Goal: Task Accomplishment & Management: Use online tool/utility

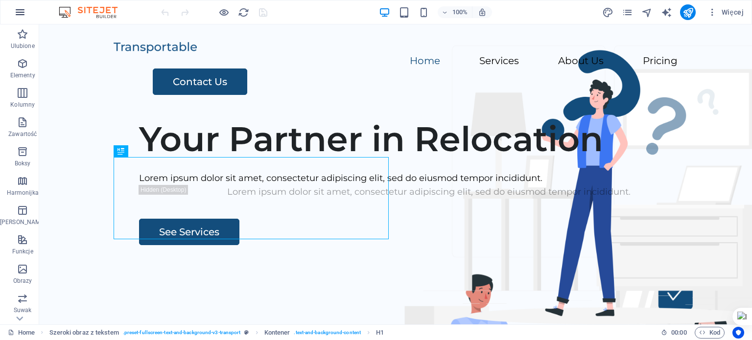
click at [19, 16] on icon "button" at bounding box center [20, 12] width 12 height 12
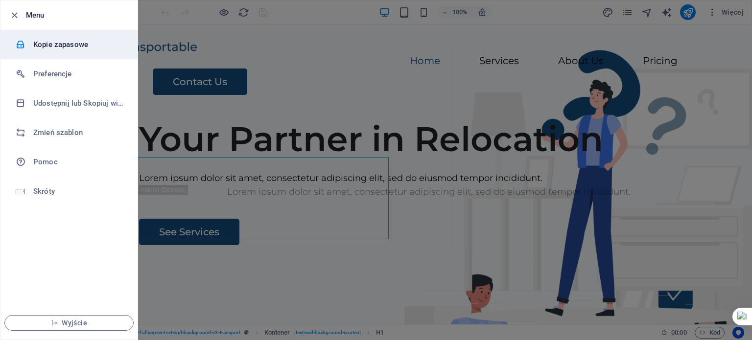
click at [49, 45] on h6 "Kopie zapasowe" at bounding box center [78, 45] width 91 height 12
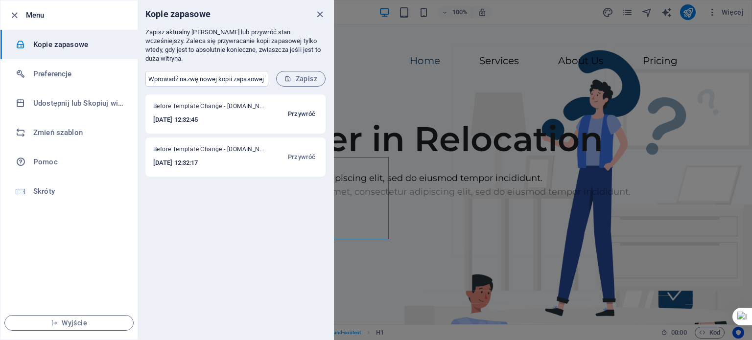
click at [307, 108] on span "Przywróć" at bounding box center [301, 114] width 27 height 12
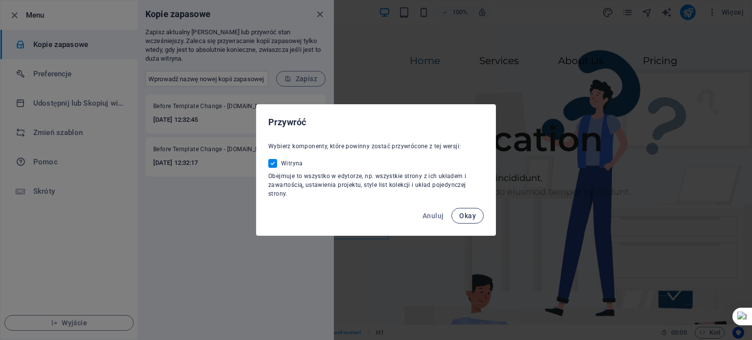
click at [465, 213] on span "Okay" at bounding box center [467, 216] width 17 height 8
checkbox input "false"
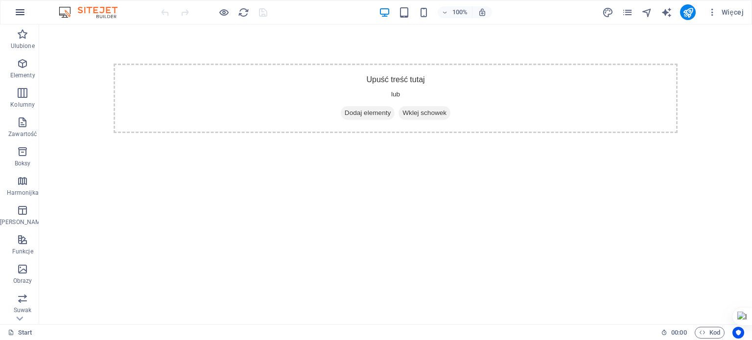
click at [19, 7] on icon "button" at bounding box center [20, 12] width 12 height 12
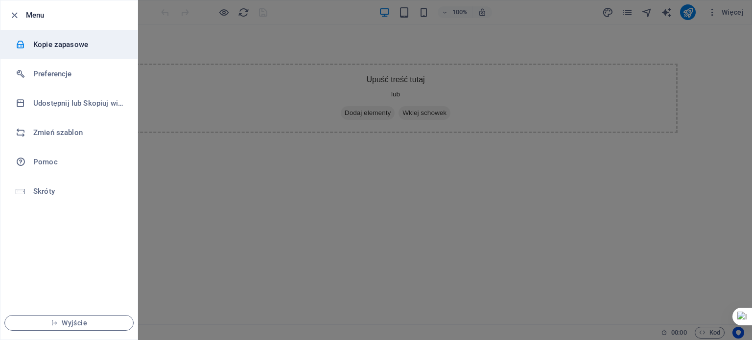
click at [60, 40] on h6 "Kopie zapasowe" at bounding box center [78, 45] width 91 height 12
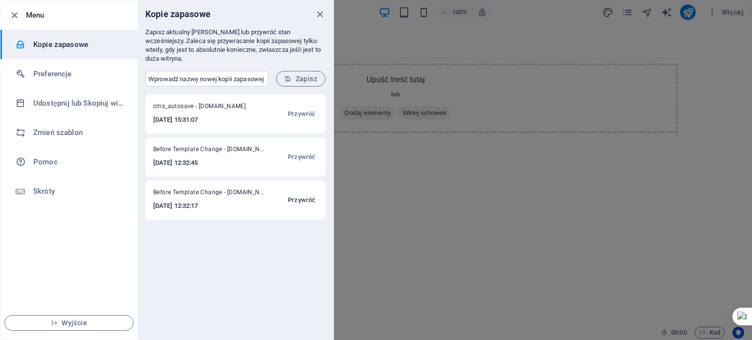
click at [308, 194] on span "Przywróć" at bounding box center [301, 200] width 27 height 12
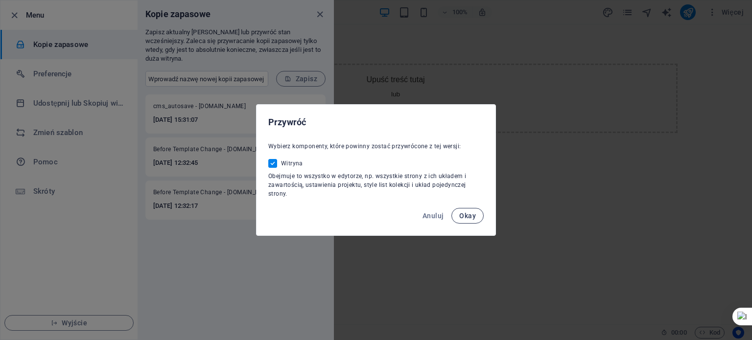
click at [469, 216] on span "Okay" at bounding box center [467, 216] width 17 height 8
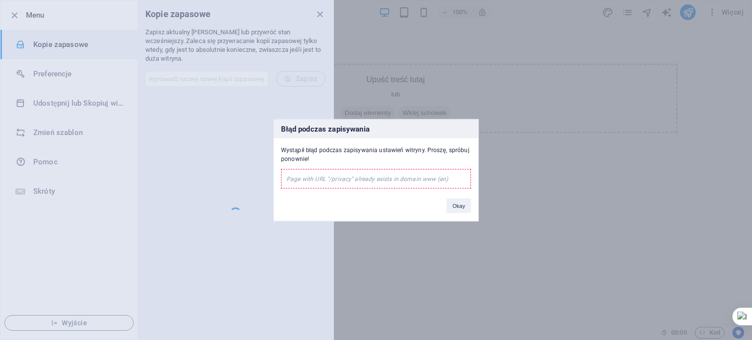
click at [454, 203] on button "Okay" at bounding box center [458, 205] width 24 height 15
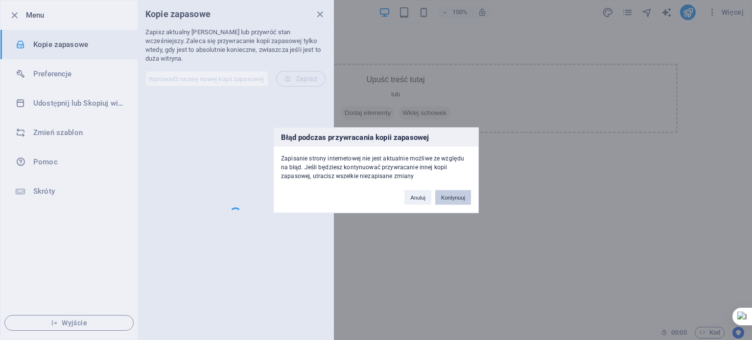
click at [453, 195] on button "Kontynuuj" at bounding box center [453, 197] width 36 height 15
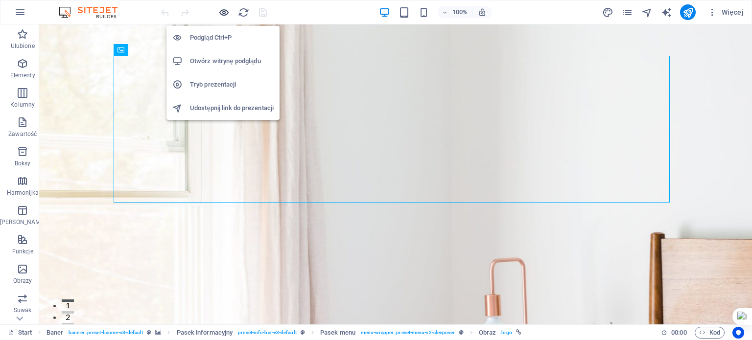
click at [223, 11] on icon "button" at bounding box center [223, 12] width 11 height 11
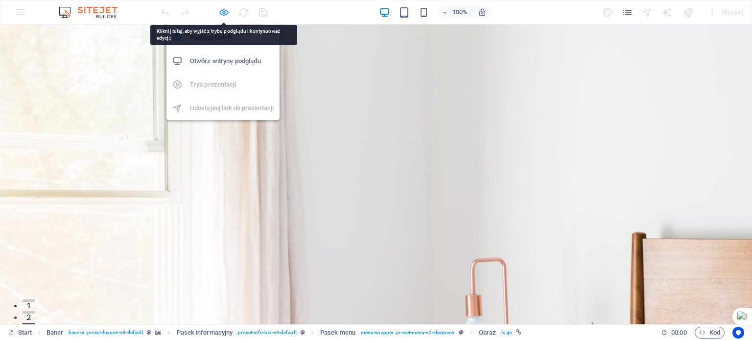
drag, startPoint x: 419, startPoint y: 93, endPoint x: 220, endPoint y: 14, distance: 214.4
click at [220, 14] on icon "button" at bounding box center [223, 12] width 11 height 11
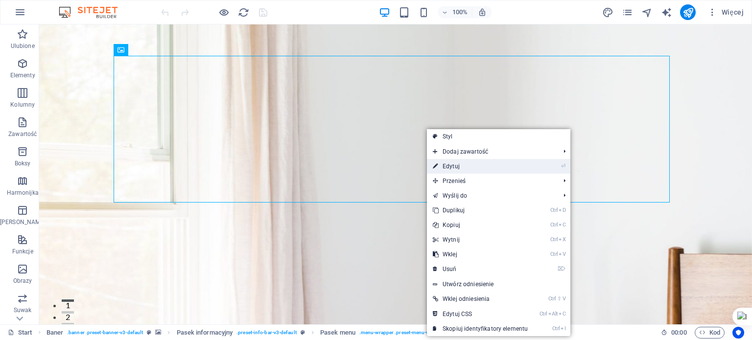
click at [495, 170] on link "⏎ Edytuj" at bounding box center [480, 166] width 107 height 15
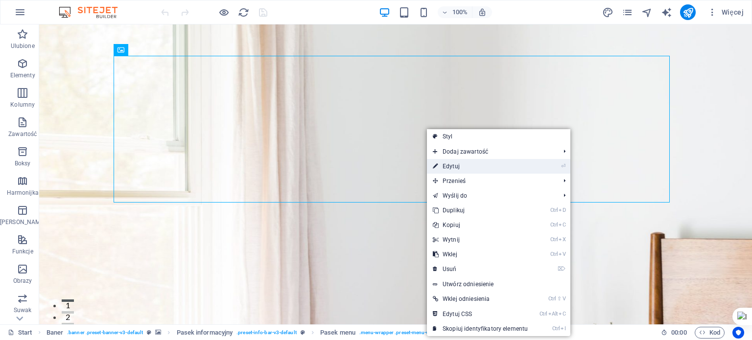
select select "px"
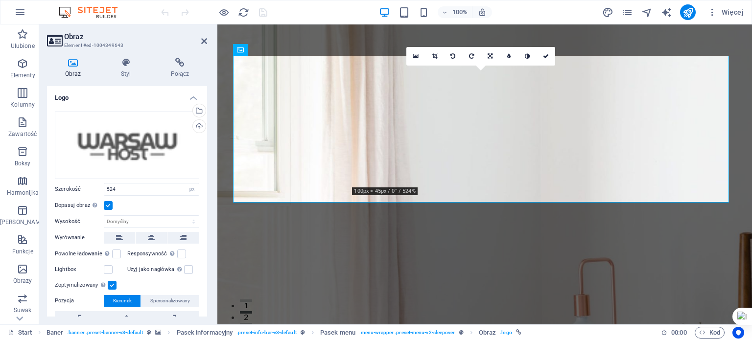
click at [110, 205] on label at bounding box center [108, 205] width 9 height 9
click at [0, 0] on input "Dopasuj obraz Automatycznie dopasuj obraz do stałej szerokości i wysokości" at bounding box center [0, 0] width 0 height 0
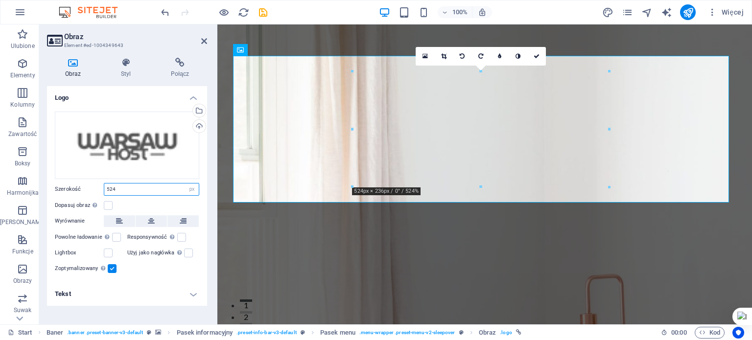
click at [180, 189] on input "524" at bounding box center [151, 190] width 94 height 12
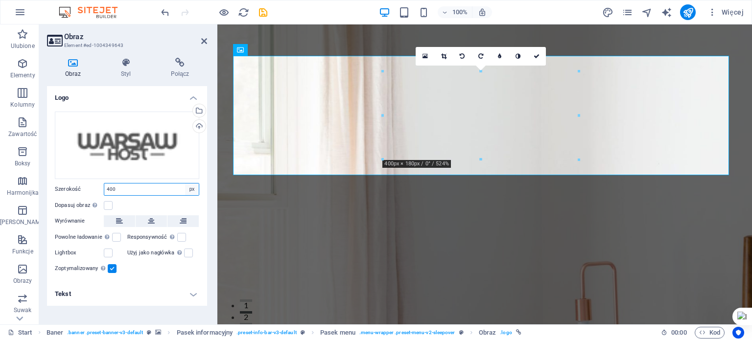
type input "400"
click at [199, 125] on div "Wgraj" at bounding box center [198, 127] width 15 height 15
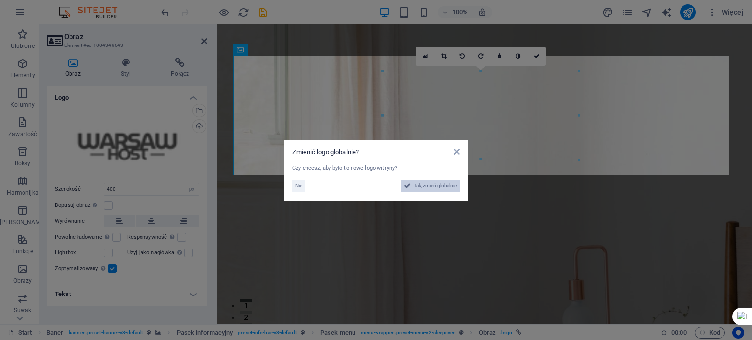
click at [454, 183] on span "Tak, zmień globalnie" at bounding box center [435, 186] width 43 height 12
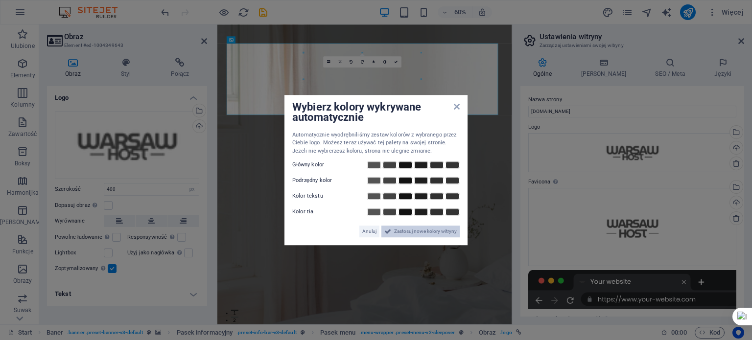
click at [446, 231] on span "Zastosuj nowe kolory witryny" at bounding box center [425, 232] width 63 height 12
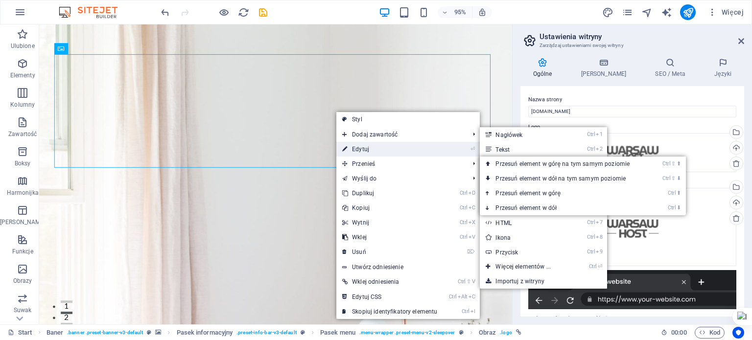
click at [394, 157] on span "Przenieś" at bounding box center [400, 164] width 129 height 15
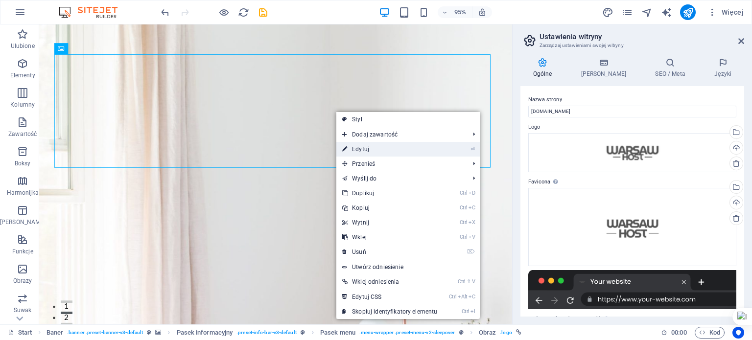
click at [394, 151] on link "⏎ Edytuj" at bounding box center [389, 149] width 107 height 15
select select "px"
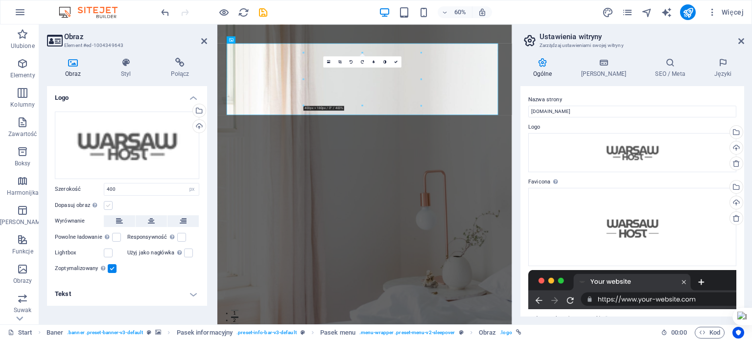
click at [105, 206] on label at bounding box center [108, 205] width 9 height 9
click at [0, 0] on input "Dopasuj obraz Automatycznie dopasuj obraz do stałej szerokości i wysokości" at bounding box center [0, 0] width 0 height 0
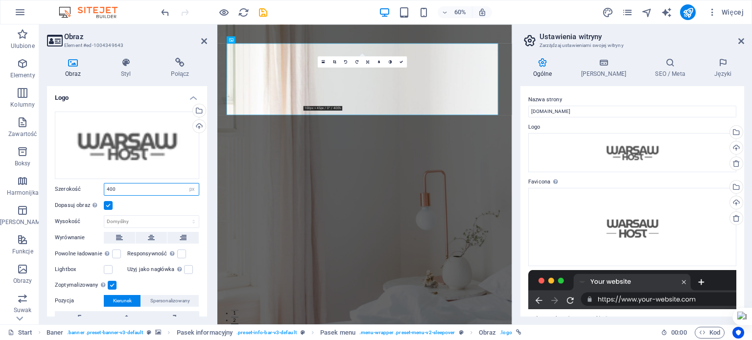
click at [133, 188] on input "400" at bounding box center [151, 190] width 94 height 12
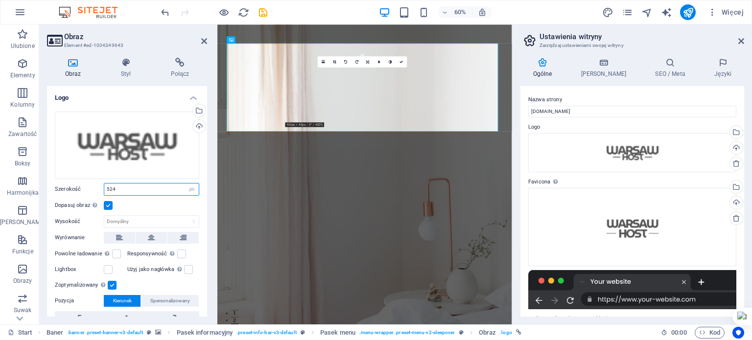
click at [149, 187] on input "524" at bounding box center [151, 190] width 94 height 12
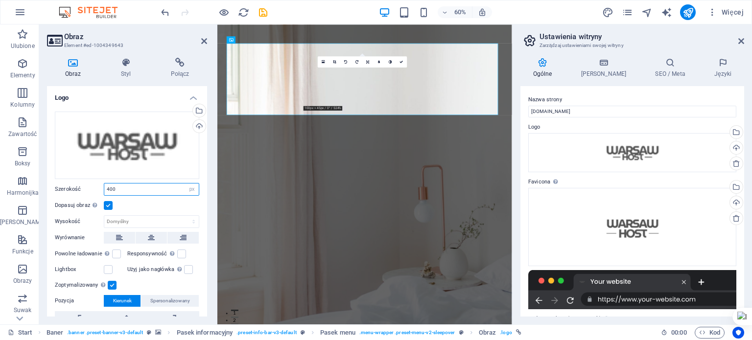
click at [149, 187] on input "400" at bounding box center [151, 190] width 94 height 12
type input "300"
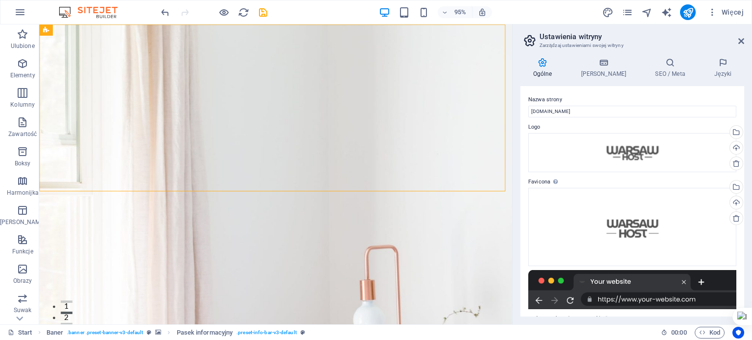
click at [215, 10] on div at bounding box center [214, 12] width 110 height 16
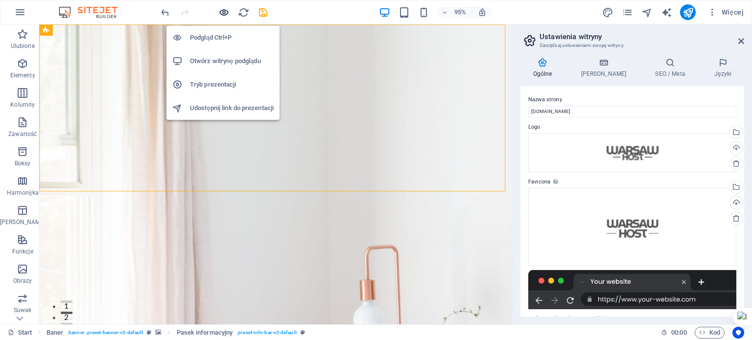
click at [221, 9] on icon "button" at bounding box center [223, 12] width 11 height 11
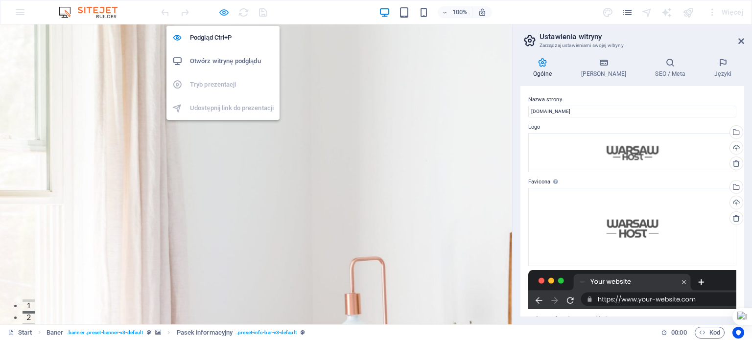
click at [223, 13] on icon "button" at bounding box center [223, 12] width 11 height 11
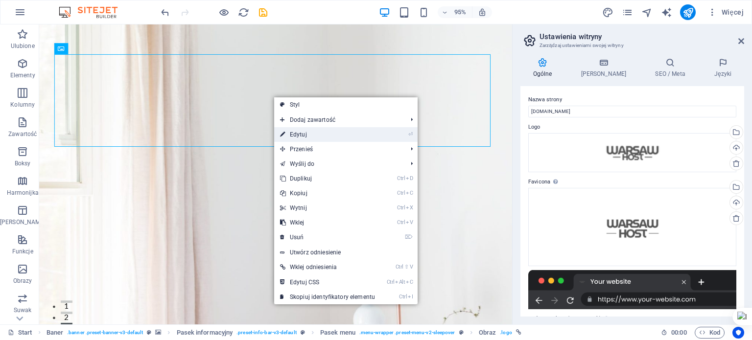
click at [305, 139] on link "⏎ Edytuj" at bounding box center [327, 134] width 107 height 15
select select "px"
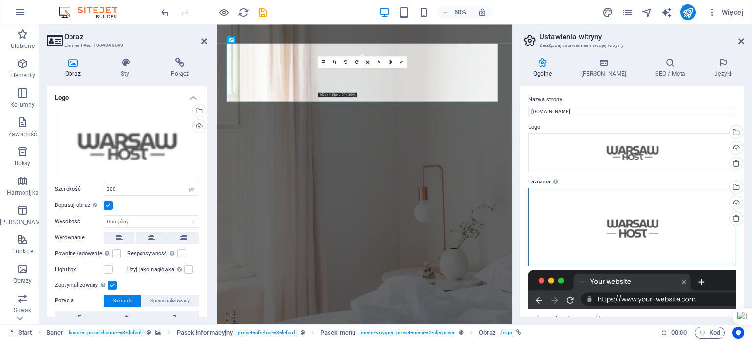
click at [634, 233] on div "Przeciągnij pliki tutaj, kliknij, aby wybrać pliki lub wybierz pliki z Plików l…" at bounding box center [632, 227] width 208 height 78
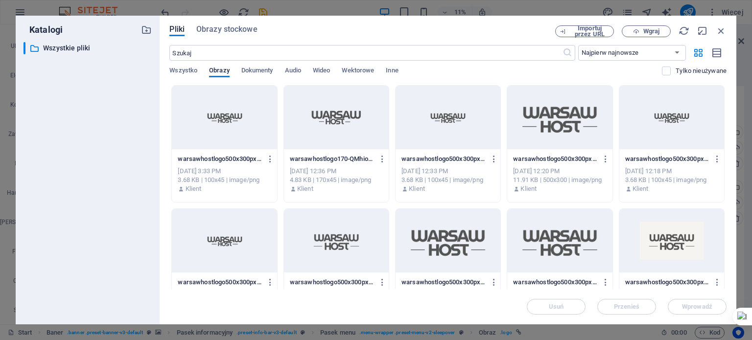
click at [553, 252] on div at bounding box center [559, 241] width 105 height 64
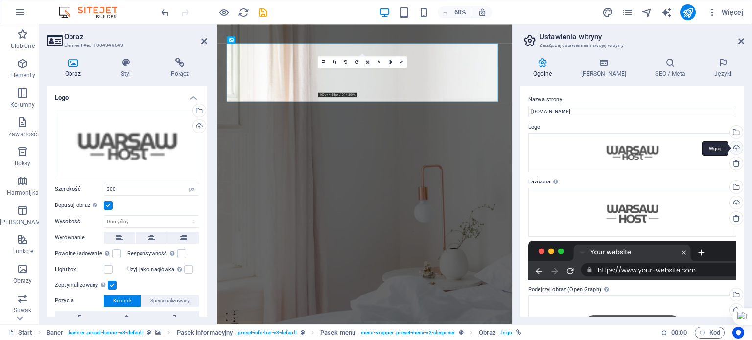
click at [733, 148] on div "Wgraj" at bounding box center [735, 148] width 15 height 15
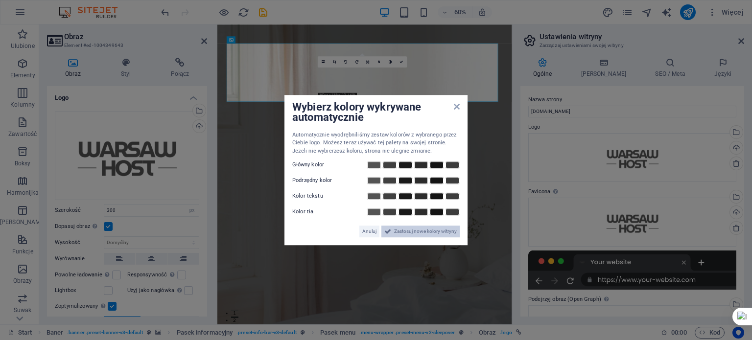
drag, startPoint x: 402, startPoint y: 227, endPoint x: 304, endPoint y: 337, distance: 147.7
click at [402, 227] on span "Zastosuj nowe kolory witryny" at bounding box center [425, 232] width 63 height 12
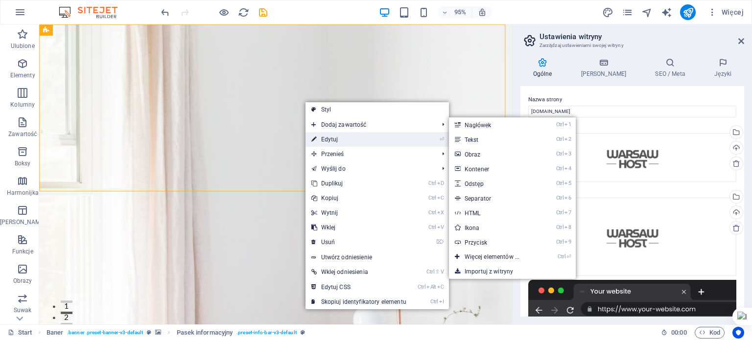
click at [333, 140] on link "⏎ Edytuj" at bounding box center [358, 139] width 107 height 15
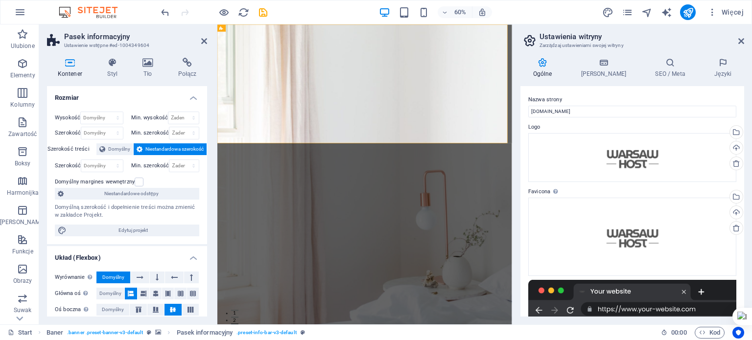
click at [230, 13] on div at bounding box center [214, 12] width 110 height 16
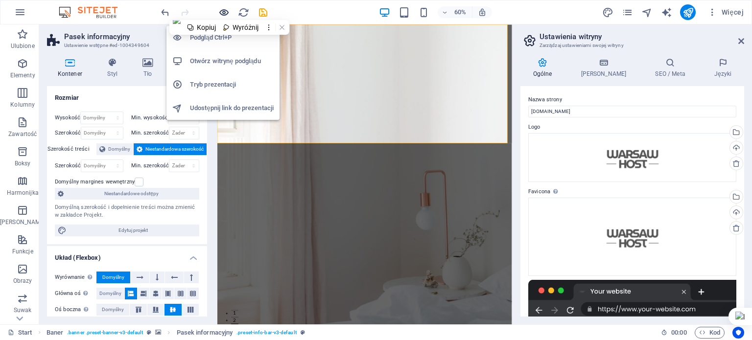
click at [225, 12] on icon "button" at bounding box center [223, 12] width 11 height 11
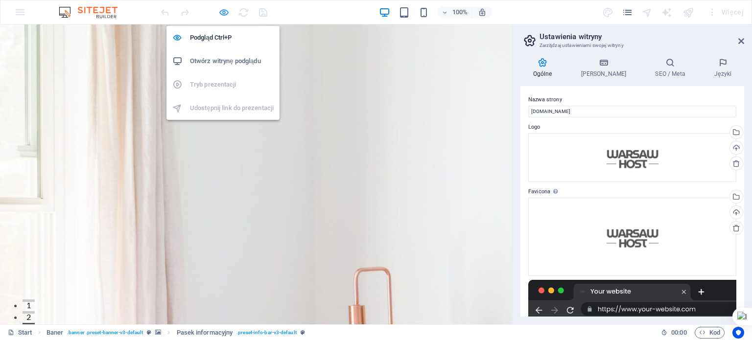
click at [227, 7] on icon "button" at bounding box center [223, 12] width 11 height 11
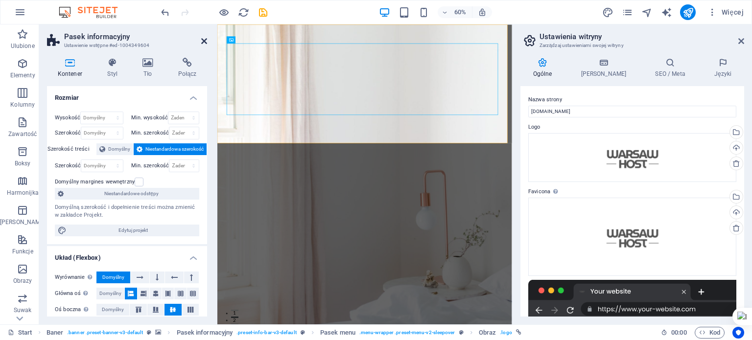
click at [202, 39] on icon at bounding box center [204, 41] width 6 height 8
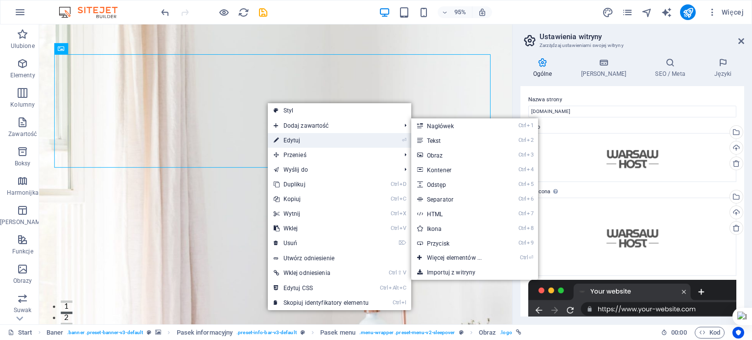
click at [292, 135] on link "⏎ Edytuj" at bounding box center [321, 140] width 107 height 15
select select "px"
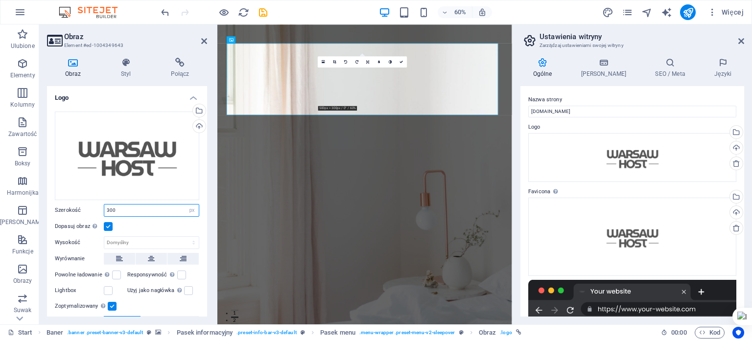
click at [168, 212] on input "300" at bounding box center [151, 211] width 94 height 12
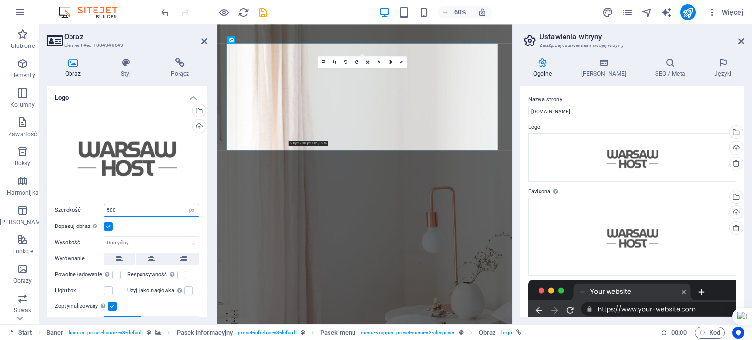
click at [163, 210] on input "500" at bounding box center [151, 211] width 94 height 12
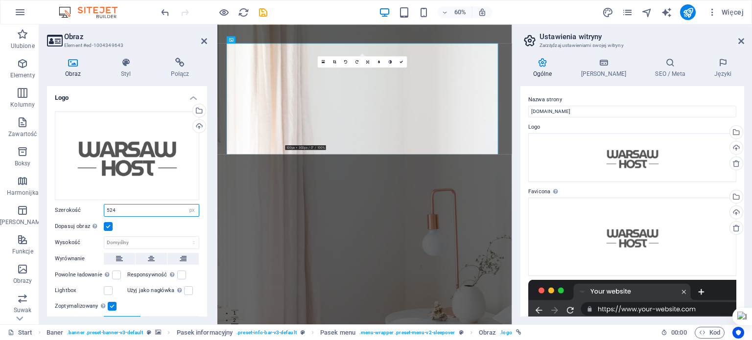
type input "524"
click at [176, 221] on div "Dopasuj obraz Automatycznie dopasuj obraz do stałej szerokości i wysokości" at bounding box center [127, 227] width 144 height 12
click at [742, 39] on icon at bounding box center [741, 41] width 6 height 8
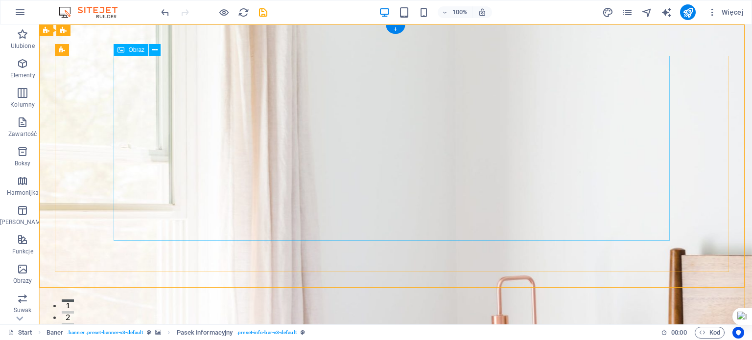
click at [154, 47] on icon at bounding box center [154, 50] width 5 height 10
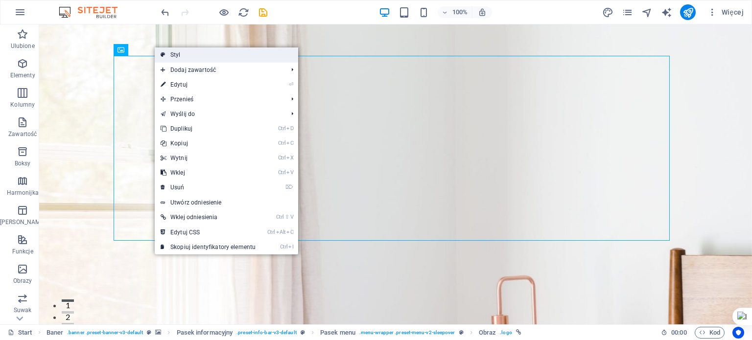
click at [176, 60] on link "Styl" at bounding box center [226, 54] width 143 height 15
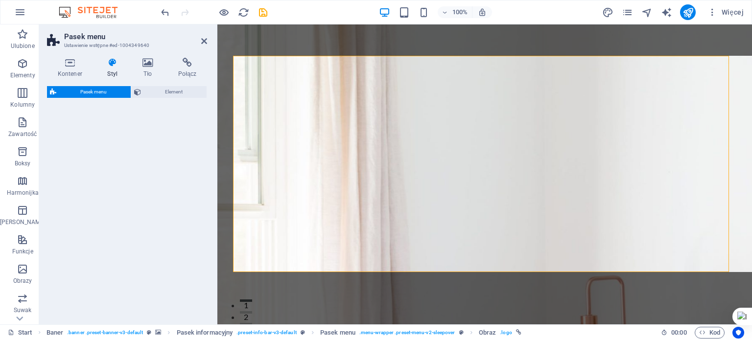
select select "rem"
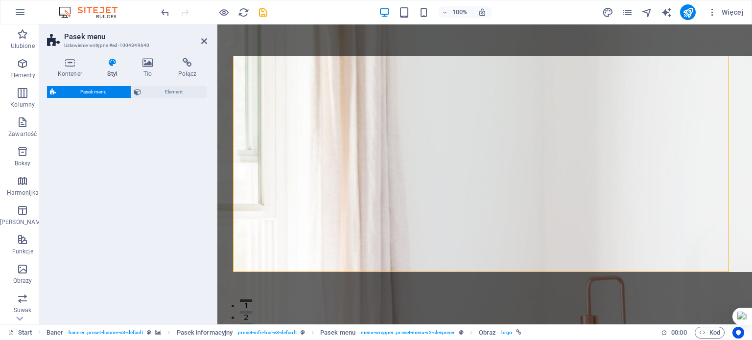
select select "rem"
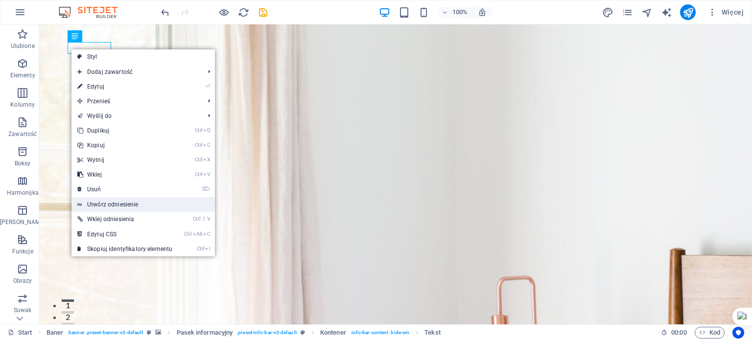
click at [133, 203] on link "Utwórz odniesienie" at bounding box center [142, 204] width 143 height 15
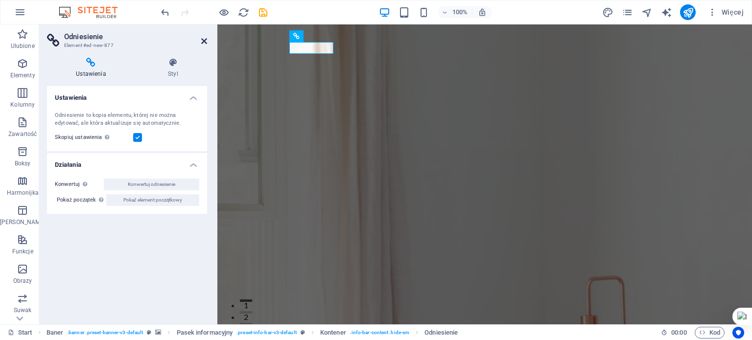
click at [202, 43] on icon at bounding box center [204, 41] width 6 height 8
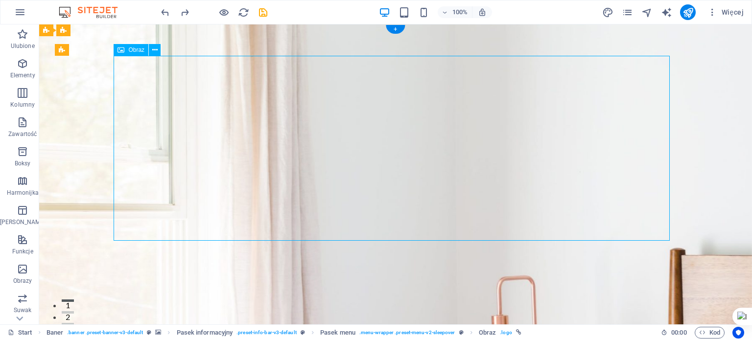
click at [154, 50] on icon at bounding box center [154, 50] width 5 height 10
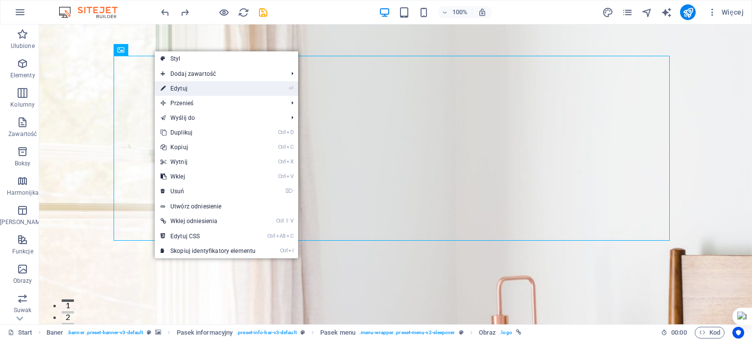
click at [188, 92] on link "⏎ Edytuj" at bounding box center [208, 88] width 107 height 15
select select "px"
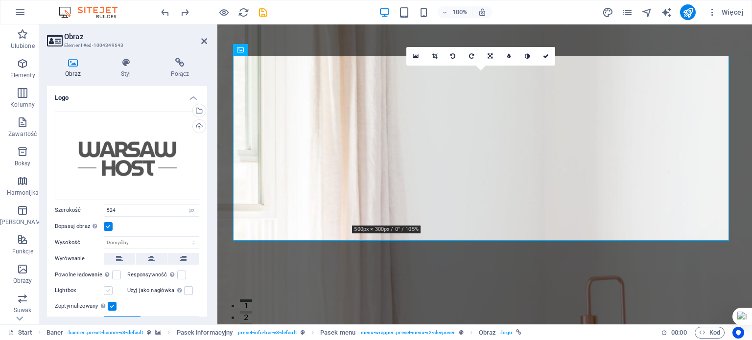
click at [110, 286] on label at bounding box center [108, 290] width 9 height 9
click at [0, 0] on input "Lightbox" at bounding box center [0, 0] width 0 height 0
click at [111, 286] on label at bounding box center [108, 290] width 9 height 9
click at [0, 0] on input "Lightbox" at bounding box center [0, 0] width 0 height 0
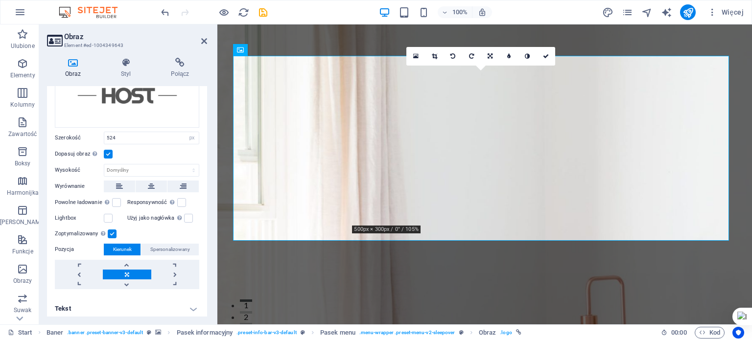
scroll to position [74, 0]
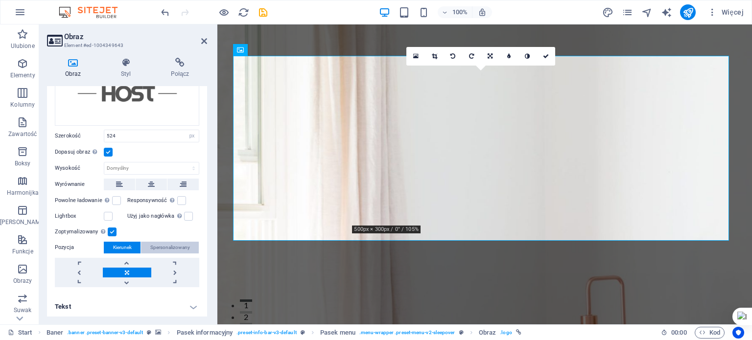
click at [180, 244] on span "Spersonalizowany" at bounding box center [170, 248] width 40 height 12
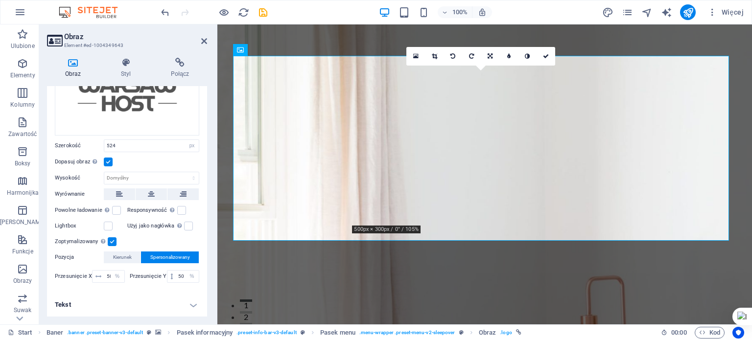
scroll to position [62, 0]
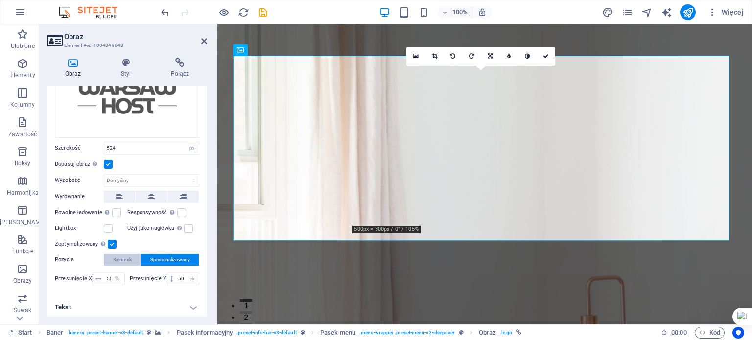
click at [122, 259] on span "Kierunek" at bounding box center [122, 260] width 19 height 12
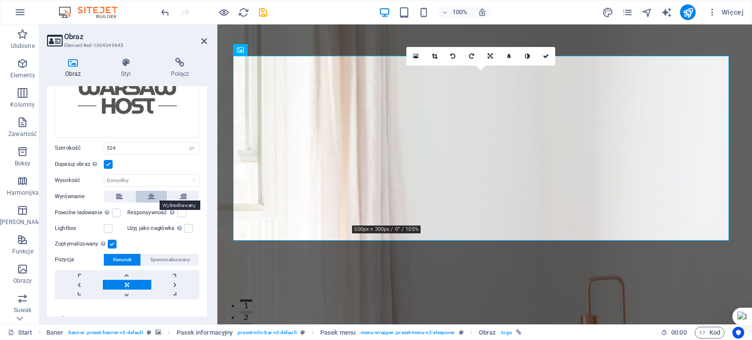
click at [151, 197] on icon at bounding box center [151, 197] width 7 height 12
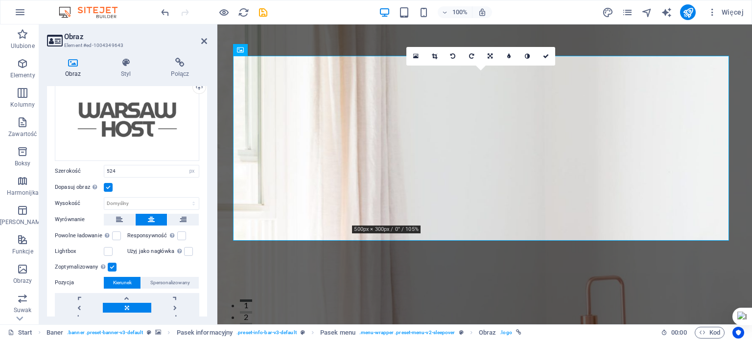
scroll to position [0, 0]
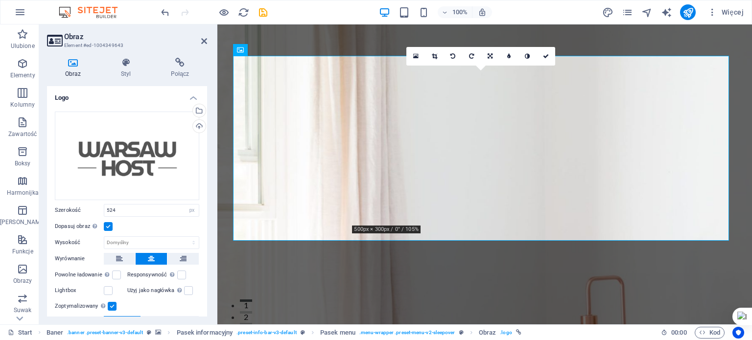
drag, startPoint x: 206, startPoint y: 202, endPoint x: 6, endPoint y: 82, distance: 233.2
click at [143, 75] on h4 "Styl" at bounding box center [128, 68] width 50 height 21
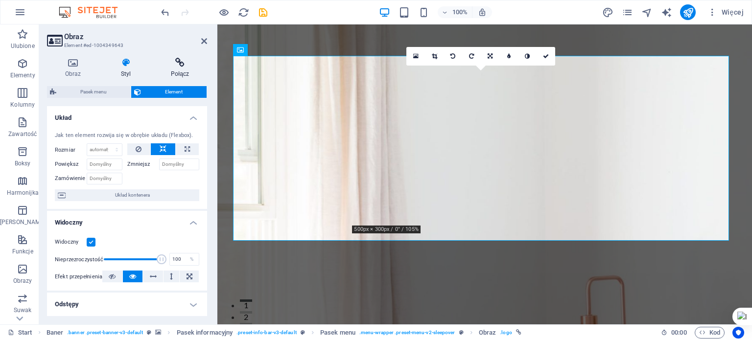
click at [191, 66] on icon at bounding box center [180, 63] width 54 height 10
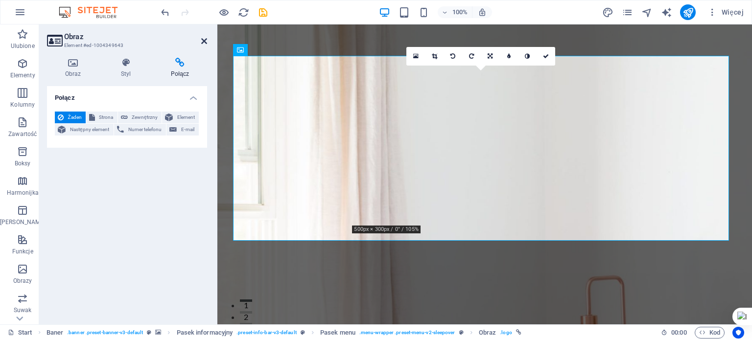
click at [203, 40] on icon at bounding box center [204, 41] width 6 height 8
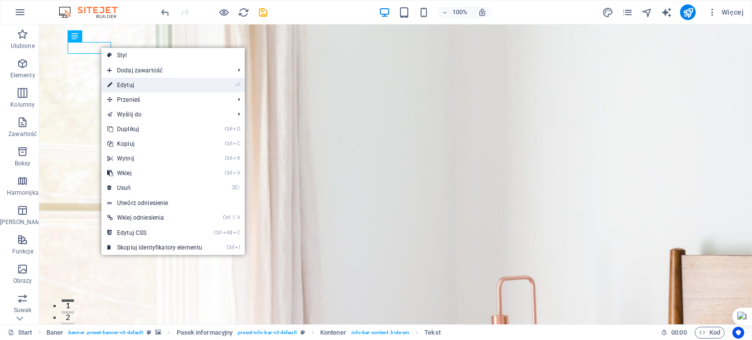
click at [125, 85] on link "⏎ Edytuj" at bounding box center [154, 85] width 107 height 15
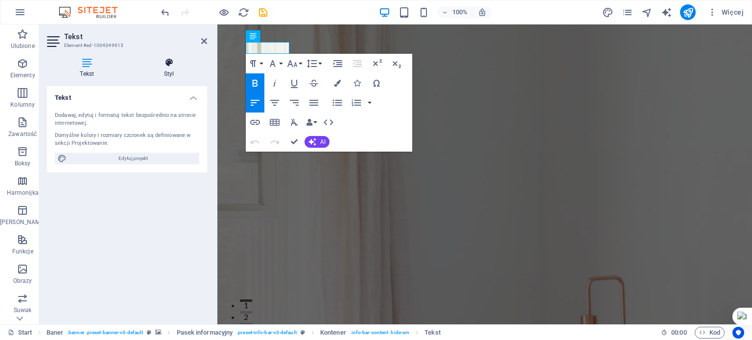
click at [174, 68] on h4 "Styl" at bounding box center [169, 68] width 76 height 21
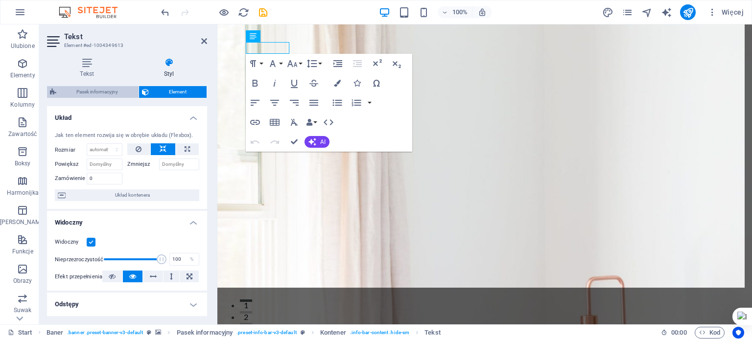
click at [90, 93] on span "Pasek informacyjny" at bounding box center [97, 92] width 76 height 12
select select "rem"
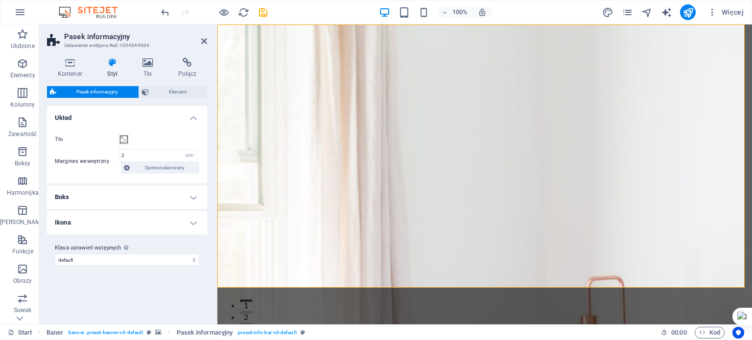
click at [194, 195] on h4 "Boks" at bounding box center [127, 197] width 160 height 23
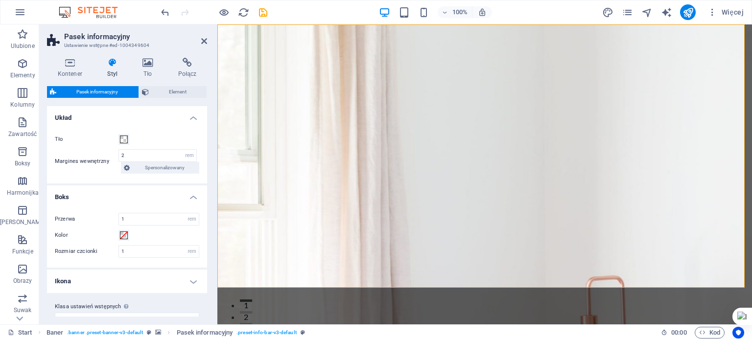
click at [193, 195] on h4 "Boks" at bounding box center [127, 195] width 160 height 18
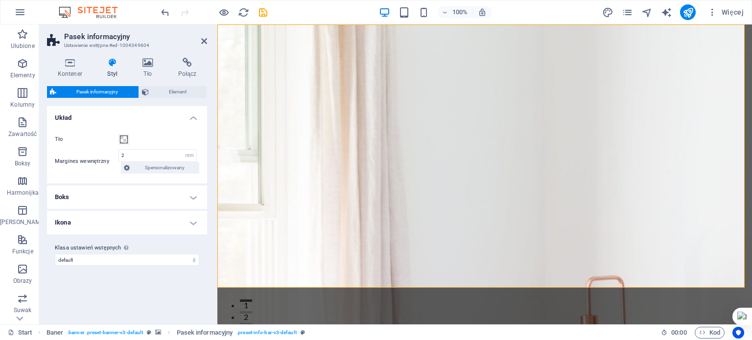
click at [192, 220] on h4 "Ikona" at bounding box center [127, 222] width 160 height 23
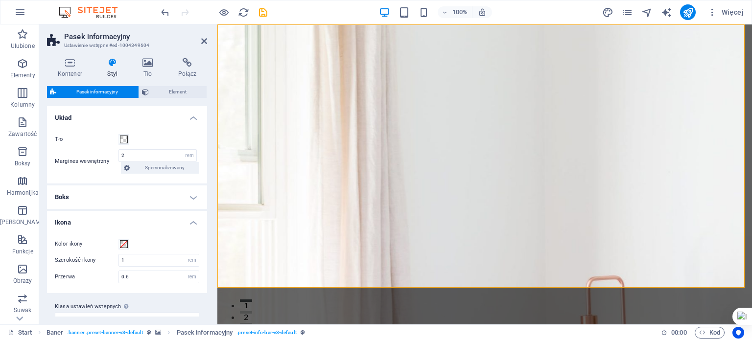
click at [193, 220] on h4 "Ikona" at bounding box center [127, 220] width 160 height 18
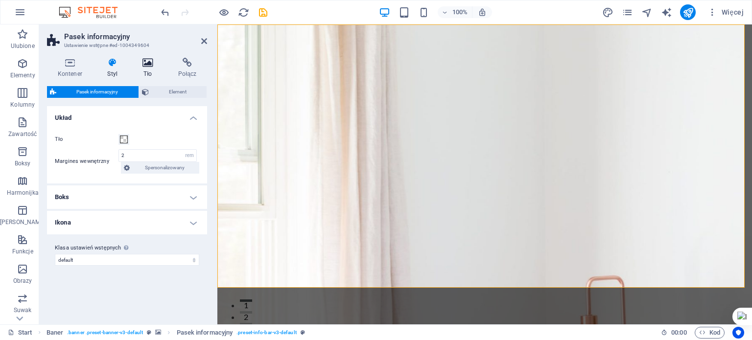
click at [147, 73] on h4 "Tło" at bounding box center [150, 68] width 36 height 21
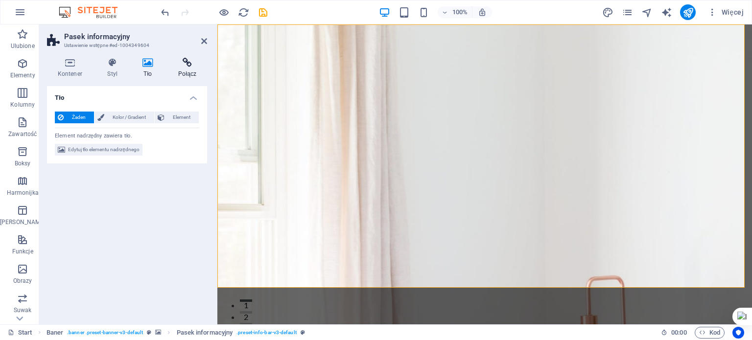
click at [183, 70] on h4 "Połącz" at bounding box center [187, 68] width 40 height 21
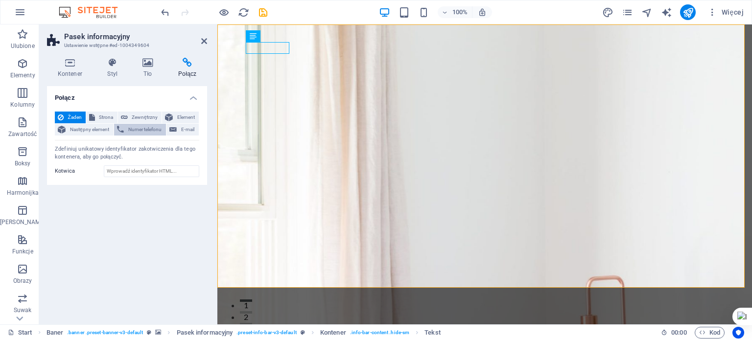
click at [152, 125] on span "Numer telefonu" at bounding box center [145, 130] width 36 height 12
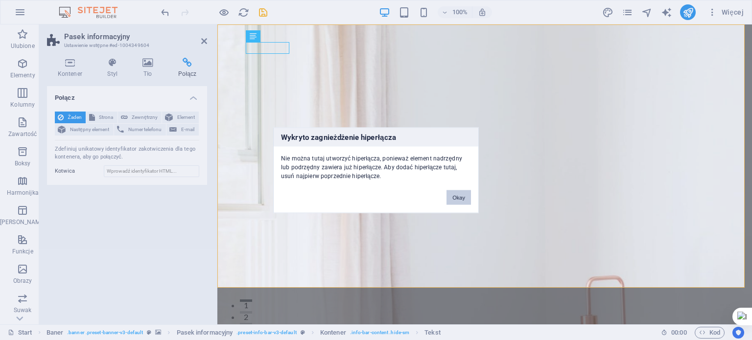
click at [460, 196] on button "Okay" at bounding box center [458, 197] width 24 height 15
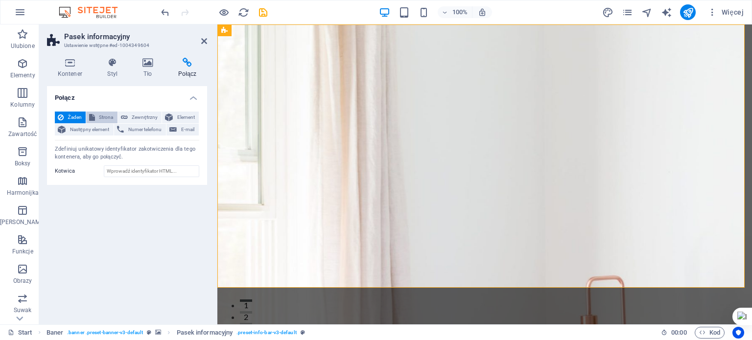
click at [105, 118] on span "Strona" at bounding box center [106, 118] width 17 height 12
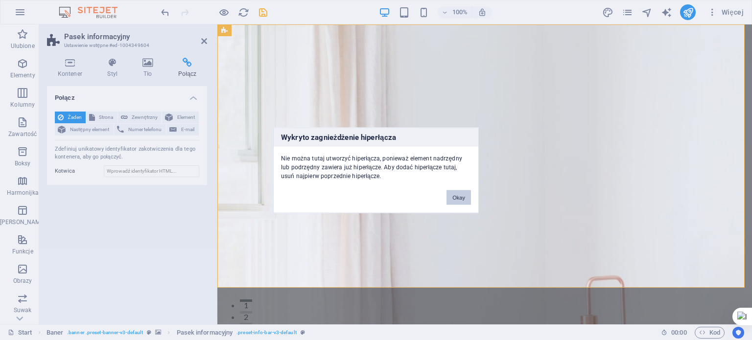
click at [468, 199] on button "Okay" at bounding box center [458, 197] width 24 height 15
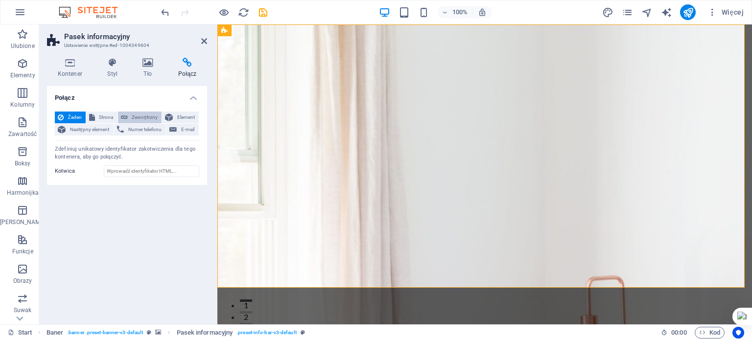
click at [130, 117] on button "Zewnętrzny" at bounding box center [140, 118] width 44 height 12
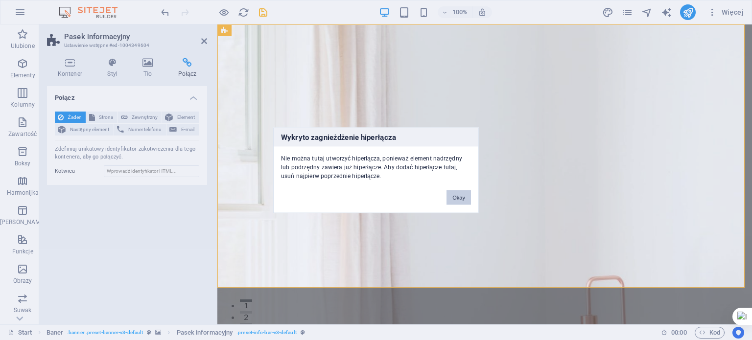
click at [459, 198] on button "Okay" at bounding box center [458, 197] width 24 height 15
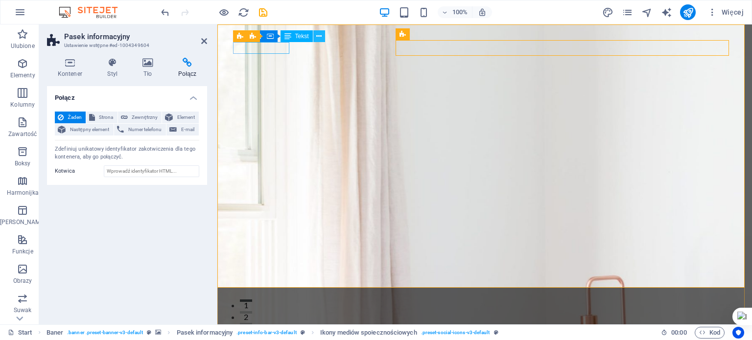
click at [317, 35] on icon at bounding box center [318, 36] width 5 height 10
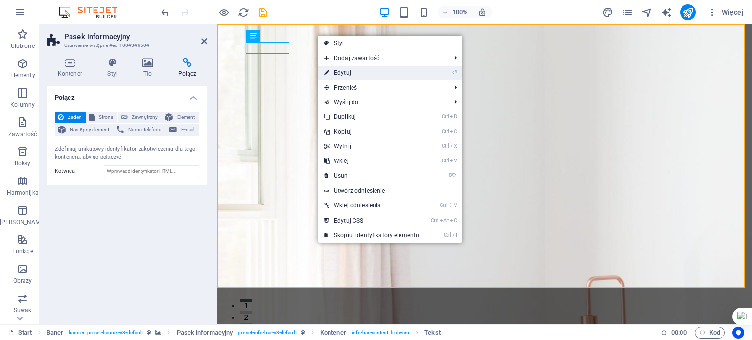
click at [369, 72] on link "⏎ Edytuj" at bounding box center [371, 73] width 107 height 15
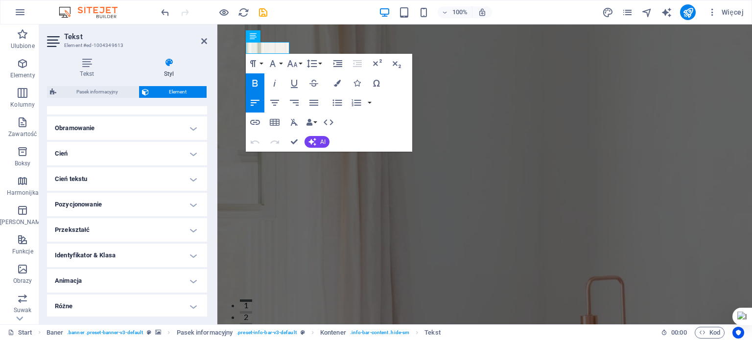
scroll to position [203, 0]
click at [190, 258] on h4 "Identyfikator & Klasa" at bounding box center [127, 254] width 160 height 23
click at [190, 258] on h4 "Identyfikator & Klasa" at bounding box center [127, 252] width 160 height 18
click at [196, 300] on h4 "Różne" at bounding box center [127, 305] width 160 height 23
drag, startPoint x: 205, startPoint y: 269, endPoint x: 208, endPoint y: 286, distance: 16.8
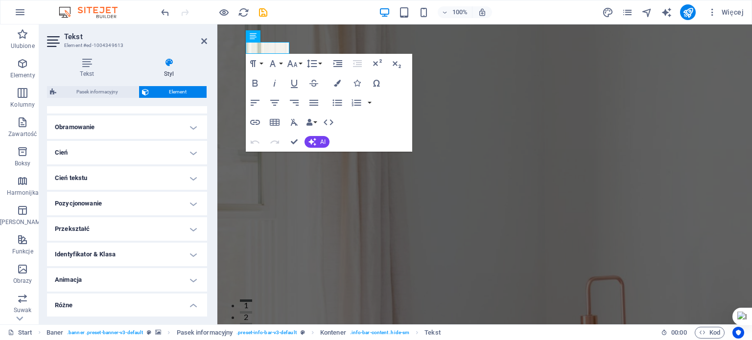
click at [208, 286] on div "Tekst Styl Tekst Dodawaj, edytuj i formatuj tekst bezpośrednio na stronie inter…" at bounding box center [127, 187] width 176 height 275
drag, startPoint x: 204, startPoint y: 284, endPoint x: 204, endPoint y: 297, distance: 12.7
click at [204, 297] on ul "Układ Jak ten element rozwija się w obrębie układu (Flexbox). Rozmiar Domyślny …" at bounding box center [127, 141] width 160 height 475
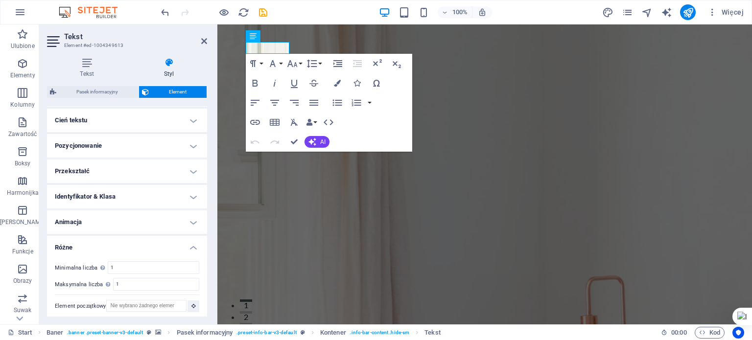
scroll to position [263, 0]
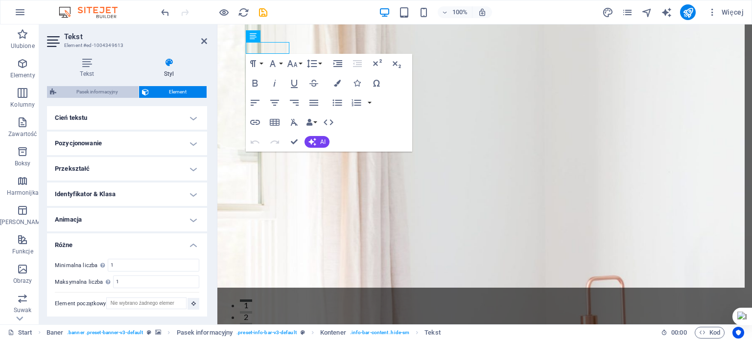
click at [104, 94] on span "Pasek informacyjny" at bounding box center [97, 92] width 76 height 12
select select "rem"
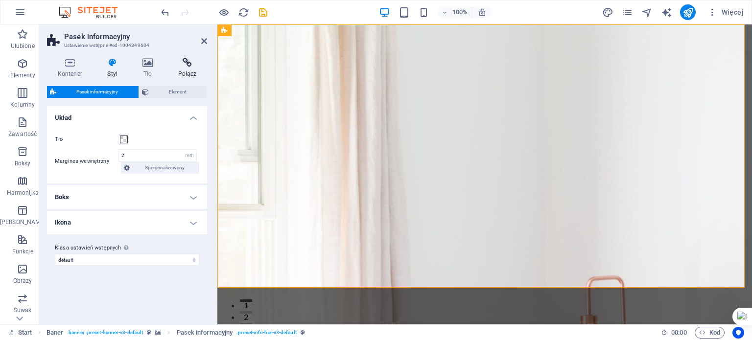
click at [179, 69] on h4 "Połącz" at bounding box center [187, 68] width 40 height 21
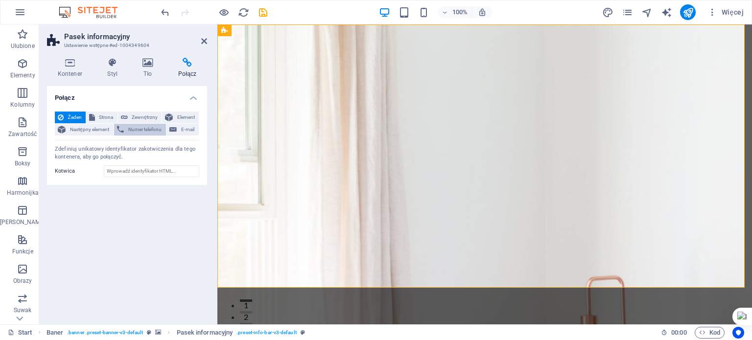
click at [154, 128] on span "Numer telefonu" at bounding box center [145, 130] width 36 height 12
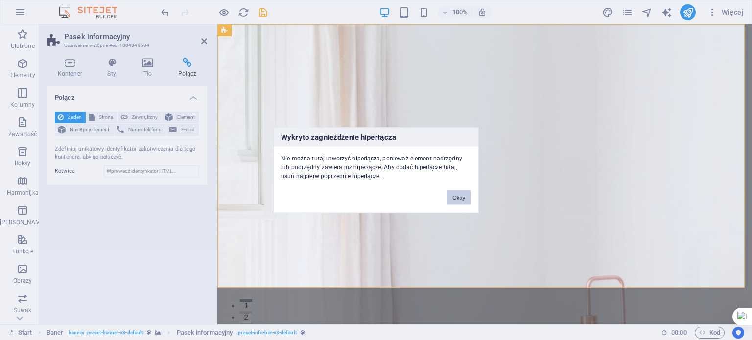
click at [464, 197] on button "Okay" at bounding box center [458, 197] width 24 height 15
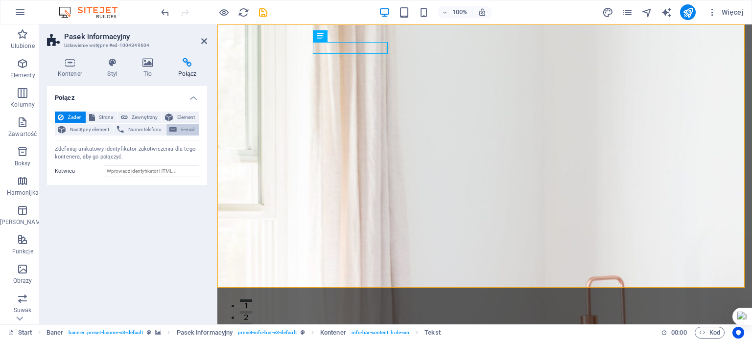
click at [176, 127] on icon at bounding box center [172, 130] width 7 height 12
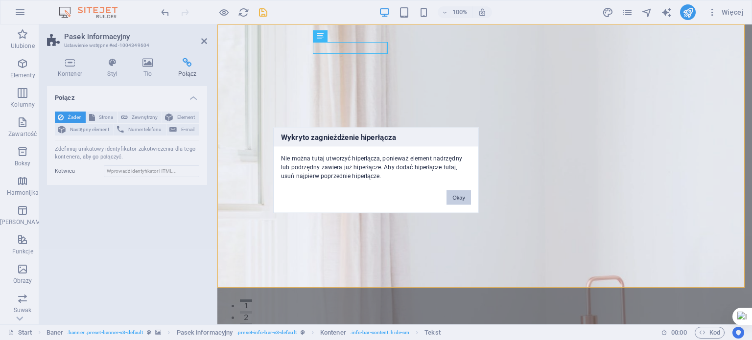
click at [454, 195] on button "Okay" at bounding box center [458, 197] width 24 height 15
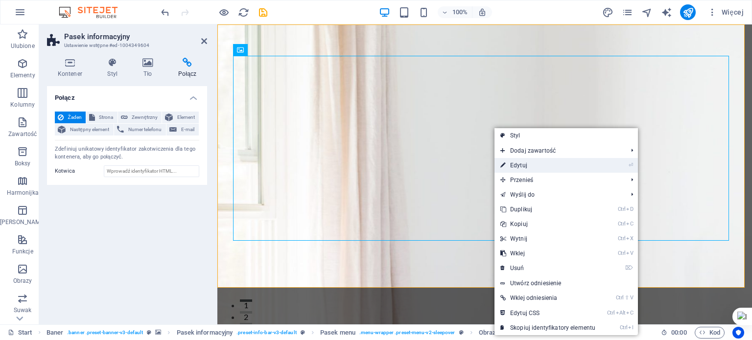
click at [514, 169] on link "⏎ Edytuj" at bounding box center [547, 165] width 107 height 15
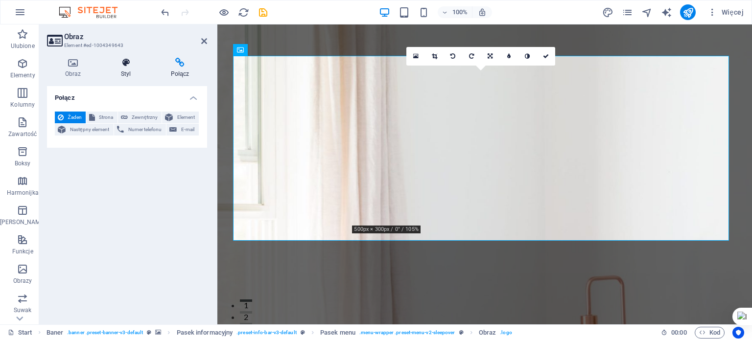
click at [129, 68] on h4 "Styl" at bounding box center [128, 68] width 50 height 21
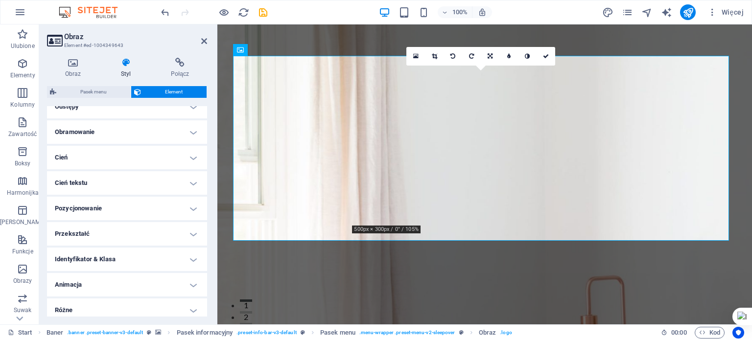
scroll to position [203, 0]
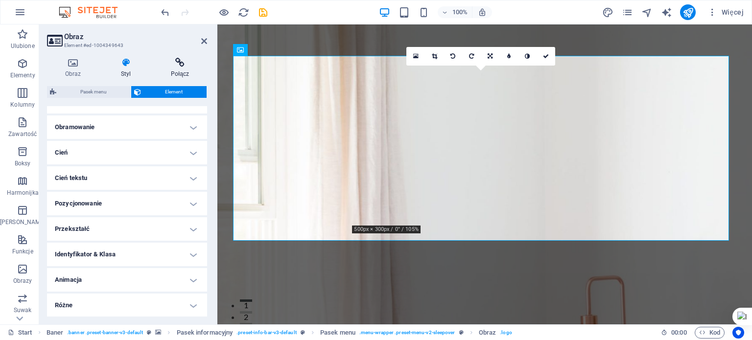
click at [176, 63] on icon at bounding box center [180, 63] width 54 height 10
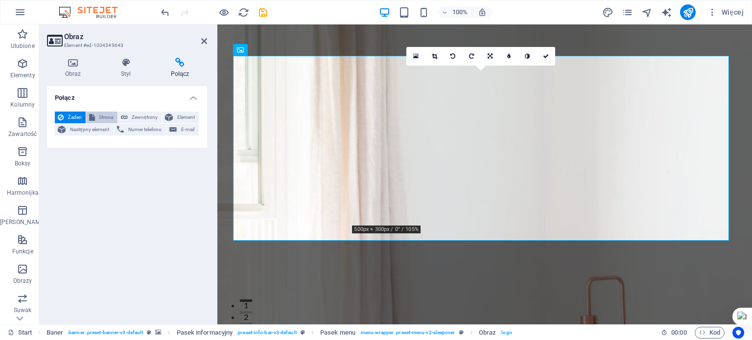
click at [106, 120] on span "Strona" at bounding box center [106, 118] width 17 height 12
select select
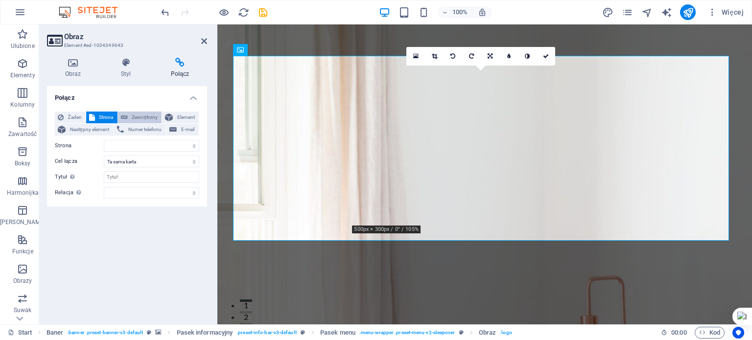
click at [147, 117] on span "Zewnętrzny" at bounding box center [145, 118] width 28 height 12
select select "blank"
click at [168, 117] on icon at bounding box center [169, 118] width 8 height 12
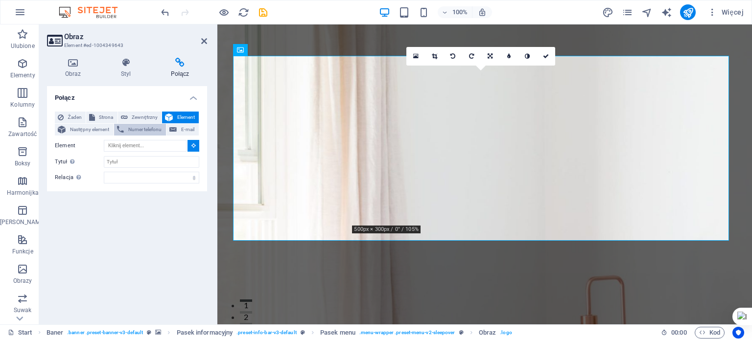
click at [149, 125] on span "Numer telefonu" at bounding box center [145, 130] width 36 height 12
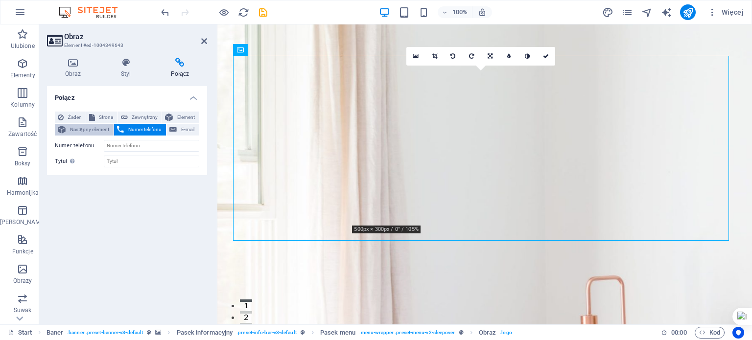
click at [96, 129] on span "Następny element" at bounding box center [90, 130] width 42 height 12
select select
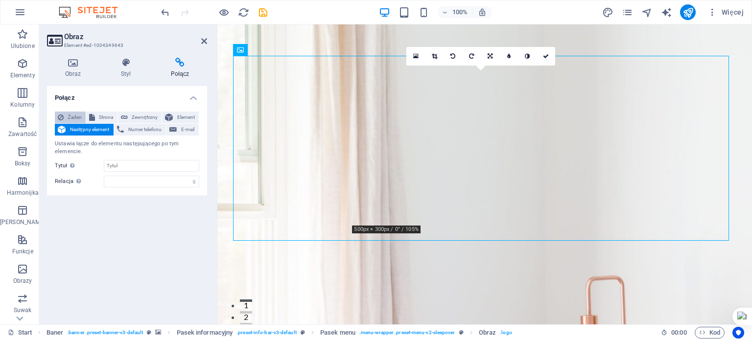
click at [72, 117] on span "Żaden" at bounding box center [75, 118] width 16 height 12
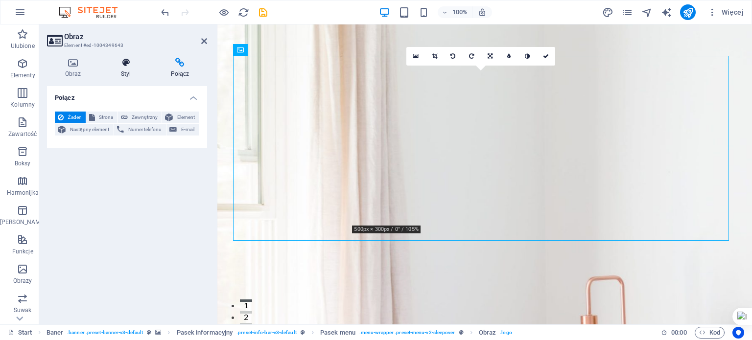
click at [128, 74] on h4 "Styl" at bounding box center [128, 68] width 50 height 21
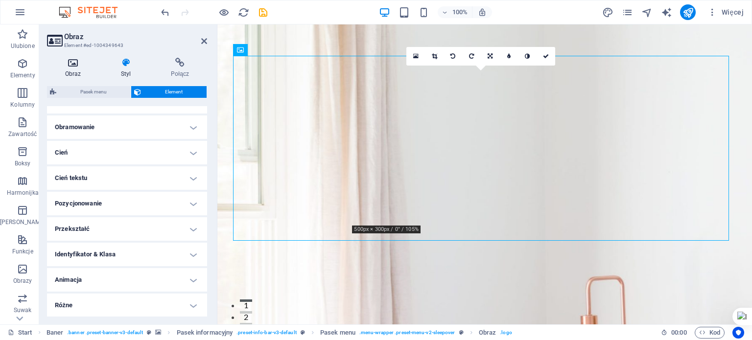
click at [76, 68] on h4 "Obraz" at bounding box center [75, 68] width 56 height 21
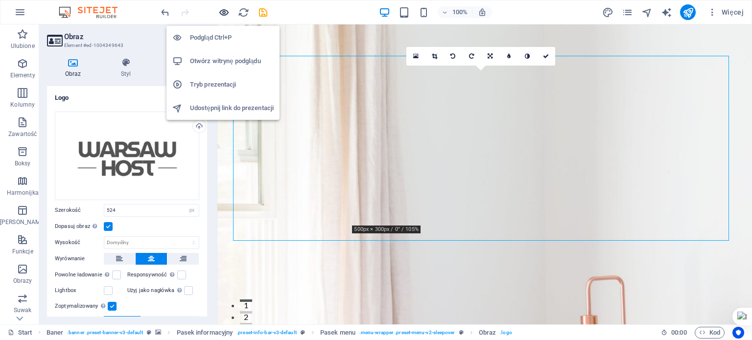
click at [225, 11] on icon "button" at bounding box center [223, 12] width 11 height 11
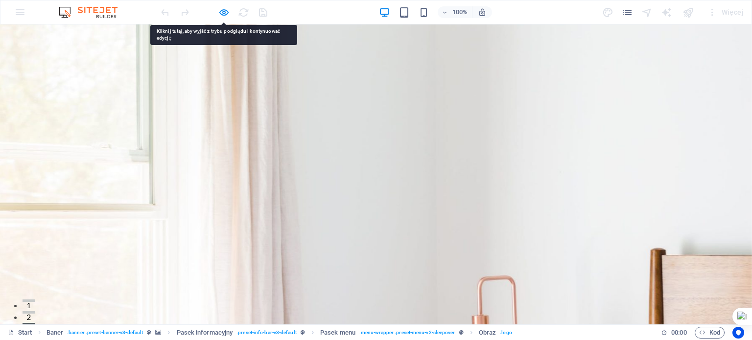
drag, startPoint x: 531, startPoint y: 54, endPoint x: 525, endPoint y: 56, distance: 6.2
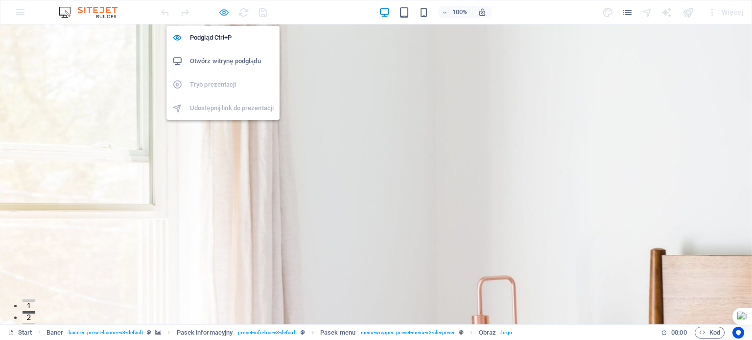
click at [228, 10] on icon "button" at bounding box center [223, 12] width 11 height 11
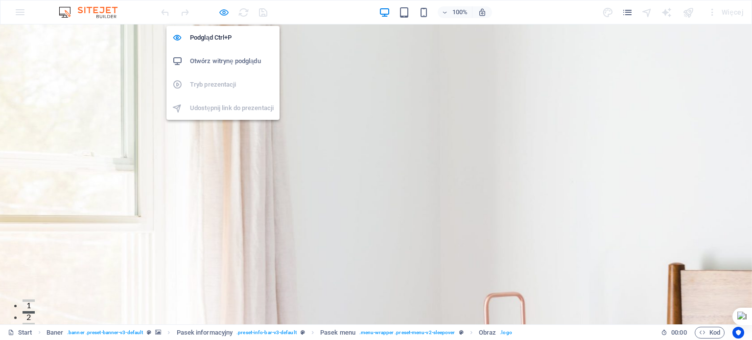
select select "px"
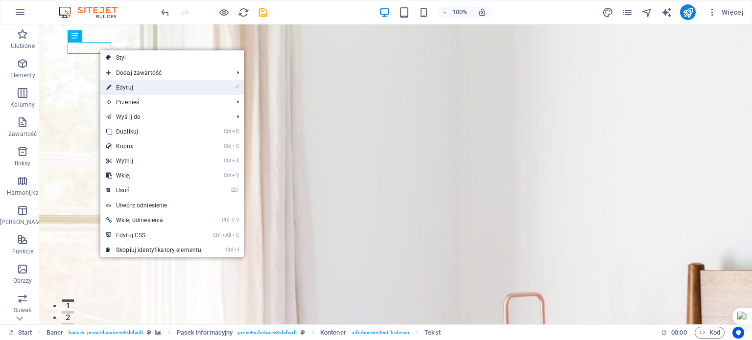
click at [120, 83] on link "⏎ Edytuj" at bounding box center [153, 87] width 107 height 15
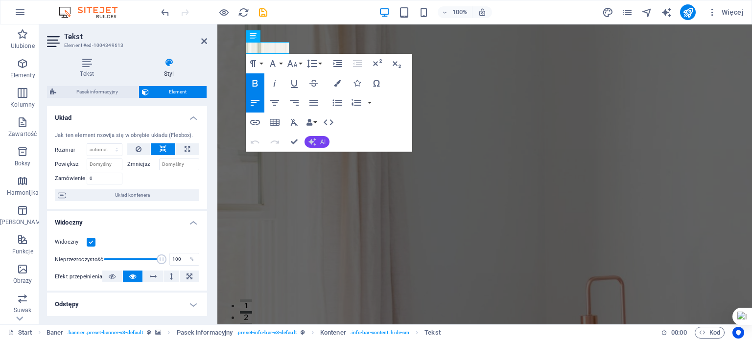
click at [317, 139] on button "AI" at bounding box center [316, 142] width 25 height 12
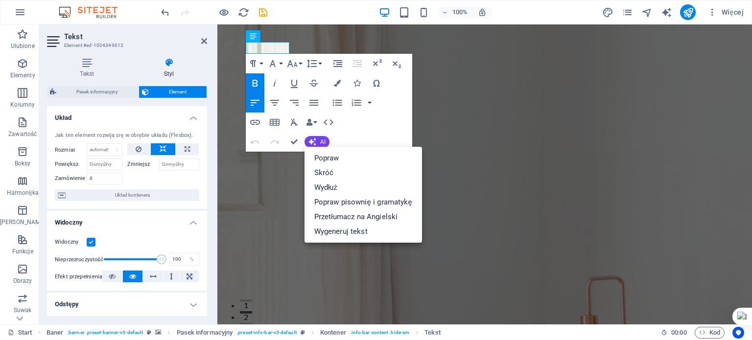
click at [348, 131] on div "Paragraph Format Normal Heading 1 Heading 2 Heading 3 Heading 4 Heading 5 Headi…" at bounding box center [329, 103] width 166 height 98
click at [252, 120] on icon "button" at bounding box center [255, 122] width 10 height 5
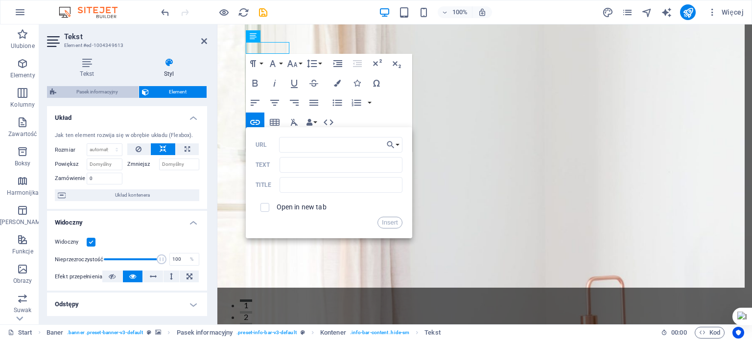
click at [120, 93] on span "Pasek informacyjny" at bounding box center [97, 92] width 76 height 12
select select "rem"
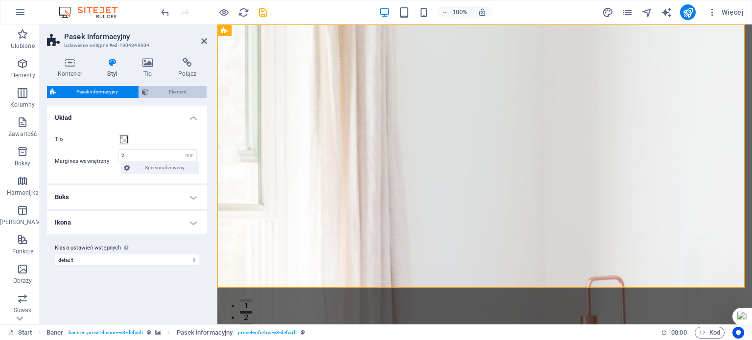
click at [163, 90] on span "Element" at bounding box center [178, 92] width 52 height 12
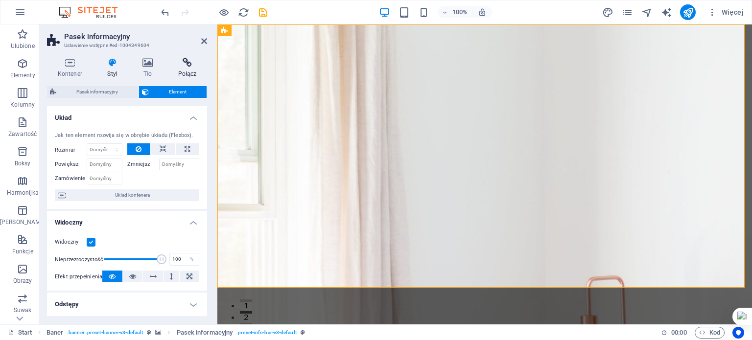
click at [185, 72] on h4 "Połącz" at bounding box center [187, 68] width 40 height 21
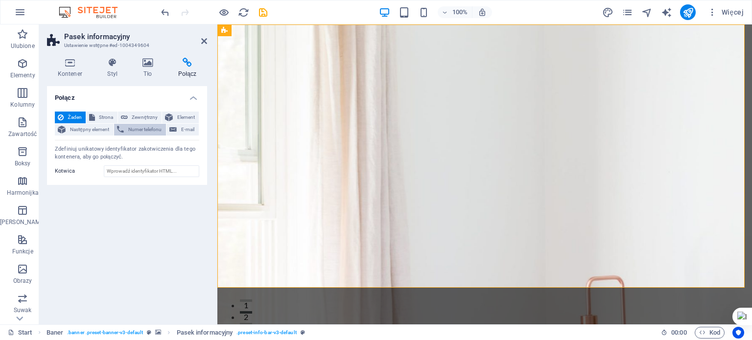
click at [155, 127] on span "Numer telefonu" at bounding box center [145, 130] width 36 height 12
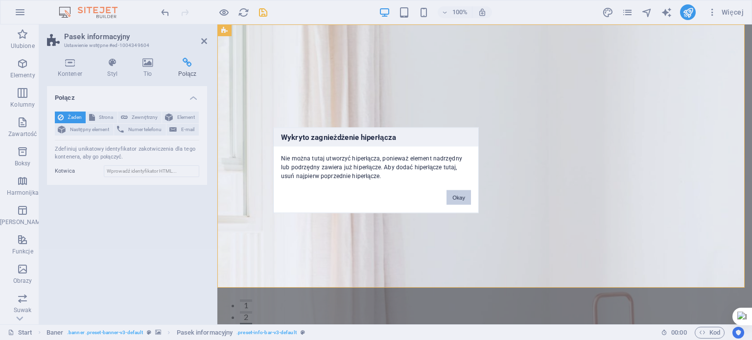
click at [464, 198] on button "Okay" at bounding box center [458, 197] width 24 height 15
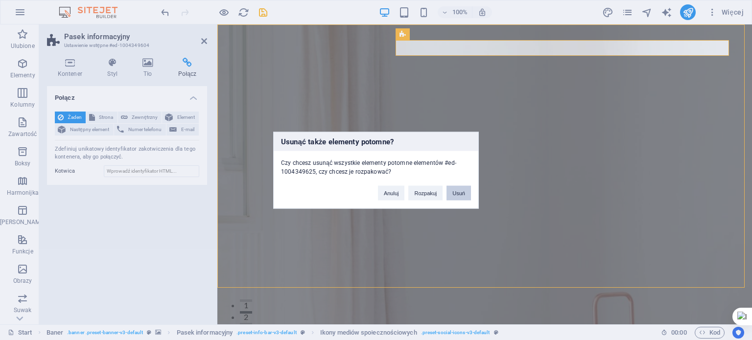
click at [453, 192] on button "Usuń" at bounding box center [458, 193] width 24 height 15
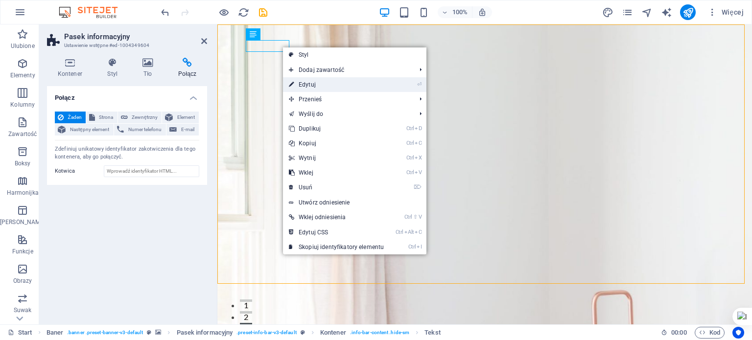
click at [315, 89] on link "⏎ Edytuj" at bounding box center [336, 84] width 107 height 15
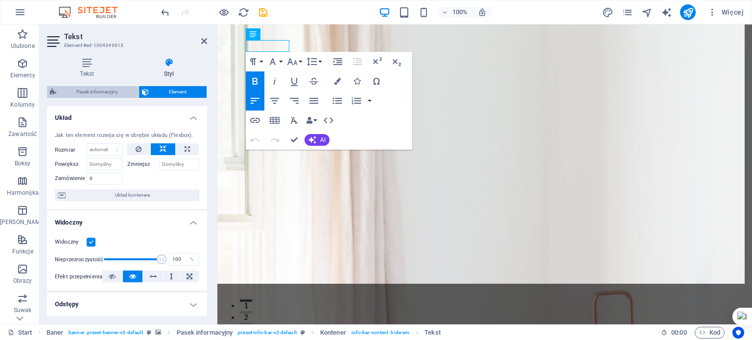
click at [100, 91] on span "Pasek informacyjny" at bounding box center [97, 92] width 76 height 12
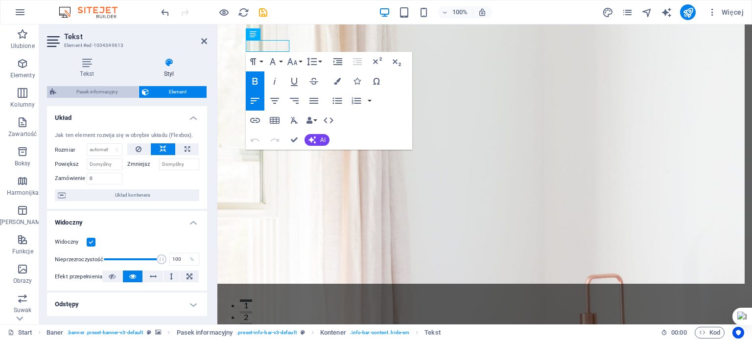
select select "rem"
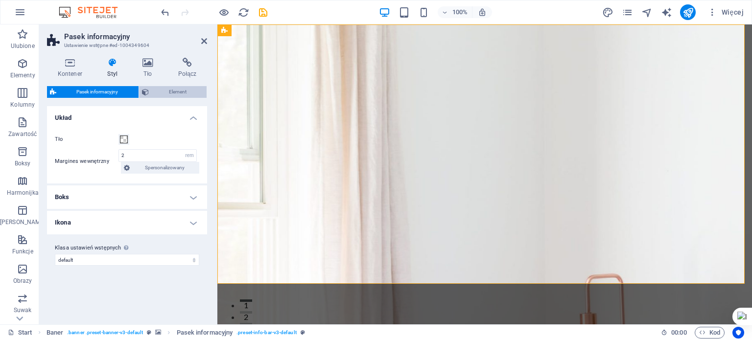
click at [185, 88] on span "Element" at bounding box center [178, 92] width 52 height 12
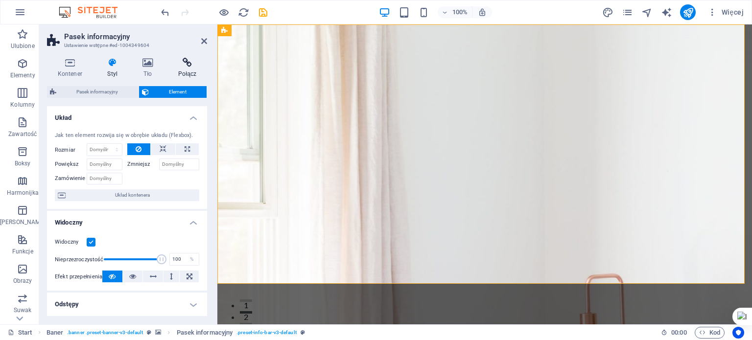
click at [187, 74] on h4 "Połącz" at bounding box center [187, 68] width 40 height 21
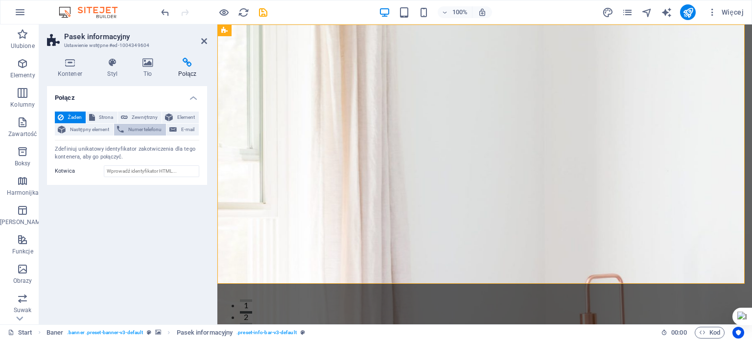
click at [116, 133] on button "Numer telefonu" at bounding box center [140, 130] width 52 height 12
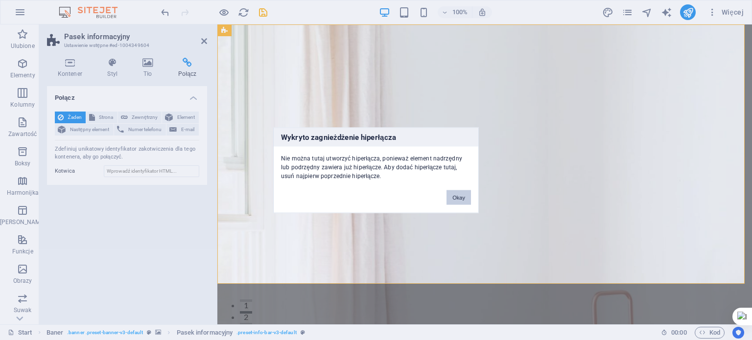
click at [451, 196] on button "Okay" at bounding box center [458, 197] width 24 height 15
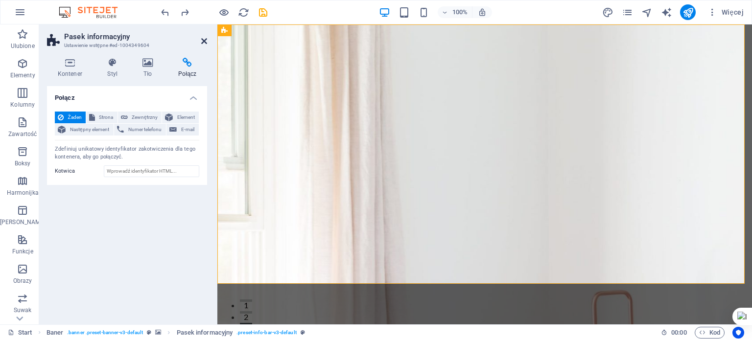
click at [201, 44] on icon at bounding box center [204, 41] width 6 height 8
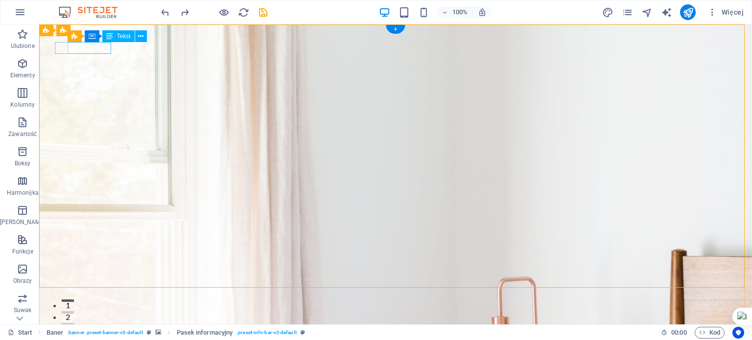
click at [143, 38] on button at bounding box center [141, 36] width 12 height 12
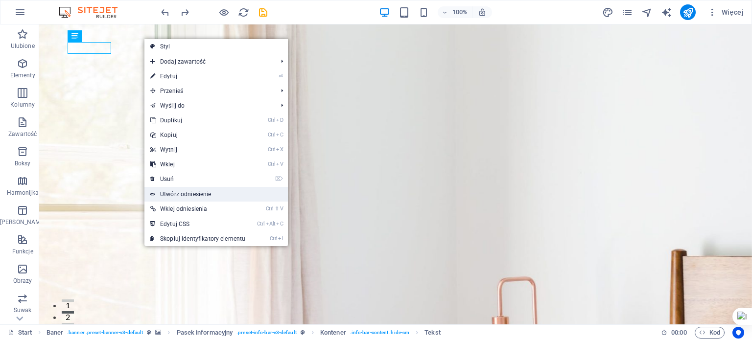
click at [211, 189] on link "Utwórz odniesienie" at bounding box center [215, 194] width 143 height 15
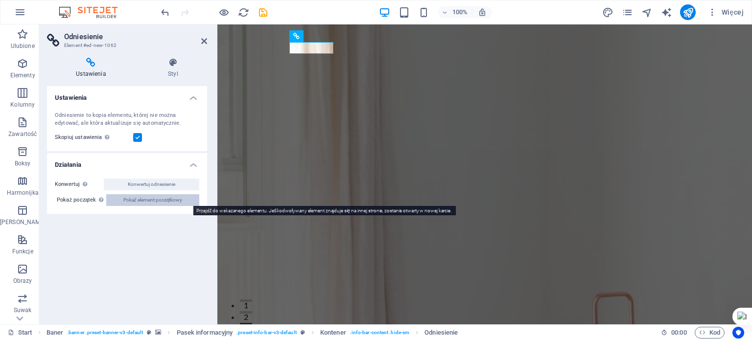
click at [178, 197] on span "Pokaż element początkowy" at bounding box center [152, 200] width 59 height 12
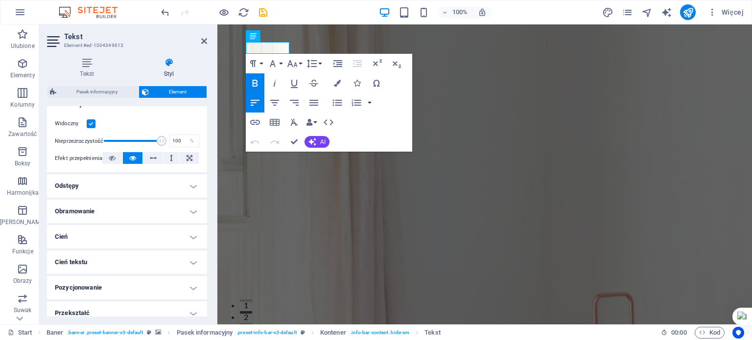
scroll to position [122, 0]
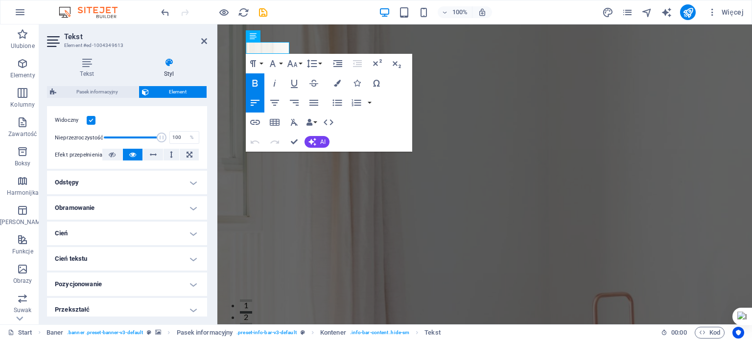
click at [189, 185] on h4 "Odstępy" at bounding box center [127, 182] width 160 height 23
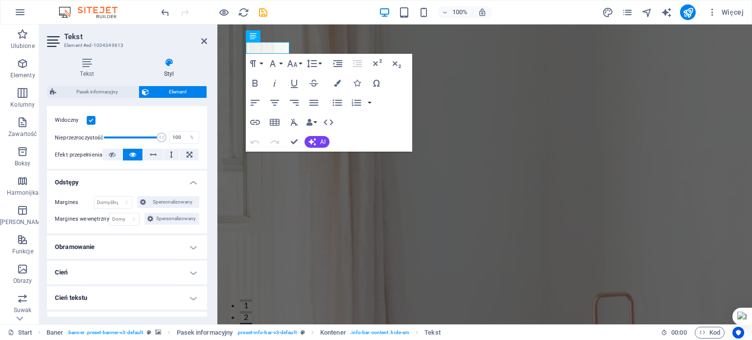
drag, startPoint x: 204, startPoint y: 192, endPoint x: 203, endPoint y: 207, distance: 14.8
click at [203, 207] on div "Margines Domyślny automatycznie px % rem vw vh Spersonalizowany Spersonalizowan…" at bounding box center [127, 210] width 160 height 45
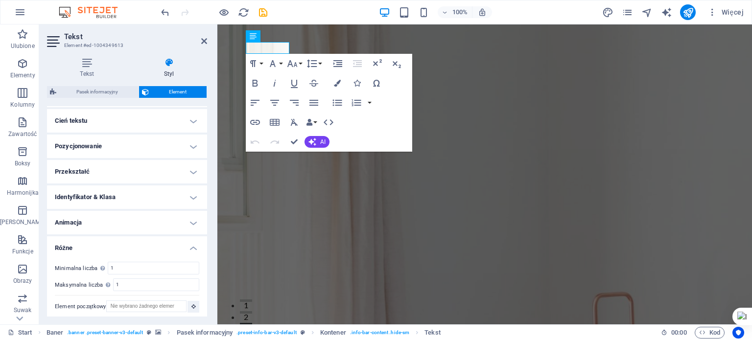
scroll to position [302, 0]
click at [192, 222] on h4 "Animacja" at bounding box center [127, 220] width 160 height 23
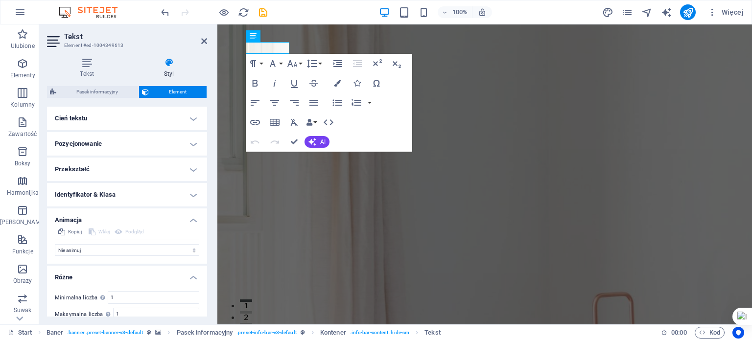
click at [193, 196] on h4 "Identyfikator & Klasa" at bounding box center [127, 194] width 160 height 23
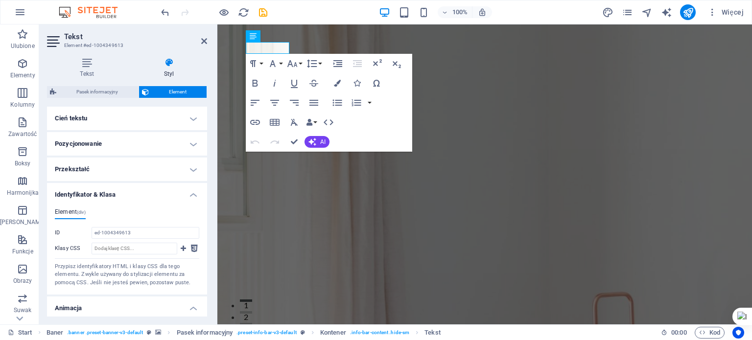
click at [187, 168] on h4 "Przekształć" at bounding box center [127, 169] width 160 height 23
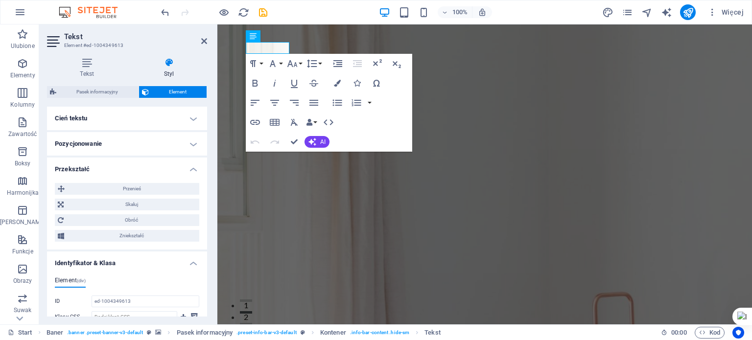
click at [189, 145] on h4 "Pozycjonowanie" at bounding box center [127, 143] width 160 height 23
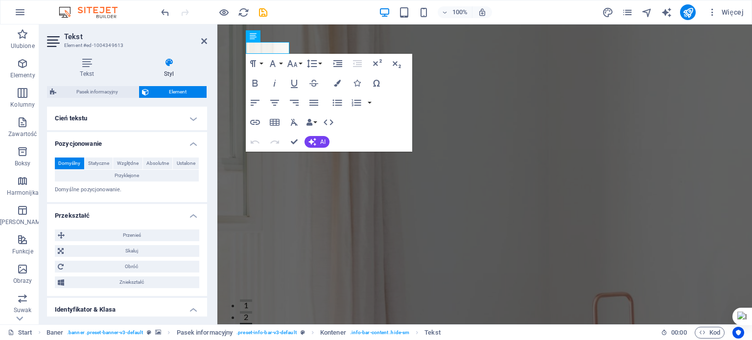
click at [190, 122] on h4 "Cień tekstu" at bounding box center [127, 118] width 160 height 23
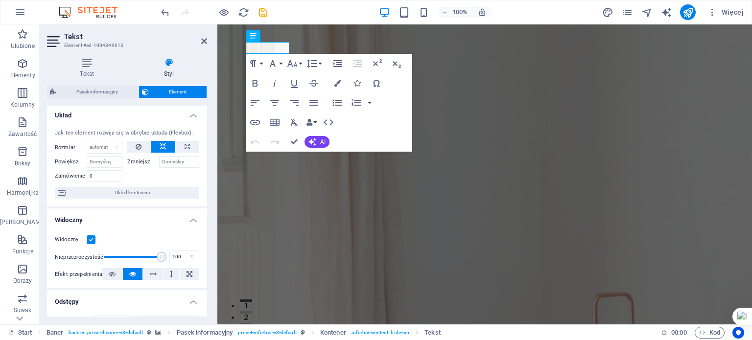
scroll to position [0, 0]
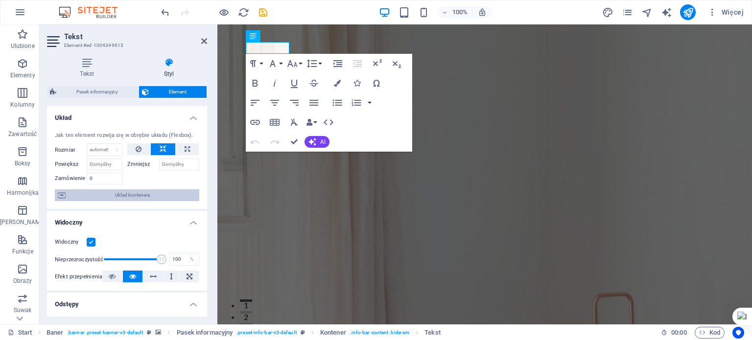
click at [161, 195] on span "Układ kontenera" at bounding box center [133, 195] width 128 height 12
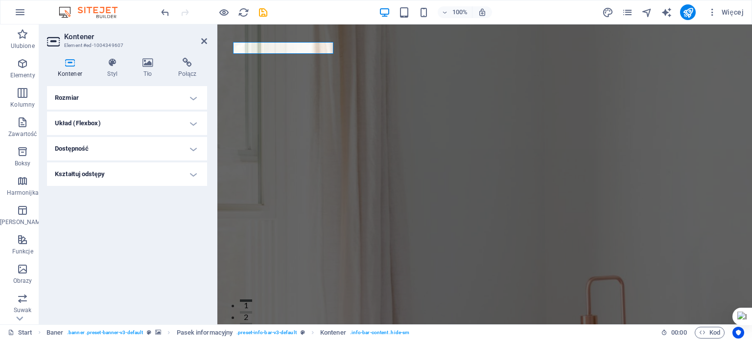
click at [150, 125] on h4 "Układ (Flexbox)" at bounding box center [127, 123] width 160 height 23
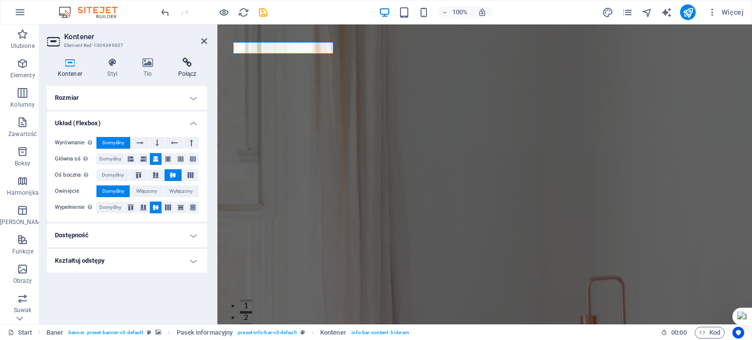
click at [187, 70] on h4 "Połącz" at bounding box center [187, 68] width 40 height 21
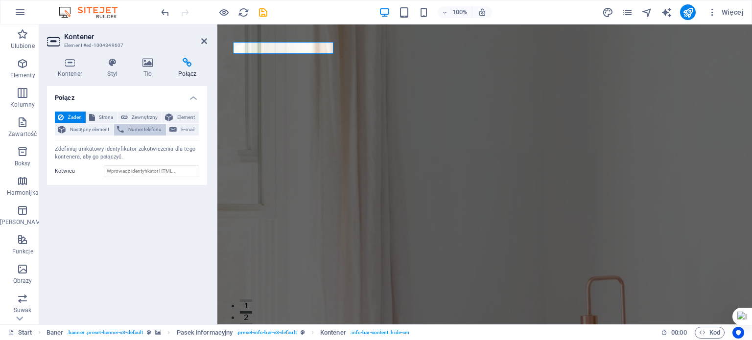
click at [129, 129] on span "Numer telefonu" at bounding box center [145, 130] width 36 height 12
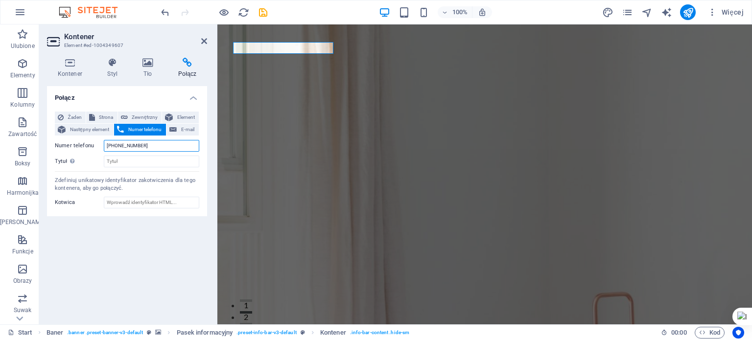
type input "[PHONE_NUMBER]"
click at [138, 155] on div "Żaden Strona Zewnętrzny Element Następny element Numer telefonu E-mail Strona S…" at bounding box center [127, 140] width 144 height 56
click at [135, 157] on input "Tytuł Dodatkowy opis linku nie powinien być taki sam jak treść linku. Tytuł jes…" at bounding box center [151, 162] width 95 height 12
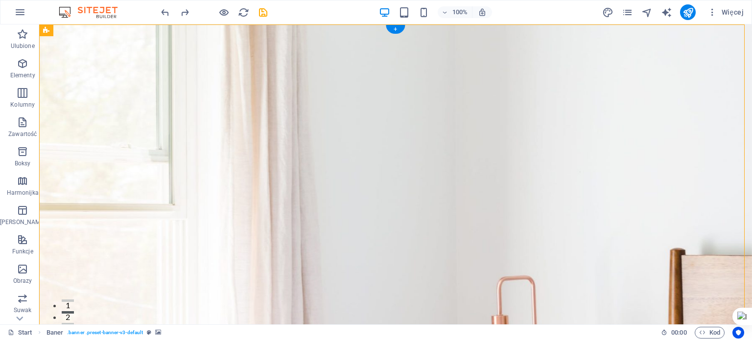
drag, startPoint x: 130, startPoint y: 49, endPoint x: 88, endPoint y: 50, distance: 42.1
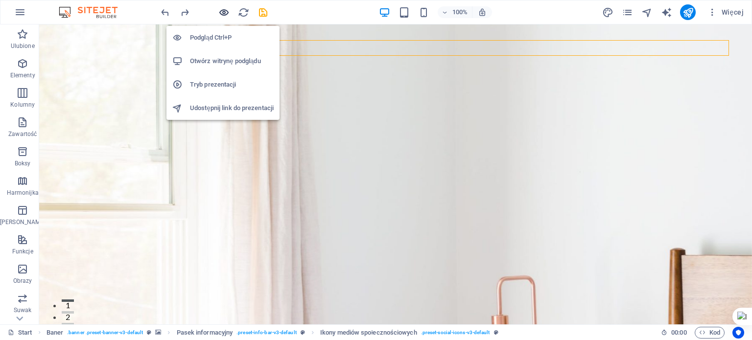
click at [227, 11] on icon "button" at bounding box center [223, 12] width 11 height 11
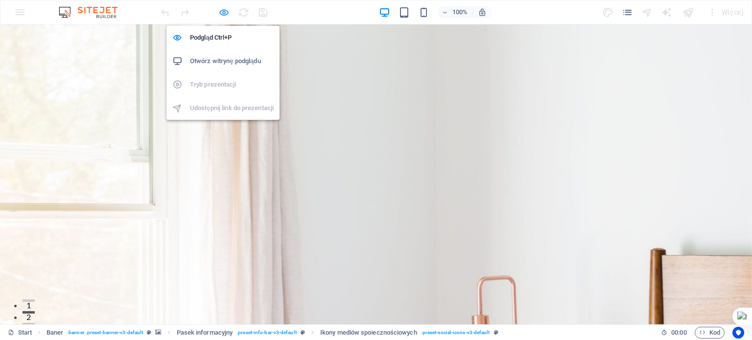
click at [223, 8] on icon "button" at bounding box center [223, 12] width 11 height 11
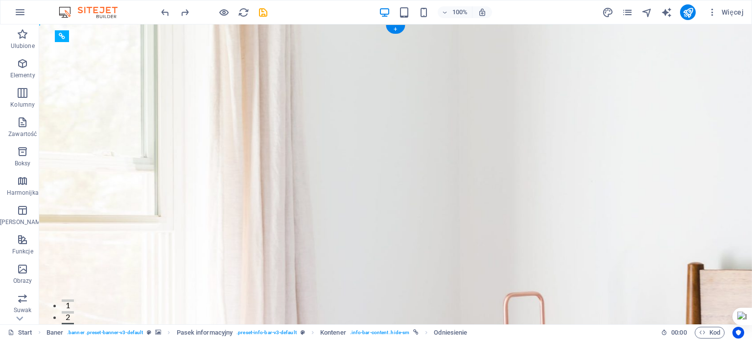
drag, startPoint x: 128, startPoint y: 45, endPoint x: 90, endPoint y: 48, distance: 38.4
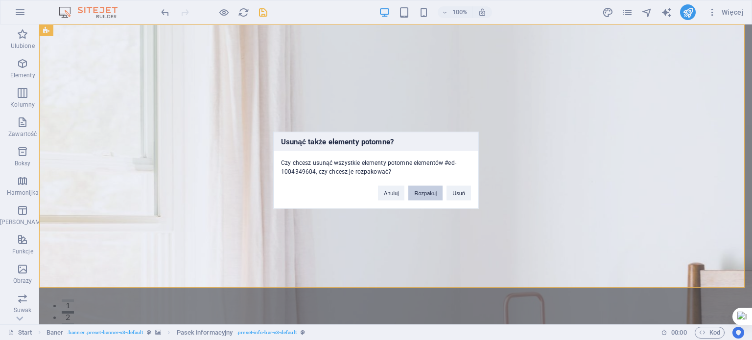
click at [423, 195] on button "Rozpakuj" at bounding box center [425, 193] width 34 height 15
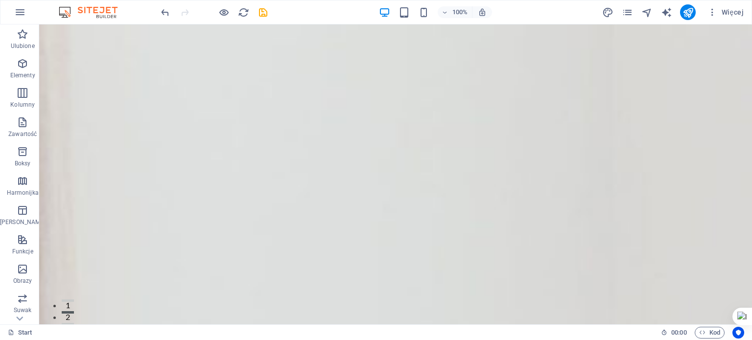
drag, startPoint x: 748, startPoint y: 41, endPoint x: 778, endPoint y: 44, distance: 30.0
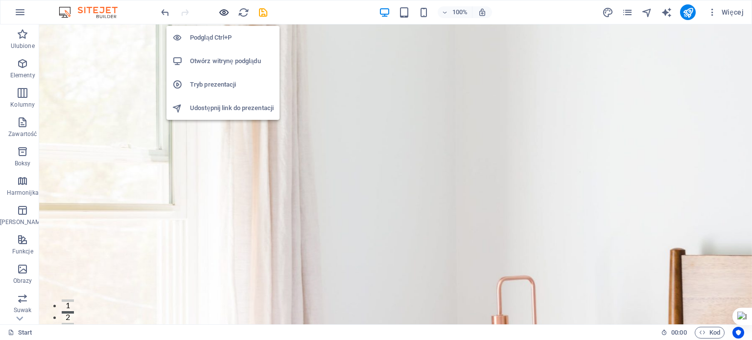
click at [226, 12] on icon "button" at bounding box center [223, 12] width 11 height 11
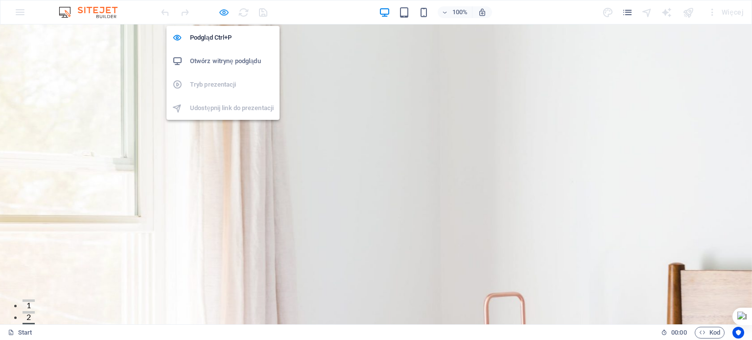
click at [223, 10] on icon "button" at bounding box center [223, 12] width 11 height 11
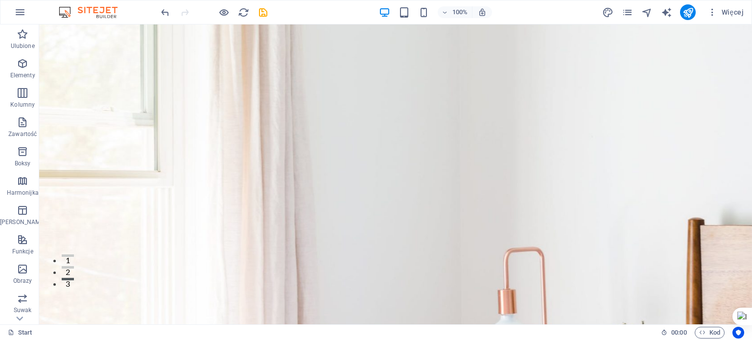
scroll to position [28, 0]
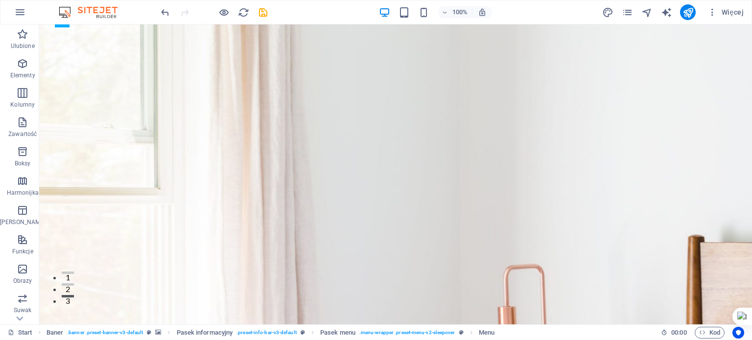
drag, startPoint x: 382, startPoint y: 231, endPoint x: 400, endPoint y: 158, distance: 75.2
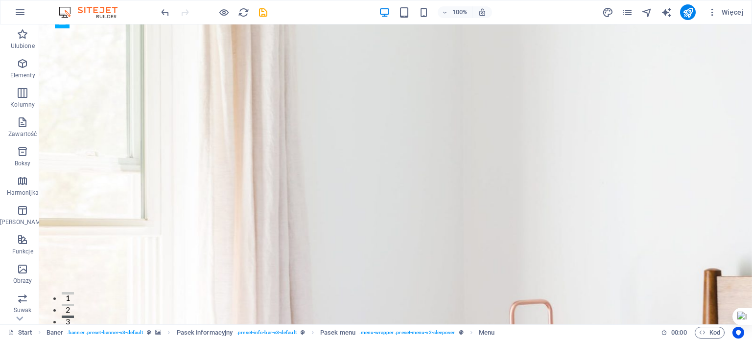
scroll to position [0, 0]
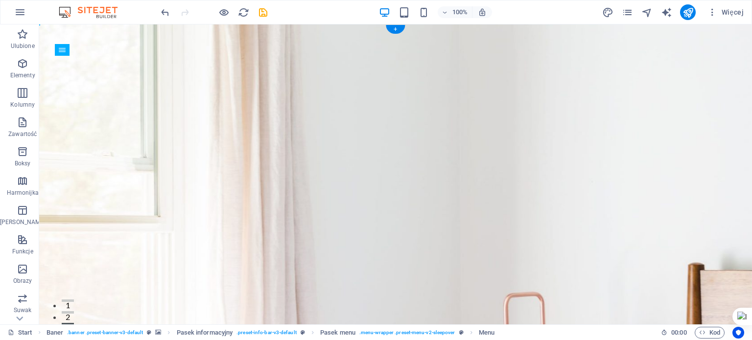
drag, startPoint x: 466, startPoint y: 234, endPoint x: 451, endPoint y: 76, distance: 157.9
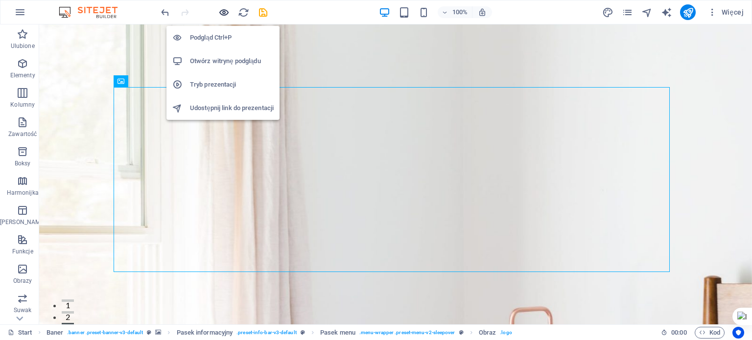
click at [223, 9] on icon "button" at bounding box center [223, 12] width 11 height 11
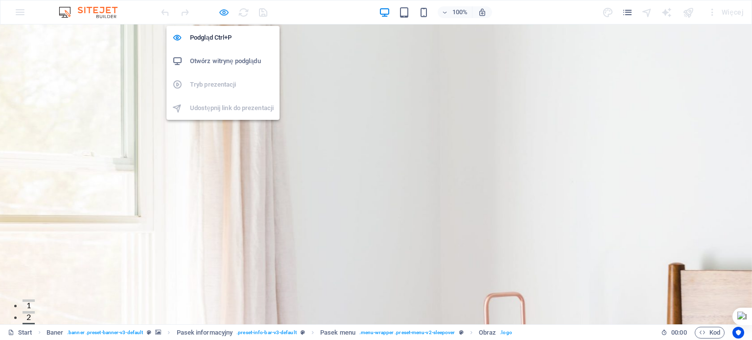
click at [222, 7] on icon "button" at bounding box center [223, 12] width 11 height 11
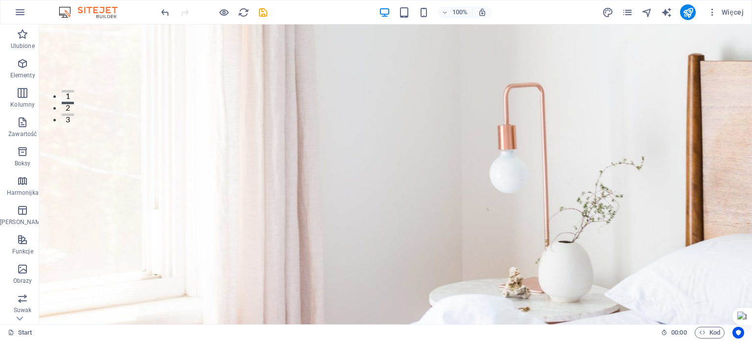
scroll to position [214, 0]
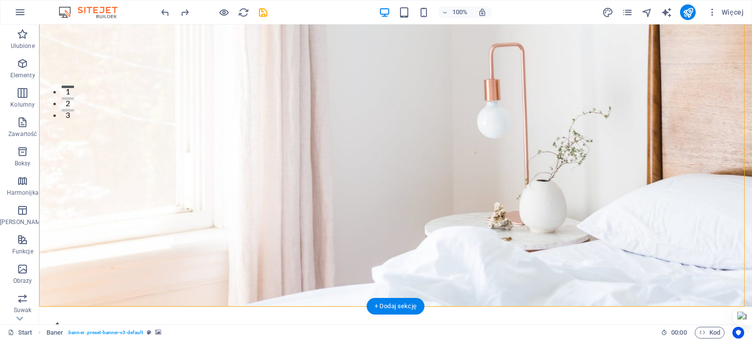
drag, startPoint x: 260, startPoint y: 144, endPoint x: 237, endPoint y: 102, distance: 48.2
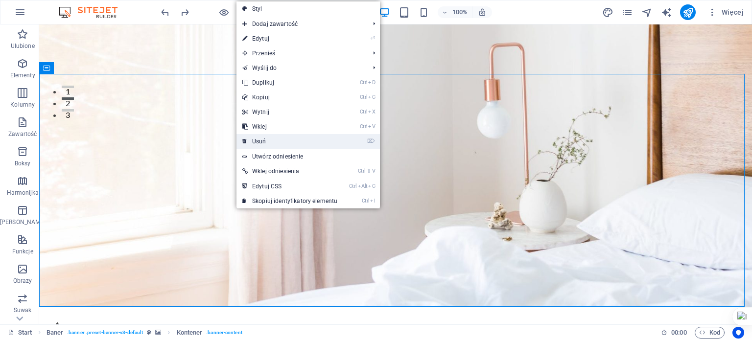
click at [257, 141] on link "⌦ Usuń" at bounding box center [289, 141] width 107 height 15
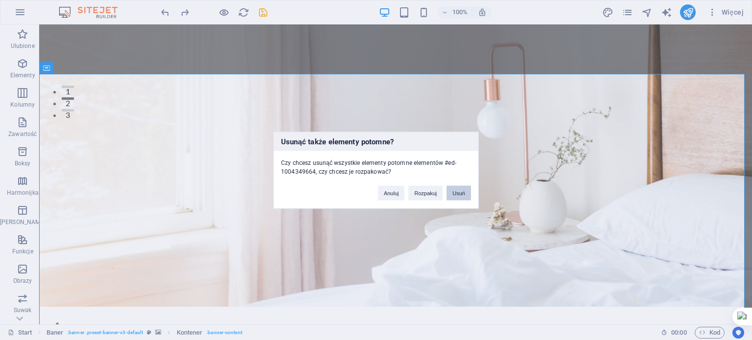
drag, startPoint x: 462, startPoint y: 193, endPoint x: 422, endPoint y: 168, distance: 46.6
click at [462, 193] on button "Usuń" at bounding box center [458, 193] width 24 height 15
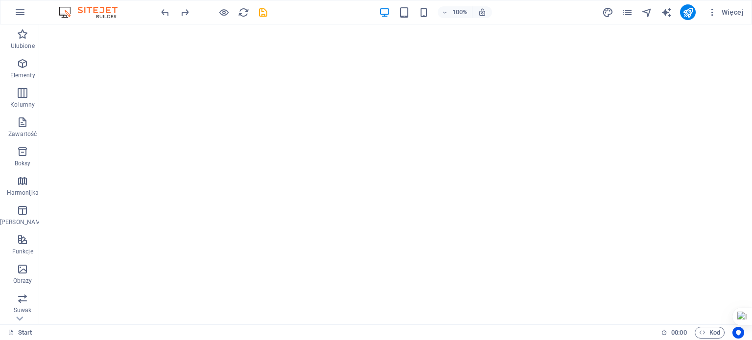
scroll to position [1055, 0]
click at [178, 114] on button at bounding box center [184, 115] width 12 height 12
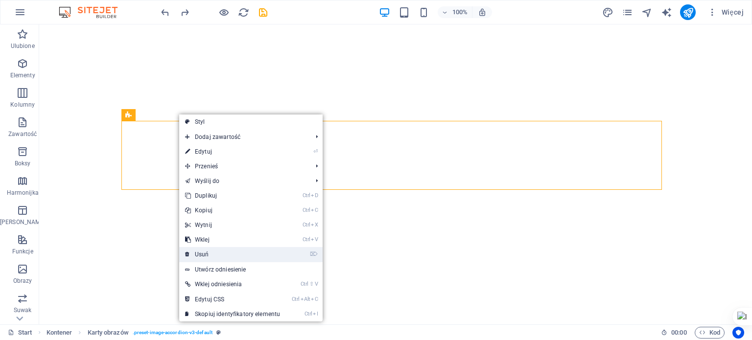
click at [229, 250] on link "⌦ Usuń" at bounding box center [232, 254] width 107 height 15
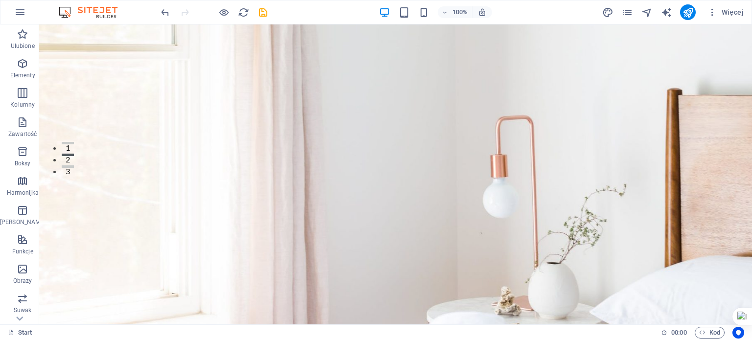
scroll to position [170, 0]
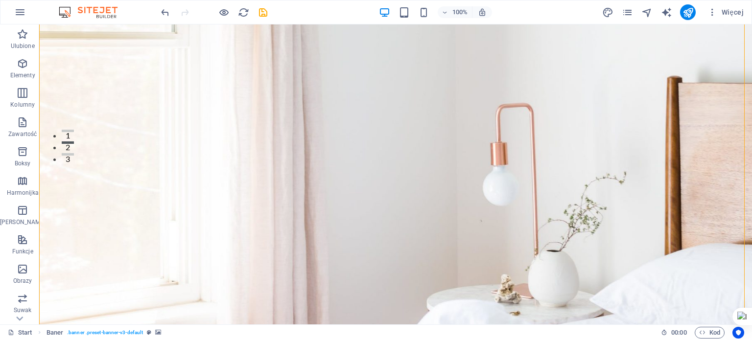
drag, startPoint x: 496, startPoint y: 246, endPoint x: 495, endPoint y: 138, distance: 108.2
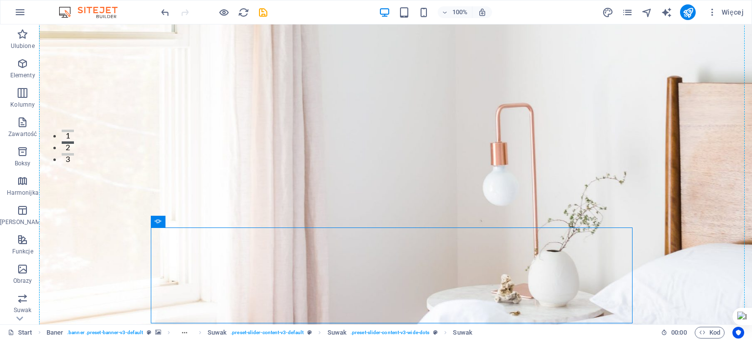
drag, startPoint x: 607, startPoint y: 232, endPoint x: 591, endPoint y: 132, distance: 101.0
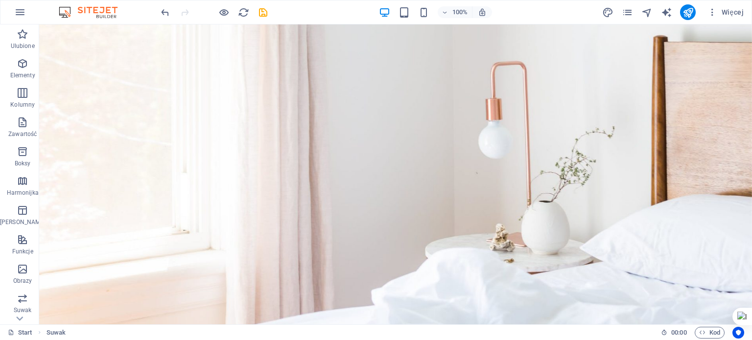
scroll to position [208, 0]
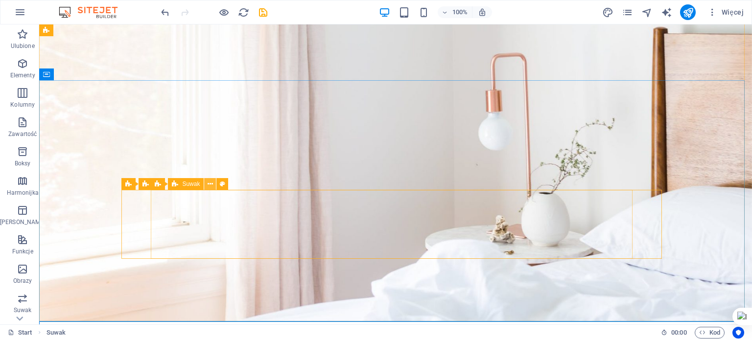
click at [212, 184] on icon at bounding box center [210, 184] width 5 height 10
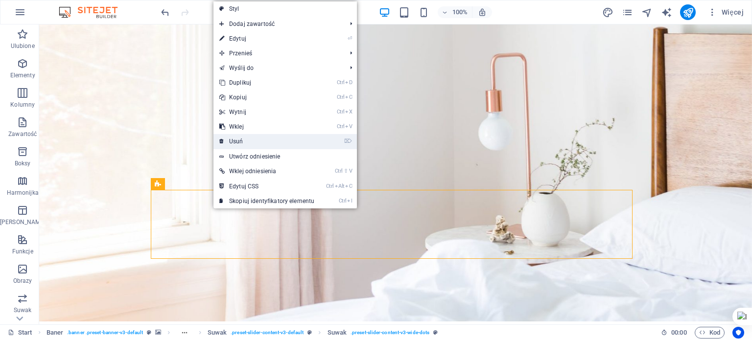
click at [258, 144] on link "⌦ Usuń" at bounding box center [266, 141] width 107 height 15
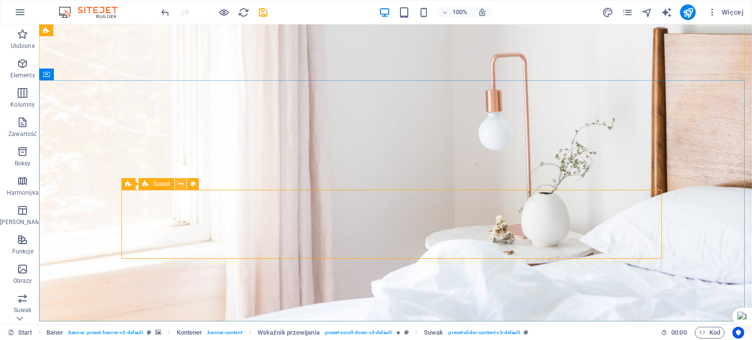
click at [184, 181] on button at bounding box center [181, 184] width 12 height 12
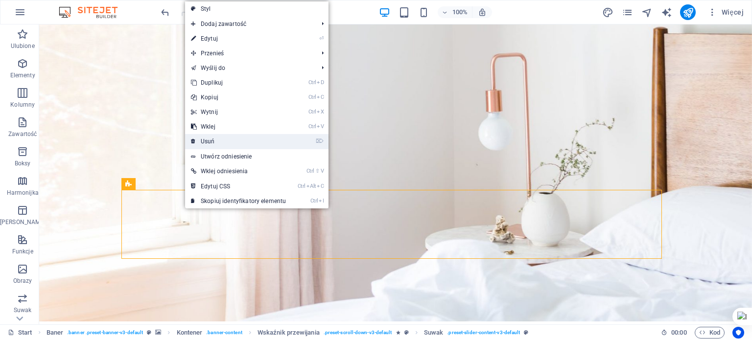
click at [227, 144] on link "⌦ Usuń" at bounding box center [238, 141] width 107 height 15
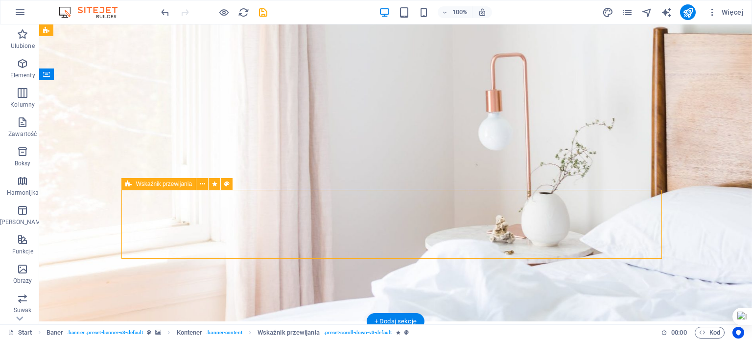
drag, startPoint x: 533, startPoint y: 230, endPoint x: 539, endPoint y: 246, distance: 18.0
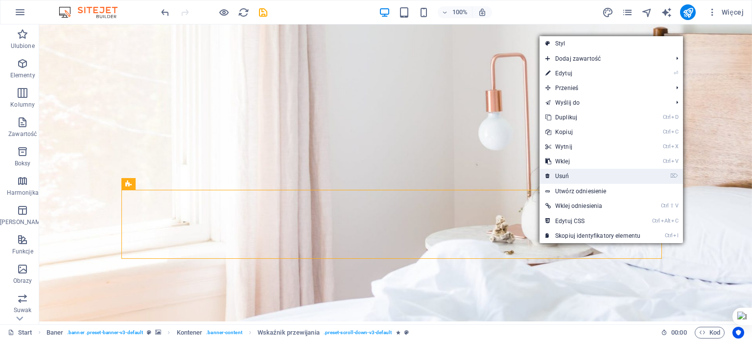
click at [567, 178] on link "⌦ Usuń" at bounding box center [592, 176] width 107 height 15
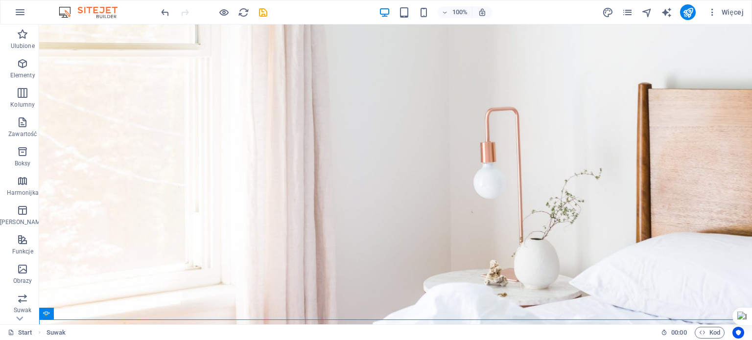
scroll to position [0, 0]
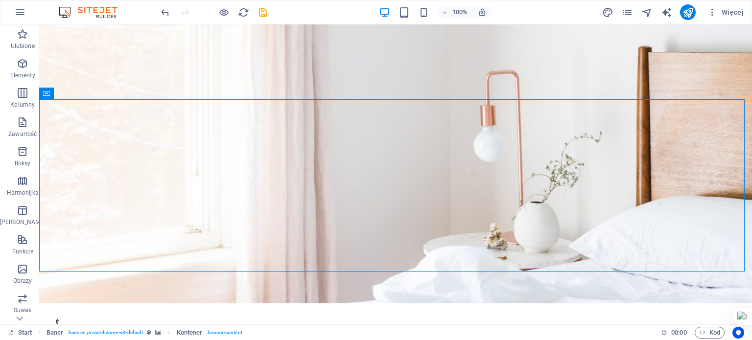
scroll to position [192, 0]
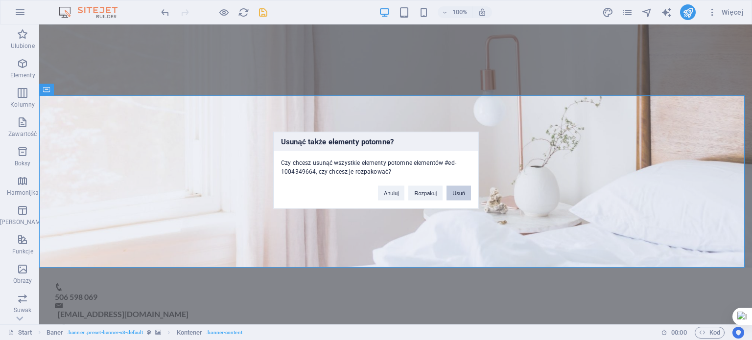
click at [467, 190] on button "Usuń" at bounding box center [458, 193] width 24 height 15
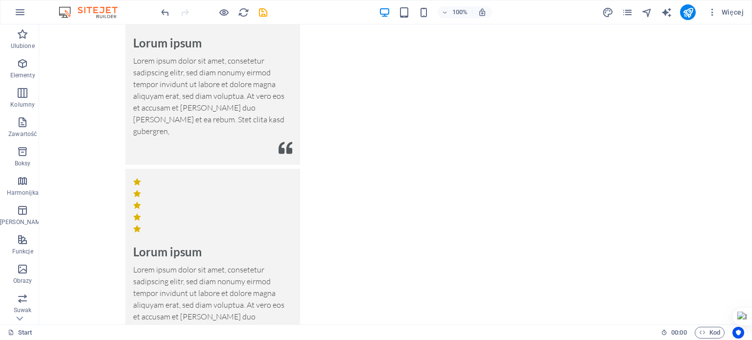
scroll to position [2340, 0]
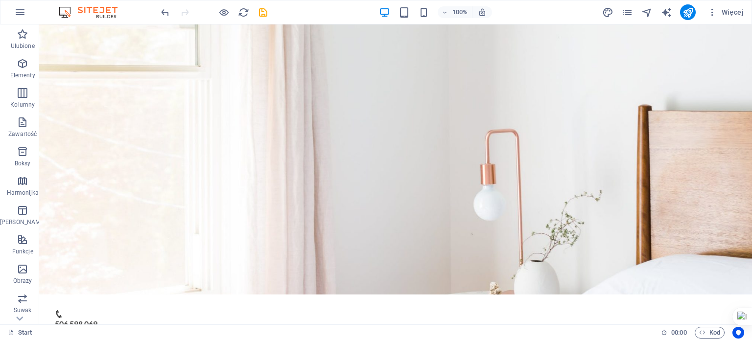
scroll to position [0, 0]
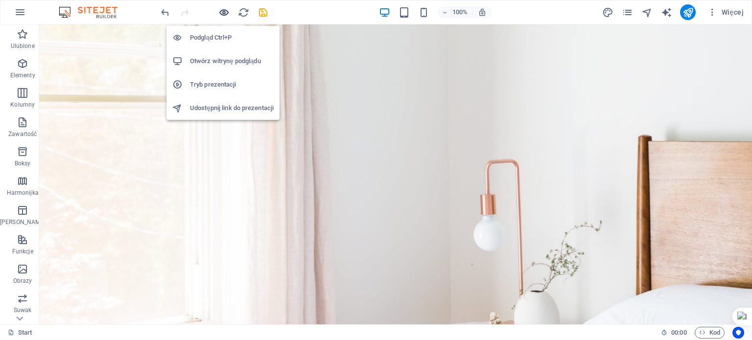
click at [223, 11] on icon "button" at bounding box center [223, 12] width 11 height 11
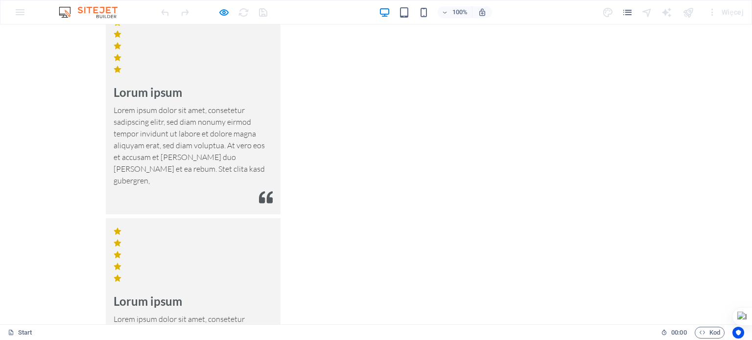
scroll to position [2348, 0]
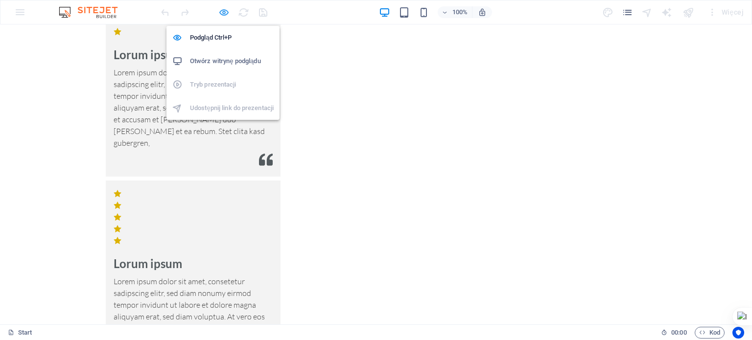
click at [222, 13] on icon "button" at bounding box center [223, 12] width 11 height 11
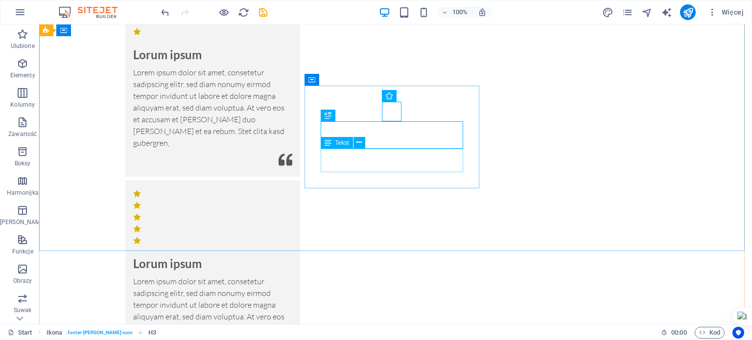
click at [353, 115] on icon at bounding box center [352, 115] width 5 height 10
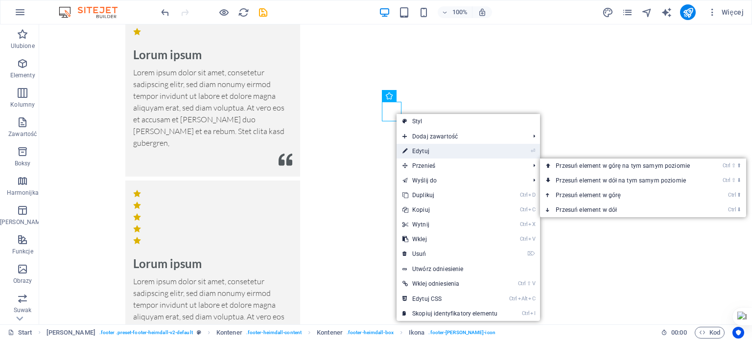
click at [450, 151] on link "⏎ Edytuj" at bounding box center [450, 151] width 107 height 15
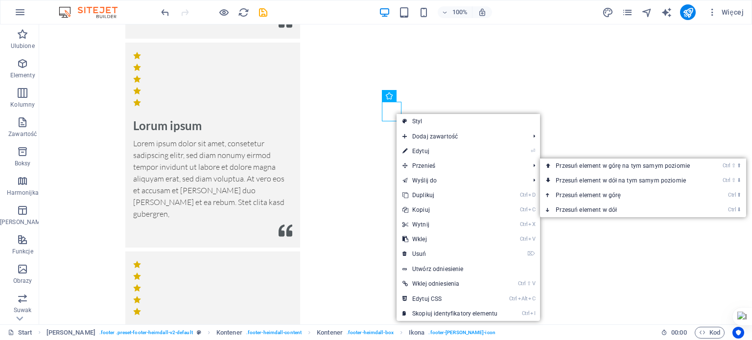
select select "xMidYMid"
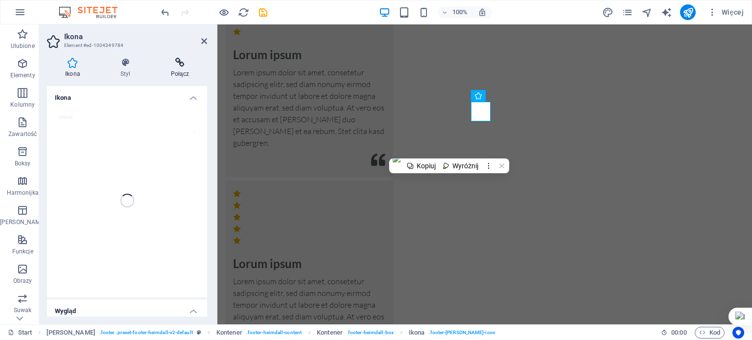
click at [183, 68] on h4 "Połącz" at bounding box center [180, 68] width 54 height 21
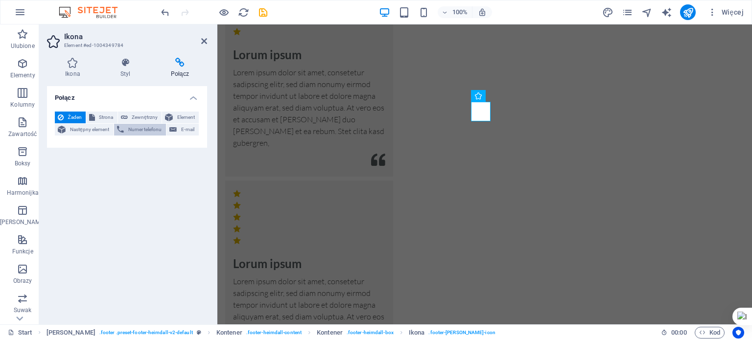
click at [140, 129] on span "Numer telefonu" at bounding box center [145, 130] width 36 height 12
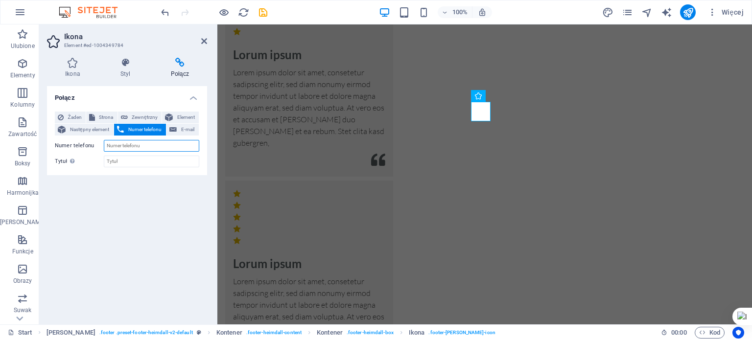
click at [153, 146] on input "Numer telefonu" at bounding box center [151, 146] width 95 height 12
click at [106, 146] on input "506598069" at bounding box center [151, 146] width 95 height 12
type input "[PHONE_NUMBER]"
click at [175, 189] on div "Połącz Żaden Strona Zewnętrzny Element Następny element Numer telefonu E-mail S…" at bounding box center [127, 201] width 160 height 231
click at [173, 164] on input "Tytuł Dodatkowy opis linku nie powinien być taki sam jak treść linku. Tytuł jes…" at bounding box center [151, 162] width 95 height 12
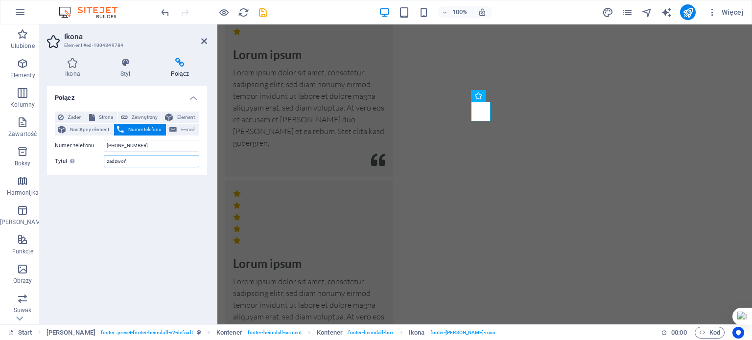
type input "zadzwoń"
click at [174, 215] on div "Połącz Żaden Strona Zewnętrzny Element Następny element Numer telefonu E-mail S…" at bounding box center [127, 201] width 160 height 231
click at [205, 39] on icon at bounding box center [204, 41] width 6 height 8
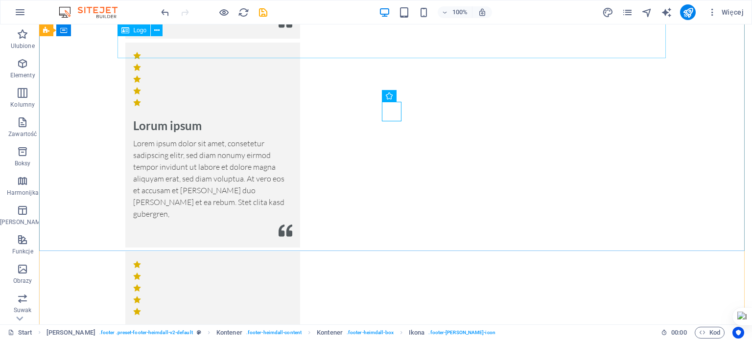
scroll to position [2332, 0]
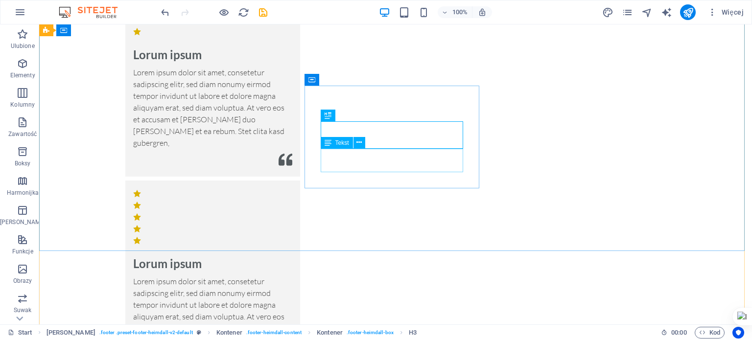
drag, startPoint x: 400, startPoint y: 166, endPoint x: 221, endPoint y: 166, distance: 178.7
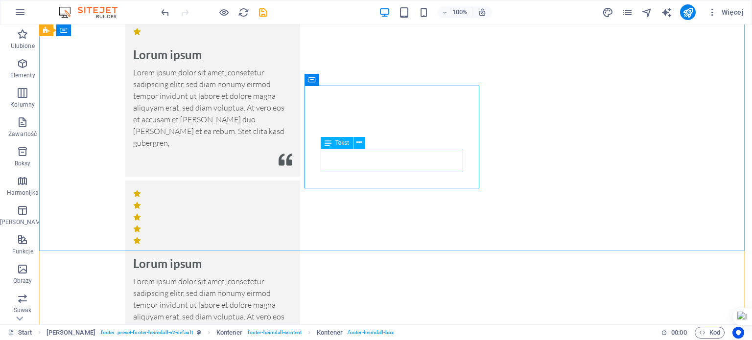
click at [340, 142] on span "Tekst" at bounding box center [342, 143] width 14 height 6
click at [360, 141] on icon at bounding box center [358, 143] width 5 height 10
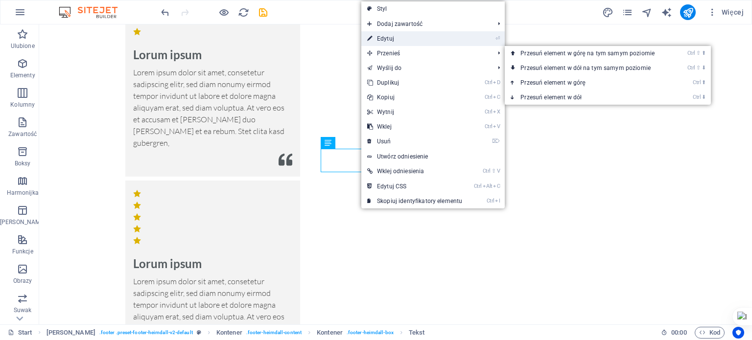
click at [396, 39] on link "⏎ Edytuj" at bounding box center [414, 38] width 107 height 15
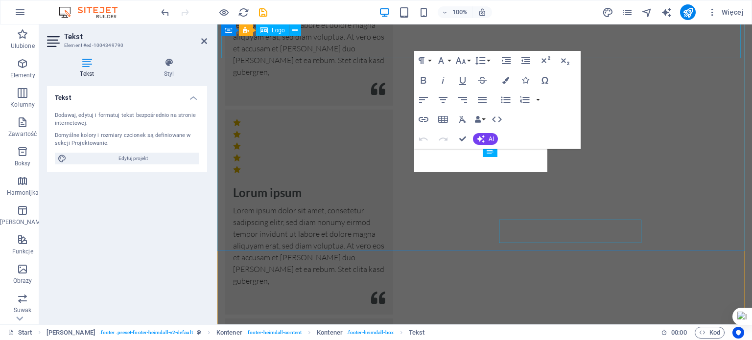
scroll to position [2261, 0]
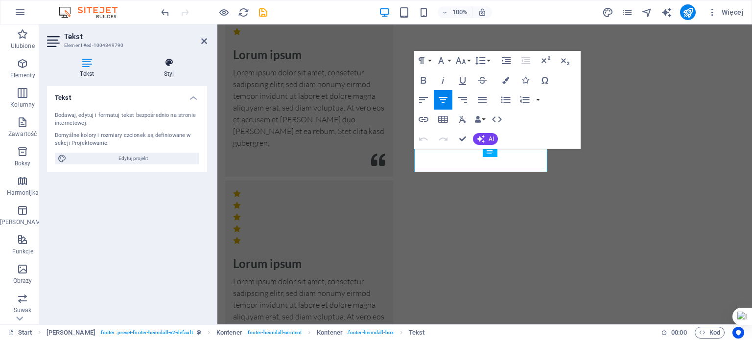
click at [169, 70] on h4 "Styl" at bounding box center [169, 68] width 76 height 21
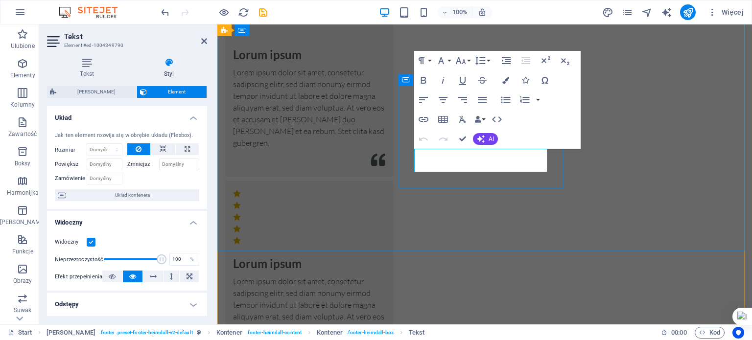
drag, startPoint x: 467, startPoint y: 155, endPoint x: 633, endPoint y: 243, distance: 188.8
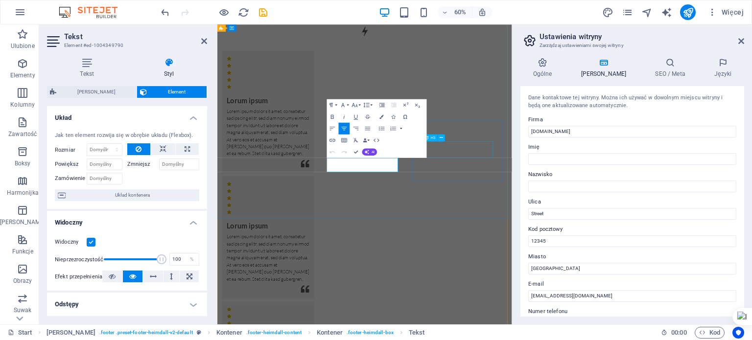
scroll to position [2393, 0]
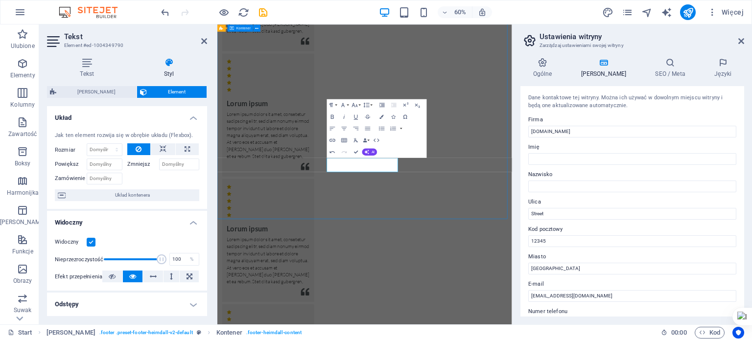
scroll to position [2199, 0]
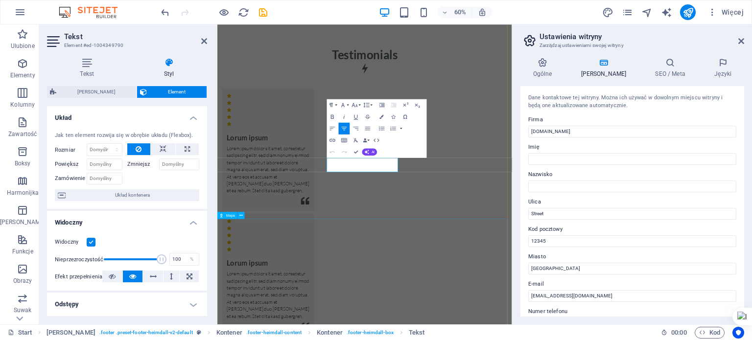
scroll to position [2393, 0]
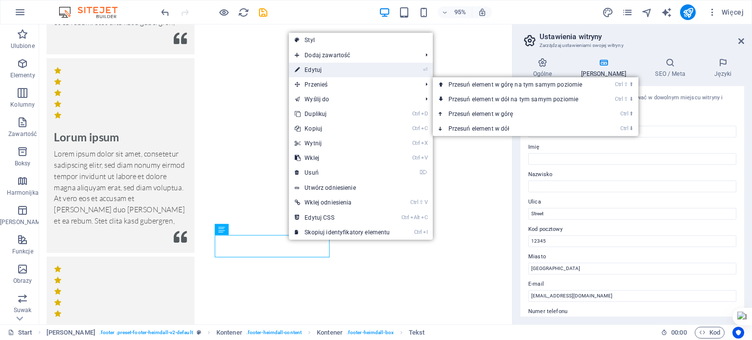
click at [333, 70] on link "⏎ Edytuj" at bounding box center [342, 70] width 107 height 15
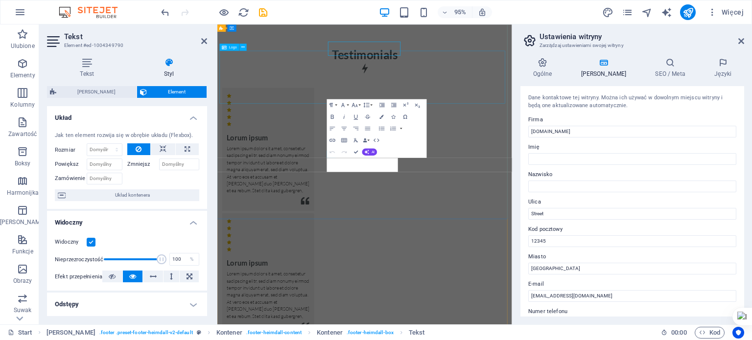
scroll to position [2393, 0]
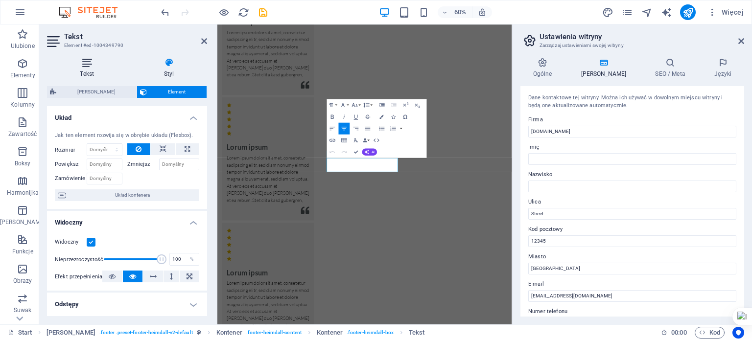
click at [78, 61] on icon at bounding box center [87, 63] width 80 height 10
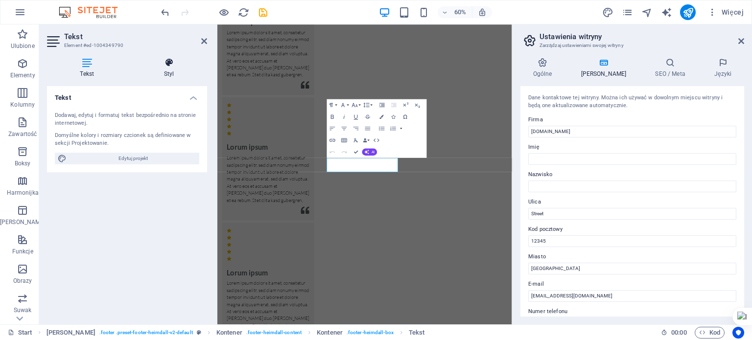
click at [175, 63] on icon at bounding box center [169, 63] width 76 height 10
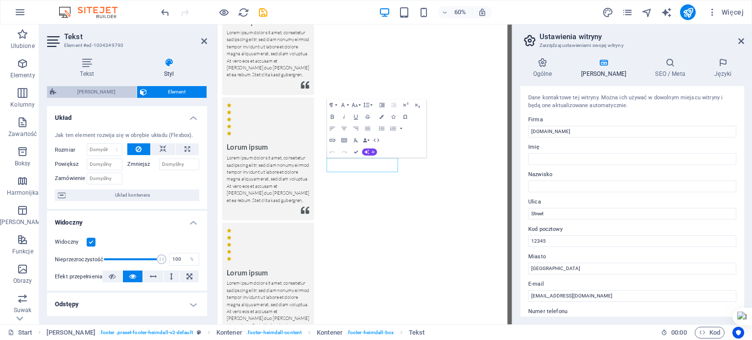
click at [116, 94] on span "[PERSON_NAME]" at bounding box center [96, 92] width 74 height 12
select select "rem"
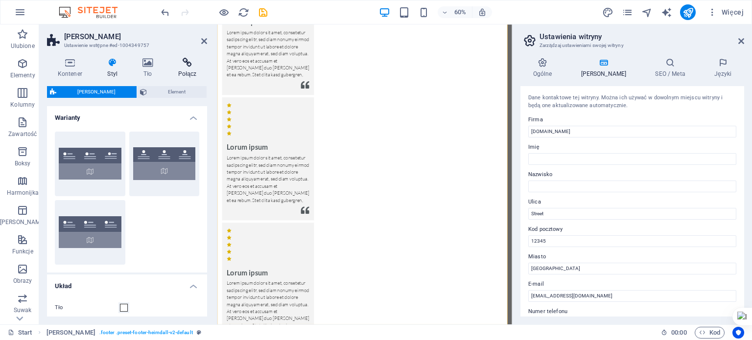
click at [179, 64] on icon at bounding box center [187, 63] width 40 height 10
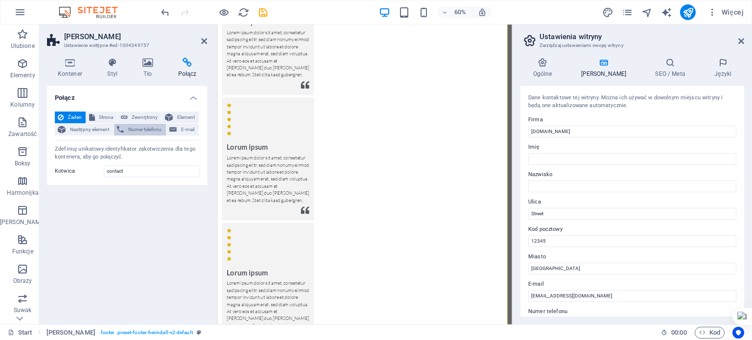
click at [118, 129] on icon at bounding box center [120, 130] width 7 height 12
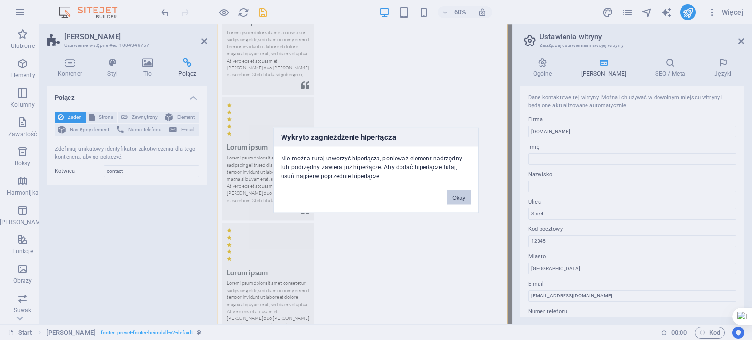
click at [466, 198] on button "Okay" at bounding box center [458, 197] width 24 height 15
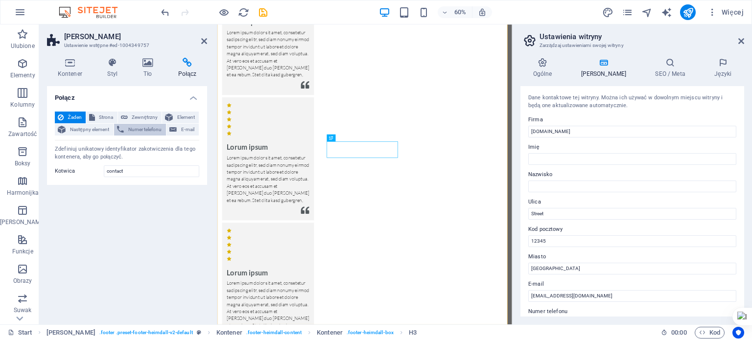
click at [150, 131] on span "Numer telefonu" at bounding box center [145, 130] width 36 height 12
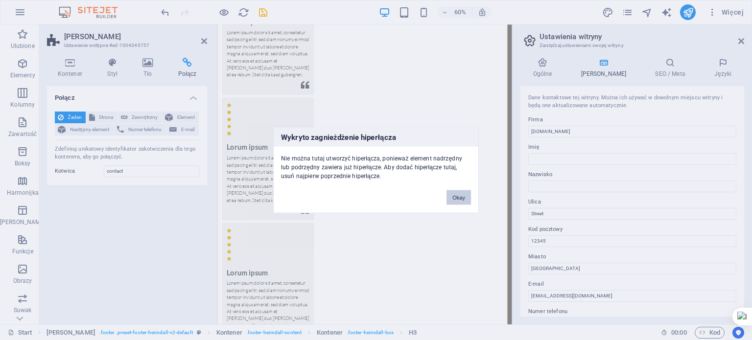
click at [461, 202] on button "Okay" at bounding box center [458, 197] width 24 height 15
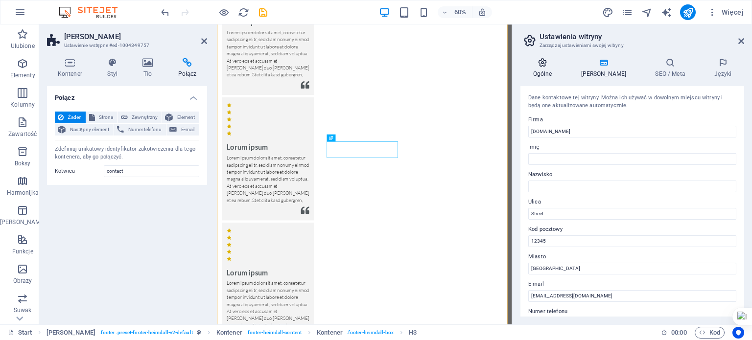
click at [547, 74] on h4 "Ogólne" at bounding box center [544, 68] width 48 height 21
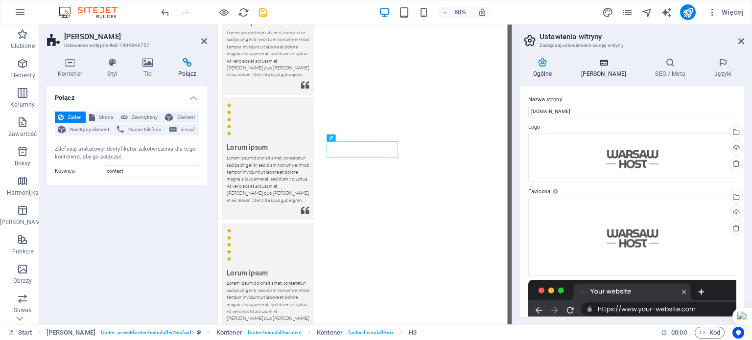
click at [604, 70] on h4 "Dane" at bounding box center [605, 68] width 74 height 21
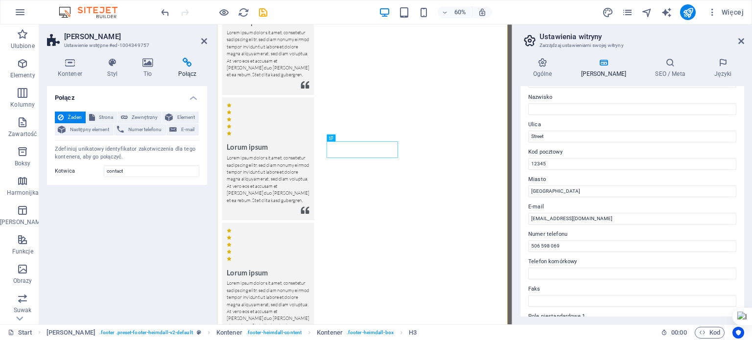
scroll to position [108, 0]
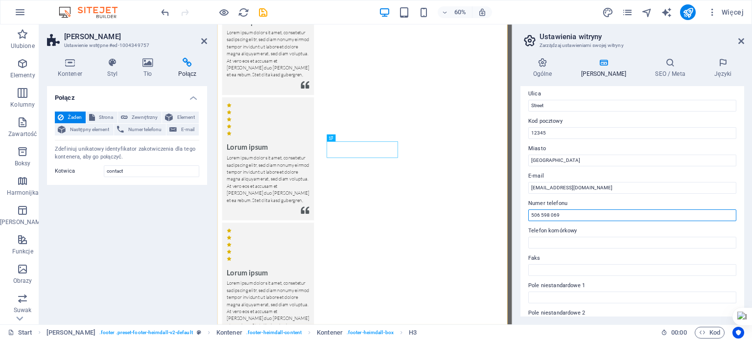
click at [531, 213] on input "506 598 069" at bounding box center [632, 216] width 208 height 12
click at [659, 213] on input "+48 506 598 069" at bounding box center [632, 216] width 208 height 12
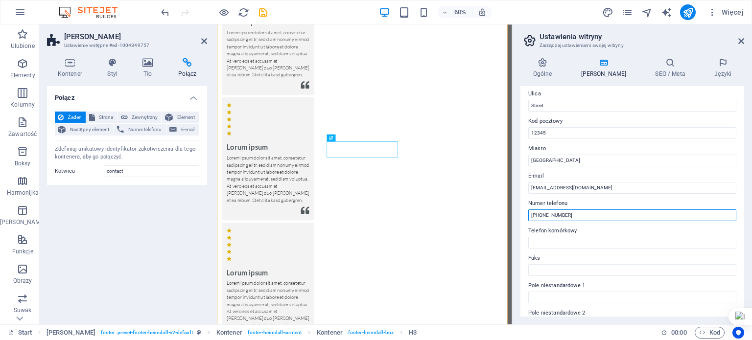
paste input "506598"
type input "[PHONE_NUMBER]"
click at [566, 246] on input "Telefon komórkowy" at bounding box center [632, 243] width 208 height 12
paste input "[PHONE_NUMBER]"
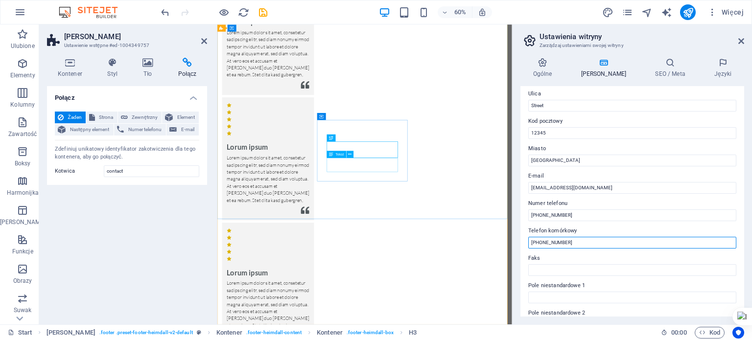
type input "[PHONE_NUMBER]"
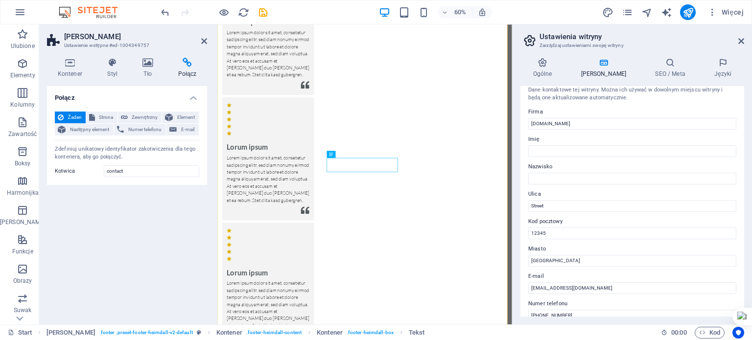
scroll to position [0, 0]
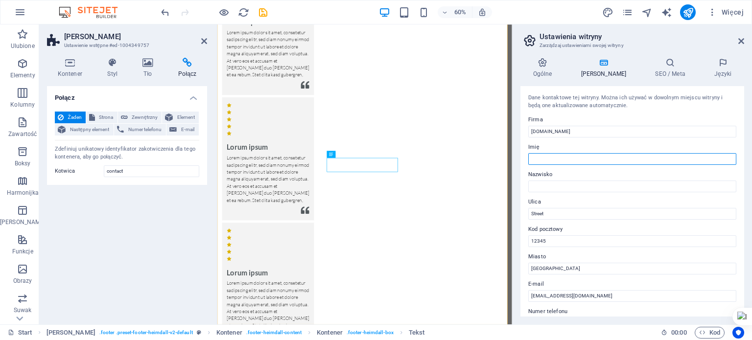
click at [562, 163] on input "Imię" at bounding box center [632, 159] width 208 height 12
type input "Jakub"
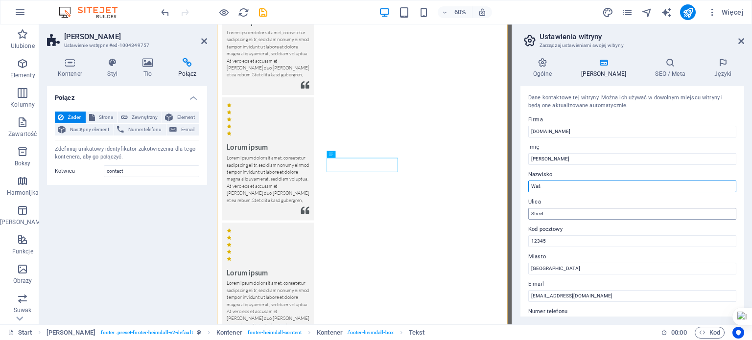
type input "Waś"
click at [551, 216] on input "Street" at bounding box center [632, 214] width 208 height 12
click at [550, 217] on input "Street" at bounding box center [632, 214] width 208 height 12
type input "Rakowiecka 45/17"
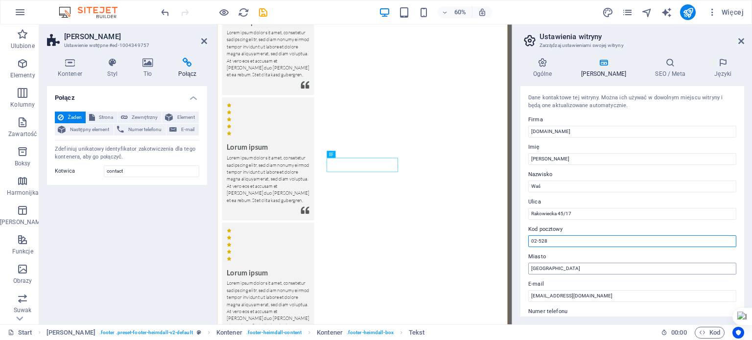
type input "02-528"
click at [570, 266] on input "Berlin" at bounding box center [632, 269] width 208 height 12
type input "[GEOGRAPHIC_DATA]"
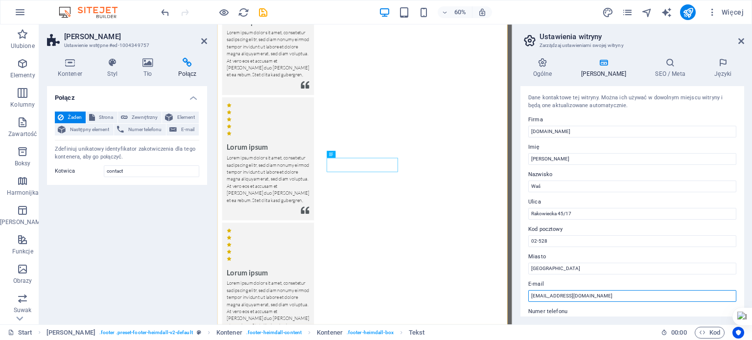
drag, startPoint x: 542, startPoint y: 297, endPoint x: 525, endPoint y: 299, distance: 17.2
click at [525, 299] on div "Dane kontaktowe tej witryny. Można ich używać w dowolnym miejscu witryny i będą…" at bounding box center [632, 201] width 224 height 231
type input "[EMAIL_ADDRESS][DOMAIN_NAME]"
drag, startPoint x: 744, startPoint y: 178, endPoint x: 740, endPoint y: 189, distance: 12.2
click at [740, 189] on div "Dane kontaktowe tej witryny. Można ich używać w dowolnym miejscu witryny i będą…" at bounding box center [632, 201] width 224 height 231
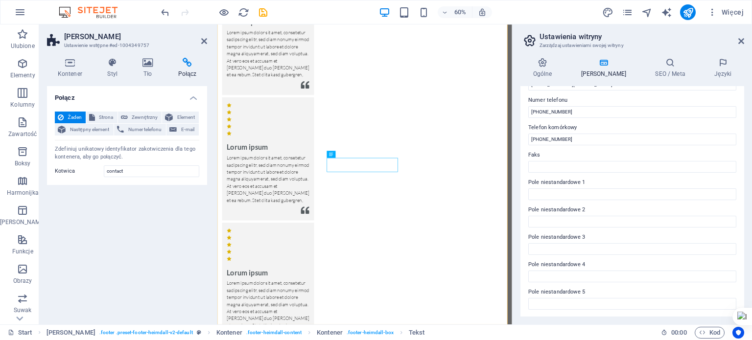
scroll to position [239, 0]
click at [540, 74] on h4 "Ogólne" at bounding box center [544, 68] width 48 height 21
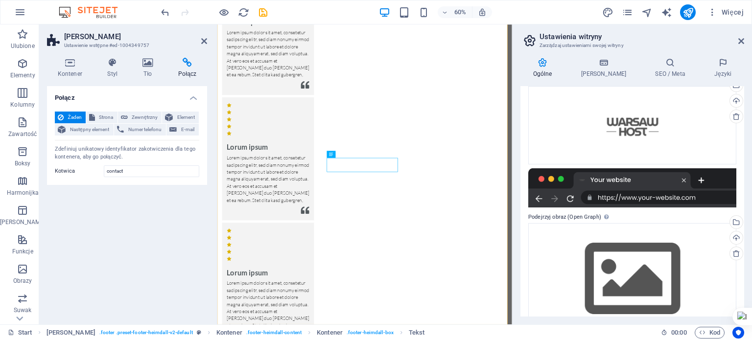
scroll to position [138, 0]
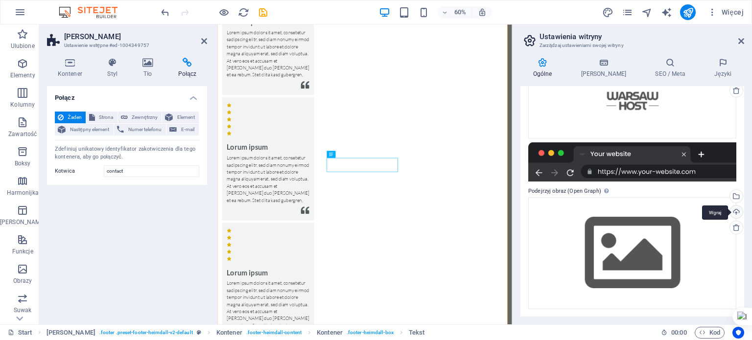
click at [730, 214] on div "Wgraj" at bounding box center [735, 213] width 15 height 15
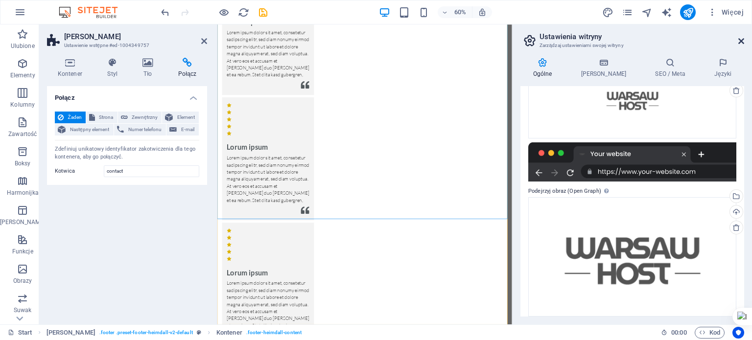
drag, startPoint x: 524, startPoint y: 16, endPoint x: 741, endPoint y: 39, distance: 218.5
click at [741, 39] on icon at bounding box center [741, 41] width 6 height 8
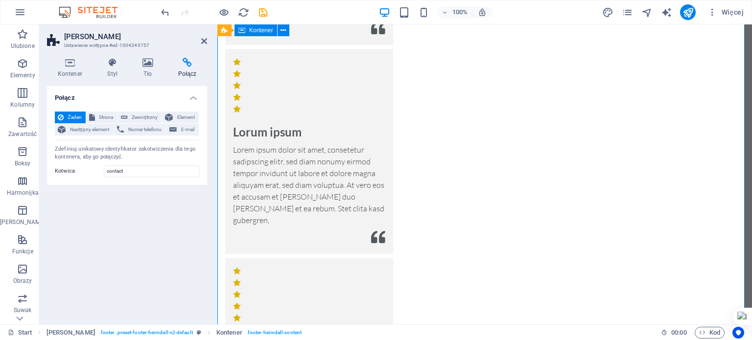
scroll to position [2163, 0]
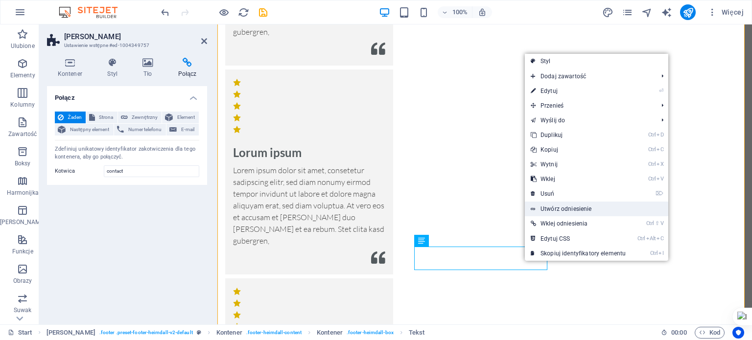
drag, startPoint x: 344, startPoint y: 182, endPoint x: 561, endPoint y: 206, distance: 218.7
click at [561, 206] on link "Utwórz odniesienie" at bounding box center [596, 209] width 143 height 15
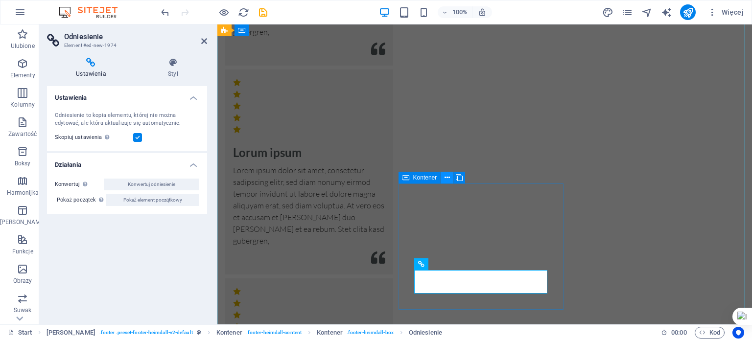
click at [448, 180] on icon at bounding box center [446, 178] width 5 height 10
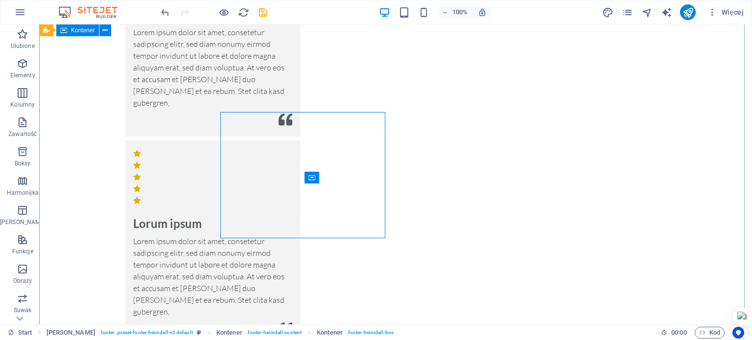
scroll to position [2234, 0]
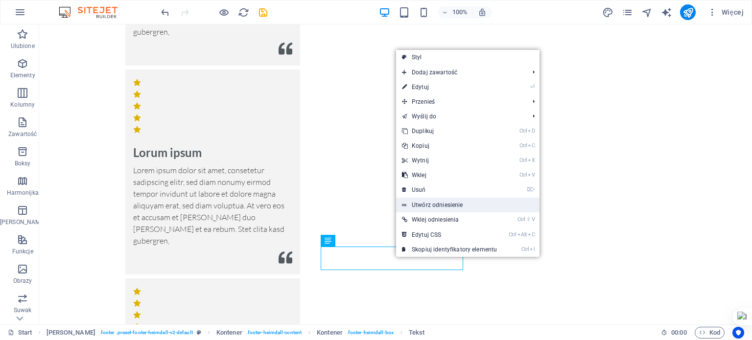
drag, startPoint x: 190, startPoint y: 187, endPoint x: 409, endPoint y: 208, distance: 220.4
click at [409, 208] on link "Utwórz odniesienie" at bounding box center [467, 205] width 143 height 15
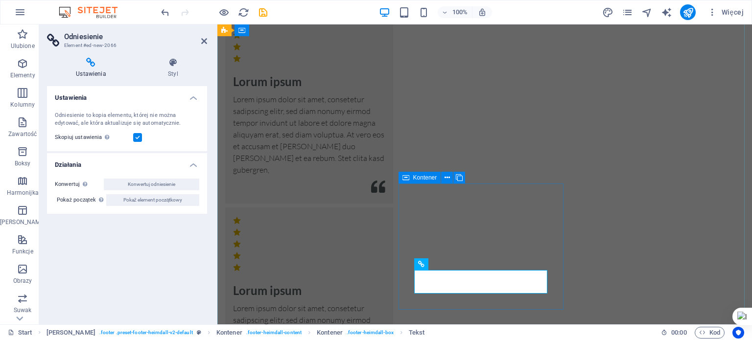
scroll to position [2163, 0]
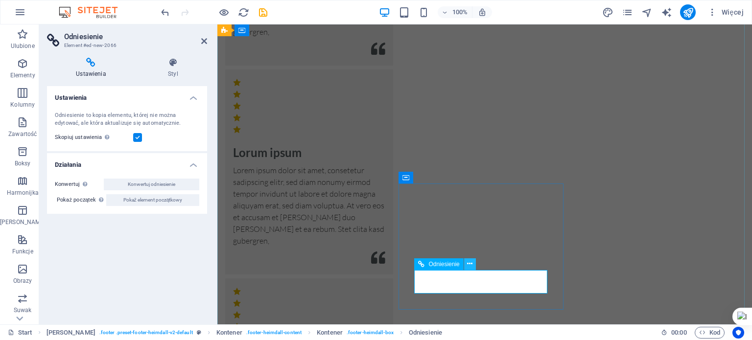
click at [472, 261] on icon at bounding box center [469, 264] width 5 height 10
click at [100, 69] on h4 "Ustawienia" at bounding box center [93, 68] width 92 height 21
click at [176, 52] on div "Ustawienia Styl Ustawienia Odniesienie to kopia elementu, której nie można edyt…" at bounding box center [127, 187] width 176 height 275
click at [180, 54] on div "Ustawienia Styl Ustawienia Odniesienie to kopia elementu, której nie można edyt…" at bounding box center [127, 187] width 176 height 275
click at [170, 67] on icon at bounding box center [173, 63] width 68 height 10
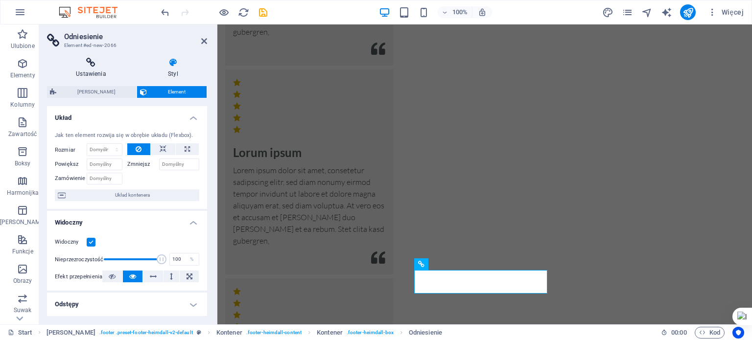
click at [96, 70] on h4 "Ustawienia" at bounding box center [93, 68] width 92 height 21
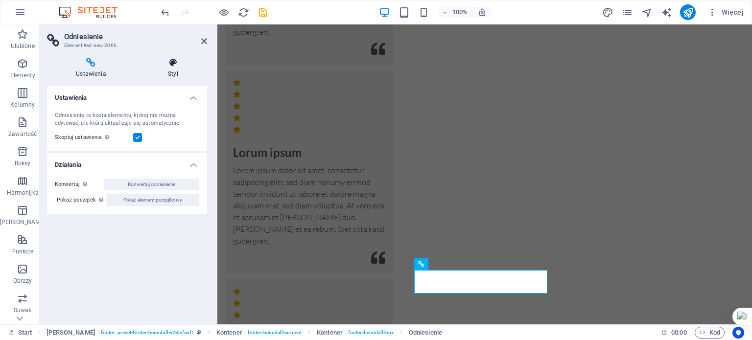
click at [172, 71] on h4 "Styl" at bounding box center [173, 68] width 68 height 21
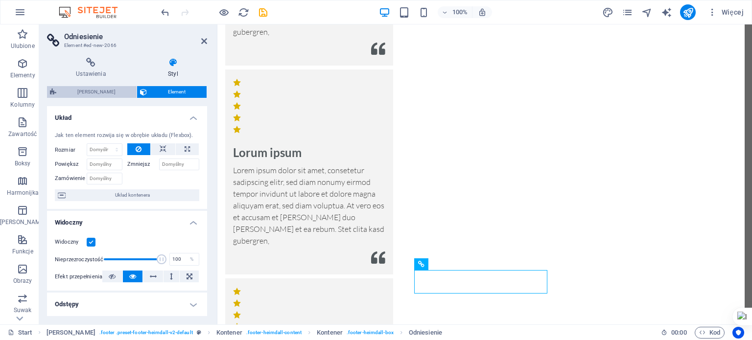
click at [114, 93] on span "[PERSON_NAME]" at bounding box center [96, 92] width 74 height 12
select select "rem"
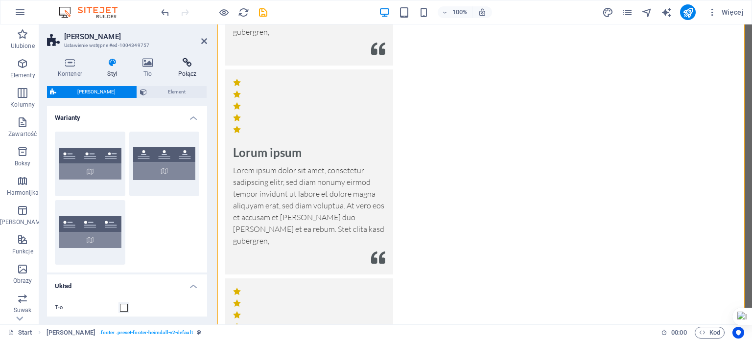
click at [182, 66] on icon at bounding box center [187, 63] width 40 height 10
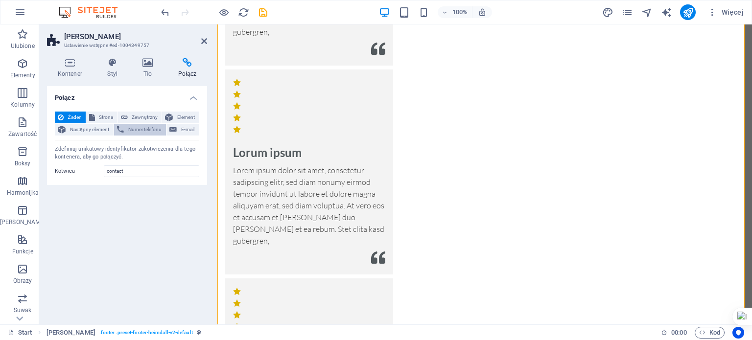
click at [166, 127] on button "Numer telefonu" at bounding box center [140, 130] width 52 height 12
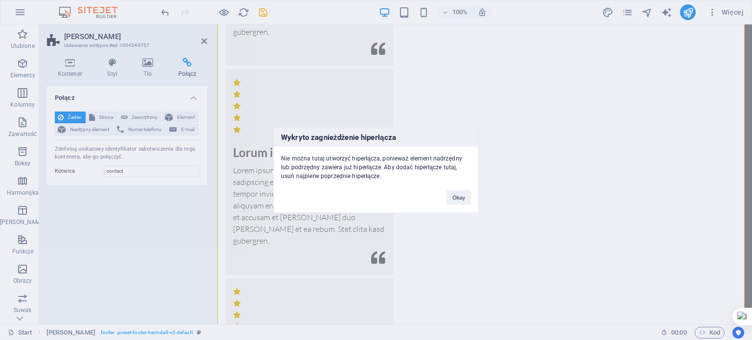
drag, startPoint x: 648, startPoint y: 152, endPoint x: 399, endPoint y: 131, distance: 249.6
click at [648, 152] on div "Wykryto zagnieżdżenie hiperłącza Nie można tutaj utworzyć hiperłącza, ponieważ …" at bounding box center [376, 170] width 752 height 340
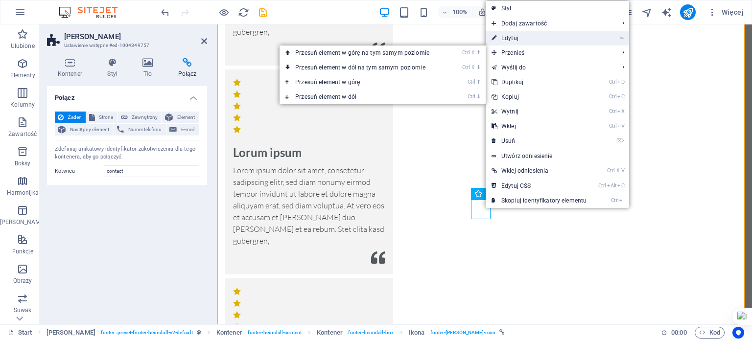
click at [516, 36] on link "⏎ Edytuj" at bounding box center [539, 38] width 107 height 15
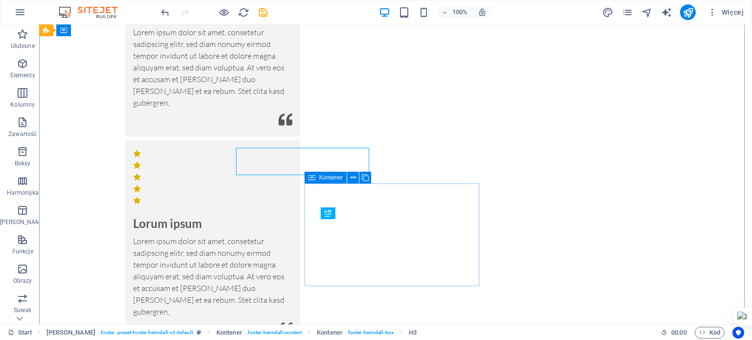
scroll to position [2234, 0]
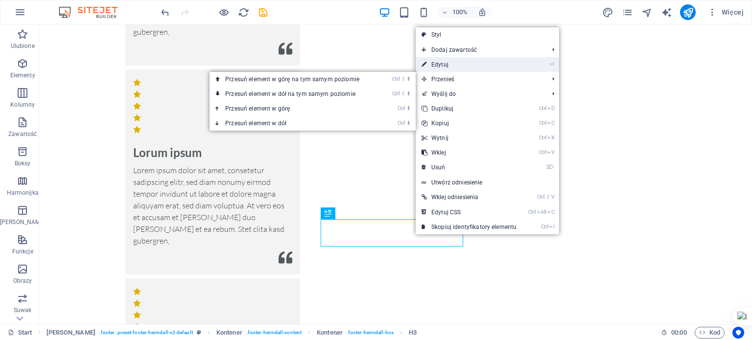
click at [469, 68] on link "⏎ Edytuj" at bounding box center [469, 64] width 107 height 15
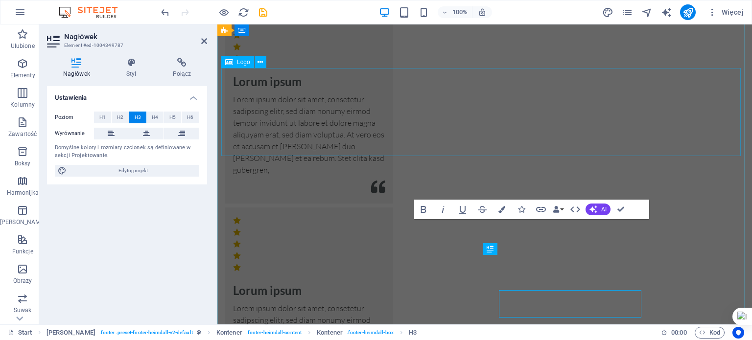
scroll to position [2163, 0]
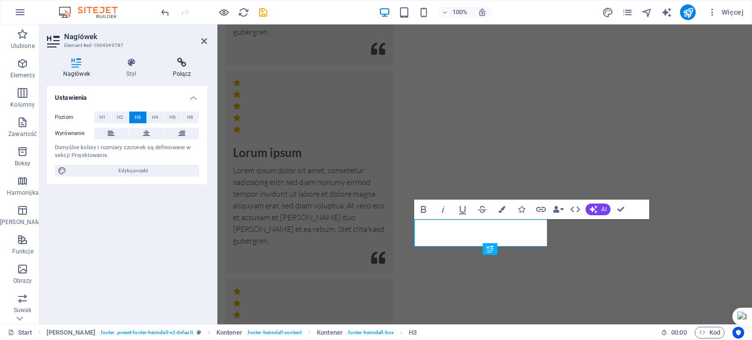
click at [189, 63] on icon at bounding box center [182, 63] width 50 height 10
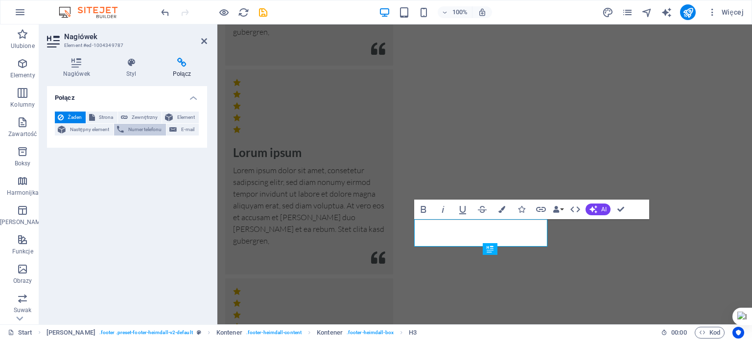
click at [149, 124] on span "Numer telefonu" at bounding box center [145, 130] width 36 height 12
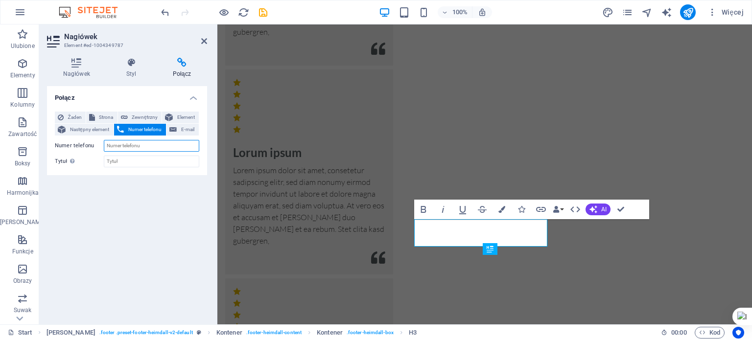
paste input "[PHONE_NUMBER]"
type input "[PHONE_NUMBER]"
click at [155, 153] on div "Żaden Strona Zewnętrzny Element Następny element Numer telefonu E-mail Strona S…" at bounding box center [127, 140] width 144 height 56
type input "zadzwoń"
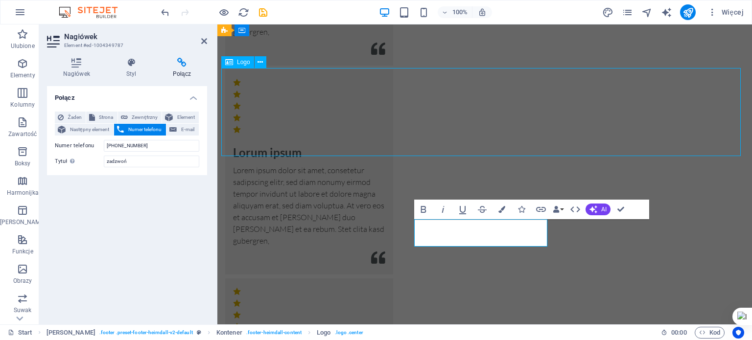
scroll to position [2234, 0]
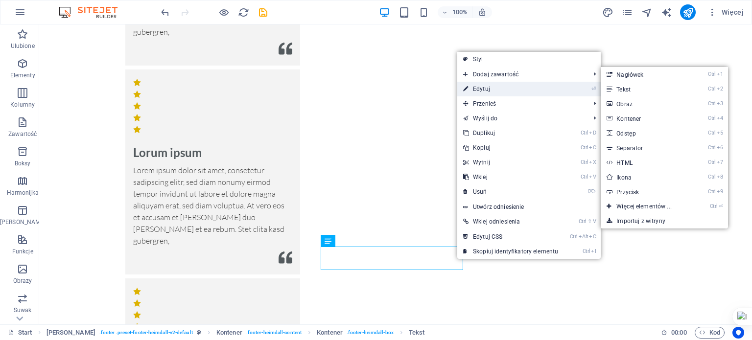
click at [484, 86] on link "⏎ Edytuj" at bounding box center [510, 89] width 107 height 15
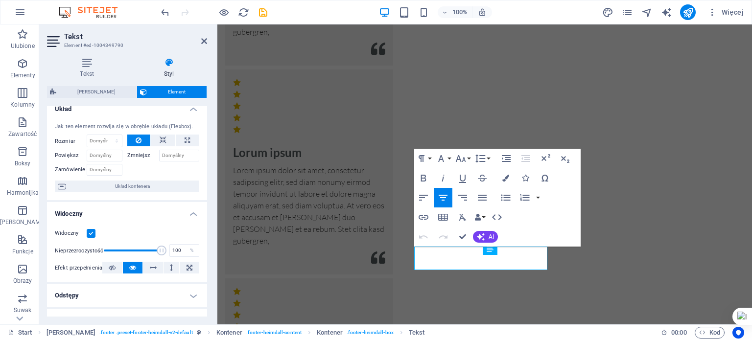
scroll to position [12, 0]
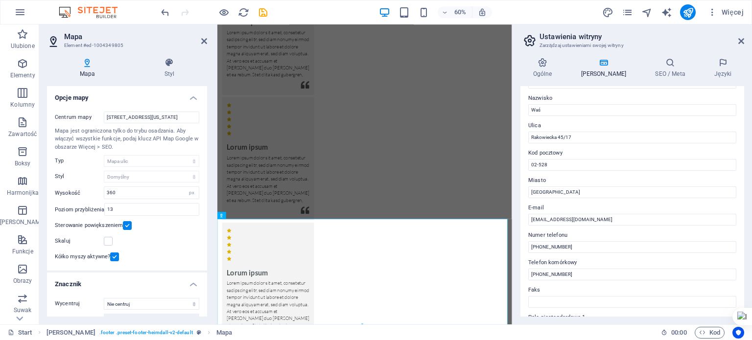
scroll to position [0, 0]
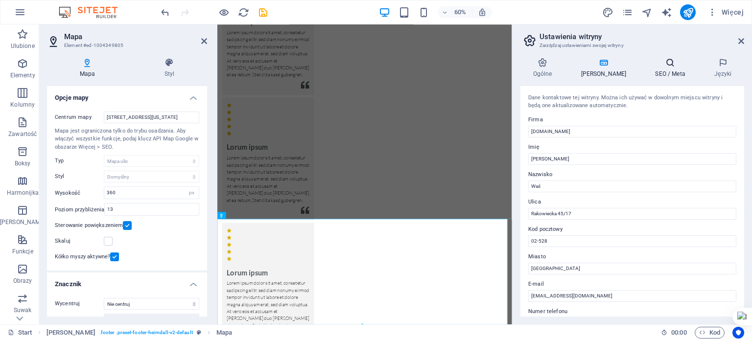
click at [656, 74] on h4 "SEO / Meta" at bounding box center [672, 68] width 59 height 21
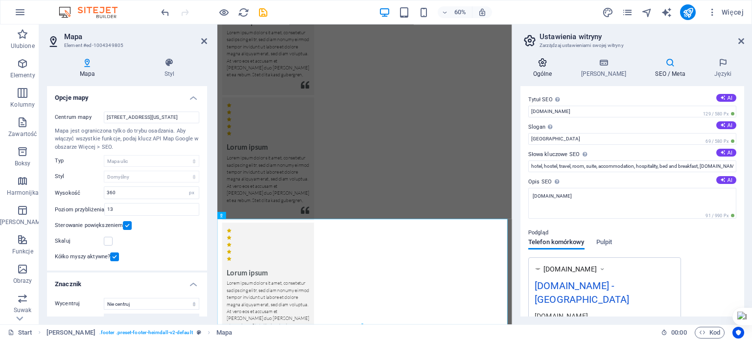
click at [541, 64] on icon at bounding box center [542, 63] width 44 height 10
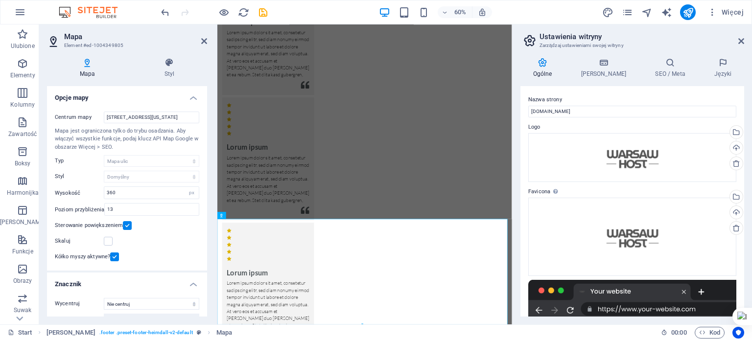
drag, startPoint x: 207, startPoint y: 184, endPoint x: 206, endPoint y: 191, distance: 8.0
click at [206, 191] on div "Mapa Styl Opcje mapy Centrum mapy 1601 Broadway, 10019 New York, NY Mapa jest o…" at bounding box center [127, 187] width 176 height 275
drag, startPoint x: 203, startPoint y: 187, endPoint x: 206, endPoint y: 206, distance: 19.3
click at [206, 206] on div "Opcje mapy Centrum mapy 1601 Broadway, 10019 New York, NY Mapa jest ograniczona…" at bounding box center [127, 201] width 160 height 231
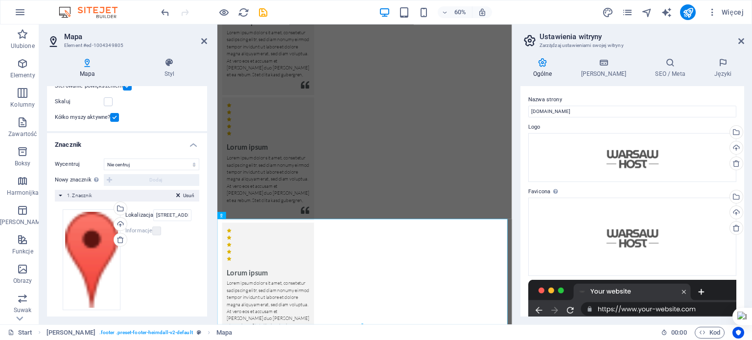
scroll to position [143, 0]
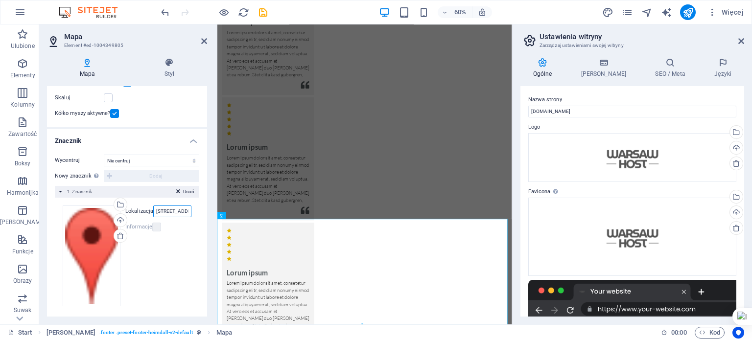
click at [167, 212] on input "1601 Broadway, 10019 New York, NY" at bounding box center [172, 212] width 38 height 12
click at [142, 213] on label "Lokalizacja" at bounding box center [139, 212] width 28 height 12
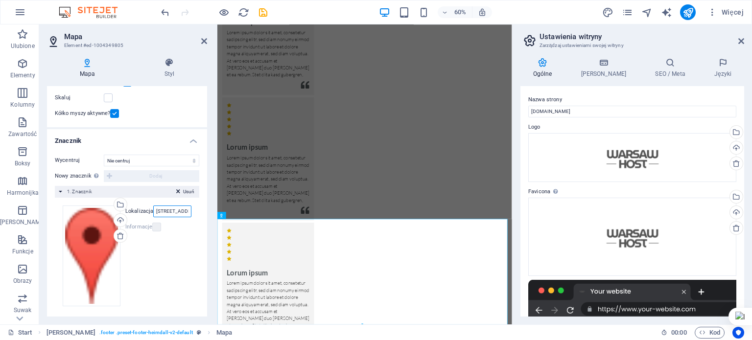
click at [153, 213] on input "1601 Broadway, 10019 New York, NY" at bounding box center [172, 212] width 38 height 12
click at [158, 226] on label at bounding box center [156, 227] width 9 height 9
click at [177, 212] on input "1601 Broadway, 10019 New York, NY" at bounding box center [172, 212] width 38 height 12
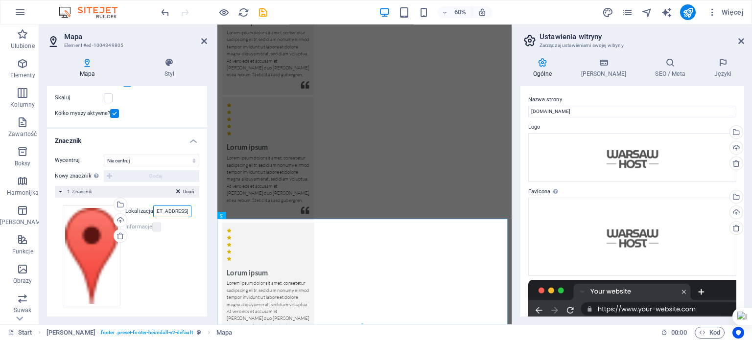
scroll to position [0, 31]
type input "Warszawa, ul. rakowiecka 45"
click at [155, 227] on label at bounding box center [156, 227] width 9 height 9
click at [105, 248] on div "Przeciągnij pliki tutaj, kliknij, aby wybrać pliki lub wybierz pliki z Plików l…" at bounding box center [92, 256] width 58 height 101
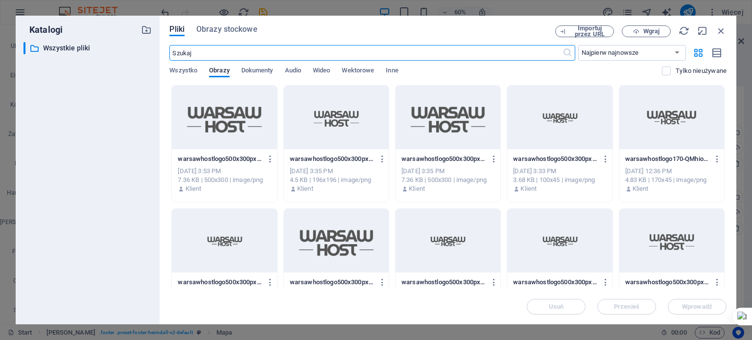
scroll to position [2387, 0]
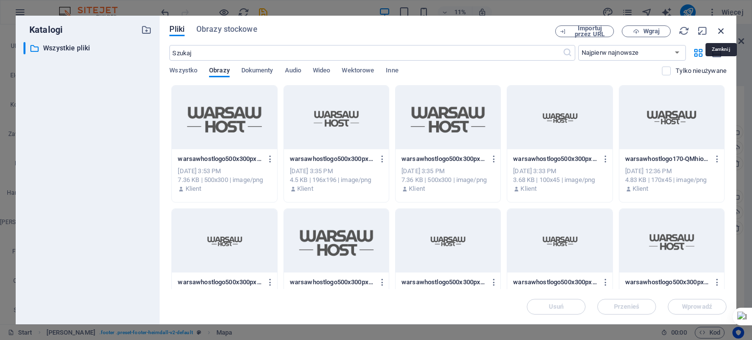
click at [721, 28] on icon "button" at bounding box center [721, 30] width 11 height 11
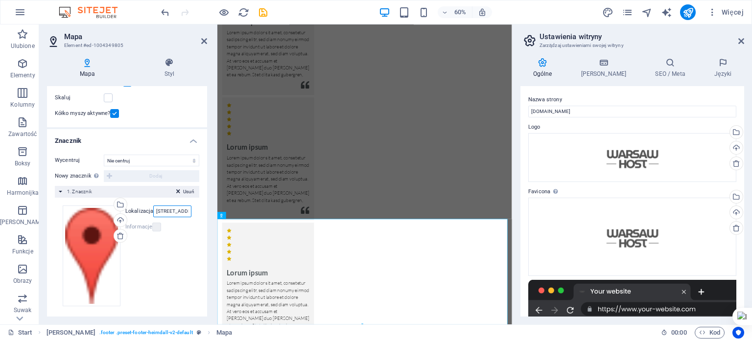
click at [176, 208] on input "Warszawa, ul. rakowiecka 45" at bounding box center [172, 212] width 38 height 12
click at [137, 164] on select "Nie centruj Wycentruj znaczniki Wycentruj i powiększ znaczniki" at bounding box center [151, 161] width 95 height 12
select select "1"
click at [104, 155] on select "Nie centruj Wycentruj znaczniki Wycentruj i powiększ znaczniki" at bounding box center [151, 161] width 95 height 12
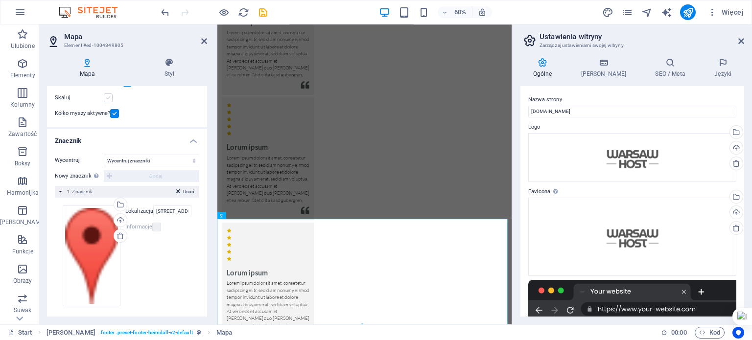
click at [110, 98] on label at bounding box center [108, 97] width 9 height 9
click at [0, 0] on input "Skaluj" at bounding box center [0, 0] width 0 height 0
click at [164, 62] on icon at bounding box center [169, 63] width 75 height 10
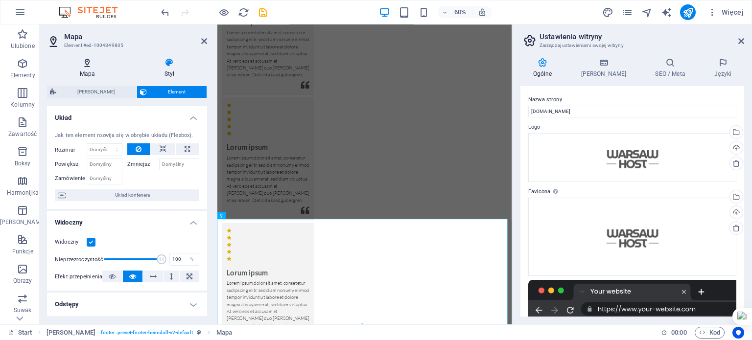
click at [74, 62] on icon at bounding box center [87, 63] width 81 height 10
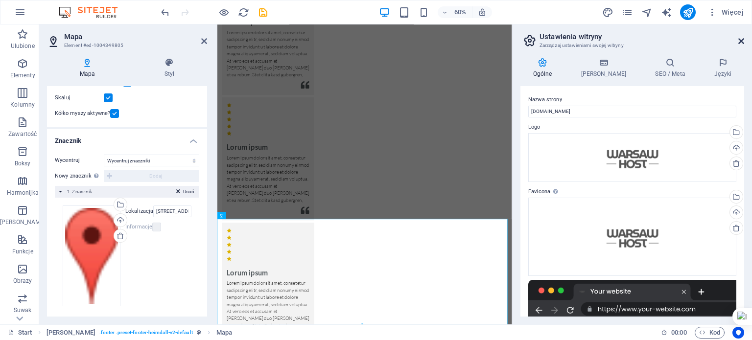
click at [741, 41] on icon at bounding box center [741, 41] width 6 height 8
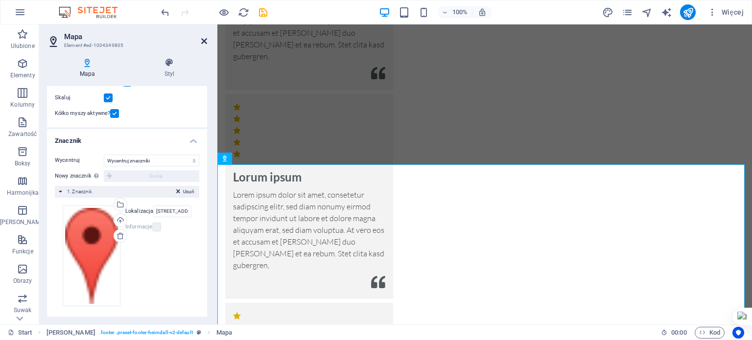
click at [204, 41] on icon at bounding box center [204, 41] width 6 height 8
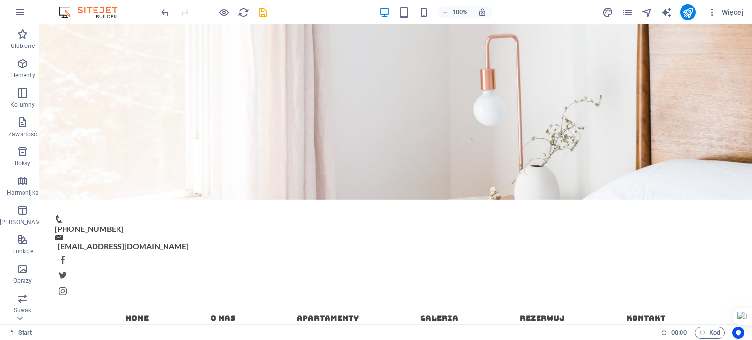
scroll to position [129, 0]
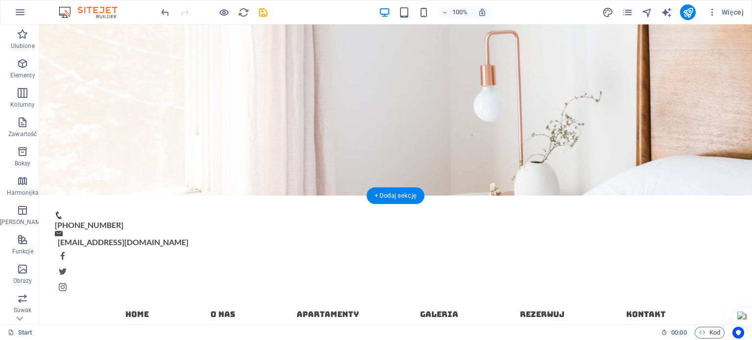
click at [724, 168] on figure at bounding box center [395, 45] width 713 height 301
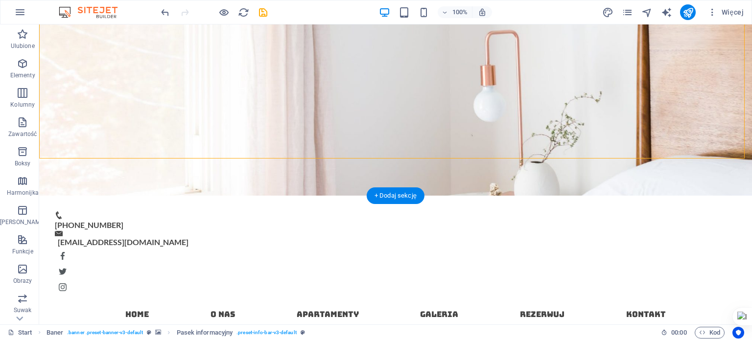
click at [516, 171] on figure at bounding box center [395, 45] width 713 height 301
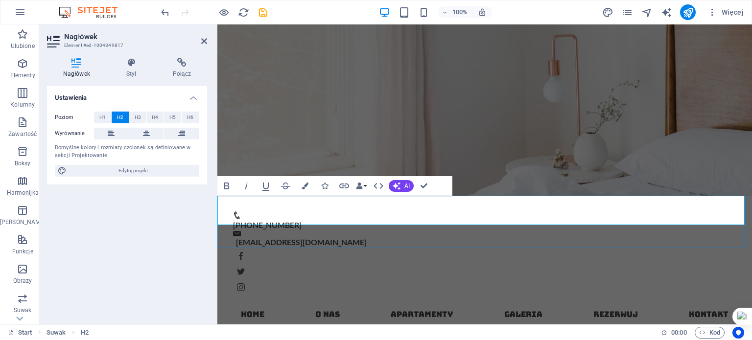
select select "ms"
select select "s"
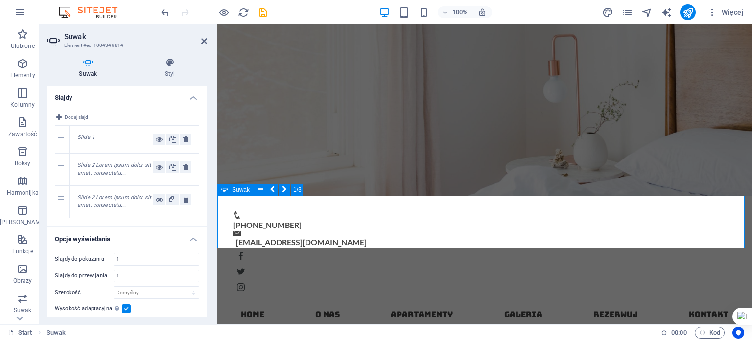
drag, startPoint x: 204, startPoint y: 178, endPoint x: 207, endPoint y: 195, distance: 17.8
click at [207, 195] on div "Slajdy Dodaj slajd 1 Slide 1 2 Slide 2 Lorem ipsum dolor sit amet, consectetu..…" at bounding box center [127, 201] width 160 height 231
click at [159, 138] on icon at bounding box center [159, 140] width 7 height 12
click at [92, 138] on em "Slide 1" at bounding box center [85, 137] width 17 height 6
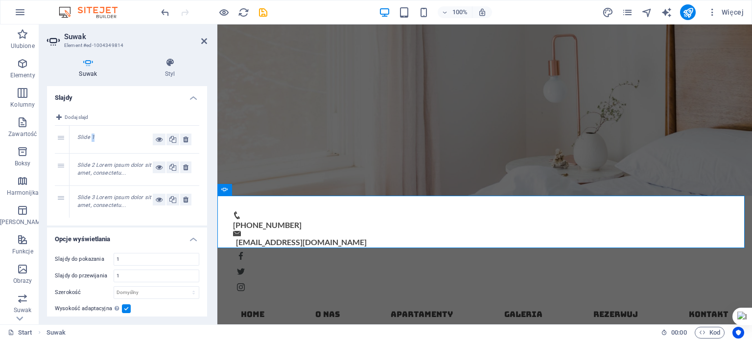
click at [92, 138] on em "Slide 1" at bounding box center [85, 137] width 17 height 6
click at [87, 137] on em "Slide 1" at bounding box center [85, 137] width 17 height 6
click at [128, 170] on div "Slide 2 Lorem ipsum dolor sit amet, consectetu..." at bounding box center [114, 170] width 75 height 16
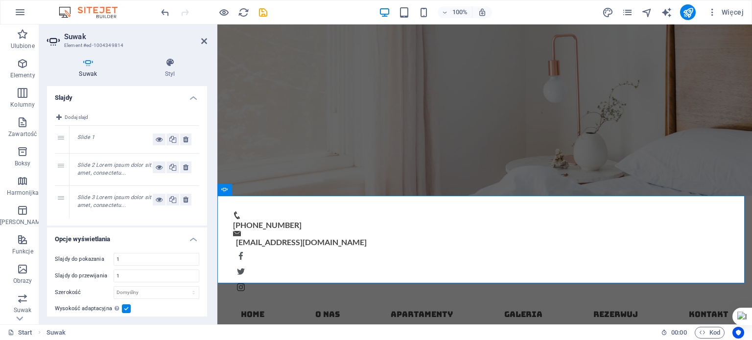
click at [120, 172] on em "Slide 2 Lorem ipsum dolor sit amet, consectetu..." at bounding box center [114, 169] width 74 height 15
click at [91, 148] on div "Slide 1" at bounding box center [135, 139] width 130 height 27
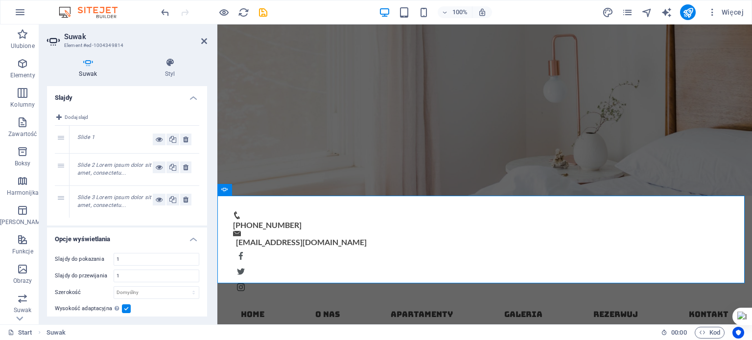
click at [107, 140] on div "Slide 1" at bounding box center [114, 140] width 75 height 12
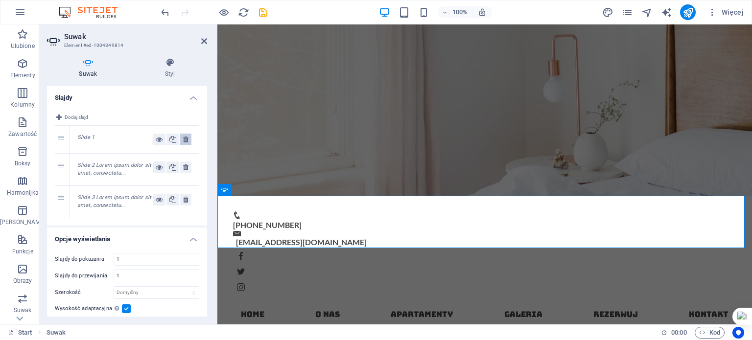
click at [189, 140] on div "Slide 1" at bounding box center [135, 139] width 130 height 27
click at [185, 140] on icon at bounding box center [185, 140] width 5 height 12
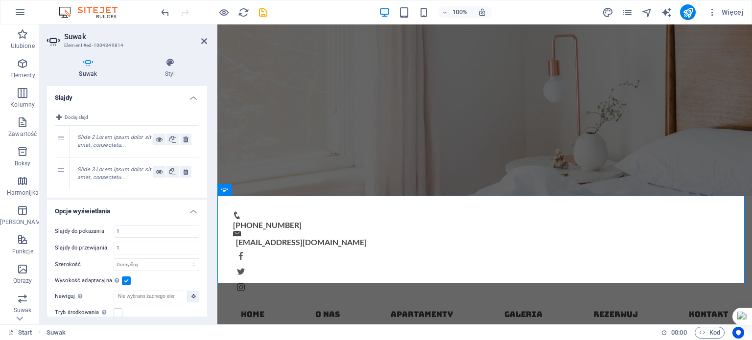
click at [119, 144] on em "Slide 2 Lorem ipsum dolor sit amet, consectetu..." at bounding box center [114, 141] width 74 height 15
click at [88, 135] on em "Slide 2 Lorem ipsum dolor sit amet, consectetu..." at bounding box center [114, 141] width 74 height 15
drag, startPoint x: 94, startPoint y: 137, endPoint x: 69, endPoint y: 140, distance: 25.6
click at [69, 140] on div "1 Slide 2 Lorem ipsum dolor sit amet, consectetu..." at bounding box center [127, 142] width 144 height 32
click at [157, 140] on icon at bounding box center [159, 140] width 7 height 12
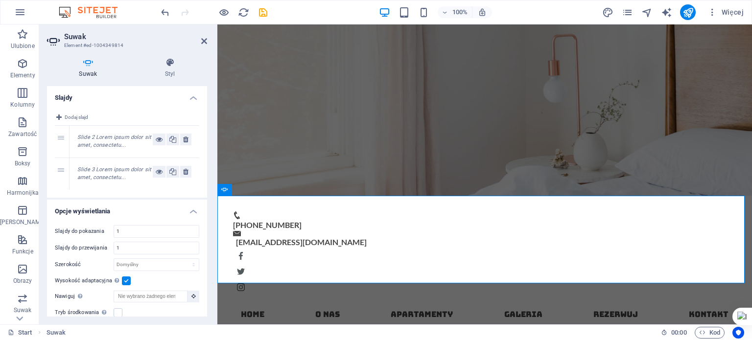
click at [93, 145] on em "Slide 2 Lorem ipsum dolor sit amet, consectetu..." at bounding box center [114, 141] width 74 height 15
click at [123, 141] on div "Slide 2 Lorem ipsum dolor sit amet, consectetu..." at bounding box center [114, 142] width 75 height 16
click at [125, 146] on div "Slide 2 Lorem ipsum dolor sit amet, consectetu..." at bounding box center [114, 142] width 75 height 16
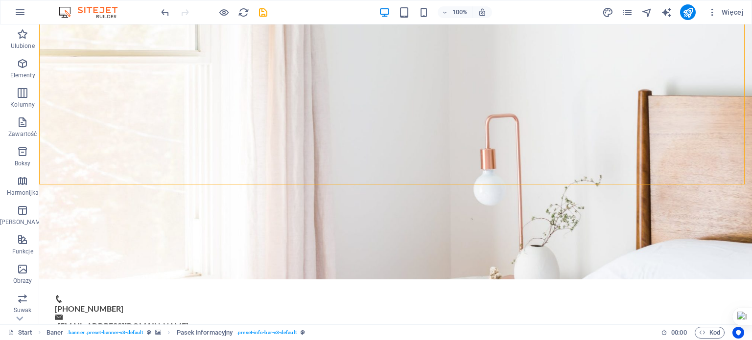
scroll to position [42, 0]
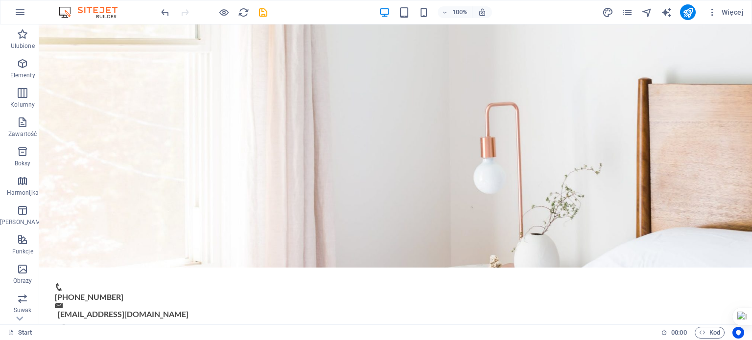
scroll to position [0, 0]
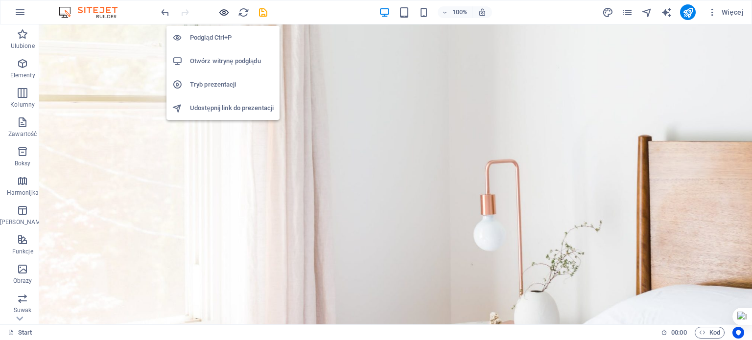
click at [223, 10] on icon "button" at bounding box center [223, 12] width 11 height 11
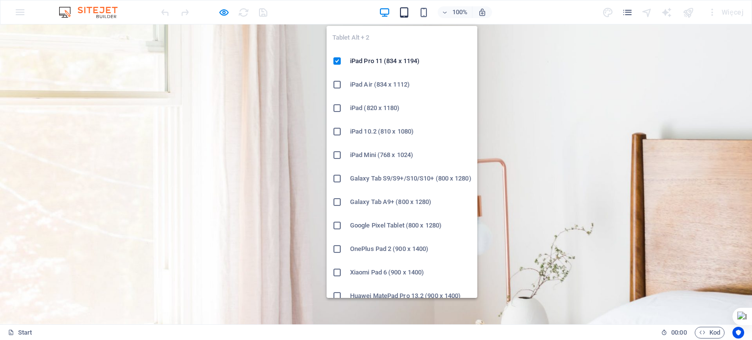
click at [399, 15] on icon "button" at bounding box center [403, 12] width 11 height 11
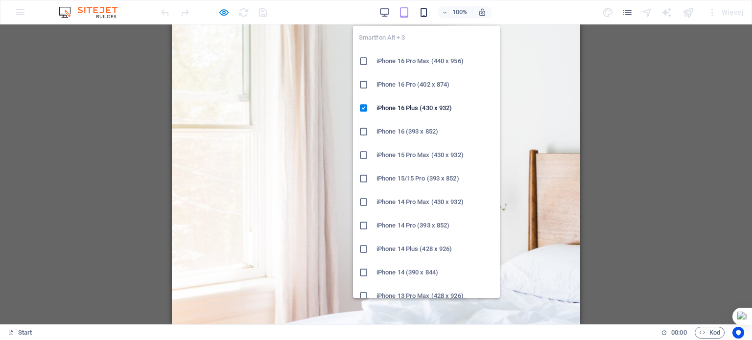
click at [423, 11] on icon "button" at bounding box center [423, 12] width 11 height 11
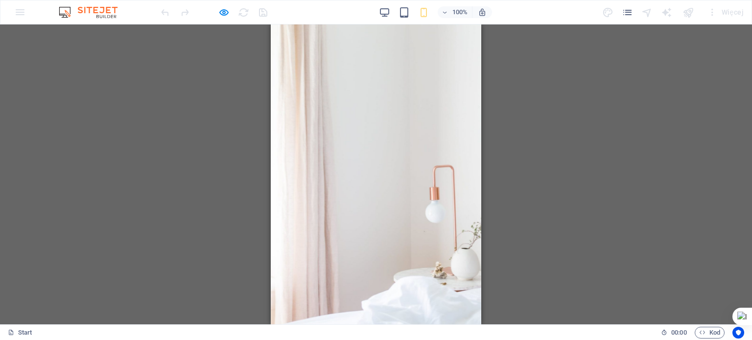
drag, startPoint x: 478, startPoint y: 266, endPoint x: 756, endPoint y: 61, distance: 345.5
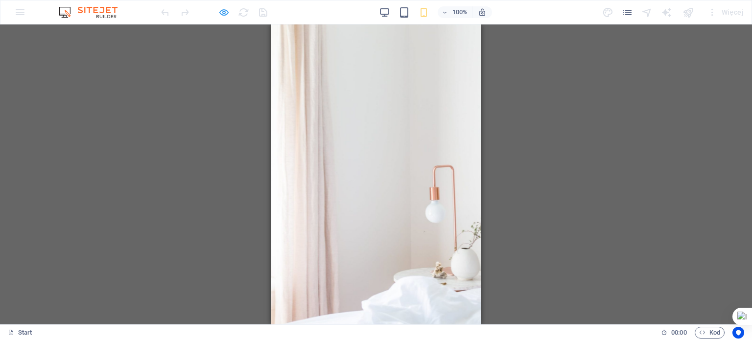
click at [225, 14] on icon "button" at bounding box center [223, 12] width 11 height 11
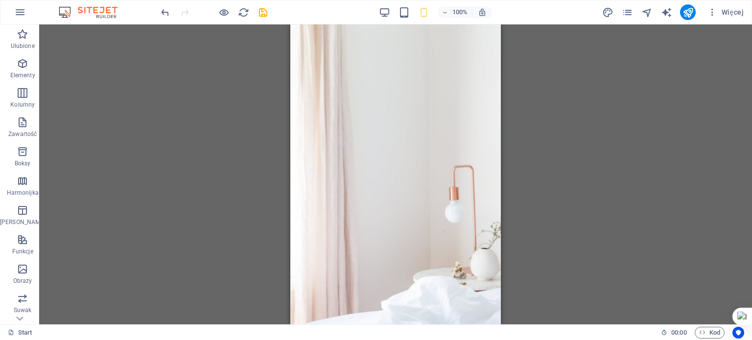
scroll to position [69, 0]
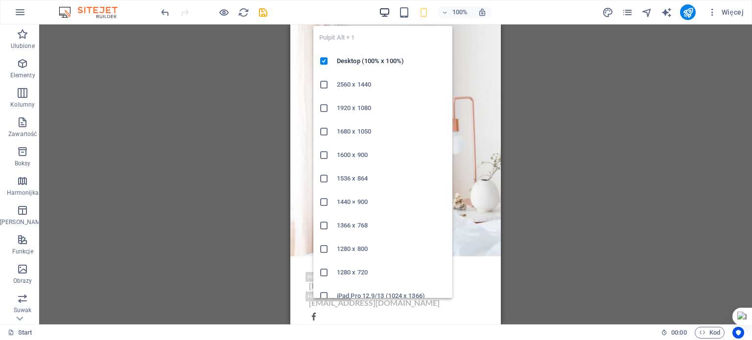
click at [386, 9] on icon "button" at bounding box center [384, 12] width 11 height 11
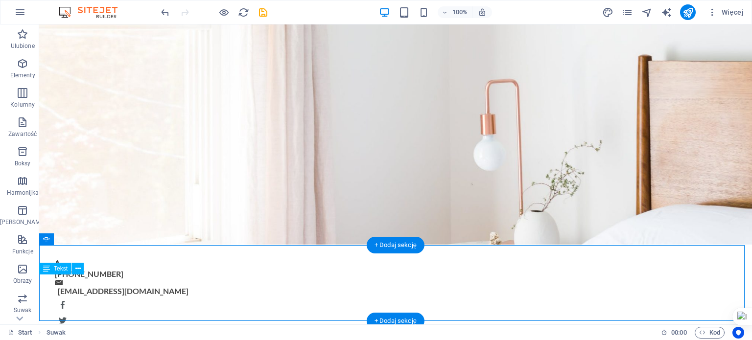
scroll to position [80, 0]
drag, startPoint x: 423, startPoint y: 301, endPoint x: 431, endPoint y: 244, distance: 57.3
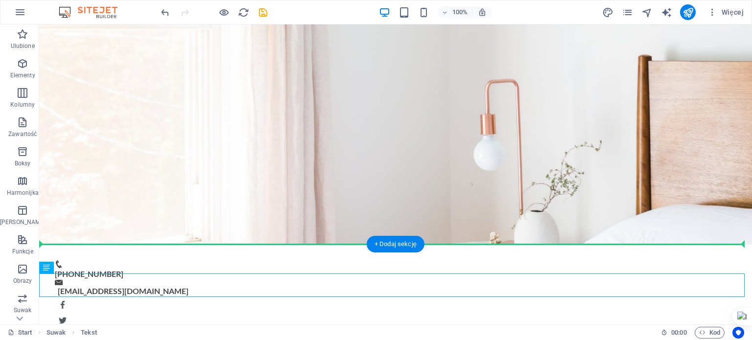
drag, startPoint x: 521, startPoint y: 282, endPoint x: 415, endPoint y: 219, distance: 123.6
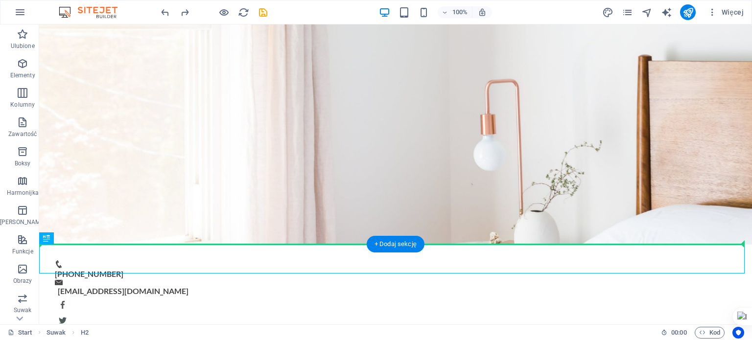
drag, startPoint x: 109, startPoint y: 264, endPoint x: 126, endPoint y: 209, distance: 57.4
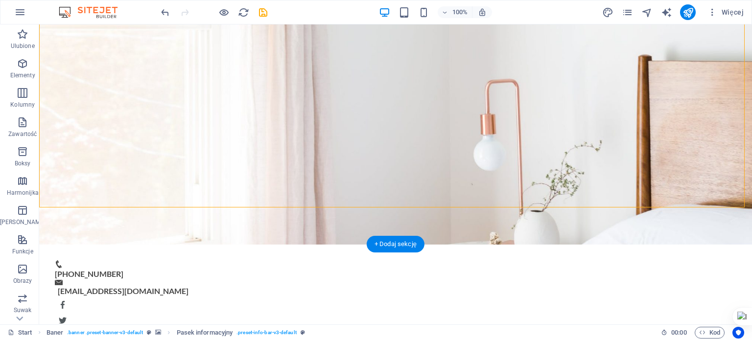
click at [204, 222] on figure at bounding box center [395, 94] width 713 height 301
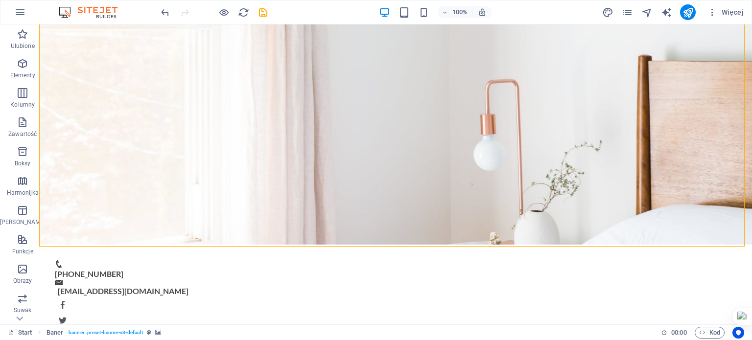
scroll to position [0, 0]
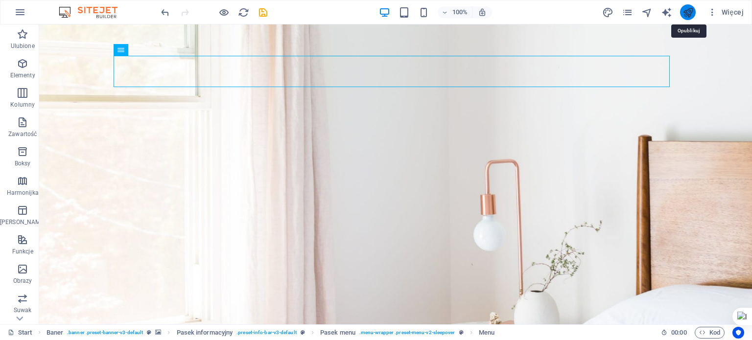
drag, startPoint x: 691, startPoint y: 11, endPoint x: 636, endPoint y: 56, distance: 70.6
click at [691, 11] on icon "publish" at bounding box center [687, 12] width 11 height 11
checkbox input "false"
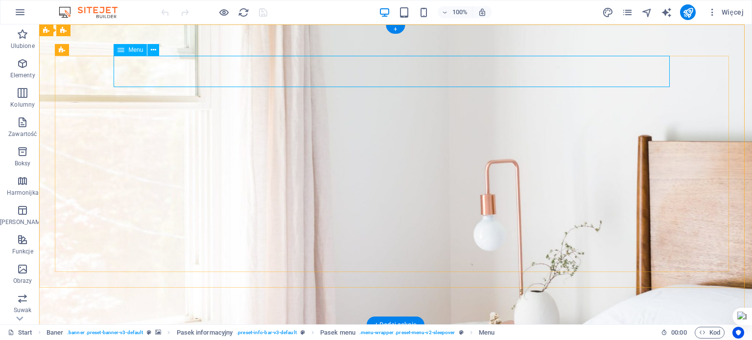
drag, startPoint x: 151, startPoint y: 64, endPoint x: 148, endPoint y: 58, distance: 7.0
click at [154, 50] on icon at bounding box center [153, 50] width 5 height 10
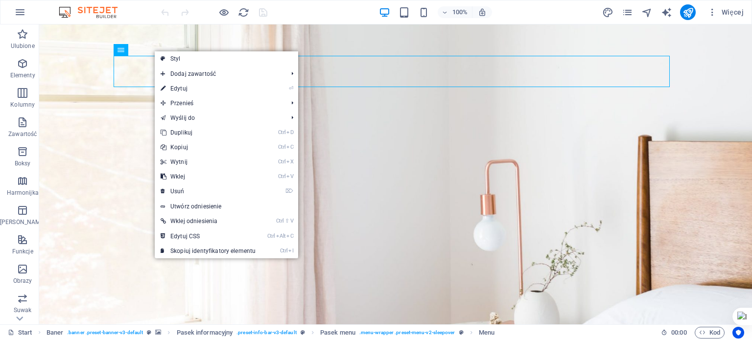
click at [189, 85] on link "⏎ Edytuj" at bounding box center [208, 88] width 107 height 15
select select
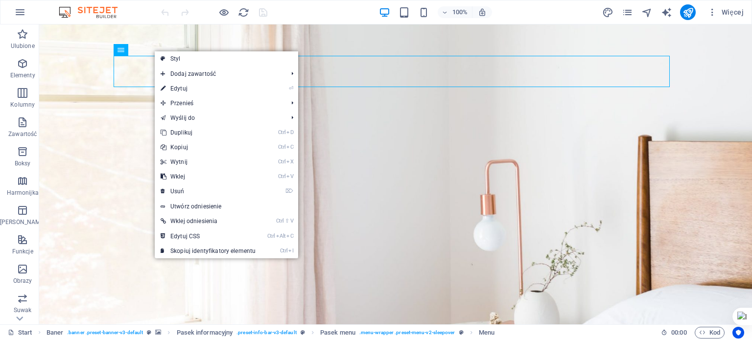
select select
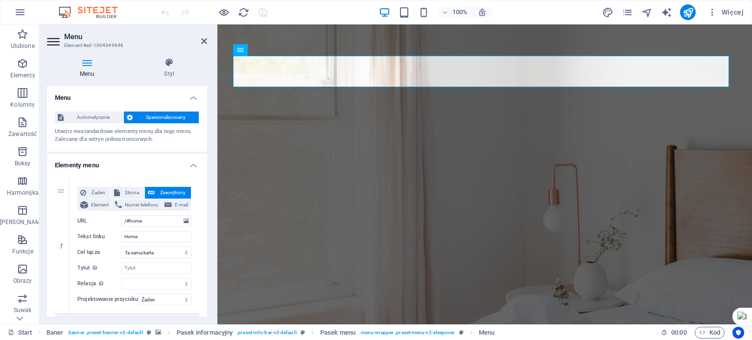
drag, startPoint x: 204, startPoint y: 123, endPoint x: 204, endPoint y: 131, distance: 8.3
click at [204, 131] on div "Automatycznie Spersonalizowany Utwórz niestandardowe elementy menu dla tego men…" at bounding box center [127, 128] width 160 height 48
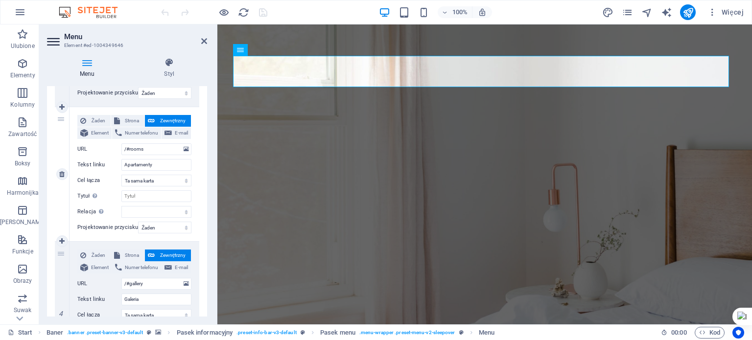
scroll to position [342, 0]
click at [62, 177] on icon at bounding box center [61, 173] width 5 height 7
select select
type input "/#gallery"
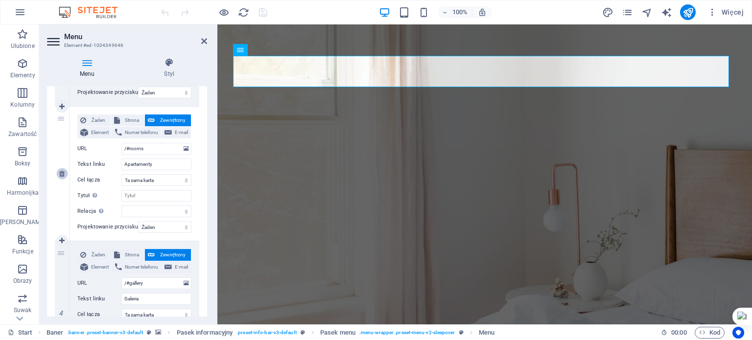
type input "Galeria"
select select
type input "/#book-now"
type input "Rezerwuj"
select select
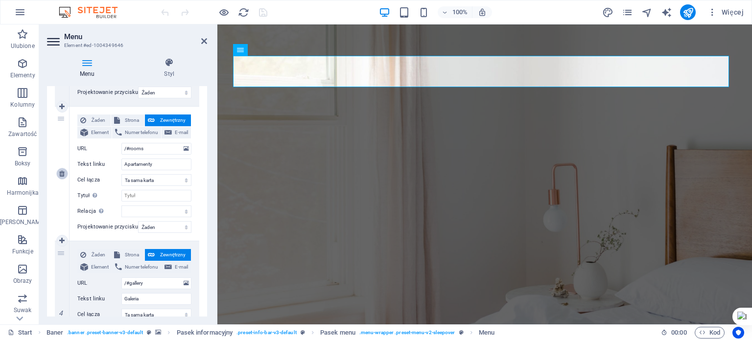
type input "/#contact"
type input "Kontakt"
select select
drag, startPoint x: 205, startPoint y: 189, endPoint x: 206, endPoint y: 199, distance: 9.8
click at [206, 199] on div "Menu Automatycznie Spersonalizowany Utwórz niestandardowe elementy menu dla teg…" at bounding box center [127, 201] width 160 height 231
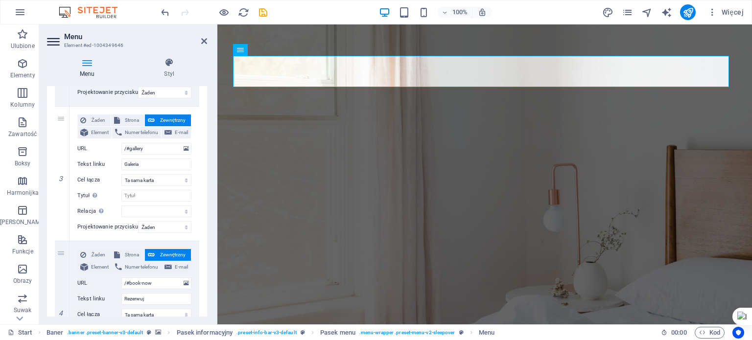
drag, startPoint x: 203, startPoint y: 194, endPoint x: 203, endPoint y: 206, distance: 12.2
click at [203, 206] on div "1 Żaden Strona Zewnętrzny Element Numer telefonu E-mail Strona Start Subpage Le…" at bounding box center [127, 174] width 160 height 688
drag, startPoint x: 205, startPoint y: 205, endPoint x: 204, endPoint y: 221, distance: 16.2
click at [205, 221] on div "Menu Automatycznie Spersonalizowany Utwórz niestandardowe elementy menu dla teg…" at bounding box center [127, 201] width 160 height 231
drag, startPoint x: 204, startPoint y: 215, endPoint x: 204, endPoint y: 230, distance: 14.7
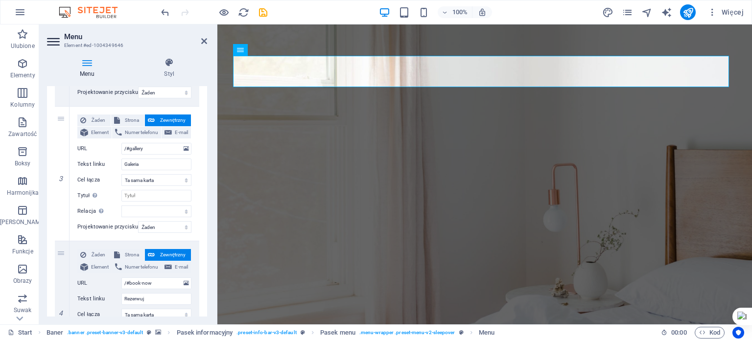
click at [204, 230] on div "1 Żaden Strona Zewnętrzny Element Numer telefonu E-mail Strona Start Subpage Le…" at bounding box center [127, 174] width 160 height 688
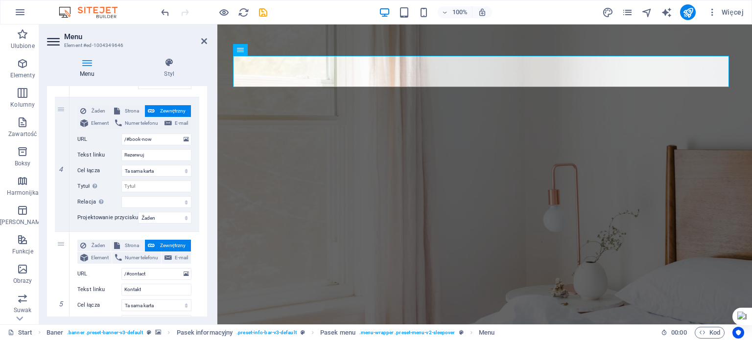
scroll to position [487, 0]
drag, startPoint x: 204, startPoint y: 245, endPoint x: 209, endPoint y: 266, distance: 21.6
click at [209, 266] on div "Menu Styl Menu Automatycznie Spersonalizowany Utwórz niestandardowe elementy me…" at bounding box center [127, 187] width 176 height 275
drag, startPoint x: 204, startPoint y: 262, endPoint x: 204, endPoint y: 279, distance: 17.1
click at [204, 279] on div "1 Żaden Strona Zewnętrzny Element Numer telefonu E-mail Strona Start Subpage Le…" at bounding box center [127, 29] width 160 height 688
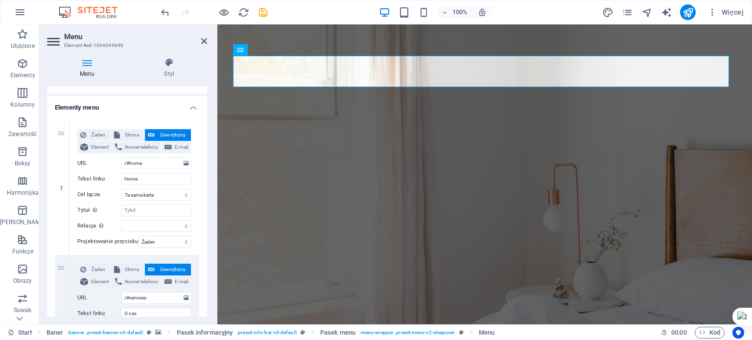
scroll to position [0, 0]
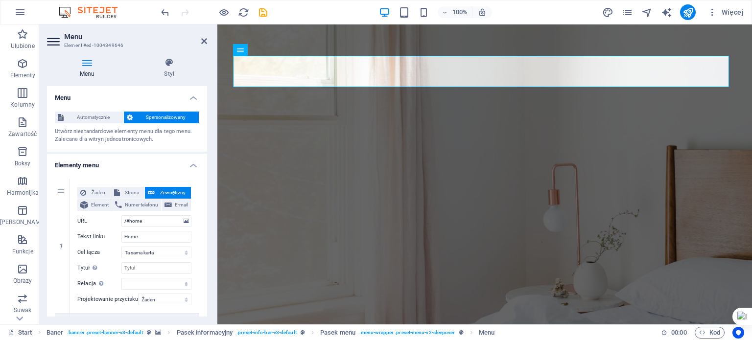
drag, startPoint x: 205, startPoint y: 135, endPoint x: 202, endPoint y: 154, distance: 19.7
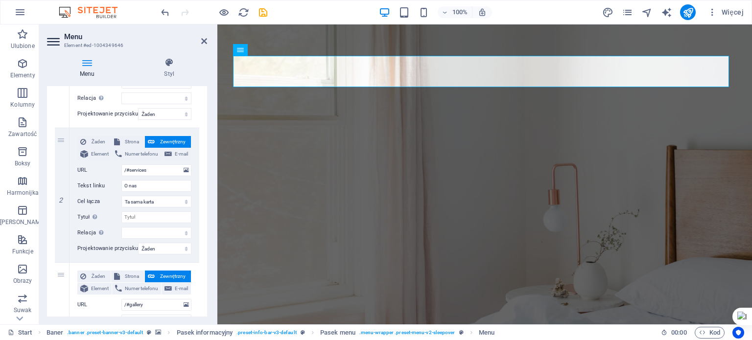
scroll to position [187, 0]
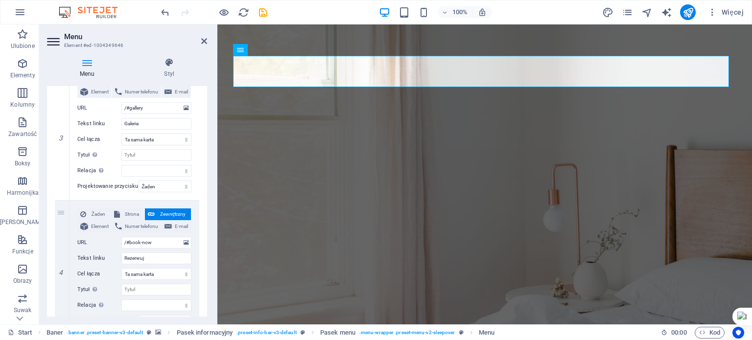
drag, startPoint x: 206, startPoint y: 142, endPoint x: 8, endPoint y: 210, distance: 209.6
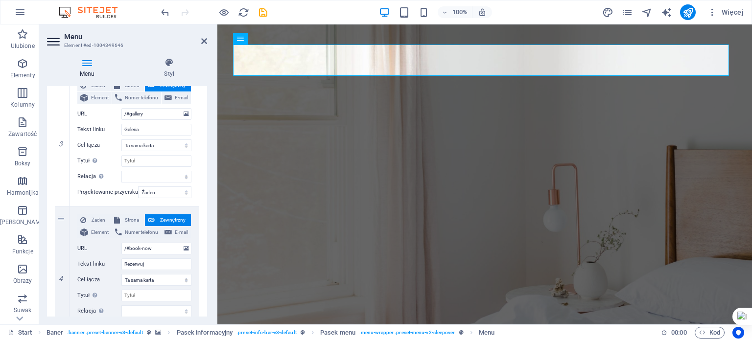
scroll to position [15, 0]
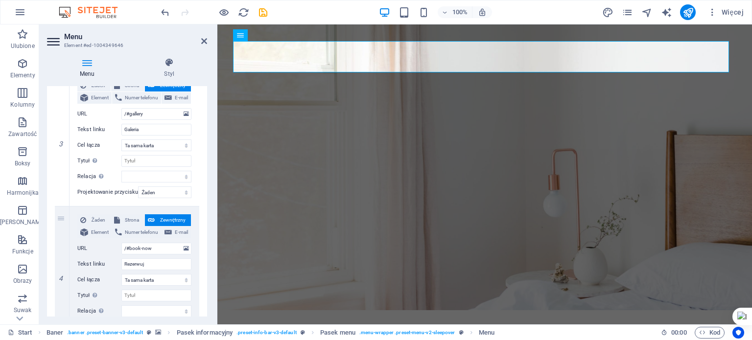
drag, startPoint x: 205, startPoint y: 201, endPoint x: 200, endPoint y: 215, distance: 14.9
click at [200, 215] on div "1 Żaden Strona Zewnętrzny Element Numer telefonu E-mail Strona Start Subpage Le…" at bounding box center [127, 139] width 160 height 688
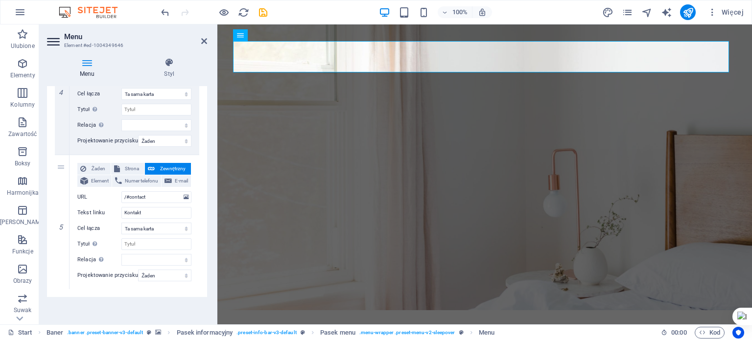
scroll to position [623, 0]
drag, startPoint x: 204, startPoint y: 272, endPoint x: 206, endPoint y: 250, distance: 22.1
click at [206, 251] on div "Menu Automatycznie Spersonalizowany Utwórz niestandardowe elementy menu dla teg…" at bounding box center [127, 201] width 160 height 231
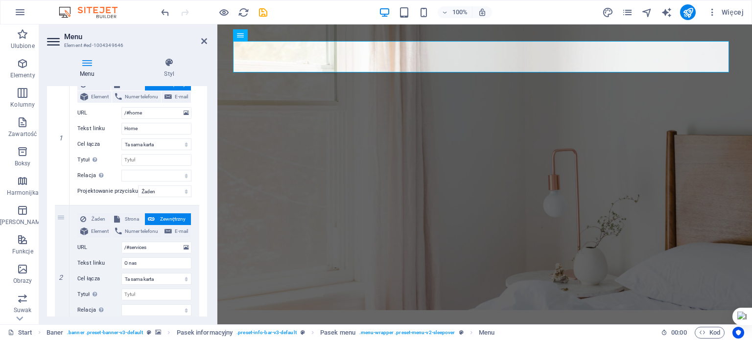
scroll to position [0, 0]
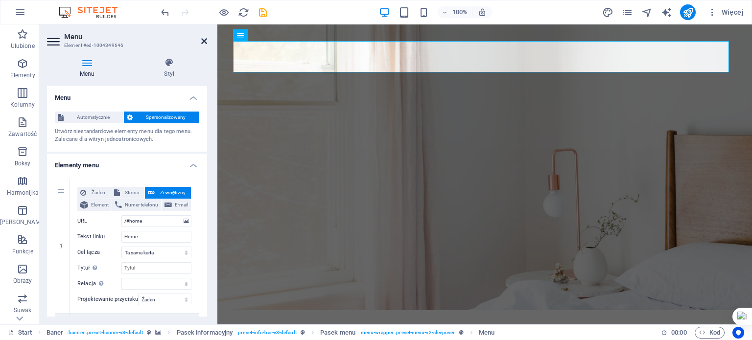
click at [202, 42] on icon at bounding box center [204, 41] width 6 height 8
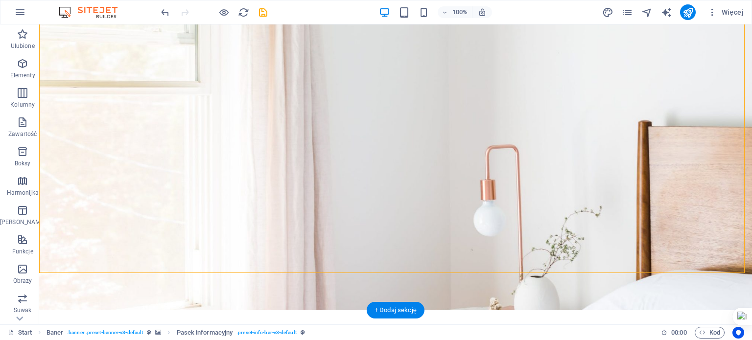
click at [137, 291] on figure at bounding box center [395, 160] width 713 height 301
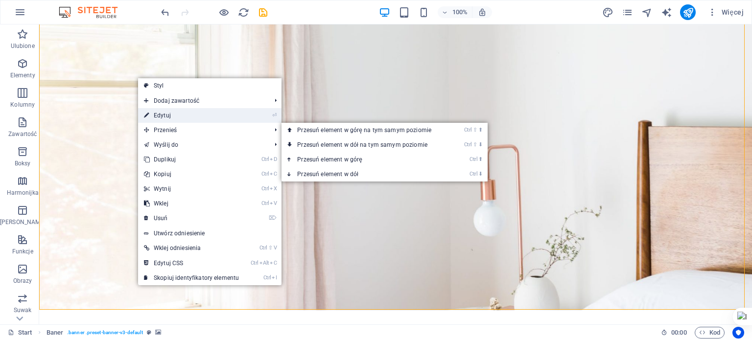
click at [206, 117] on link "⏎ Edytuj" at bounding box center [191, 115] width 107 height 15
select select "vh"
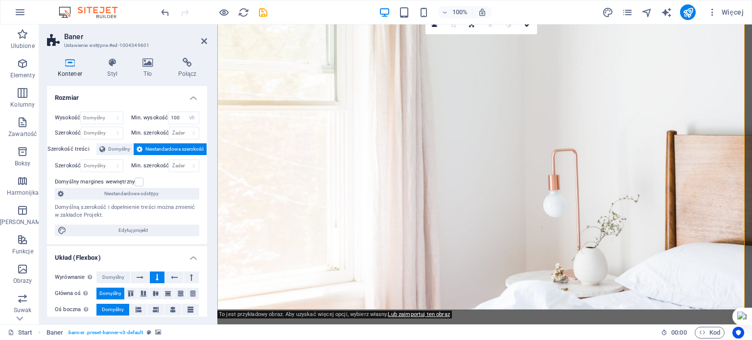
click at [208, 186] on div "Kontener Styl Tło Połącz Rozmiar Wysokość Domyślny px rem % vh vw Min. wysokość…" at bounding box center [127, 187] width 176 height 275
drag, startPoint x: 205, startPoint y: 178, endPoint x: 206, endPoint y: 198, distance: 20.1
click at [206, 198] on div "Rozmiar Wysokość Domyślny px rem % vh vw Min. wysokość 100 Żaden px rem % vh vw…" at bounding box center [127, 201] width 160 height 231
drag, startPoint x: 204, startPoint y: 187, endPoint x: 203, endPoint y: 195, distance: 7.9
click at [204, 195] on div "Wysokość Domyślny px rem % vh vw Min. wysokość 100 Żaden px rem % vh vw Szeroko…" at bounding box center [127, 174] width 160 height 140
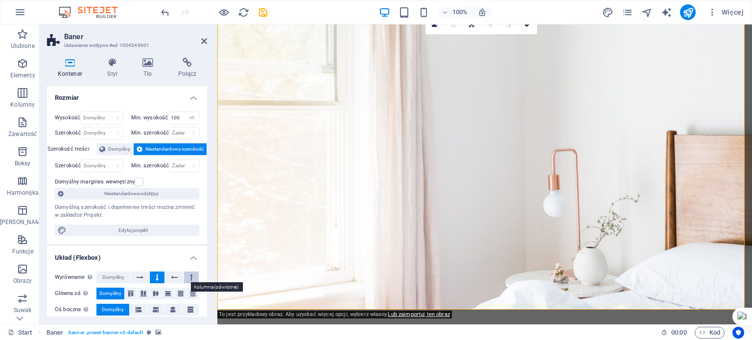
click at [191, 273] on button at bounding box center [191, 278] width 15 height 12
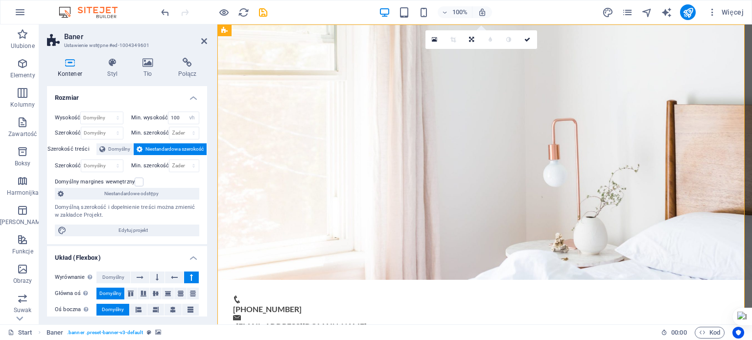
scroll to position [49, 0]
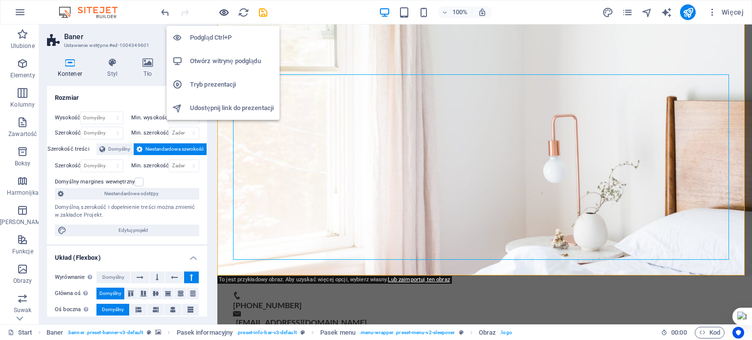
click at [226, 14] on icon "button" at bounding box center [223, 12] width 11 height 11
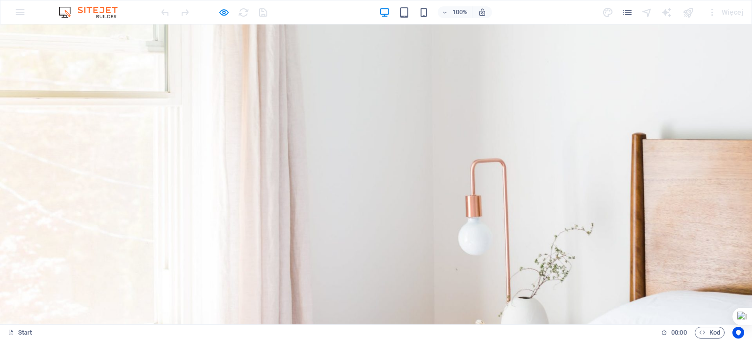
scroll to position [154, 0]
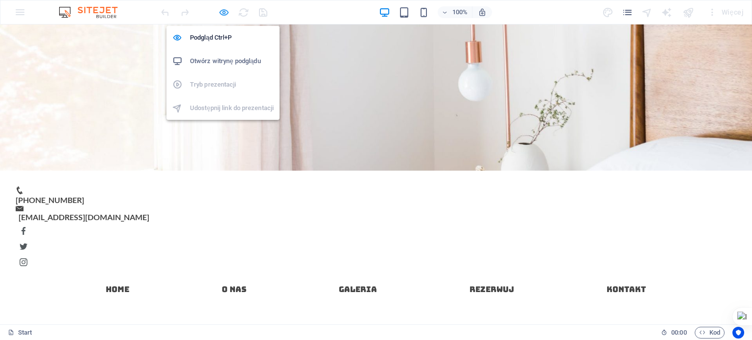
click at [222, 10] on icon "button" at bounding box center [223, 12] width 11 height 11
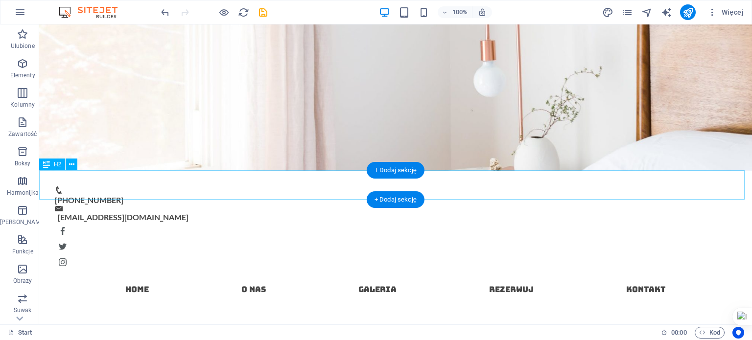
click at [105, 186] on div "Przeciągnij tutaj, aby zastąpić istniejącą zawartość. Naciśnij „Ctrl”, jeśli ch…" at bounding box center [395, 174] width 713 height 300
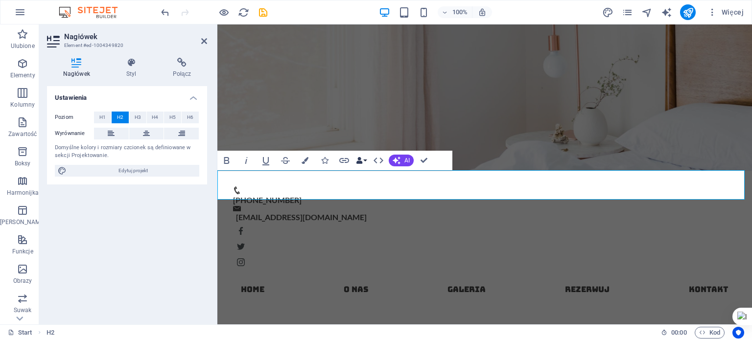
click at [363, 158] on button "Data Bindings" at bounding box center [361, 161] width 14 height 20
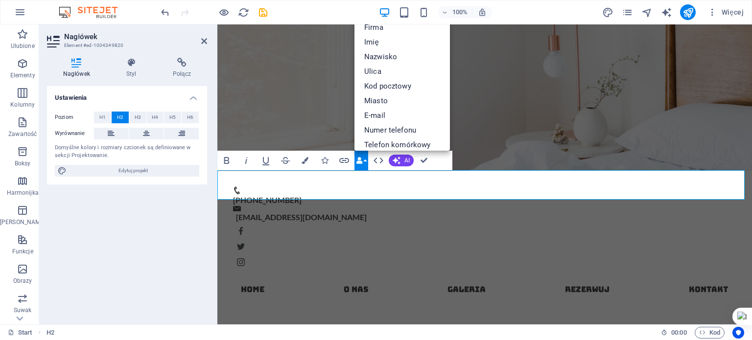
click at [363, 166] on button "Data Bindings" at bounding box center [361, 161] width 14 height 20
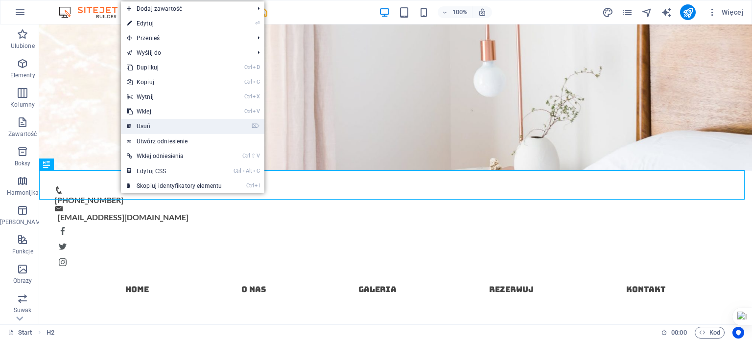
click at [159, 128] on link "⌦ Usuń" at bounding box center [174, 126] width 107 height 15
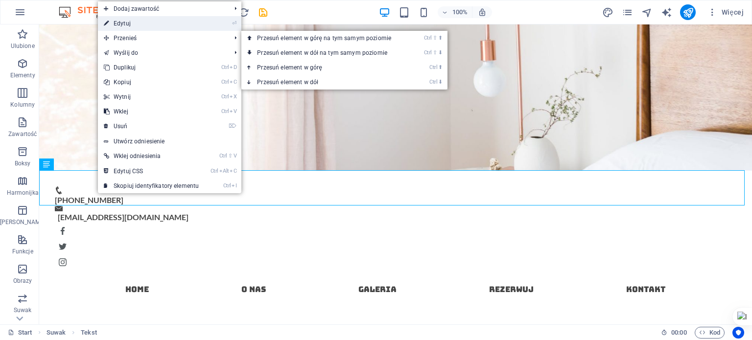
click at [152, 23] on link "⏎ Edytuj" at bounding box center [151, 23] width 107 height 15
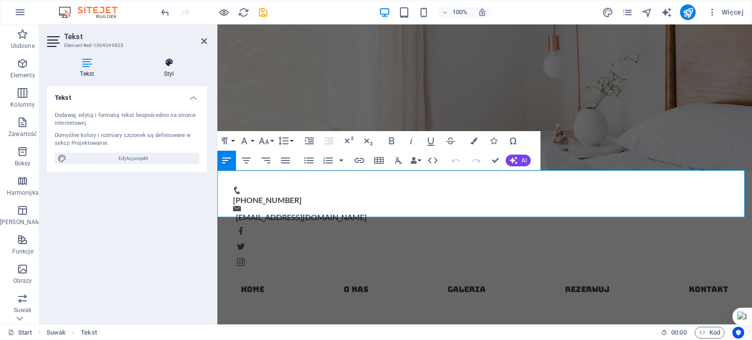
click at [174, 76] on h4 "Styl" at bounding box center [169, 68] width 76 height 21
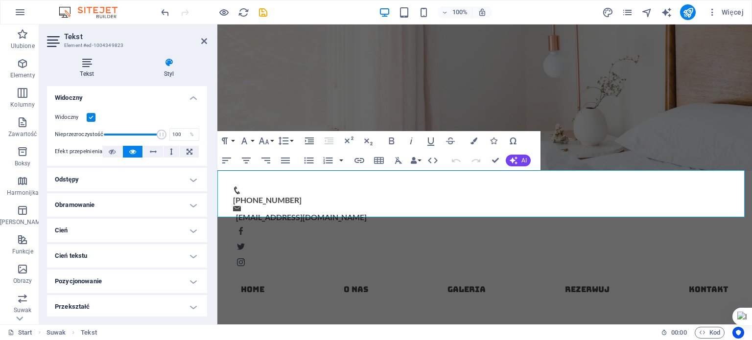
click at [98, 69] on h4 "Tekst" at bounding box center [89, 68] width 84 height 21
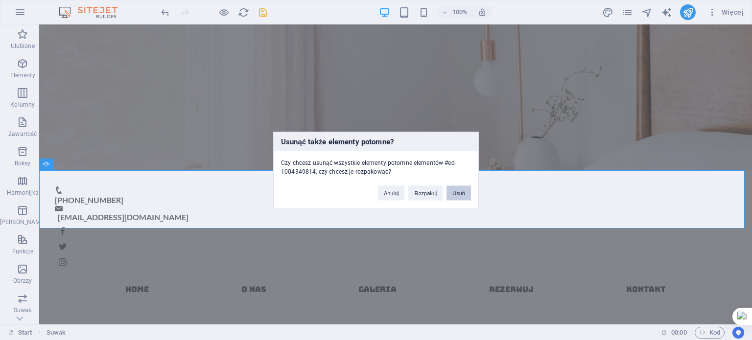
click at [463, 187] on button "Usuń" at bounding box center [458, 193] width 24 height 15
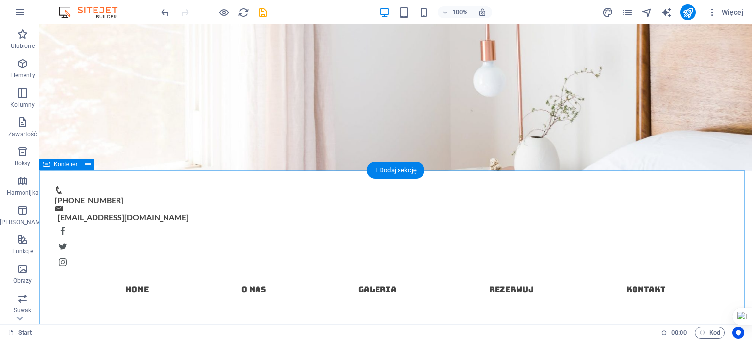
drag, startPoint x: 400, startPoint y: 207, endPoint x: 400, endPoint y: 200, distance: 6.9
drag, startPoint x: 523, startPoint y: 261, endPoint x: 561, endPoint y: 204, distance: 68.3
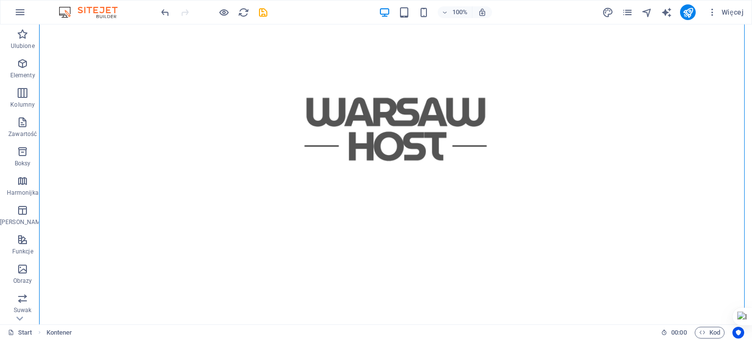
scroll to position [0, 0]
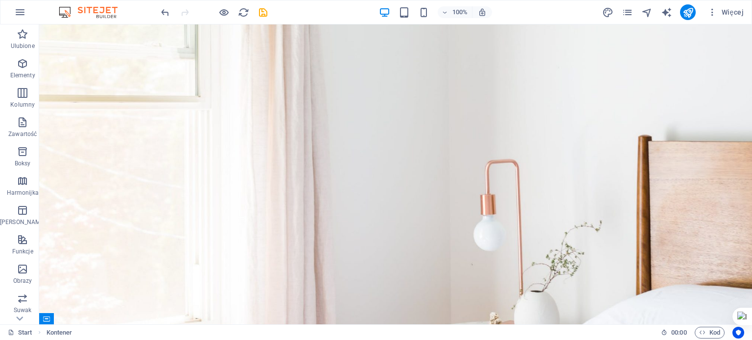
drag, startPoint x: 750, startPoint y: 48, endPoint x: 791, endPoint y: 55, distance: 40.6
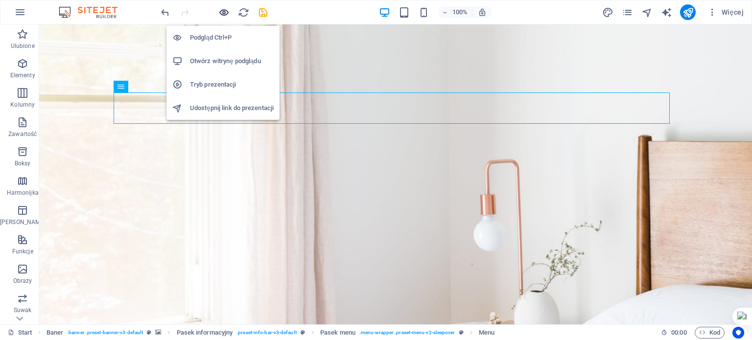
click at [222, 14] on icon "button" at bounding box center [223, 12] width 11 height 11
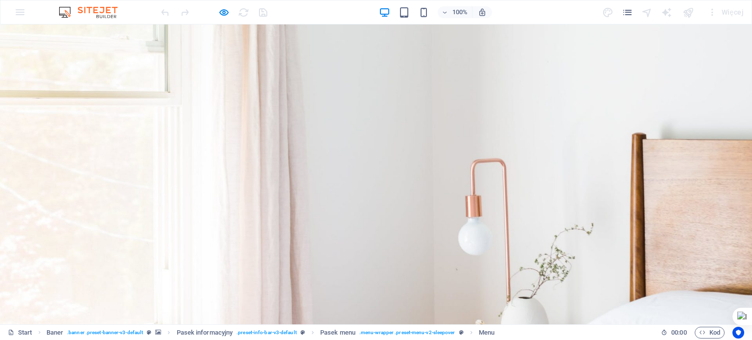
drag, startPoint x: 214, startPoint y: 115, endPoint x: 226, endPoint y: 114, distance: 11.8
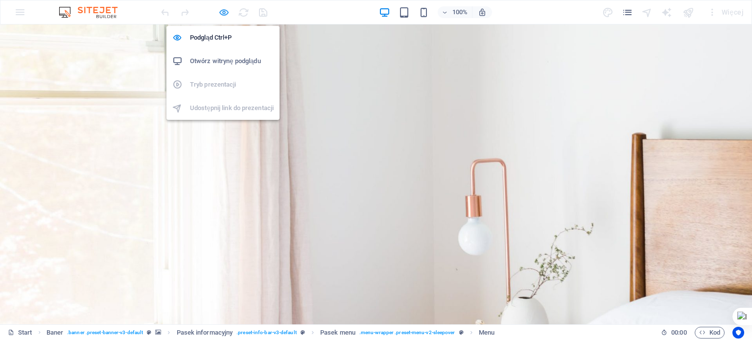
click at [223, 7] on icon "button" at bounding box center [223, 12] width 11 height 11
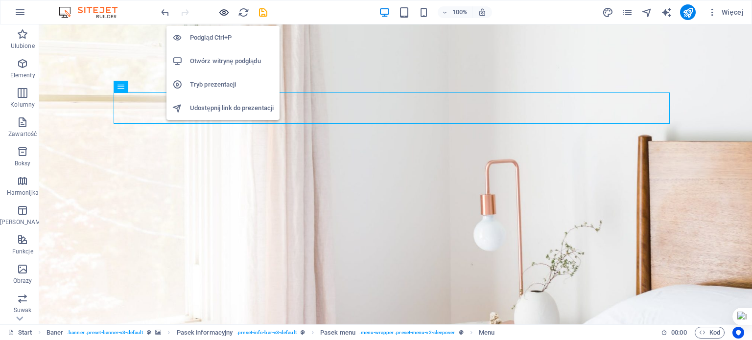
click at [222, 16] on icon "button" at bounding box center [223, 12] width 11 height 11
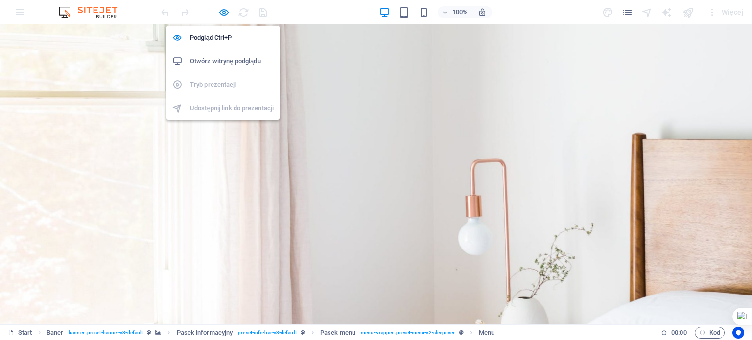
click at [232, 57] on h6 "Otwórz witrynę podglądu" at bounding box center [232, 61] width 84 height 12
click at [219, 9] on icon "button" at bounding box center [223, 12] width 11 height 11
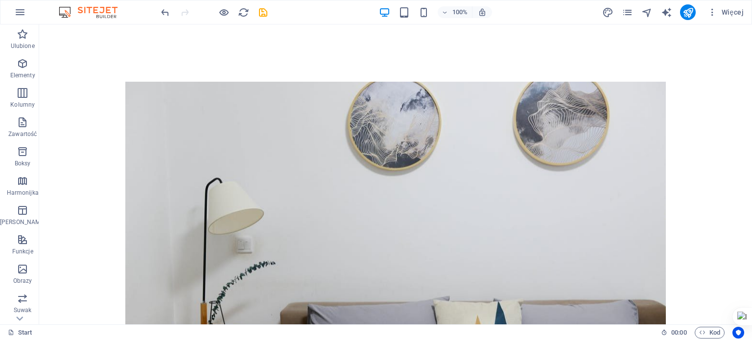
scroll to position [800, 0]
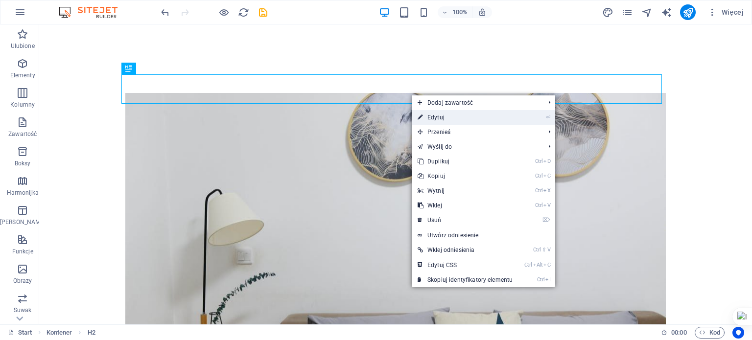
drag, startPoint x: 211, startPoint y: 94, endPoint x: 429, endPoint y: 117, distance: 218.6
click at [429, 117] on link "⏎ Edytuj" at bounding box center [465, 117] width 107 height 15
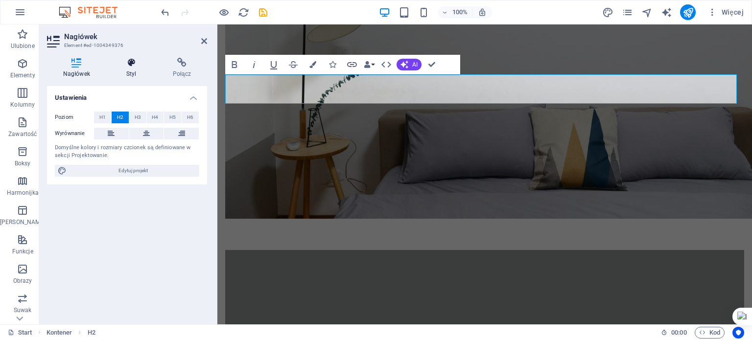
click at [133, 74] on h4 "Styl" at bounding box center [133, 68] width 47 height 21
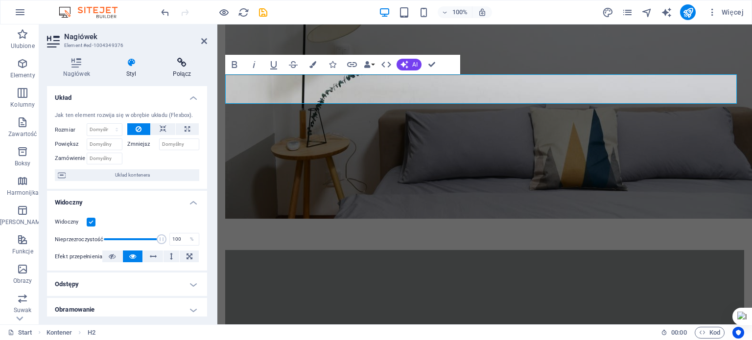
click at [181, 68] on h4 "Połącz" at bounding box center [182, 68] width 50 height 21
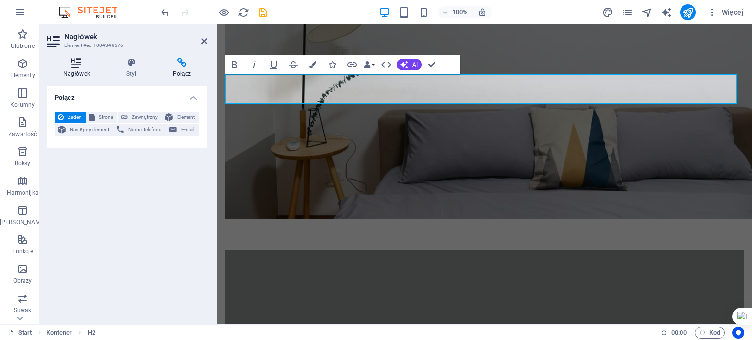
click at [87, 66] on icon at bounding box center [76, 63] width 59 height 10
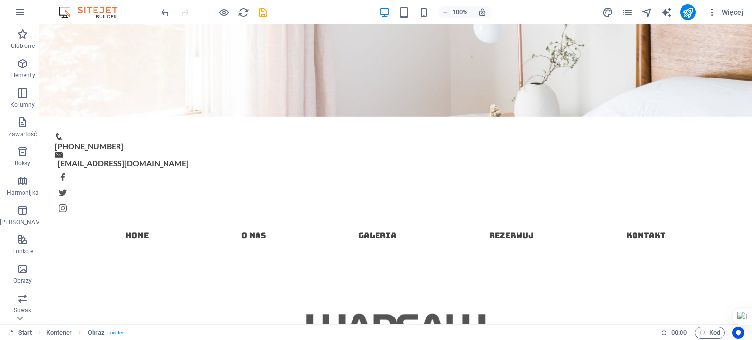
scroll to position [0, 0]
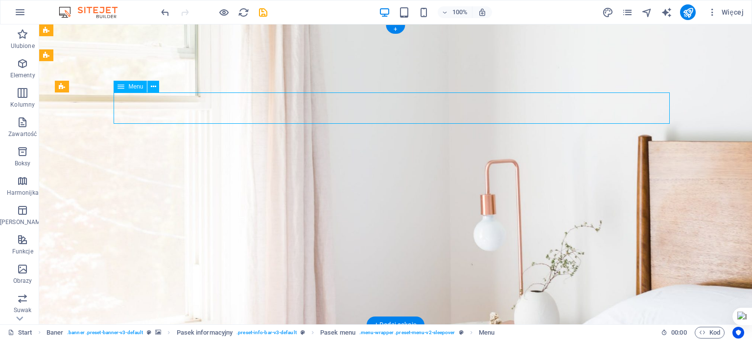
select select
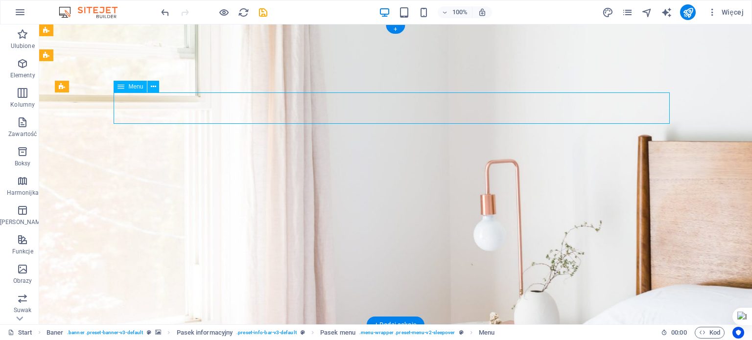
select select
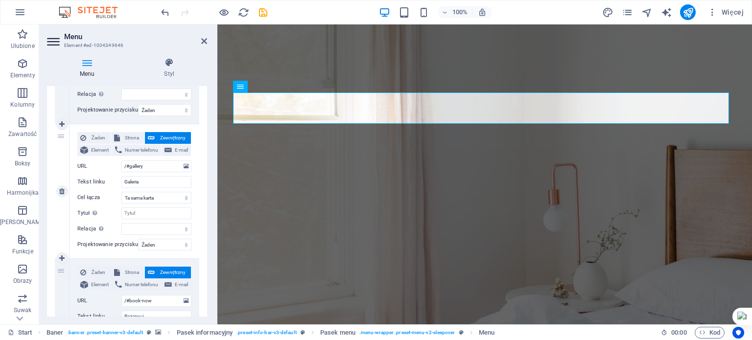
scroll to position [325, 0]
click at [171, 187] on input "Galeria" at bounding box center [156, 182] width 70 height 12
type input "Dla"
select select
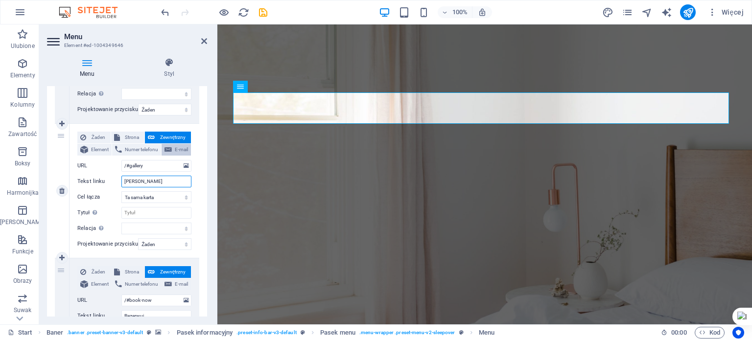
select select
type input "Dla Właścicieli"
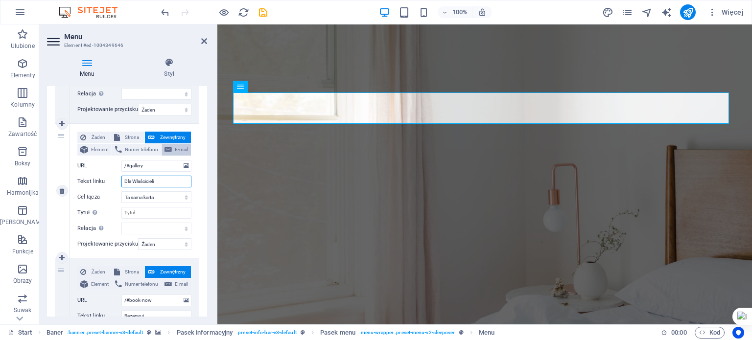
select select
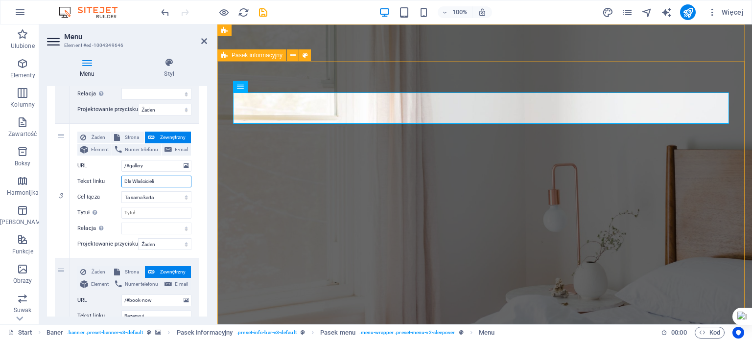
type input "Dla Właścicieli"
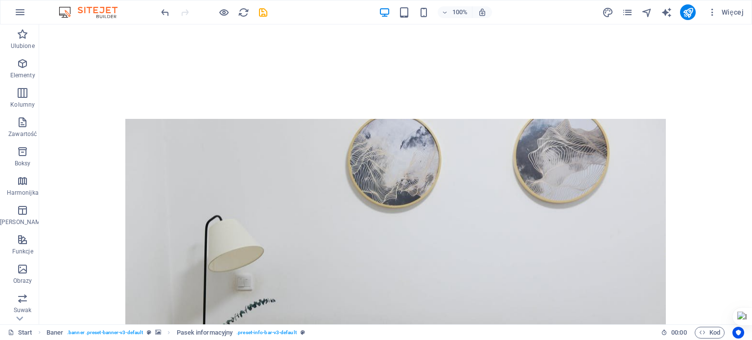
scroll to position [770, 0]
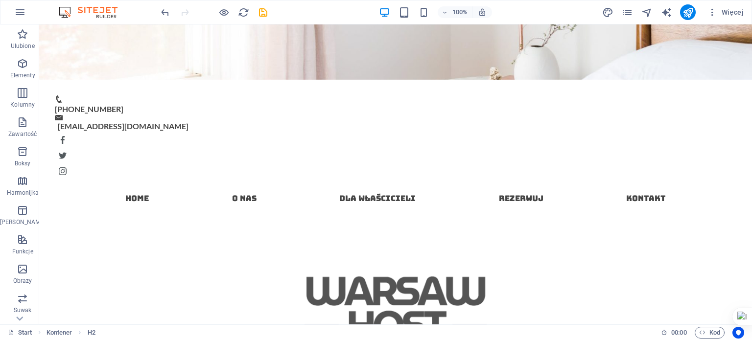
scroll to position [149, 0]
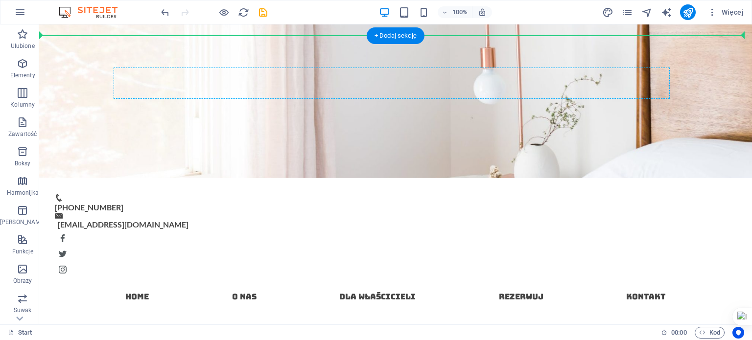
scroll to position [95, 0]
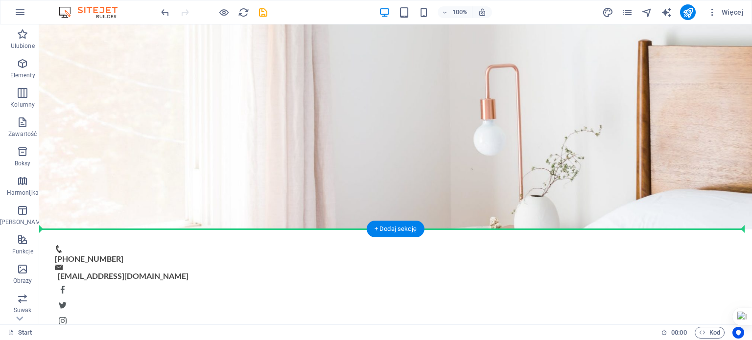
drag, startPoint x: 463, startPoint y: 174, endPoint x: 400, endPoint y: 266, distance: 110.9
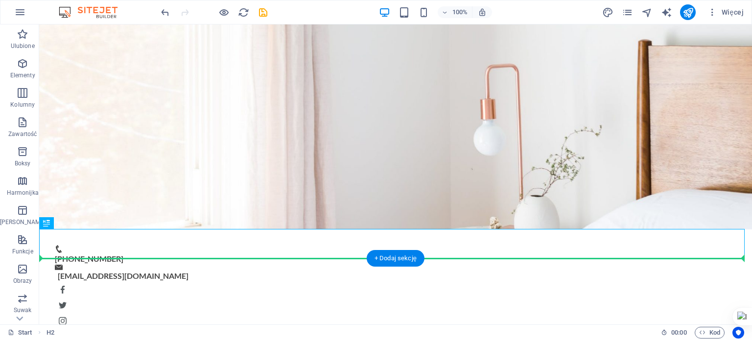
drag, startPoint x: 466, startPoint y: 245, endPoint x: 464, endPoint y: 276, distance: 30.9
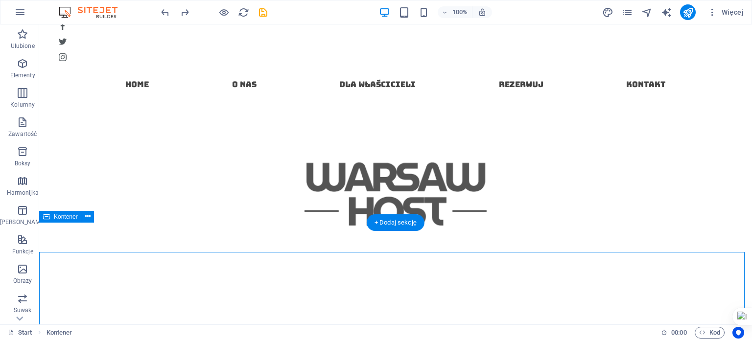
scroll to position [652, 0]
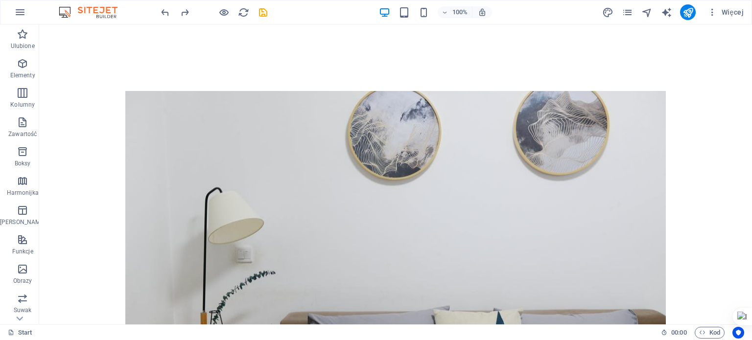
scroll to position [793, 0]
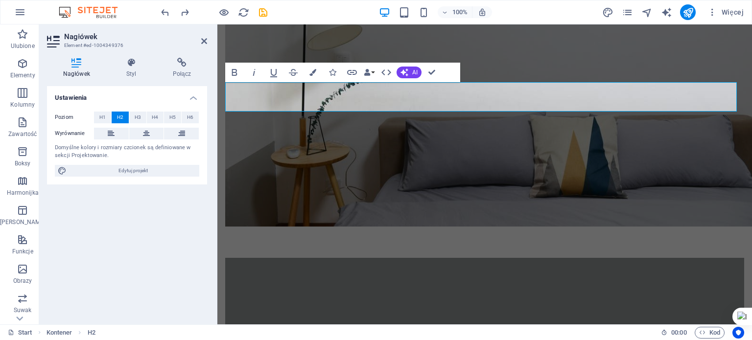
scroll to position [793, 0]
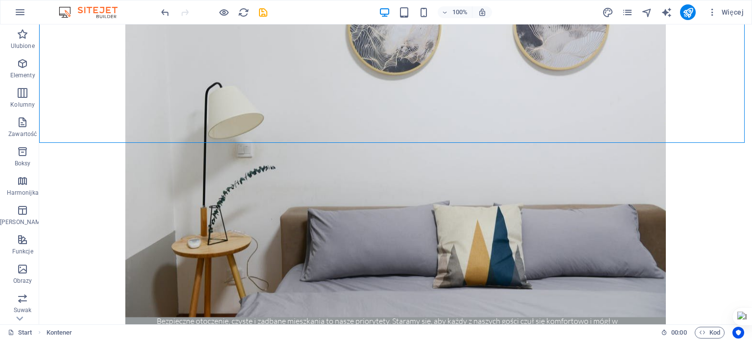
scroll to position [951, 0]
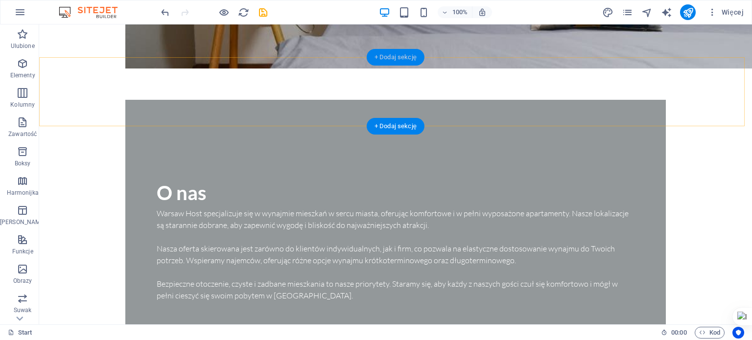
click at [417, 62] on div "+ Dodaj sekcję" at bounding box center [396, 57] width 58 height 17
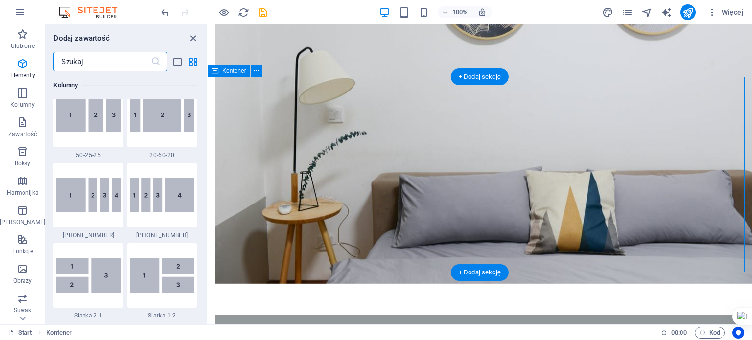
scroll to position [1713, 0]
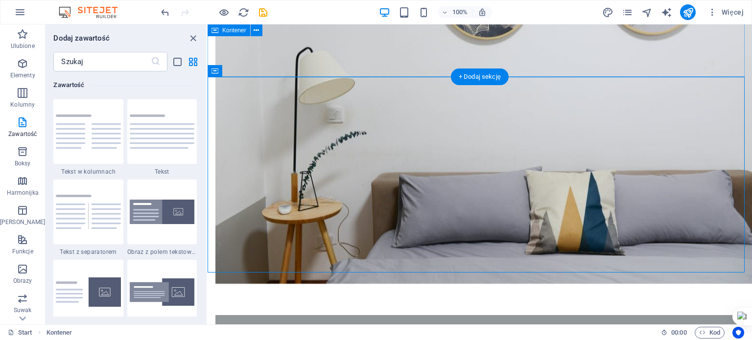
click at [721, 56] on div "O nas Warsaw Host specjalizuje się w wynajmie mieszkań w sercu miasta, oferując…" at bounding box center [480, 289] width 544 height 737
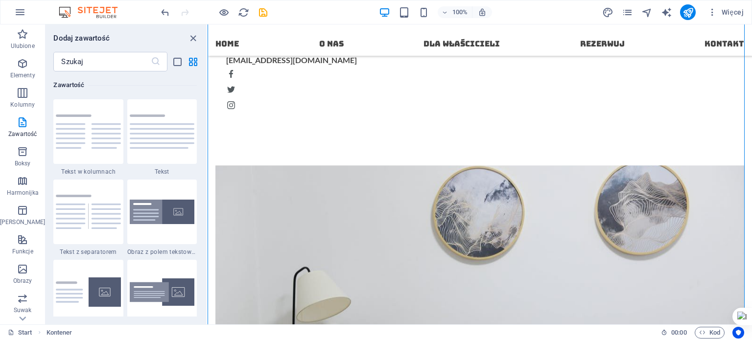
scroll to position [411, 0]
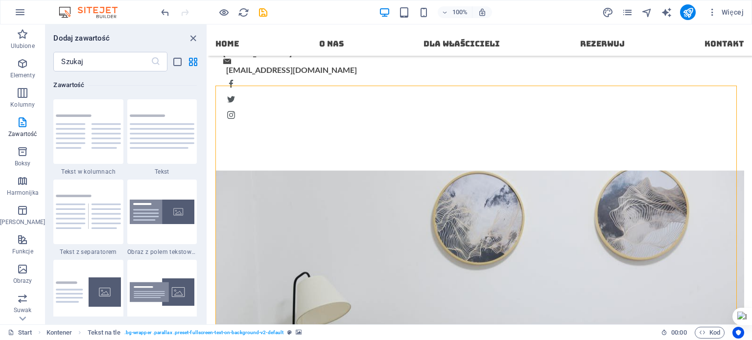
scroll to position [278, 0]
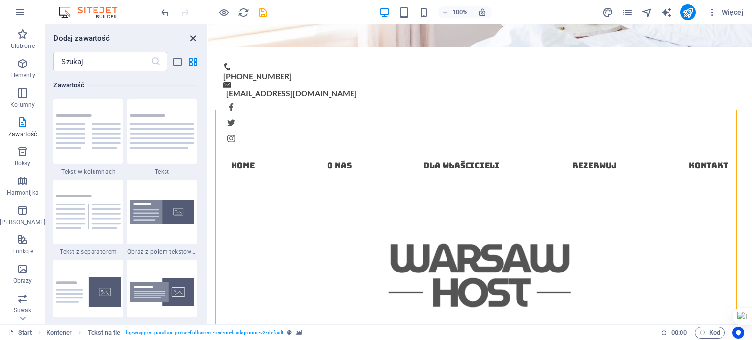
drag, startPoint x: 193, startPoint y: 32, endPoint x: 155, endPoint y: 8, distance: 45.4
click at [193, 33] on icon "close panel" at bounding box center [192, 38] width 11 height 11
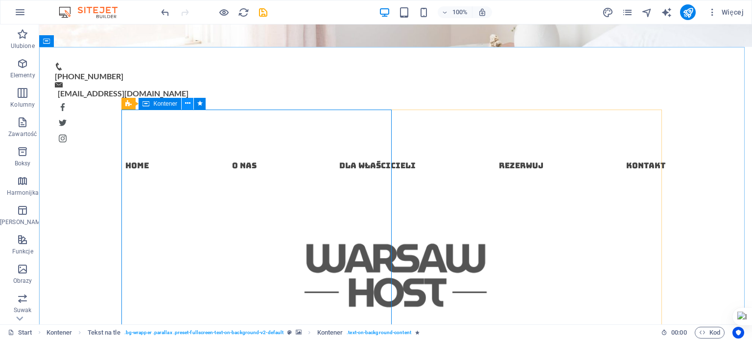
click at [186, 105] on icon at bounding box center [187, 103] width 5 height 10
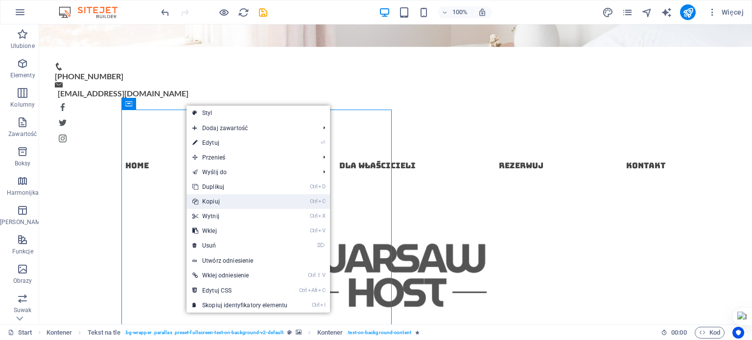
drag, startPoint x: 228, startPoint y: 196, endPoint x: 190, endPoint y: 173, distance: 44.8
click at [228, 196] on link "Ctrl C Kopiuj" at bounding box center [240, 201] width 107 height 15
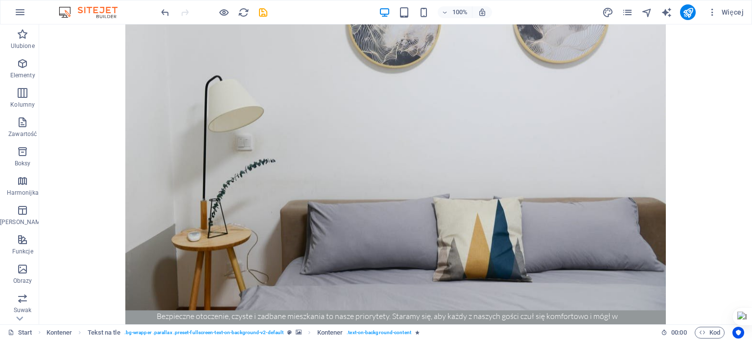
scroll to position [795, 0]
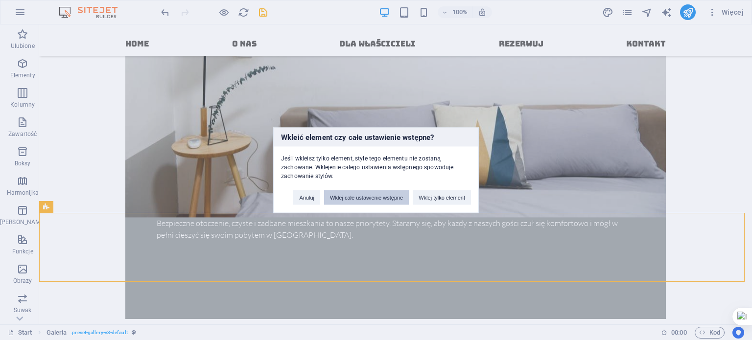
click at [380, 198] on button "Wklej całe ustawienie wstępne" at bounding box center [366, 197] width 85 height 15
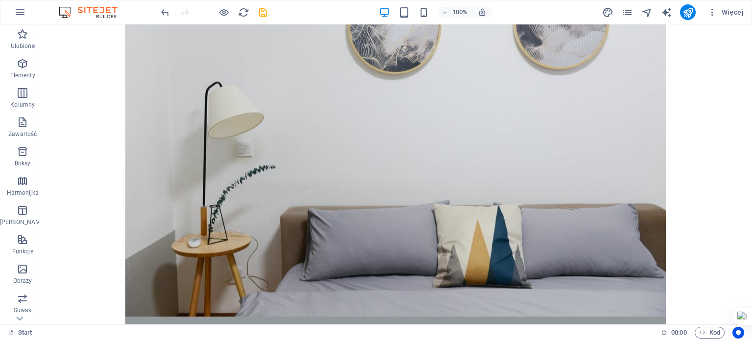
scroll to position [897, 0]
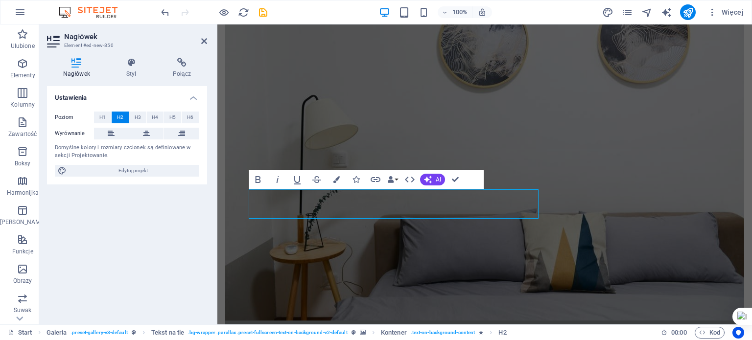
click at [98, 207] on div "Ustawienia Poziom H1 H2 H3 H4 H5 H6 Wyrównanie Domyślne kolory i rozmiary czcio…" at bounding box center [127, 201] width 160 height 231
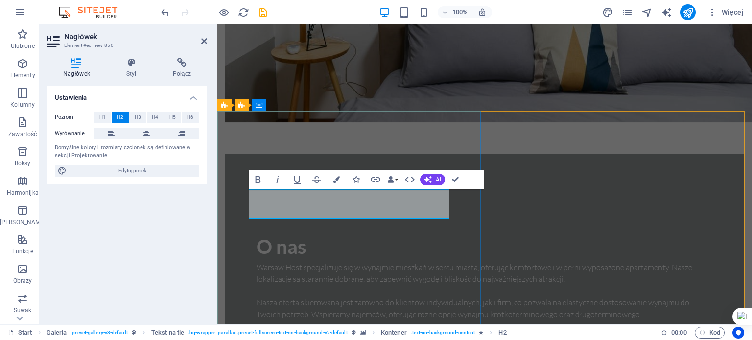
click at [144, 241] on div "Ustawienia Poziom H1 H2 H3 H4 H5 H6 Wyrównanie Domyślne kolory i rozmiary czcio…" at bounding box center [127, 201] width 160 height 231
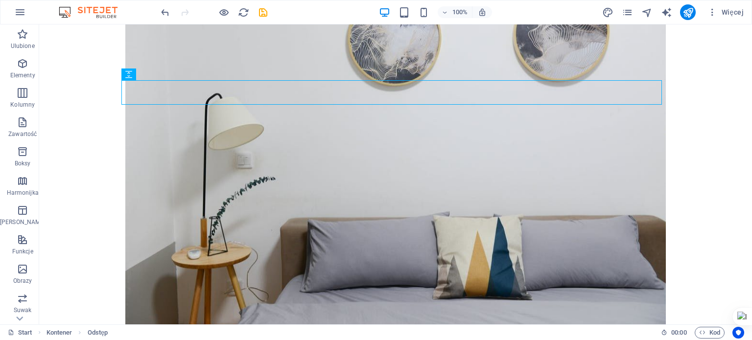
scroll to position [950, 0]
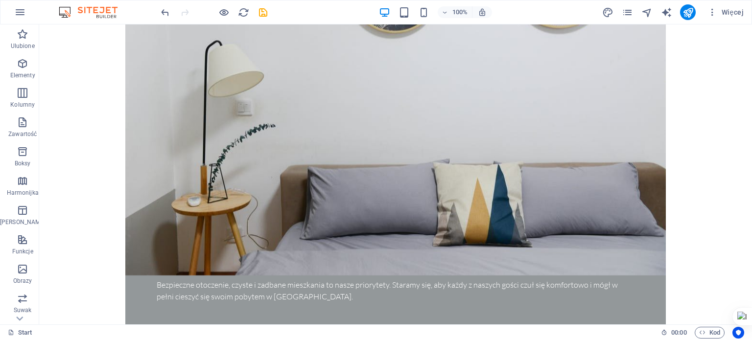
drag, startPoint x: 745, startPoint y: 147, endPoint x: 790, endPoint y: 177, distance: 54.0
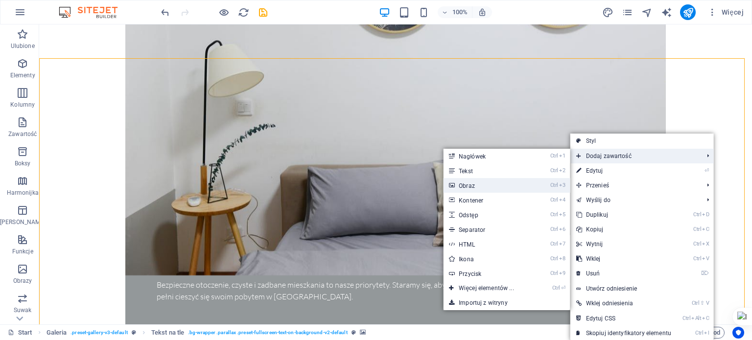
click at [548, 182] on li "Ctrl 3 Obraz" at bounding box center [506, 185] width 127 height 15
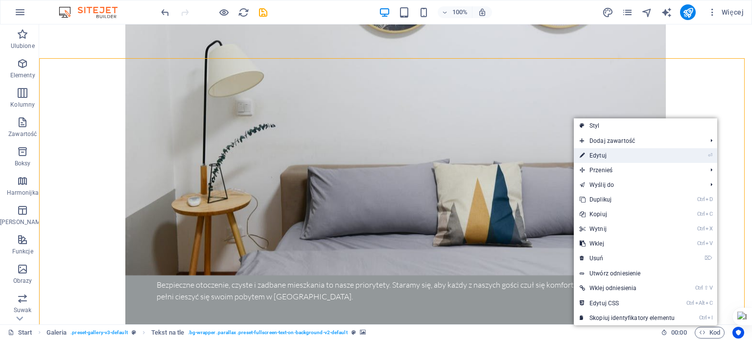
click at [590, 152] on link "⏎ Edytuj" at bounding box center [627, 155] width 107 height 15
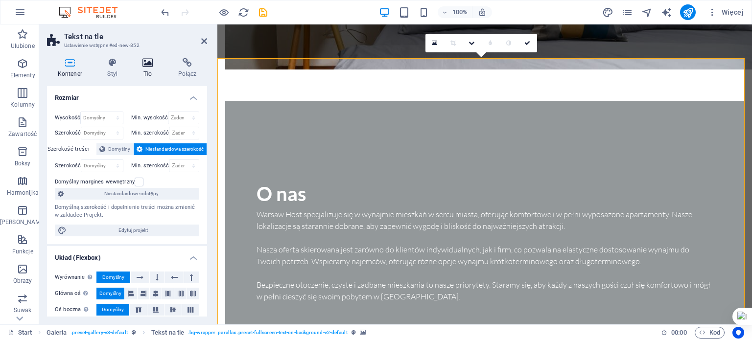
click at [140, 60] on icon at bounding box center [148, 63] width 32 height 10
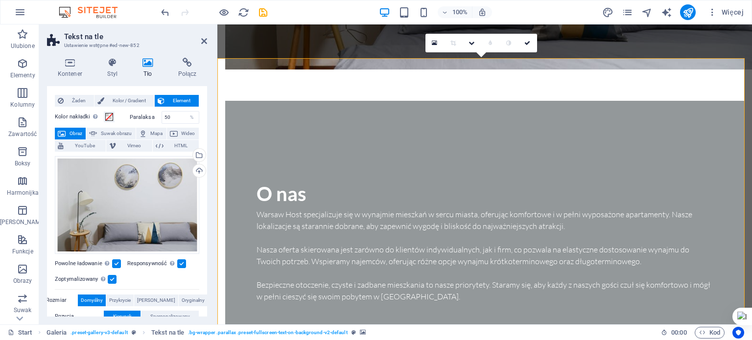
scroll to position [22, 0]
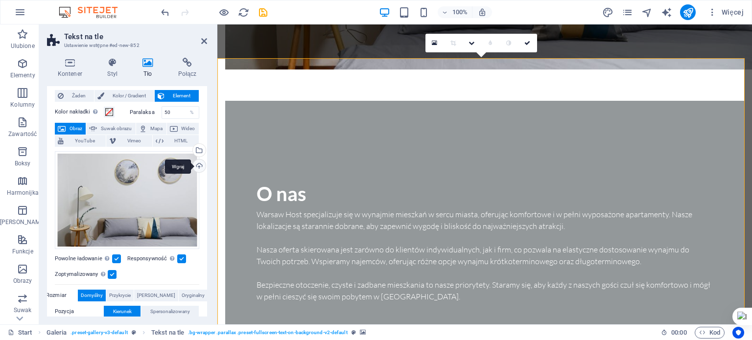
click at [195, 167] on div "Wgraj" at bounding box center [198, 167] width 15 height 15
click at [195, 162] on div "Wgraj" at bounding box center [198, 167] width 15 height 15
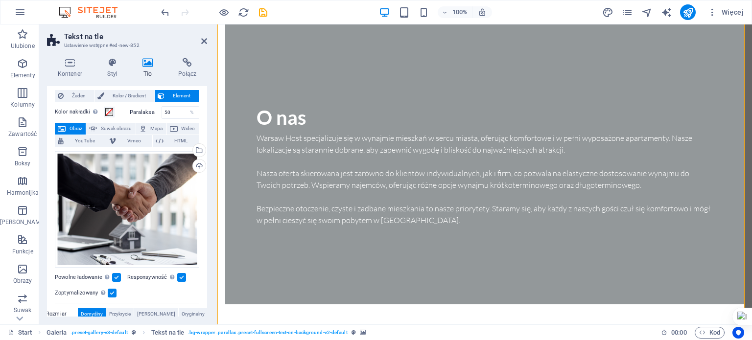
scroll to position [954, 0]
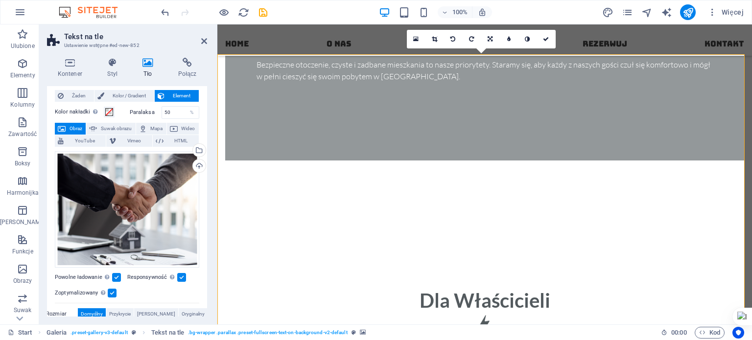
drag, startPoint x: 747, startPoint y: 144, endPoint x: 969, endPoint y: 176, distance: 224.0
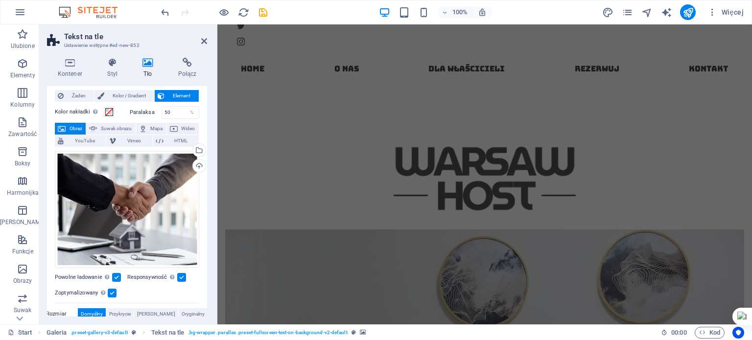
scroll to position [23, 0]
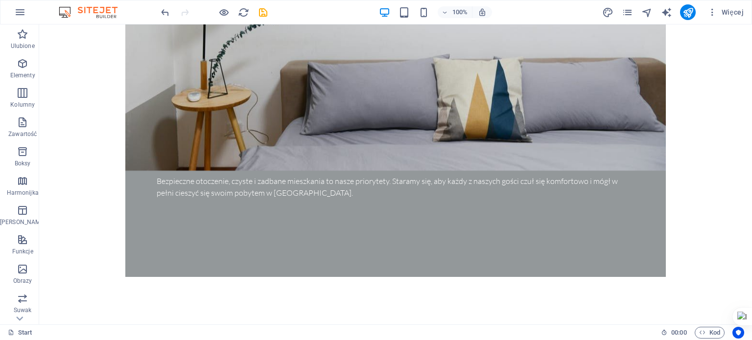
scroll to position [1057, 0]
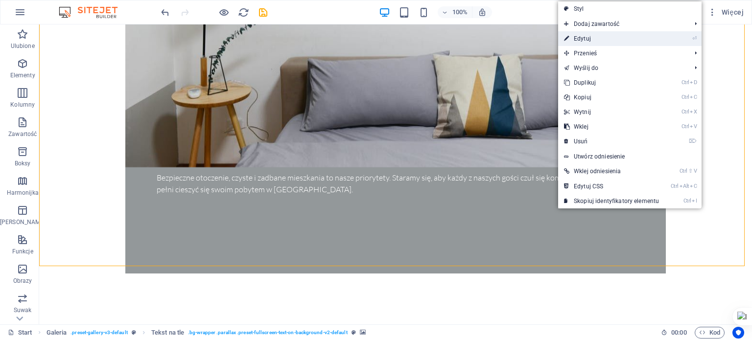
drag, startPoint x: 585, startPoint y: 39, endPoint x: 360, endPoint y: 24, distance: 226.1
click at [585, 39] on link "⏎ Edytuj" at bounding box center [611, 38] width 107 height 15
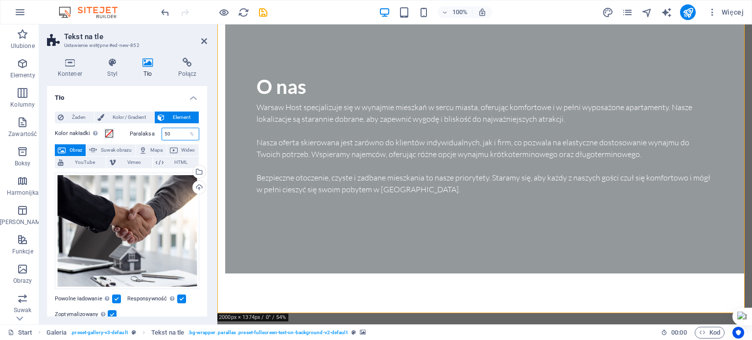
click at [174, 137] on input "50" at bounding box center [180, 134] width 37 height 12
type input "100"
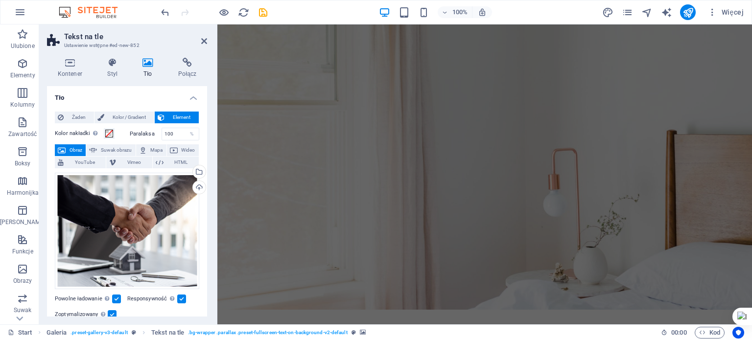
scroll to position [0, 0]
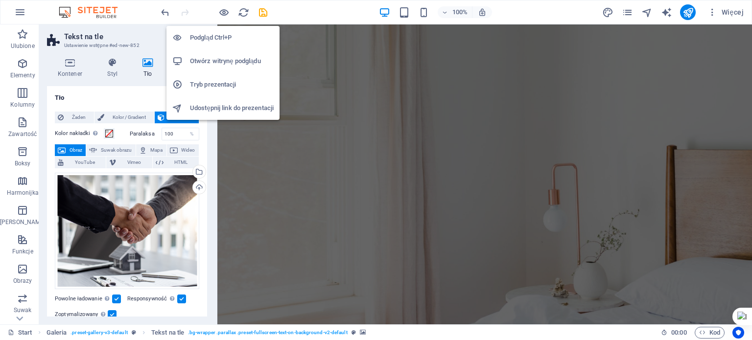
click at [218, 7] on icon "button" at bounding box center [223, 12] width 11 height 11
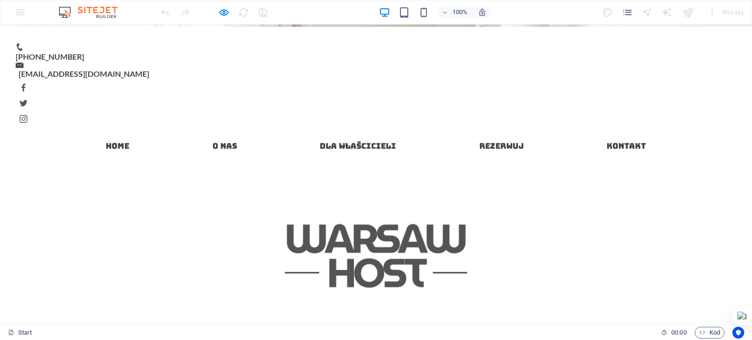
scroll to position [392, 0]
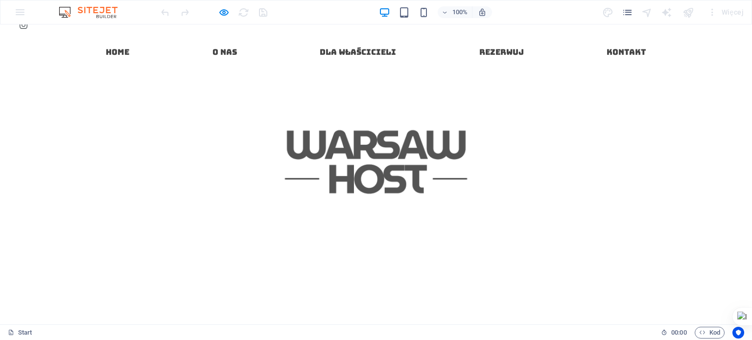
drag, startPoint x: 749, startPoint y: 151, endPoint x: 751, endPoint y: 115, distance: 36.3
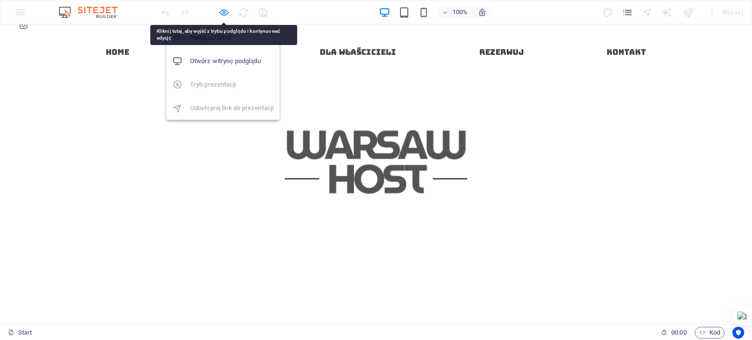
click at [224, 8] on icon "button" at bounding box center [223, 12] width 11 height 11
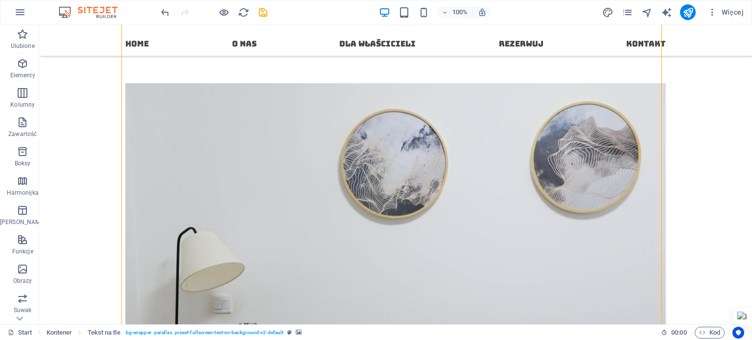
scroll to position [389, 0]
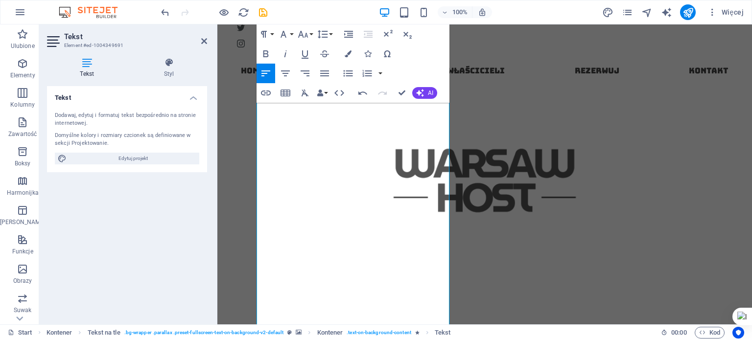
scroll to position [515, 0]
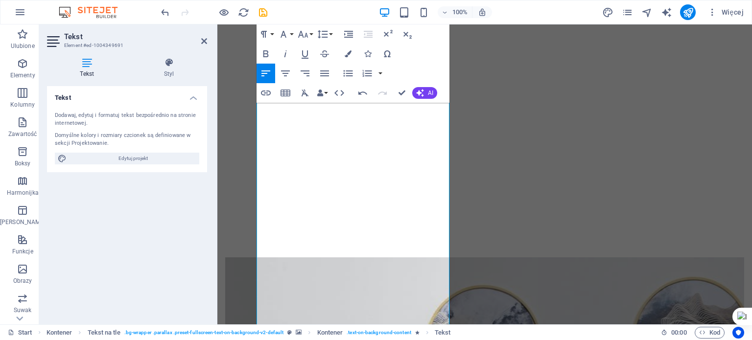
scroll to position [740, 0]
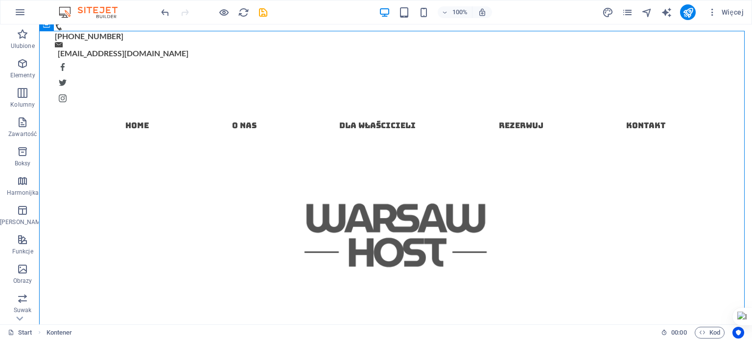
scroll to position [334, 0]
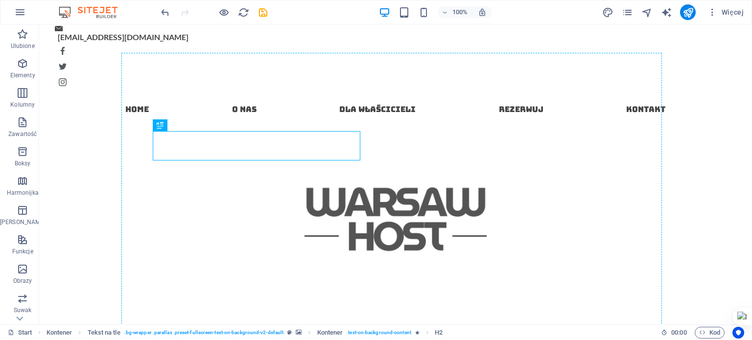
drag, startPoint x: 215, startPoint y: 145, endPoint x: 221, endPoint y: 94, distance: 51.7
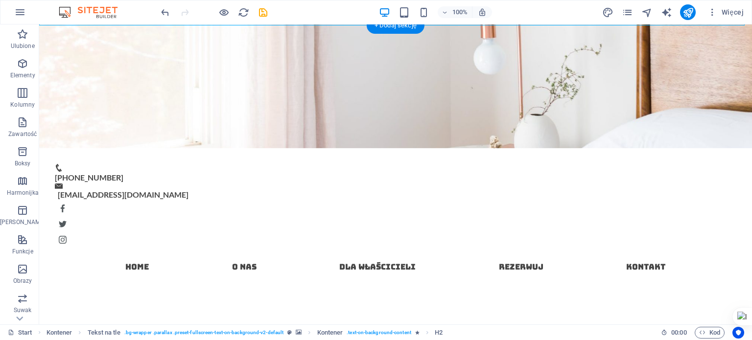
scroll to position [164, 0]
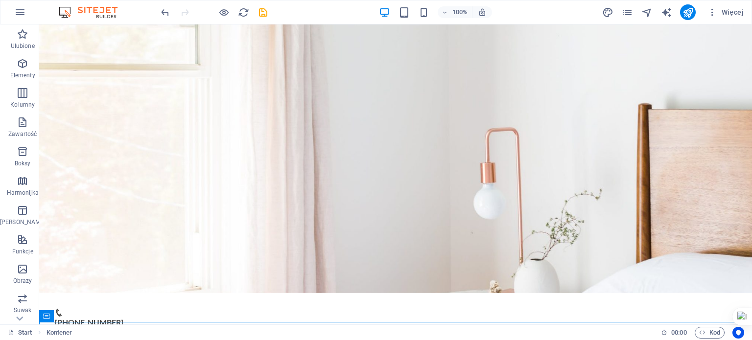
scroll to position [0, 0]
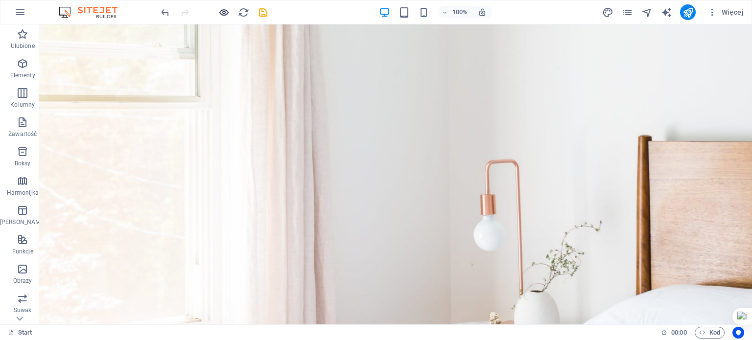
click at [220, 9] on icon "button" at bounding box center [223, 12] width 11 height 11
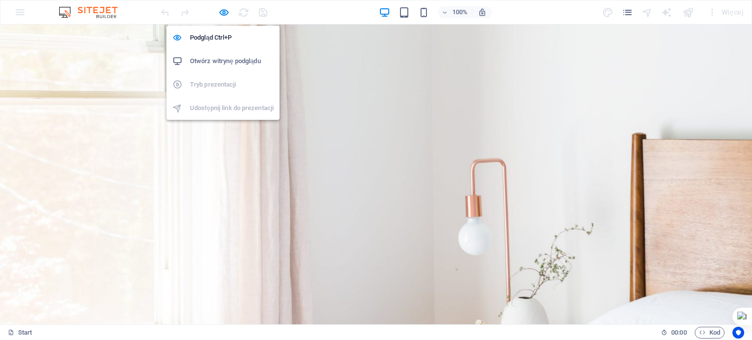
click at [225, 60] on h6 "Otwórz witrynę podglądu" at bounding box center [232, 61] width 84 height 12
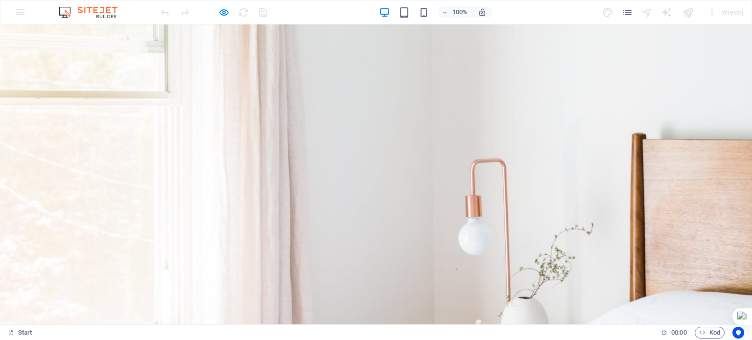
click at [216, 10] on div at bounding box center [214, 12] width 110 height 16
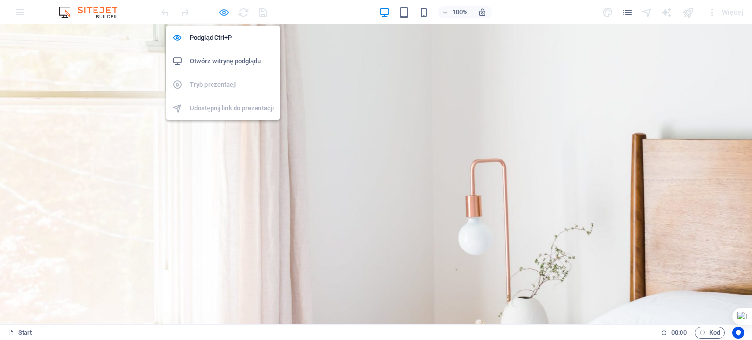
click at [225, 11] on icon "button" at bounding box center [223, 12] width 11 height 11
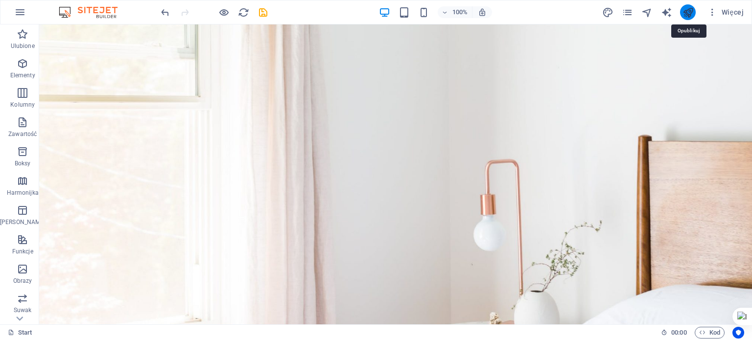
click at [691, 7] on icon "publish" at bounding box center [687, 12] width 11 height 11
checkbox input "false"
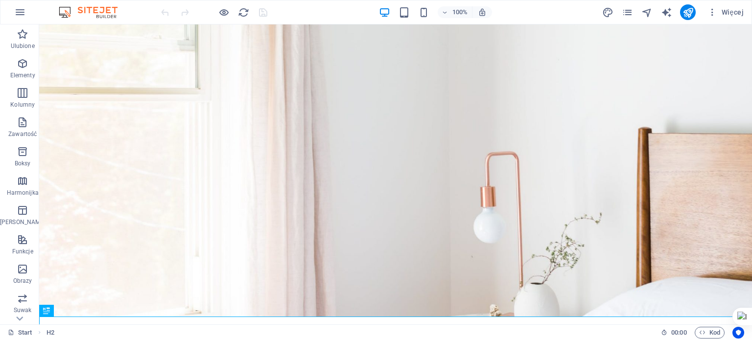
drag, startPoint x: 750, startPoint y: 48, endPoint x: 790, endPoint y: 73, distance: 46.6
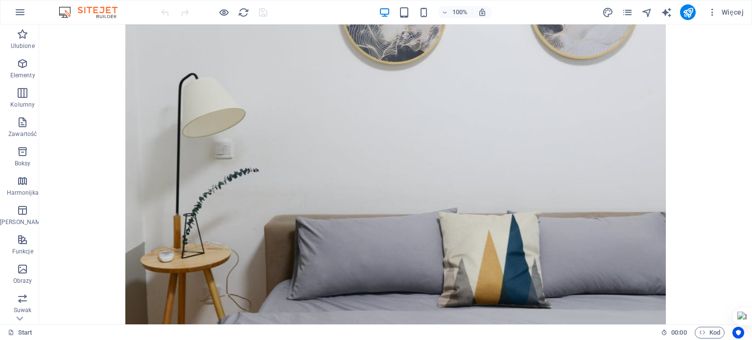
scroll to position [1084, 0]
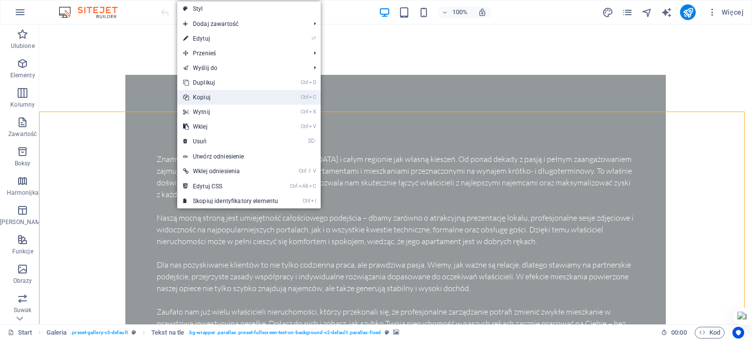
click at [221, 99] on link "Ctrl C Kopiuj" at bounding box center [230, 97] width 107 height 15
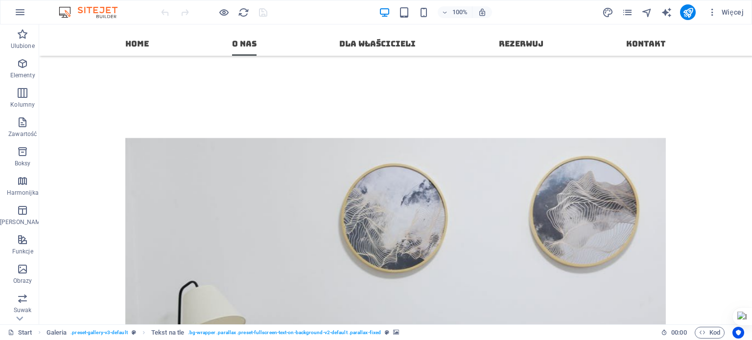
scroll to position [304, 0]
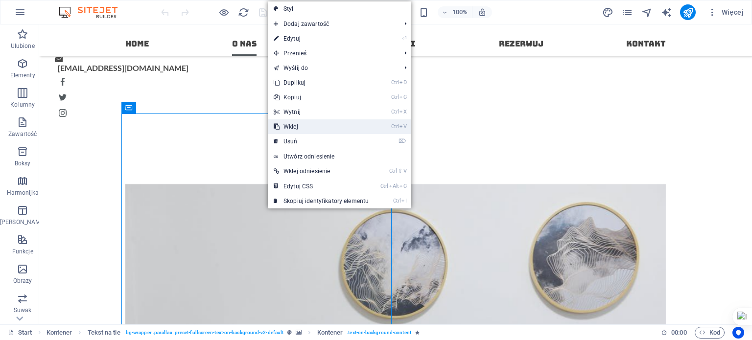
click at [286, 132] on link "Ctrl V Wklej" at bounding box center [321, 126] width 107 height 15
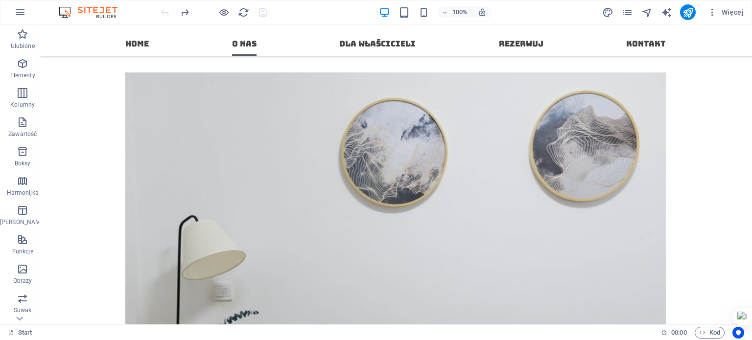
scroll to position [298, 0]
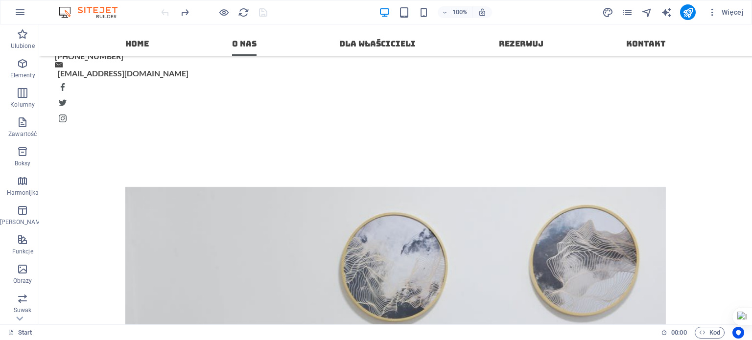
drag, startPoint x: 750, startPoint y: 121, endPoint x: 791, endPoint y: 100, distance: 45.8
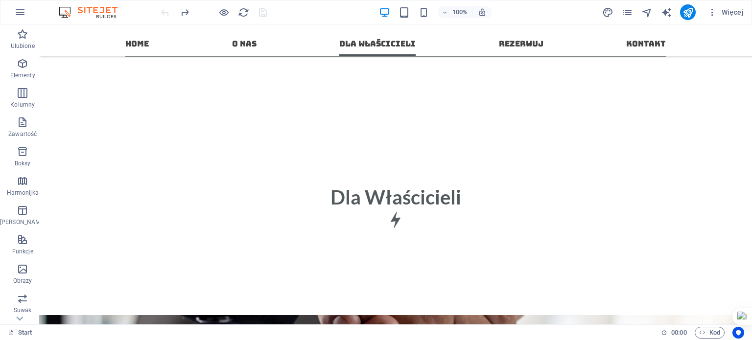
scroll to position [1218, 0]
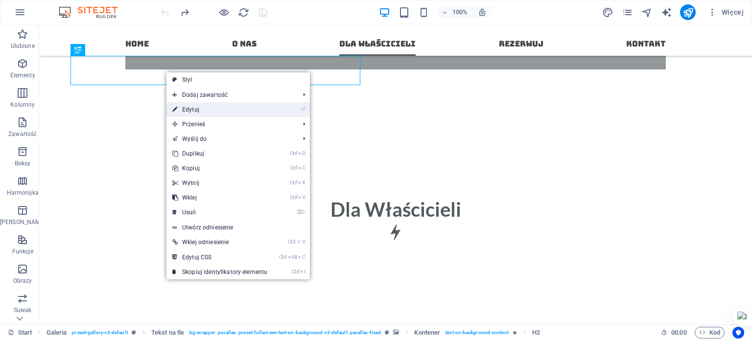
click at [216, 102] on link "⏎ Edytuj" at bounding box center [219, 109] width 107 height 15
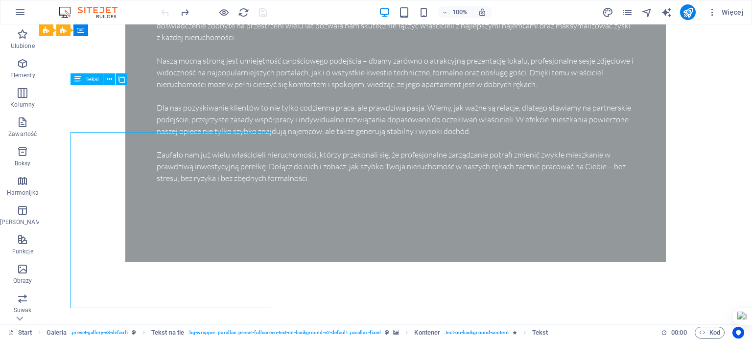
scroll to position [1218, 0]
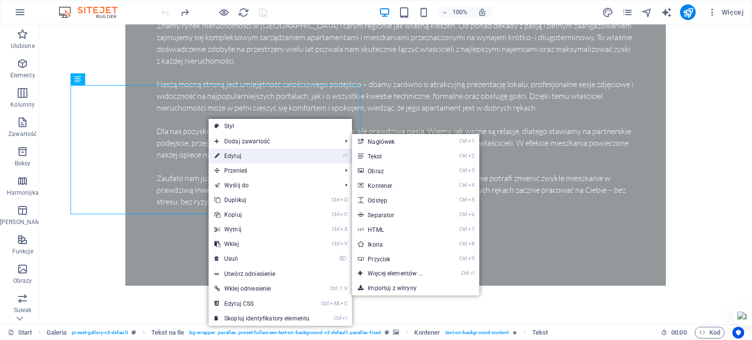
click at [246, 154] on link "⏎ Edytuj" at bounding box center [262, 156] width 107 height 15
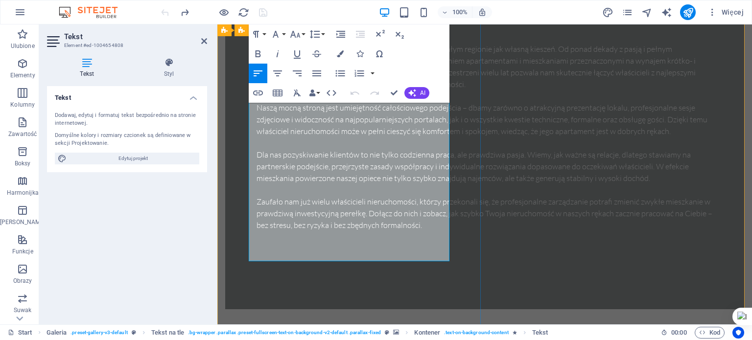
scroll to position [1265, 0]
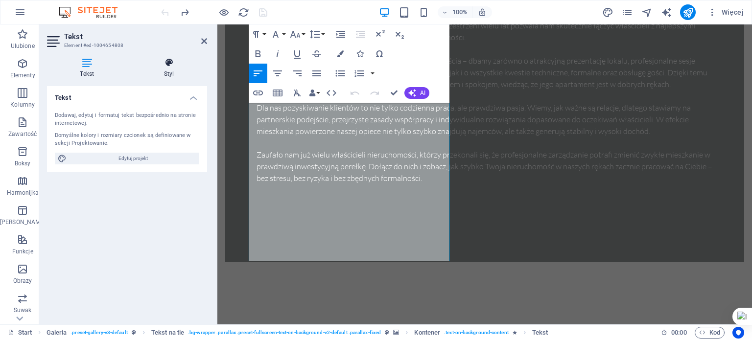
click at [174, 72] on h4 "Styl" at bounding box center [169, 68] width 76 height 21
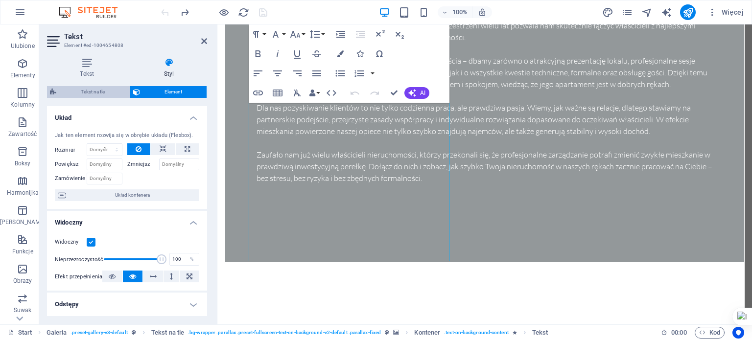
click at [107, 90] on span "Tekst na tle" at bounding box center [93, 92] width 68 height 12
select select "%"
select select "rem"
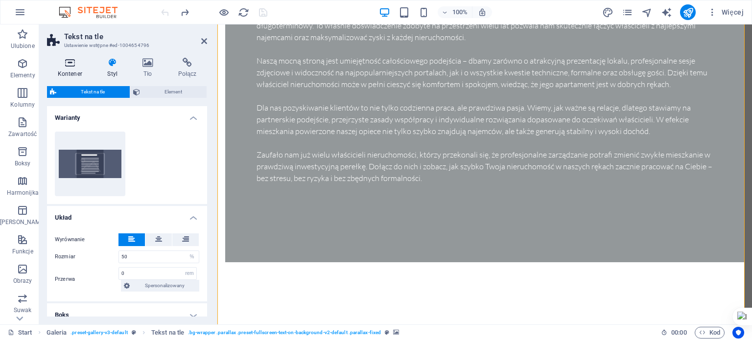
click at [80, 68] on h4 "Kontener" at bounding box center [72, 68] width 50 height 21
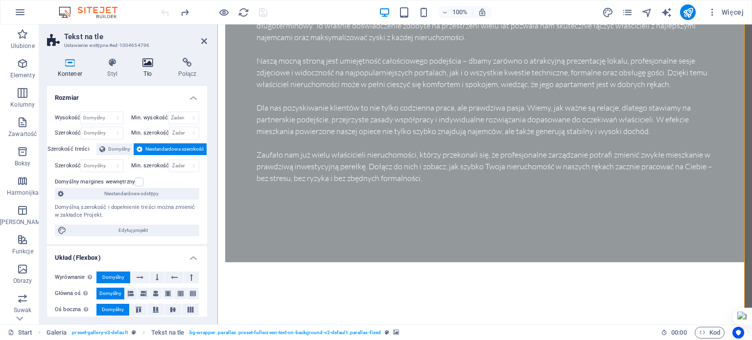
click at [149, 60] on icon at bounding box center [148, 63] width 32 height 10
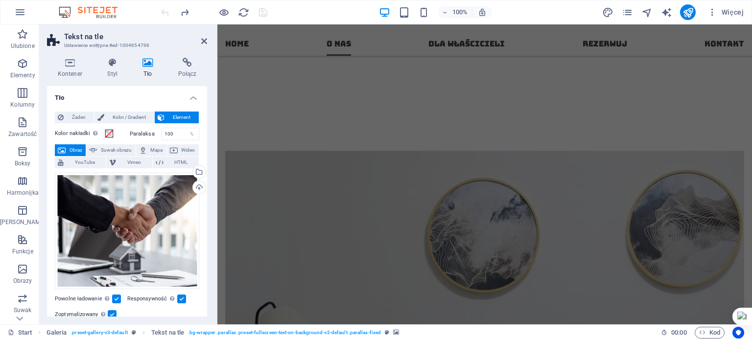
scroll to position [349, 0]
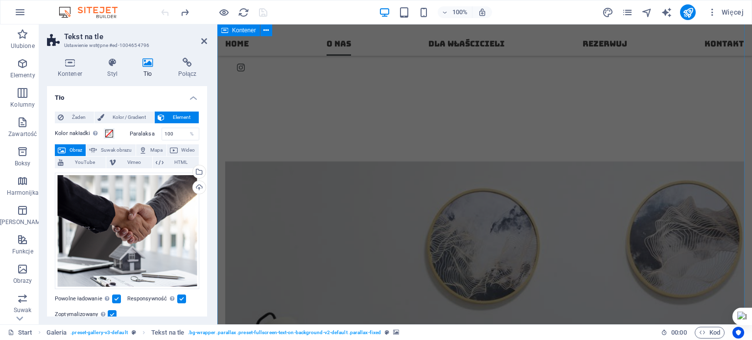
click at [632, 53] on nav "Home O nas Dla Właścicieli Rezerwuj Kontakt" at bounding box center [484, 39] width 535 height 31
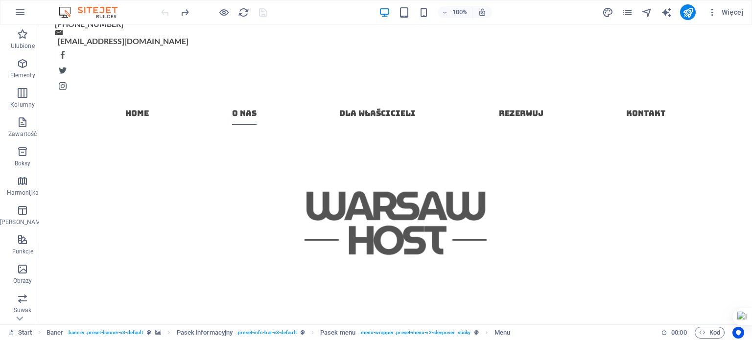
scroll to position [371, 0]
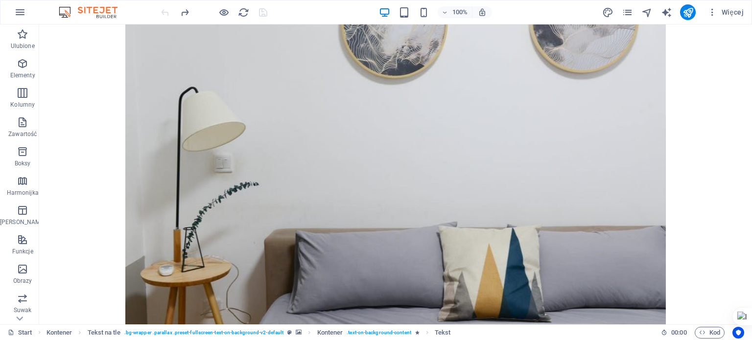
scroll to position [1044, 0]
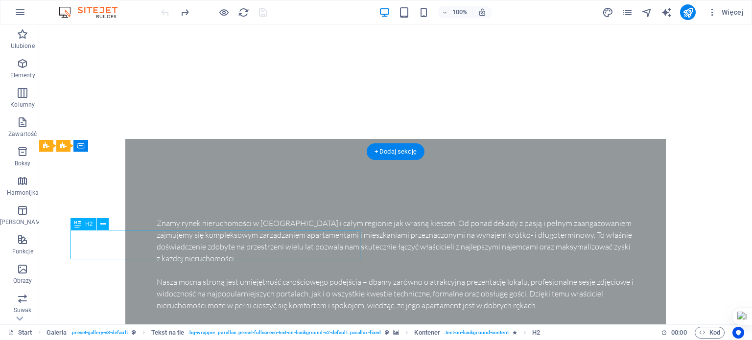
scroll to position [1091, 0]
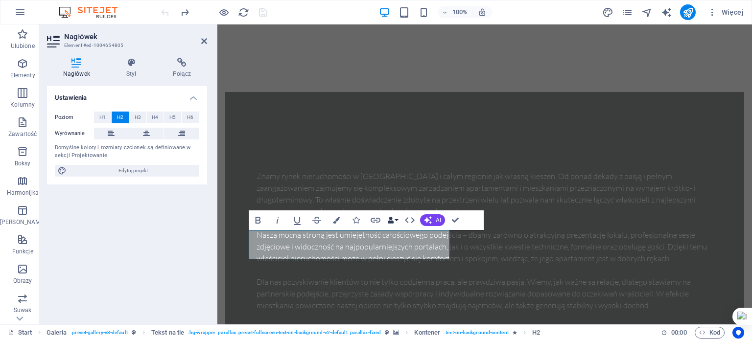
click at [397, 216] on button "Data Bindings" at bounding box center [393, 220] width 14 height 20
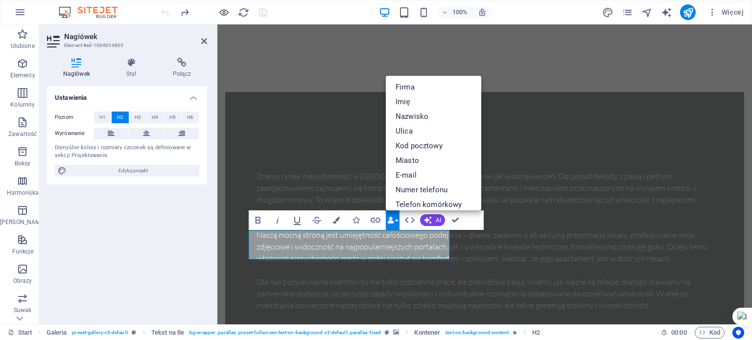
click at [397, 216] on button "Data Bindings" at bounding box center [393, 220] width 14 height 20
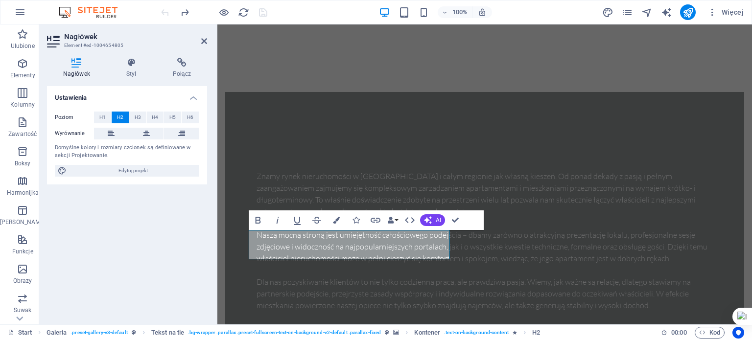
click at [189, 219] on div "Ustawienia Poziom H1 H2 H3 H4 H5 H6 Wyrównanie Domyślne kolory i rozmiary czcio…" at bounding box center [127, 201] width 160 height 231
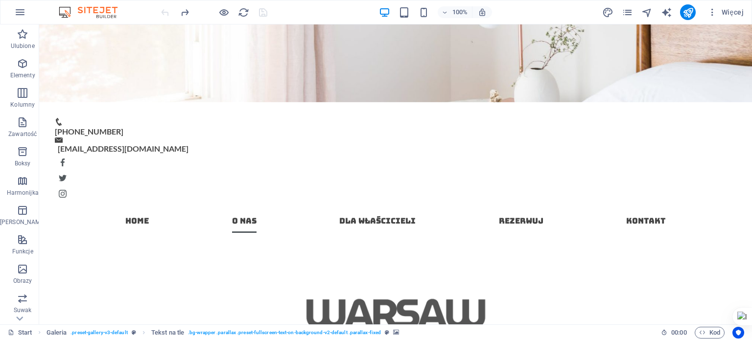
scroll to position [214, 0]
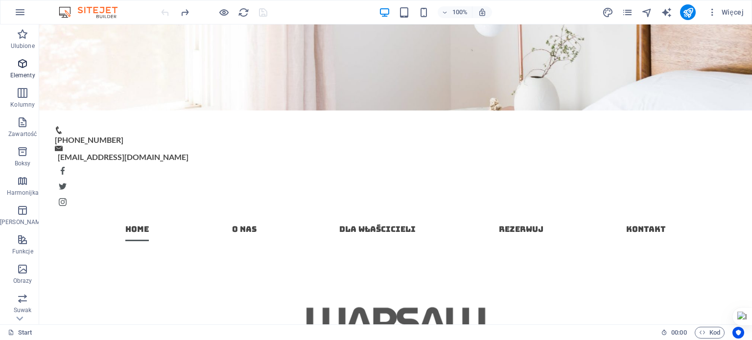
click at [25, 61] on icon "button" at bounding box center [23, 64] width 12 height 12
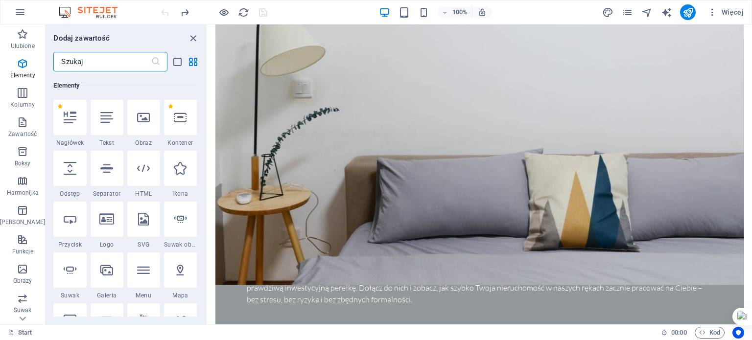
scroll to position [1136, 0]
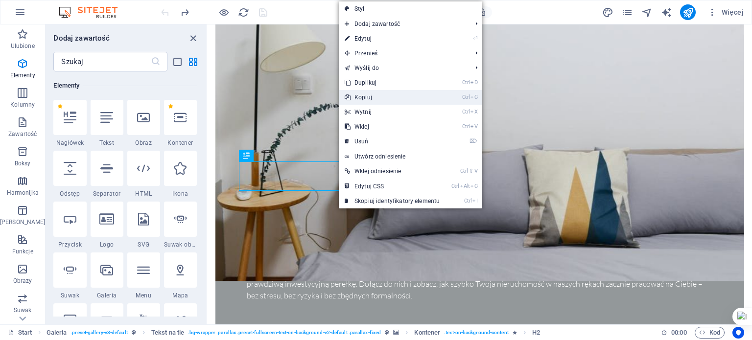
click at [366, 103] on link "Ctrl C Kopiuj" at bounding box center [392, 97] width 107 height 15
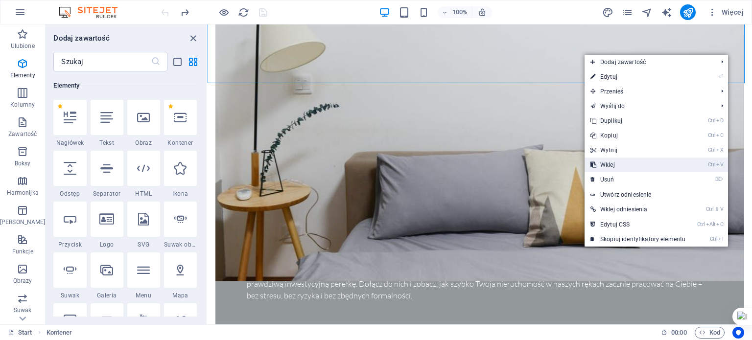
click at [615, 161] on link "Ctrl V Wklej" at bounding box center [637, 165] width 107 height 15
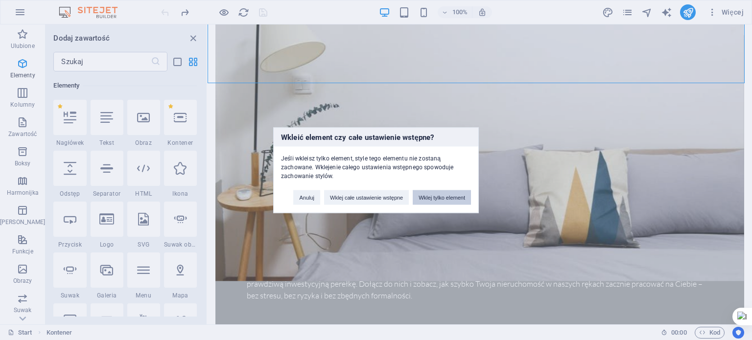
click at [466, 200] on button "Wklej tylko element" at bounding box center [442, 197] width 58 height 15
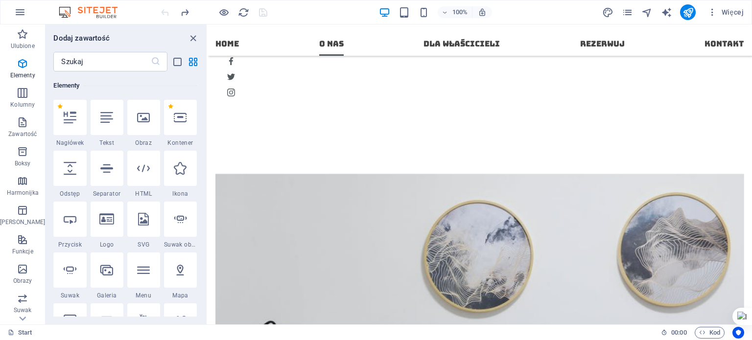
scroll to position [279, 0]
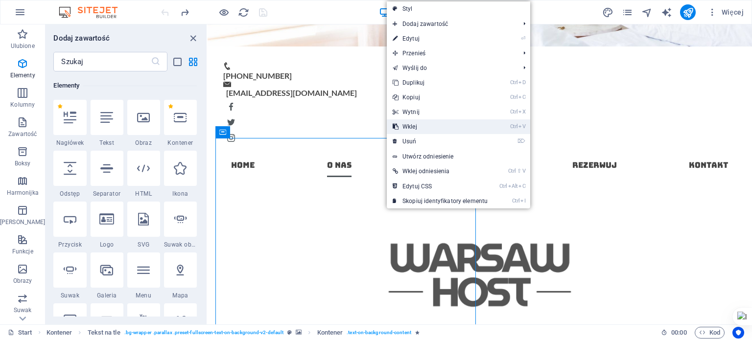
click at [413, 130] on link "Ctrl V Wklej" at bounding box center [440, 126] width 107 height 15
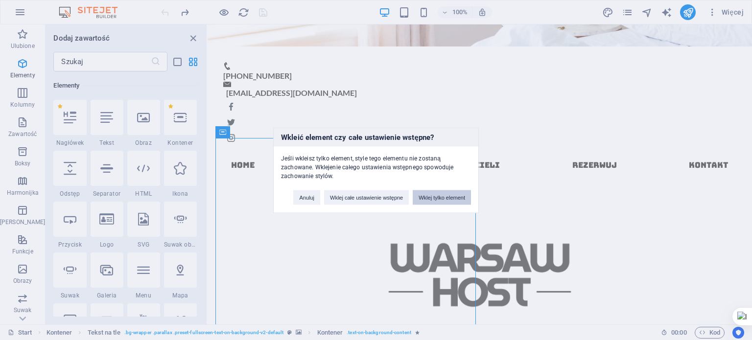
click at [427, 196] on button "Wklej tylko element" at bounding box center [442, 197] width 58 height 15
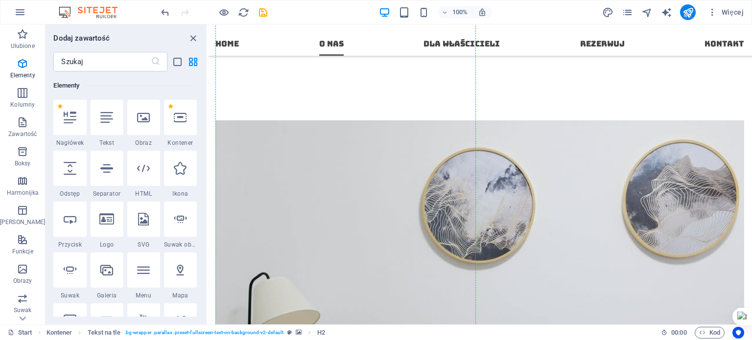
scroll to position [429, 0]
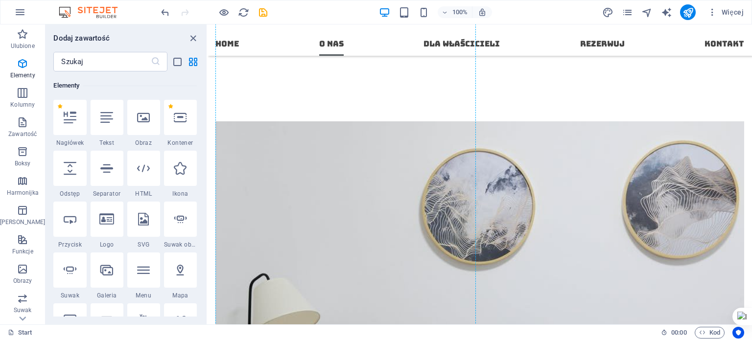
drag, startPoint x: 316, startPoint y: 173, endPoint x: 294, endPoint y: 75, distance: 100.5
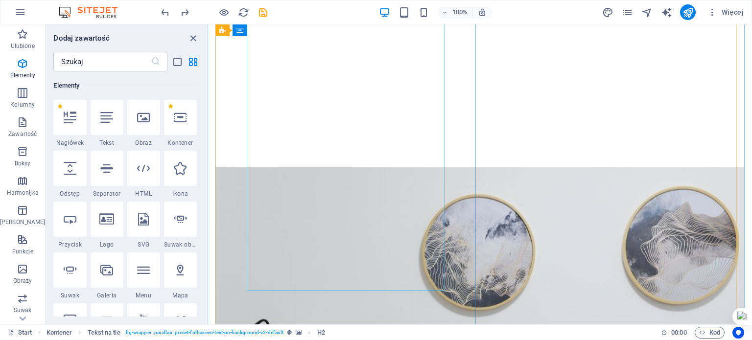
scroll to position [801, 0]
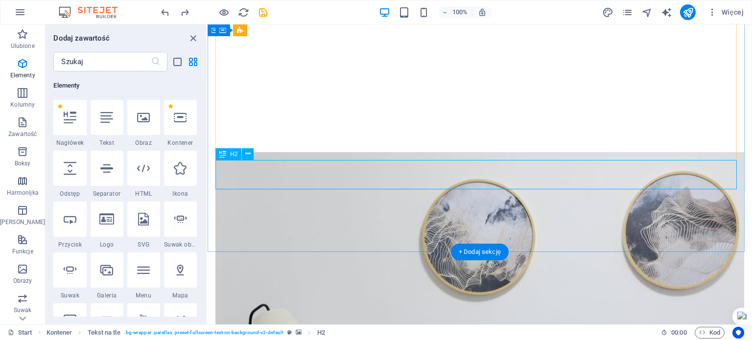
drag, startPoint x: 268, startPoint y: 178, endPoint x: 287, endPoint y: 164, distance: 23.5
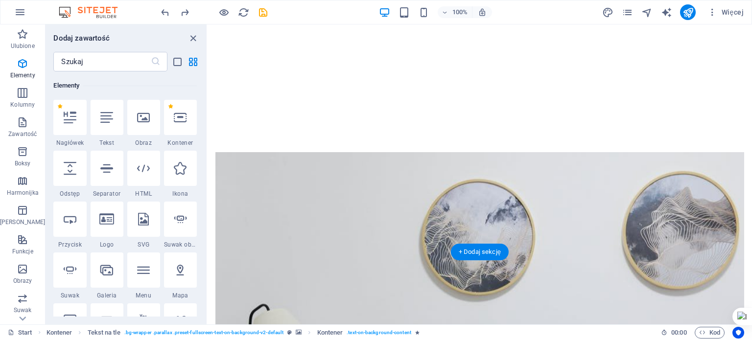
drag, startPoint x: 339, startPoint y: 132, endPoint x: 346, endPoint y: 182, distance: 50.4
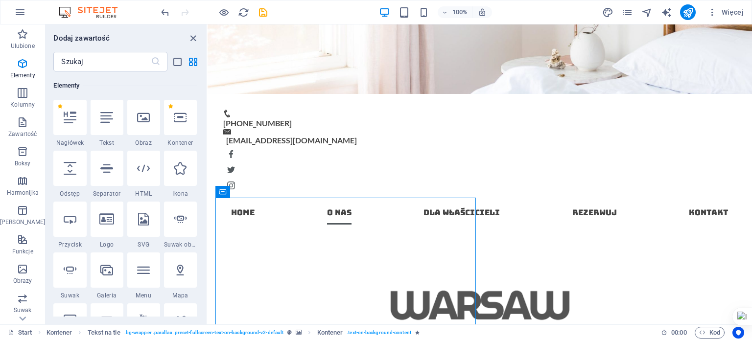
scroll to position [260, 0]
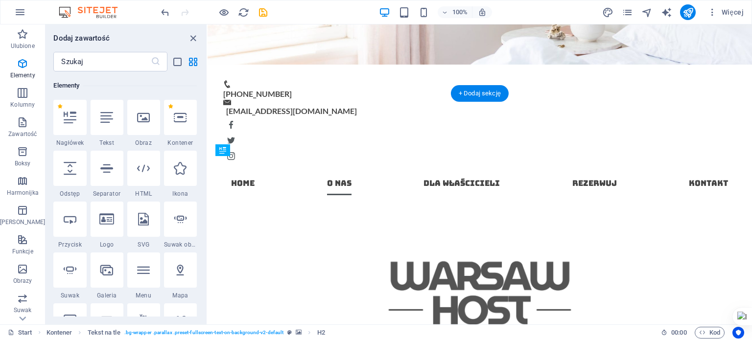
drag, startPoint x: 319, startPoint y: 178, endPoint x: 362, endPoint y: 199, distance: 48.6
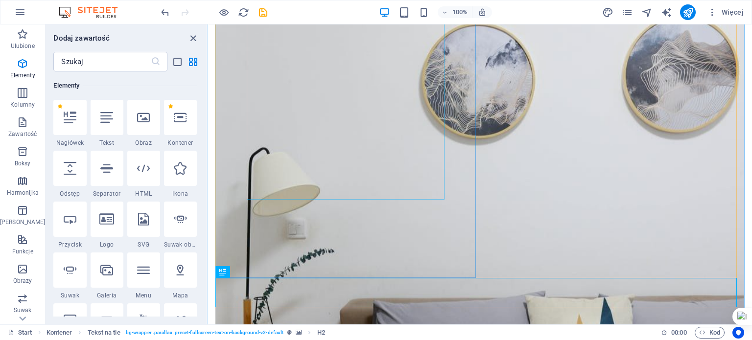
scroll to position [801, 0]
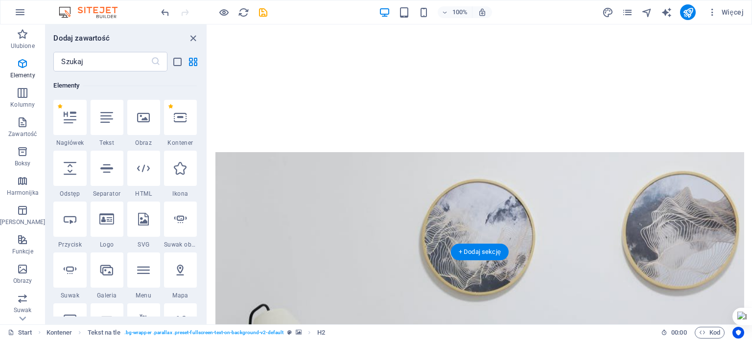
drag, startPoint x: 333, startPoint y: 176, endPoint x: 344, endPoint y: 140, distance: 37.3
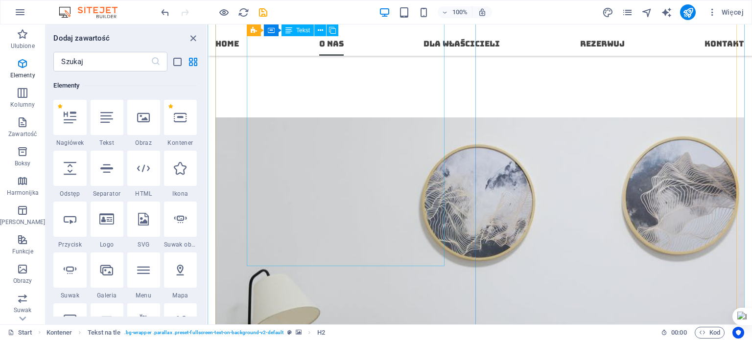
scroll to position [257, 0]
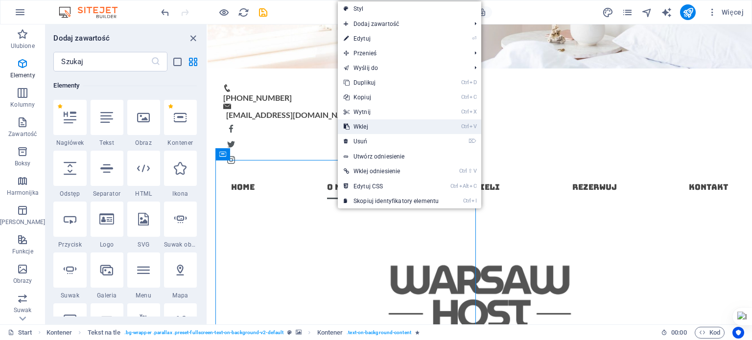
click at [362, 122] on link "Ctrl V Wklej" at bounding box center [391, 126] width 107 height 15
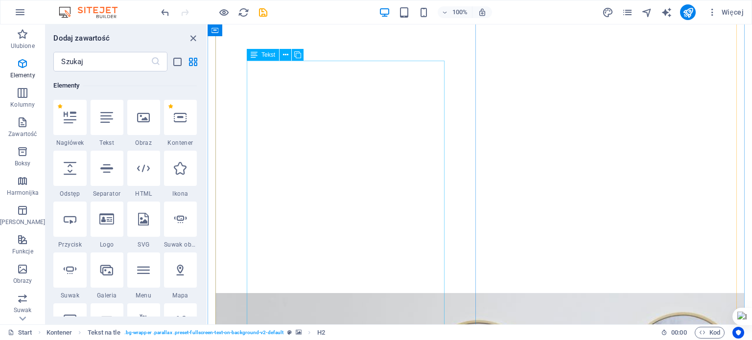
scroll to position [801, 0]
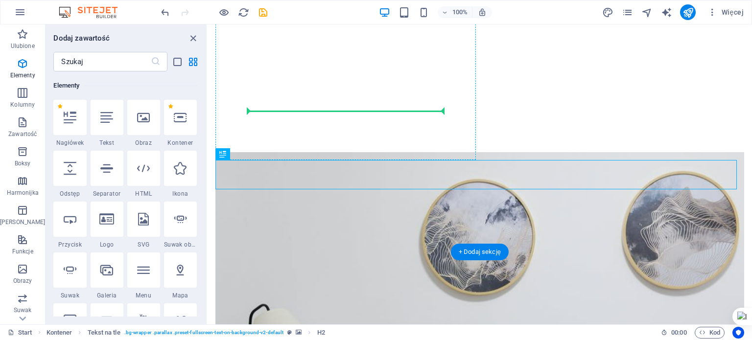
drag, startPoint x: 330, startPoint y: 180, endPoint x: 362, endPoint y: 101, distance: 85.2
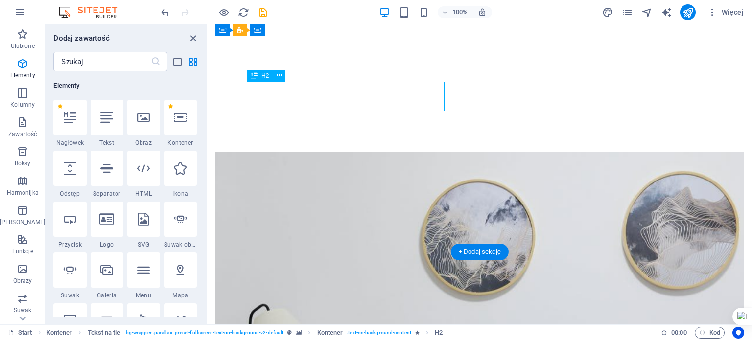
drag, startPoint x: 368, startPoint y: 103, endPoint x: 367, endPoint y: 82, distance: 21.1
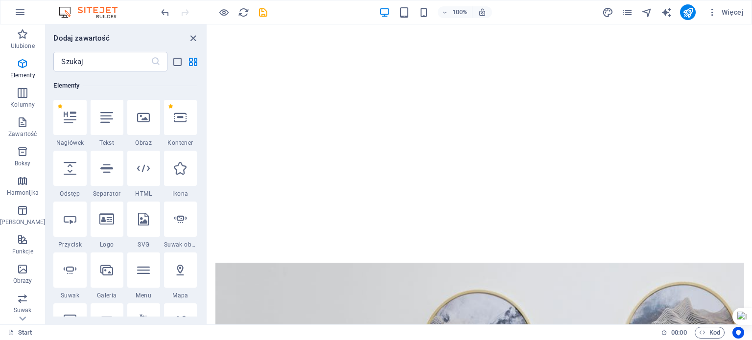
scroll to position [663, 0]
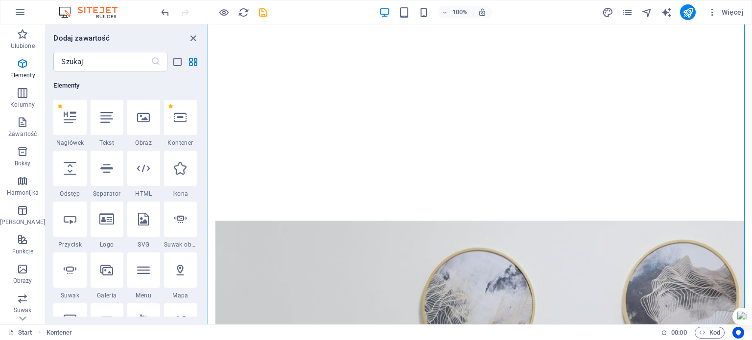
drag, startPoint x: 379, startPoint y: 229, endPoint x: 371, endPoint y: 101, distance: 128.0
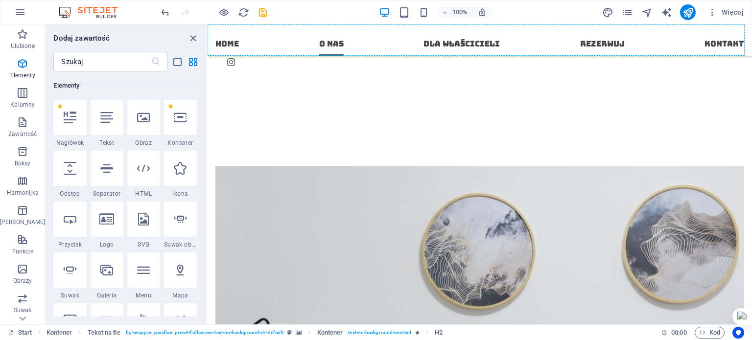
scroll to position [294, 0]
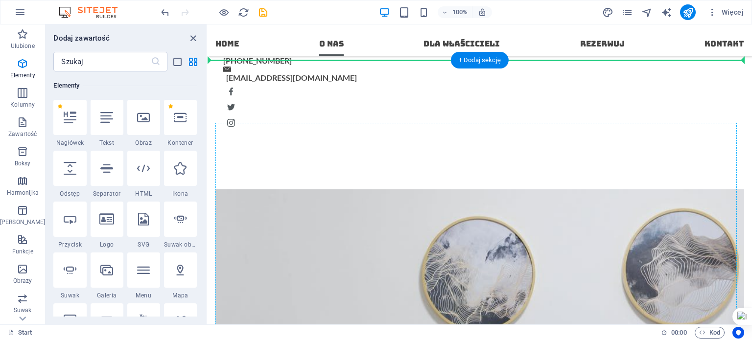
drag, startPoint x: 342, startPoint y: 235, endPoint x: 311, endPoint y: 193, distance: 51.8
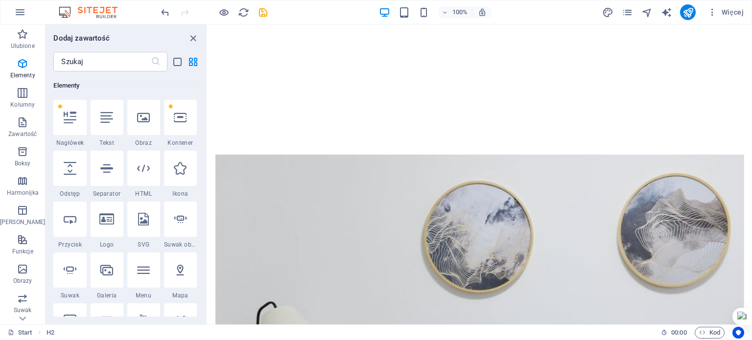
scroll to position [833, 0]
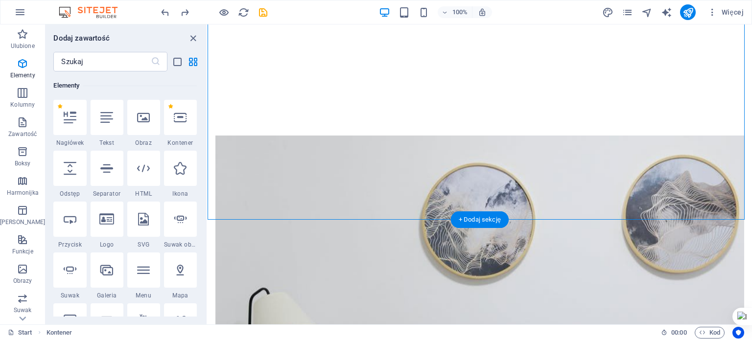
drag, startPoint x: 327, startPoint y: 61, endPoint x: 452, endPoint y: 78, distance: 126.5
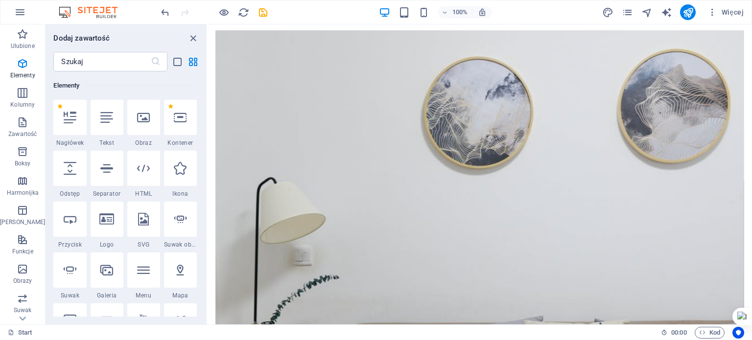
scroll to position [1060, 0]
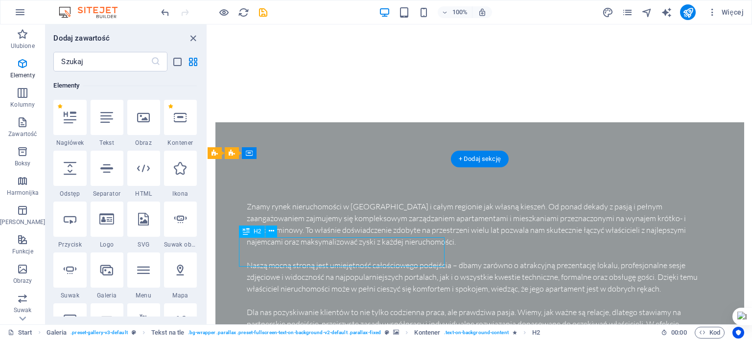
scroll to position [1084, 0]
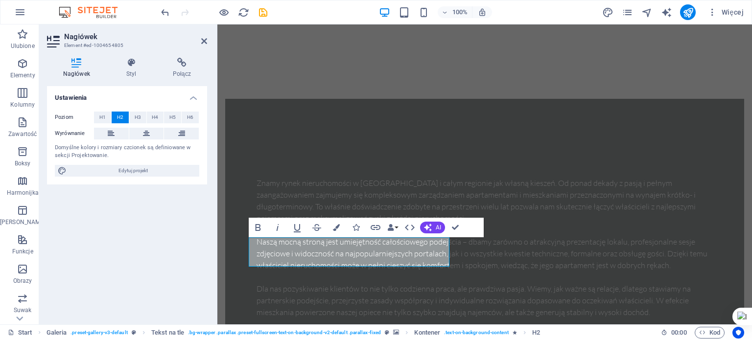
click at [125, 48] on h3 "Element #ed-1004654805" at bounding box center [125, 45] width 123 height 9
click at [129, 64] on icon at bounding box center [131, 63] width 43 height 10
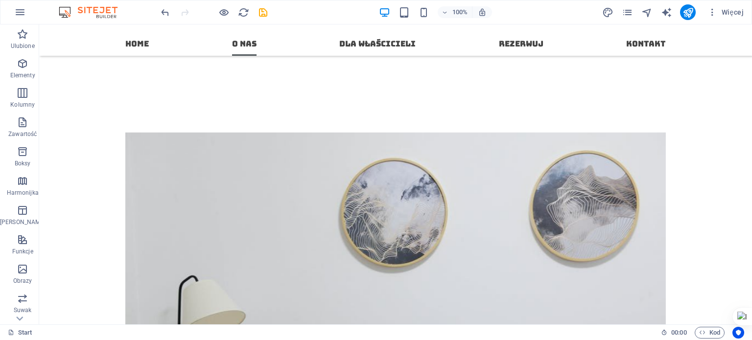
scroll to position [379, 0]
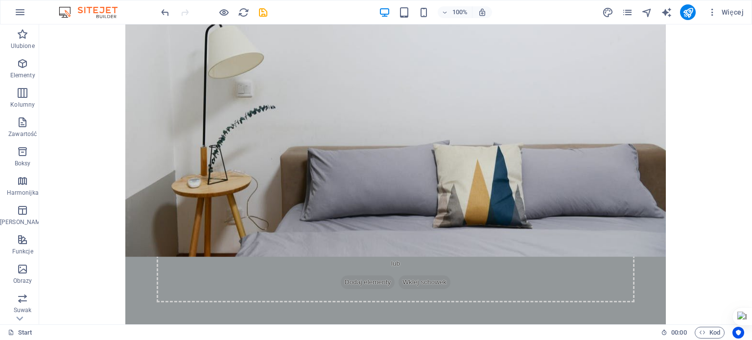
scroll to position [890, 0]
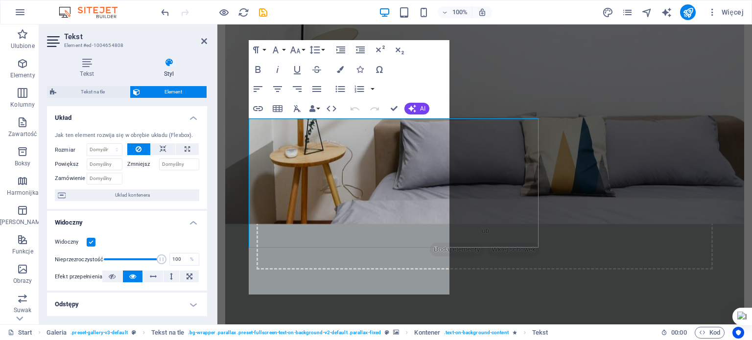
click at [164, 132] on div "Jak ten element rozwija się w obrębie układu (Flexbox)." at bounding box center [127, 136] width 144 height 8
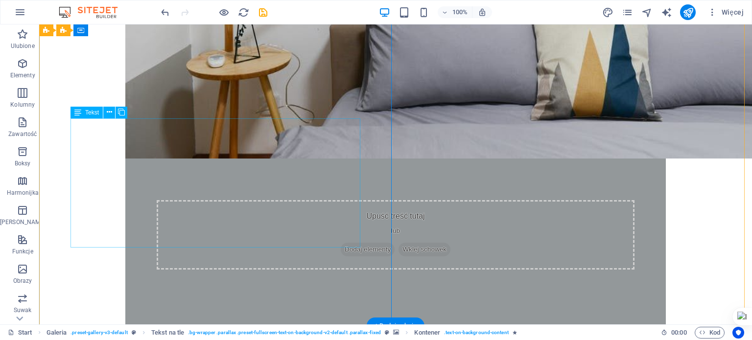
drag, startPoint x: 251, startPoint y: 210, endPoint x: 72, endPoint y: 210, distance: 178.7
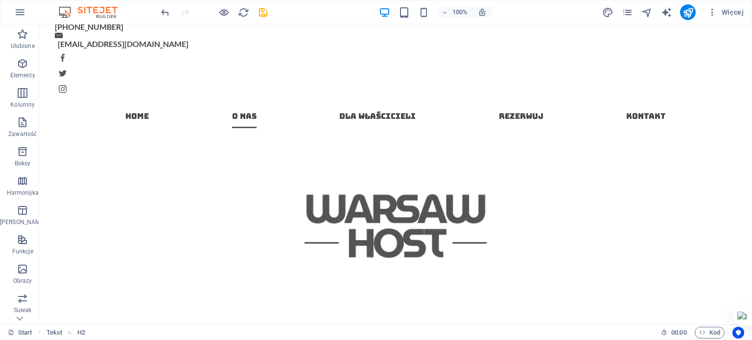
scroll to position [347, 0]
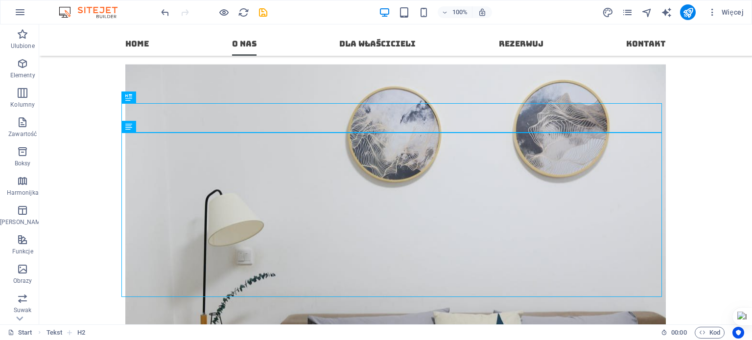
scroll to position [535, 0]
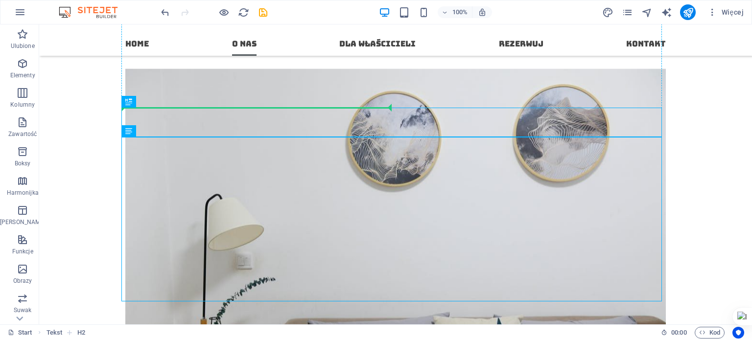
drag, startPoint x: 221, startPoint y: 125, endPoint x: 230, endPoint y: 84, distance: 41.5
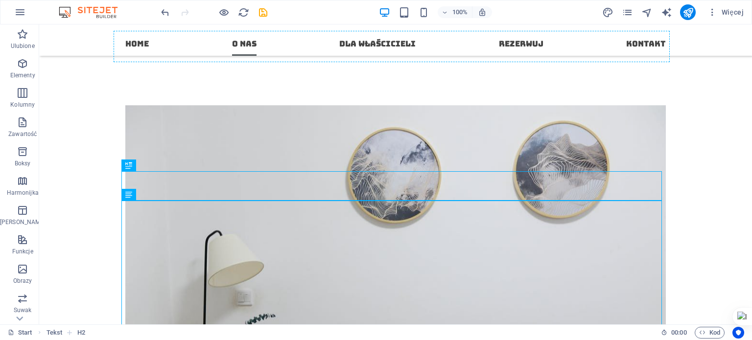
scroll to position [355, 0]
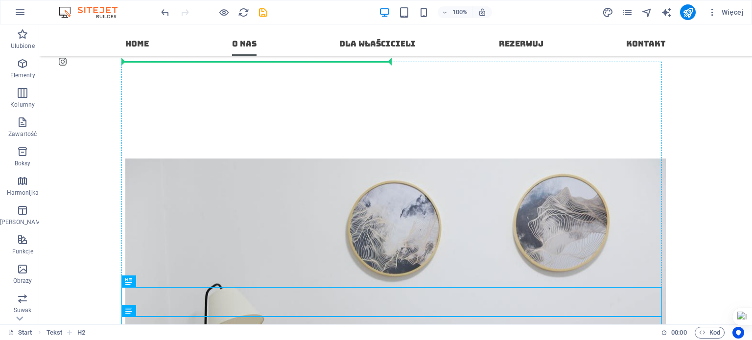
drag, startPoint x: 247, startPoint y: 126, endPoint x: 225, endPoint y: 111, distance: 26.5
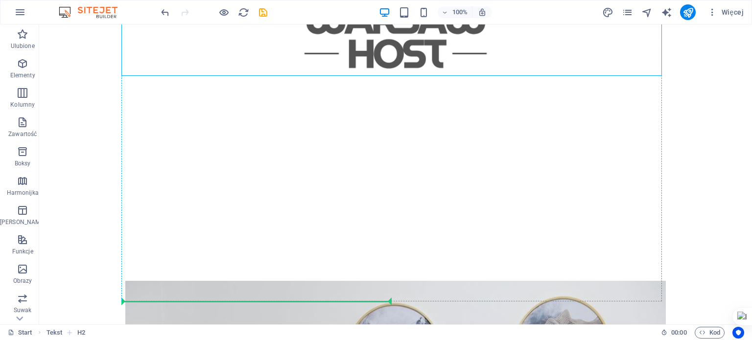
scroll to position [536, 0]
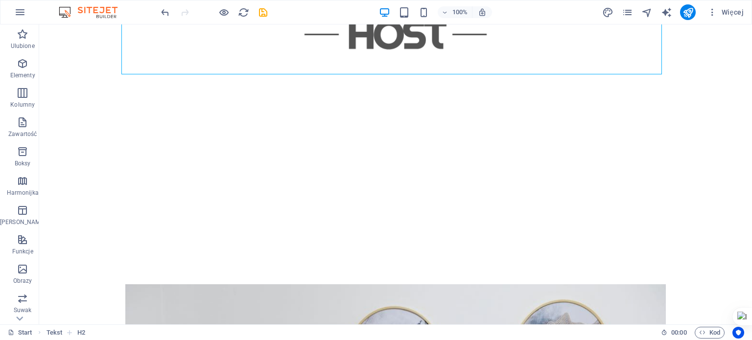
drag, startPoint x: 291, startPoint y: 144, endPoint x: 277, endPoint y: 202, distance: 59.0
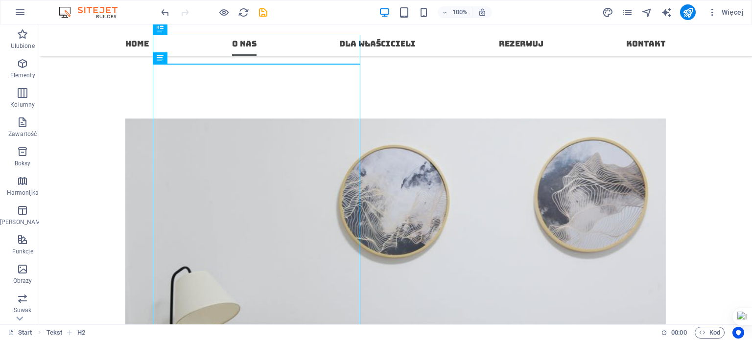
scroll to position [384, 0]
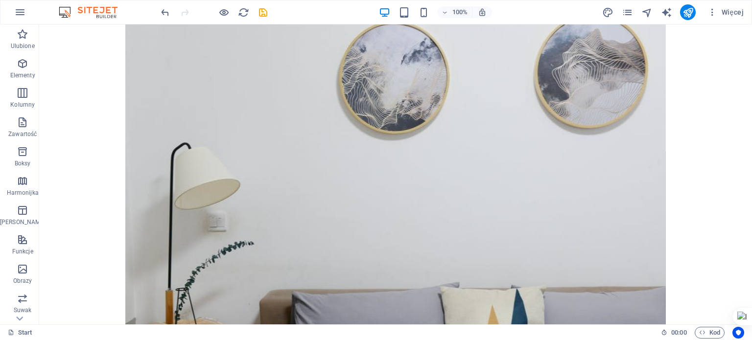
scroll to position [1027, 0]
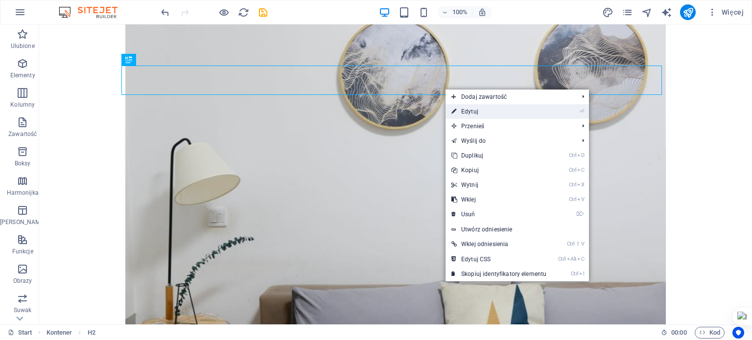
click at [463, 115] on link "⏎ Edytuj" at bounding box center [498, 111] width 107 height 15
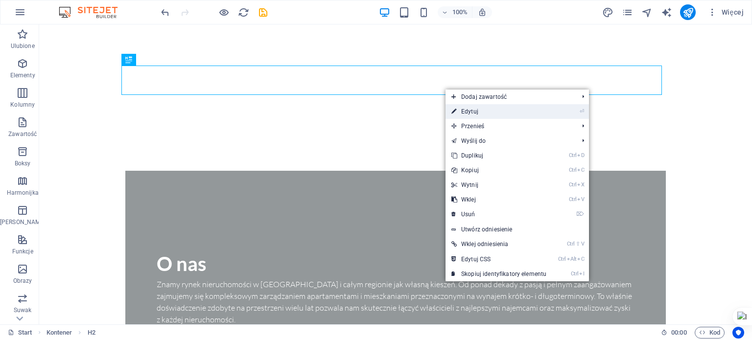
scroll to position [1074, 0]
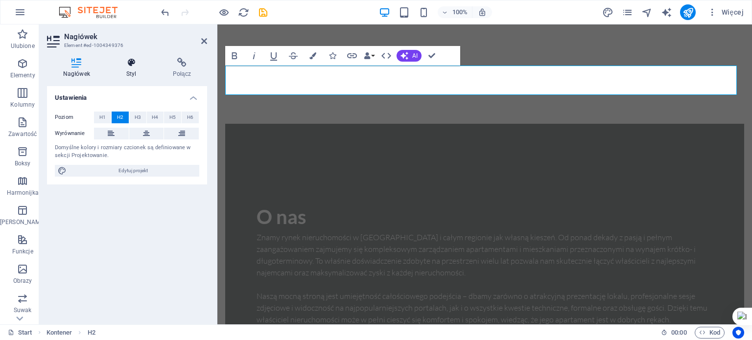
click at [134, 72] on h4 "Styl" at bounding box center [133, 68] width 47 height 21
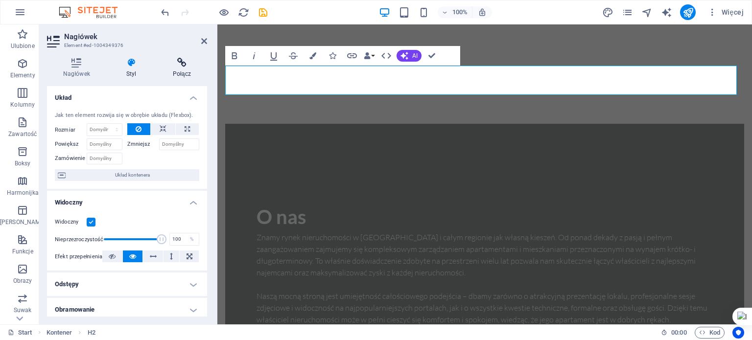
click at [177, 64] on icon at bounding box center [182, 63] width 50 height 10
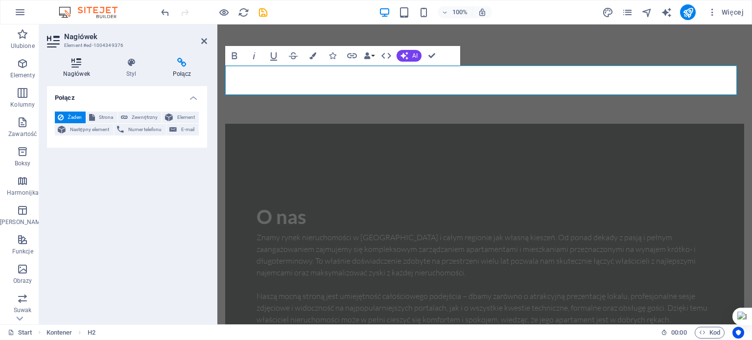
click at [88, 68] on h4 "Nagłówek" at bounding box center [78, 68] width 63 height 21
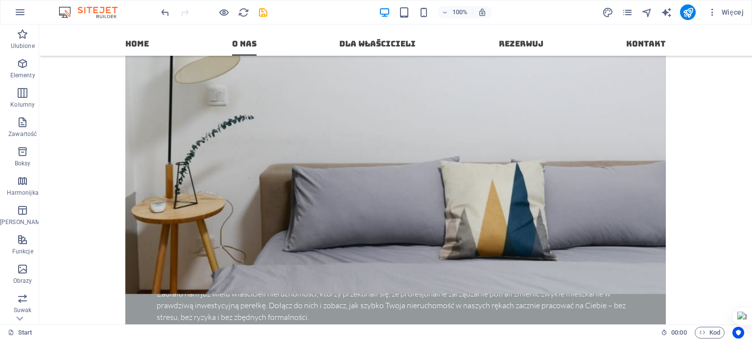
scroll to position [926, 0]
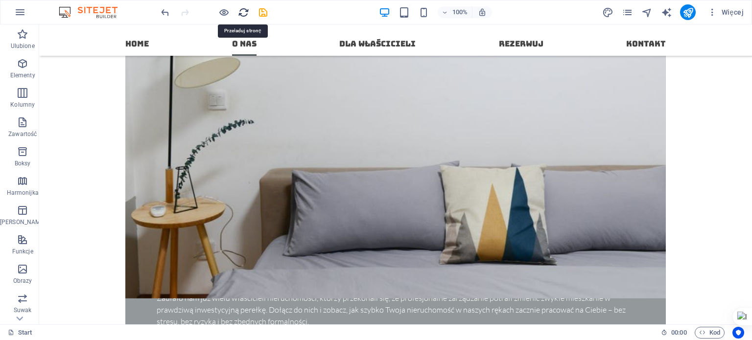
click at [243, 10] on icon "reload" at bounding box center [243, 12] width 11 height 11
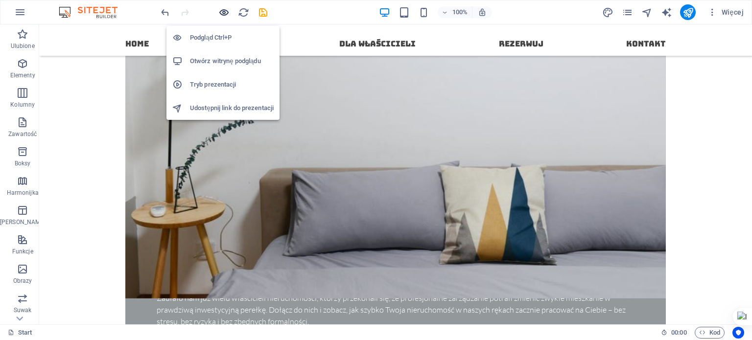
click at [223, 11] on icon "button" at bounding box center [223, 12] width 11 height 11
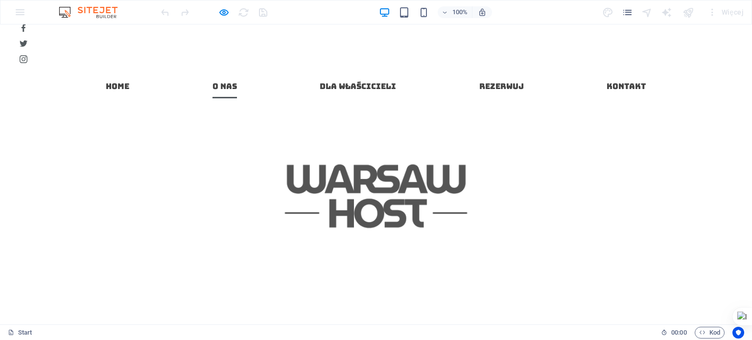
scroll to position [0, 0]
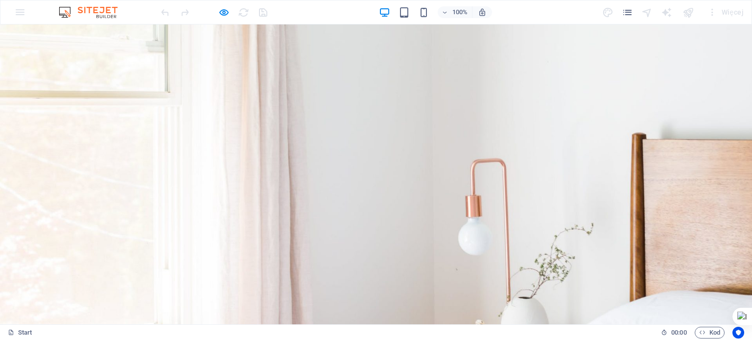
drag, startPoint x: 747, startPoint y: 129, endPoint x: 695, endPoint y: 44, distance: 100.0
drag, startPoint x: 747, startPoint y: 144, endPoint x: 751, endPoint y: 63, distance: 81.9
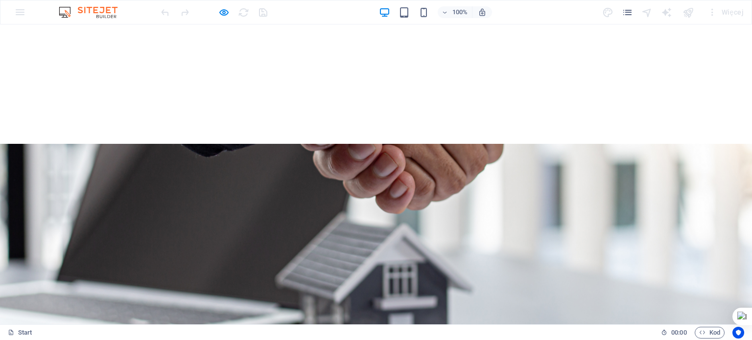
scroll to position [1600, 0]
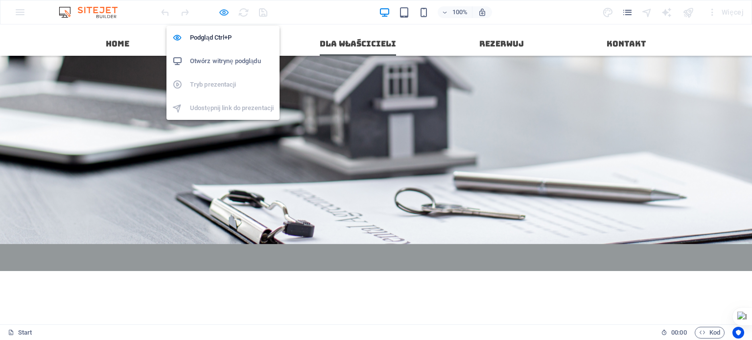
click at [225, 10] on icon "button" at bounding box center [223, 12] width 11 height 11
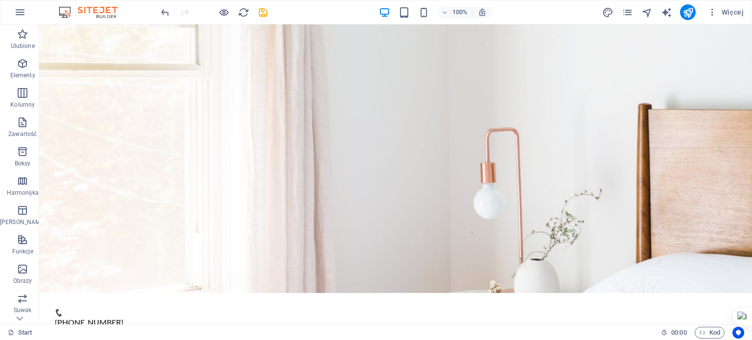
scroll to position [0, 0]
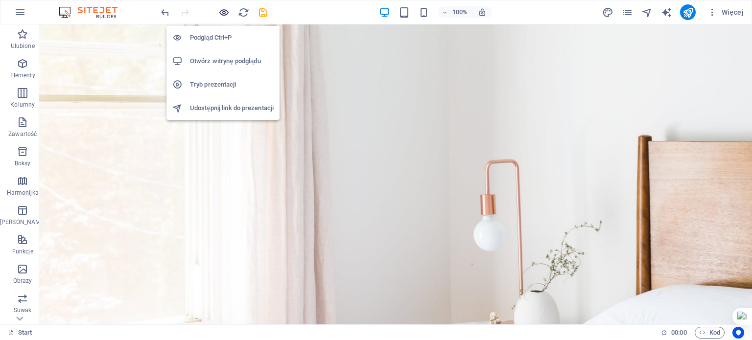
click at [225, 11] on icon "button" at bounding box center [223, 12] width 11 height 11
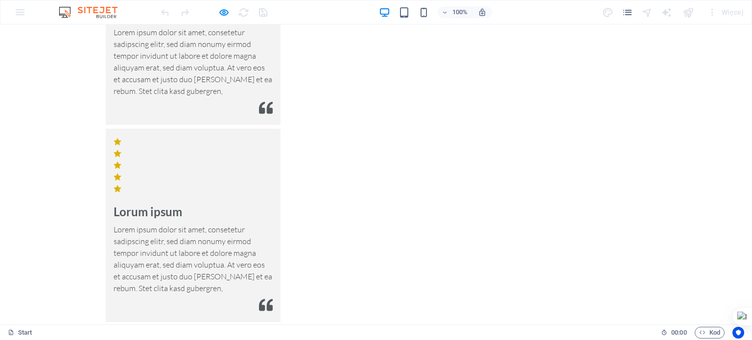
scroll to position [2500, 0]
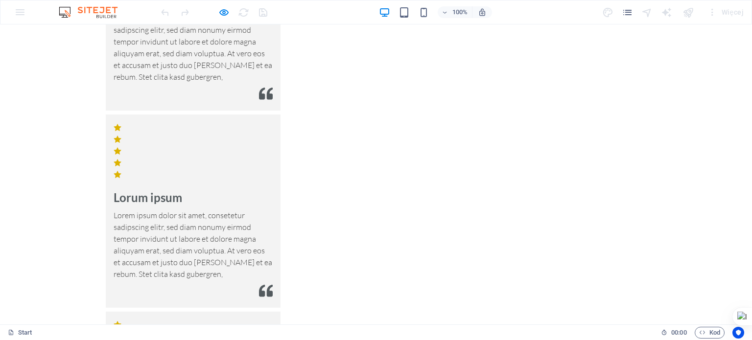
drag, startPoint x: 189, startPoint y: 251, endPoint x: 188, endPoint y: 238, distance: 12.8
drag, startPoint x: 183, startPoint y: 208, endPoint x: 193, endPoint y: 222, distance: 17.5
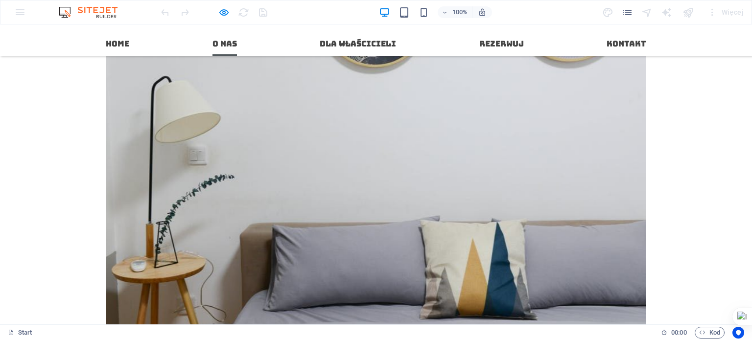
scroll to position [0, 0]
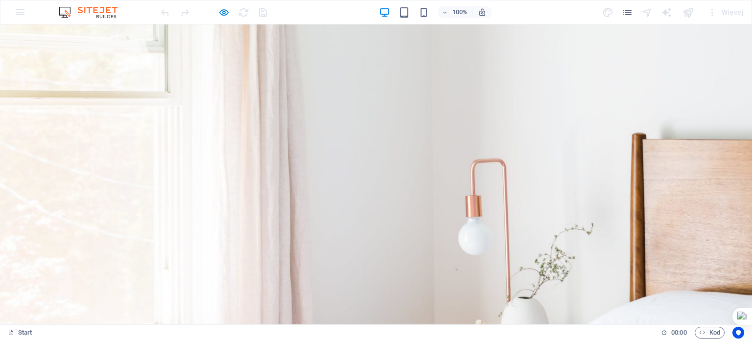
click at [401, 2] on div "100% Więcej" at bounding box center [375, 11] width 751 height 23
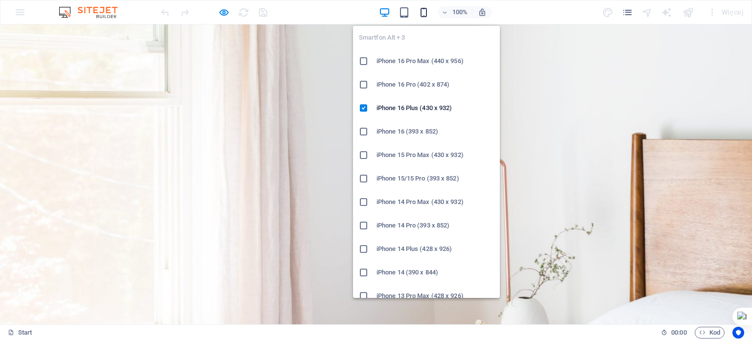
click at [428, 15] on icon "button" at bounding box center [423, 12] width 11 height 11
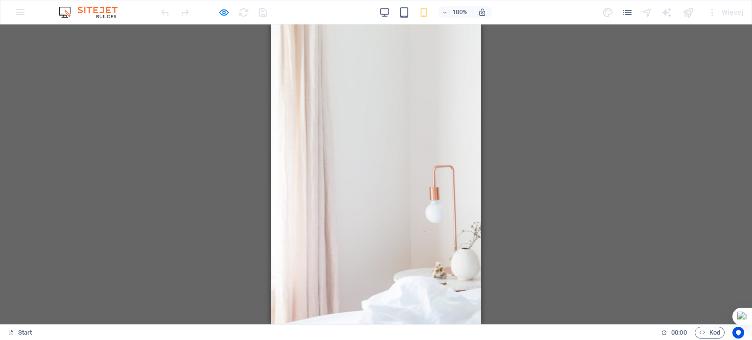
drag, startPoint x: 477, startPoint y: 43, endPoint x: 748, endPoint y: 43, distance: 271.2
click at [374, 80] on div at bounding box center [376, 174] width 210 height 301
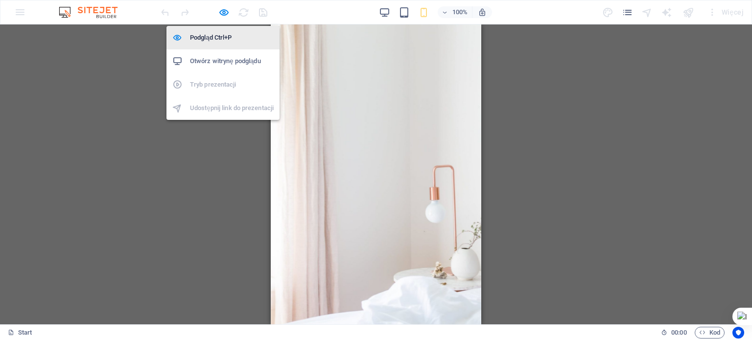
click at [223, 41] on h6 "Podgląd Ctrl+P" at bounding box center [232, 38] width 84 height 12
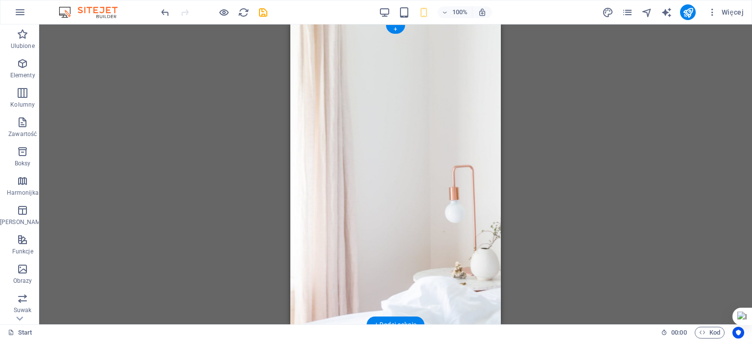
click at [420, 98] on figure at bounding box center [395, 174] width 210 height 301
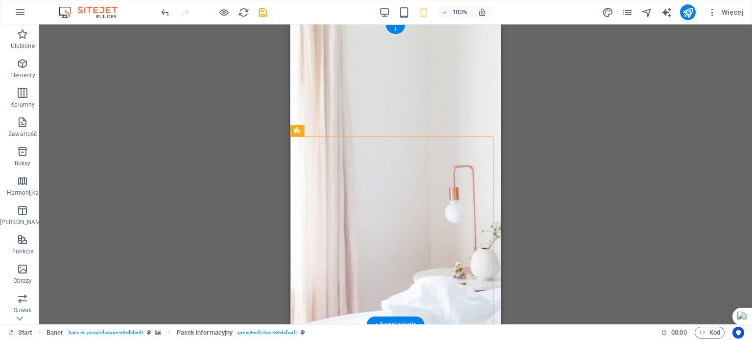
drag, startPoint x: 599, startPoint y: 157, endPoint x: 319, endPoint y: 79, distance: 290.2
click at [397, 93] on figure at bounding box center [395, 174] width 210 height 301
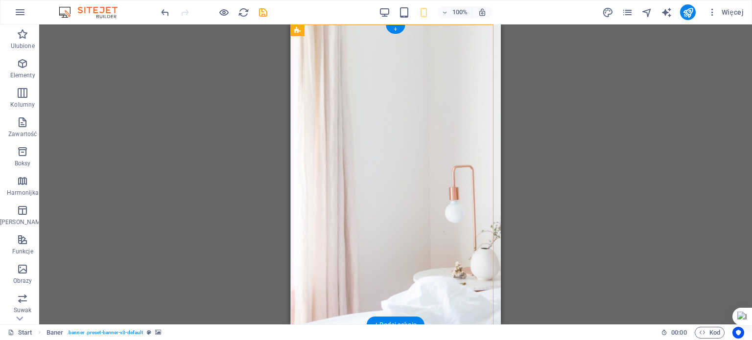
click at [461, 81] on figure at bounding box center [395, 174] width 210 height 301
click at [304, 31] on span "Baner" at bounding box center [312, 30] width 16 height 6
click at [330, 33] on icon at bounding box center [330, 30] width 5 height 10
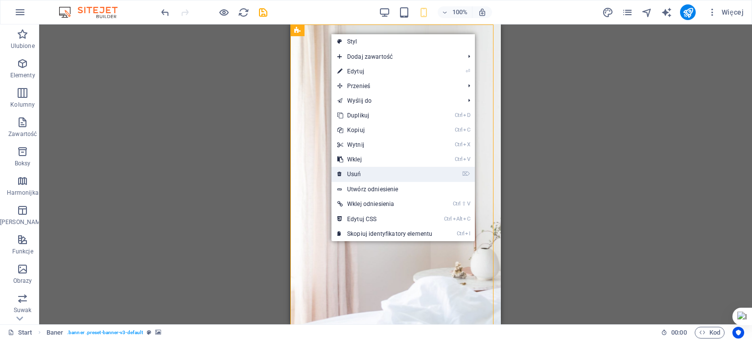
click at [364, 169] on link "⌦ Usuń" at bounding box center [384, 174] width 107 height 15
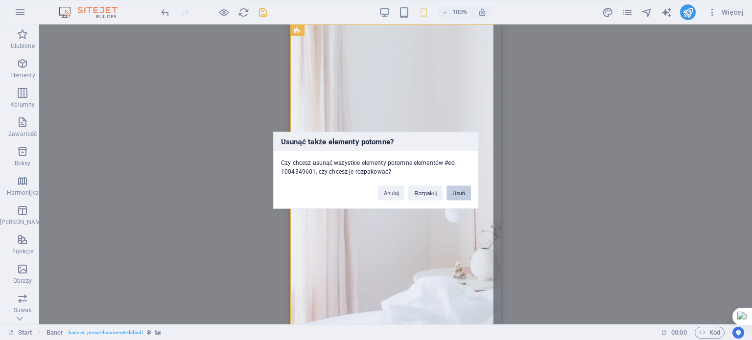
click at [456, 191] on button "Usuń" at bounding box center [458, 193] width 24 height 15
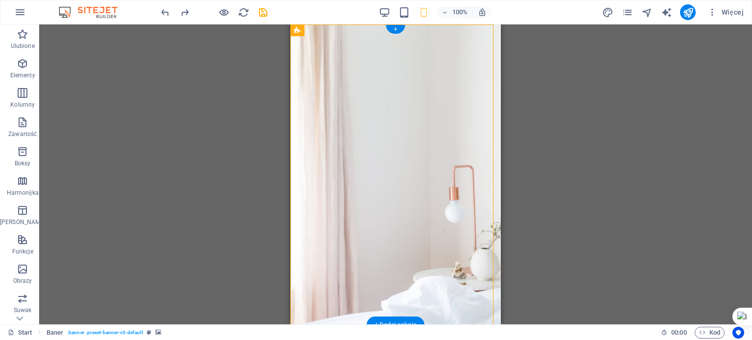
drag, startPoint x: 392, startPoint y: 155, endPoint x: 325, endPoint y: 50, distance: 124.4
click at [325, 50] on div "+48506598069 info@warsawhost.pl Home O nas Dla Właścicieli Rezerwuj Kontakt" at bounding box center [395, 317] width 210 height 586
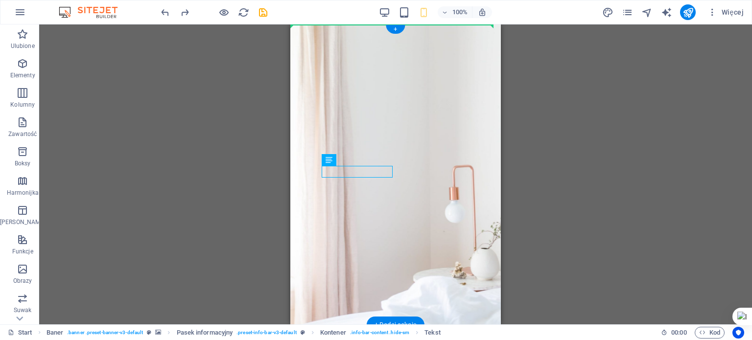
drag, startPoint x: 364, startPoint y: 172, endPoint x: 341, endPoint y: 133, distance: 45.4
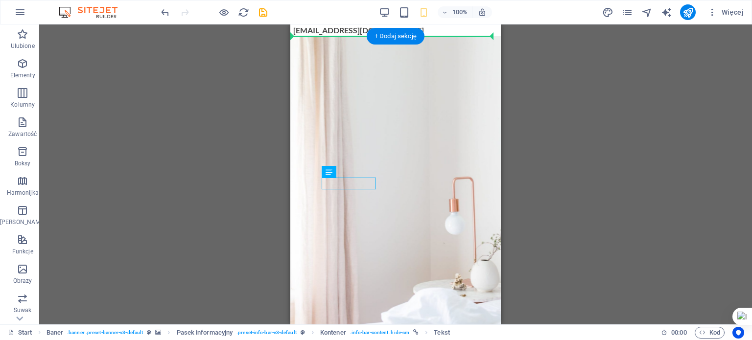
drag, startPoint x: 362, startPoint y: 183, endPoint x: 355, endPoint y: 73, distance: 109.9
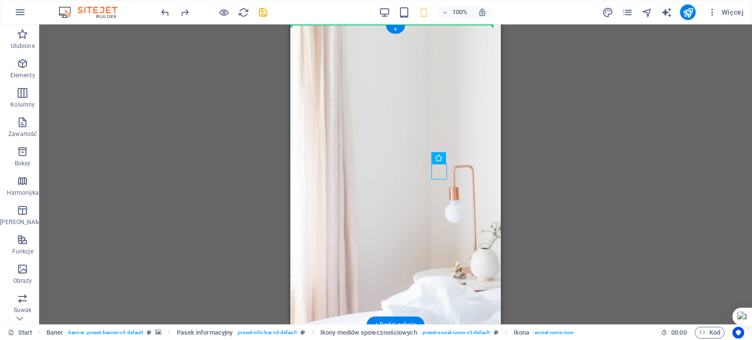
drag, startPoint x: 437, startPoint y: 173, endPoint x: 433, endPoint y: 122, distance: 51.0
click at [473, 54] on figure at bounding box center [395, 174] width 210 height 301
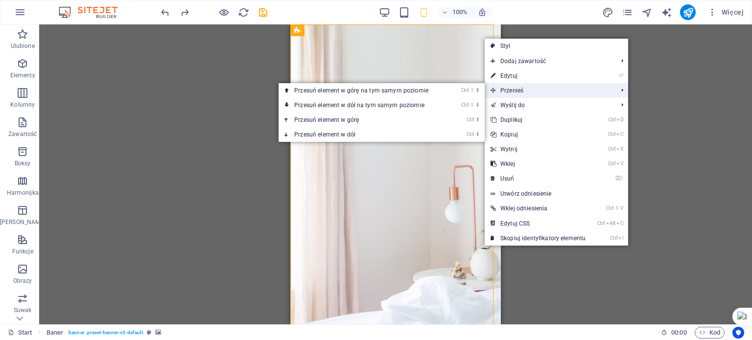
click at [505, 88] on span "Przenieś" at bounding box center [549, 90] width 129 height 15
click at [457, 95] on li "Ctrl ⇧ ⬆ Przesuń element w górę na tym samym poziomie" at bounding box center [382, 90] width 206 height 15
click at [449, 90] on li "Ctrl ⇧ ⬆ Przesuń element w górę na tym samym poziomie" at bounding box center [382, 90] width 206 height 15
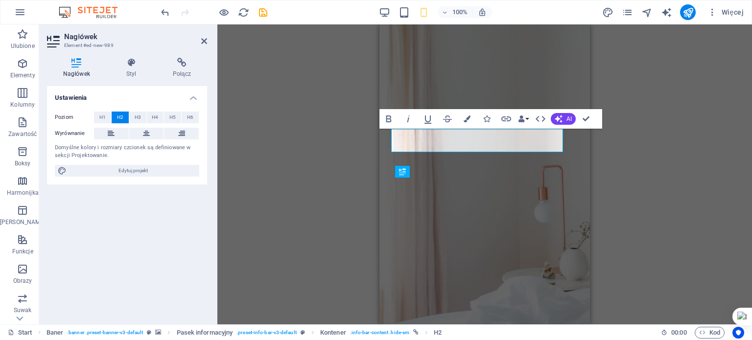
drag, startPoint x: 676, startPoint y: 99, endPoint x: 669, endPoint y: 106, distance: 9.4
click at [676, 99] on div "H2 Ikony mediów społecznościowych Baner Pasek informacyjny Menu Pasek menu Teks…" at bounding box center [484, 174] width 535 height 300
click at [654, 117] on div "H2 Ikony mediów społecznościowych Baner Pasek informacyjny Menu Pasek menu Teks…" at bounding box center [484, 174] width 535 height 300
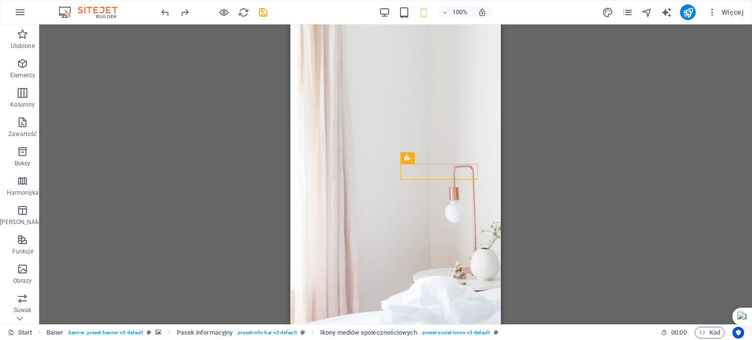
click at [546, 119] on div "H2 Ikony mediów społecznościowych Baner Pasek informacyjny Menu Pasek menu Teks…" at bounding box center [395, 174] width 713 height 300
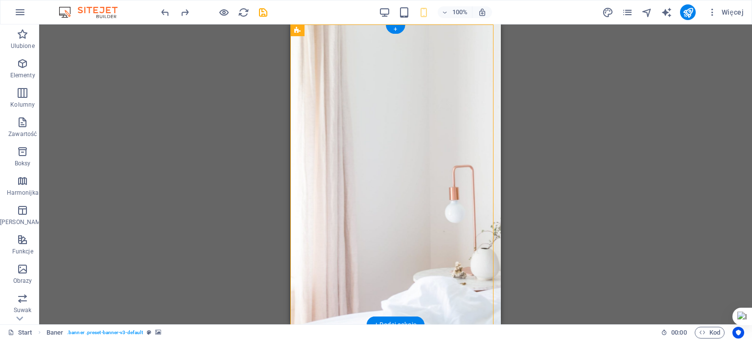
drag, startPoint x: 397, startPoint y: 244, endPoint x: 406, endPoint y: 93, distance: 151.0
click at [406, 93] on div "+48506598069 info@warsawhost.pl Home O nas Dla Właścicieli Rezerwuj Kontakt" at bounding box center [395, 317] width 210 height 586
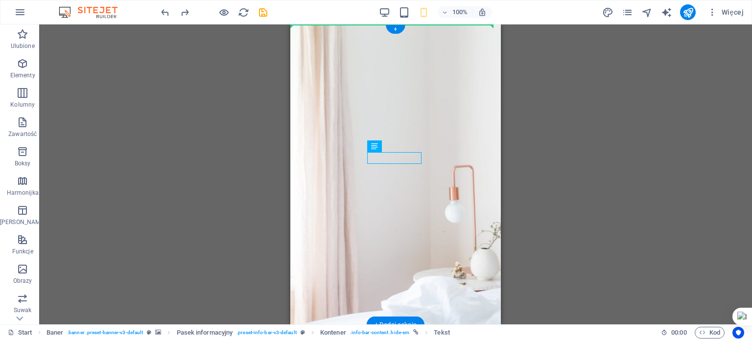
drag, startPoint x: 396, startPoint y: 158, endPoint x: 393, endPoint y: 105, distance: 53.0
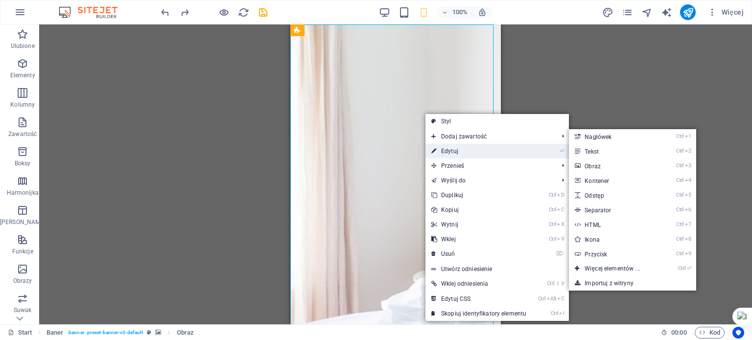
drag, startPoint x: 446, startPoint y: 151, endPoint x: 155, endPoint y: 126, distance: 292.3
click at [446, 151] on link "⏎ Edytuj" at bounding box center [478, 151] width 107 height 15
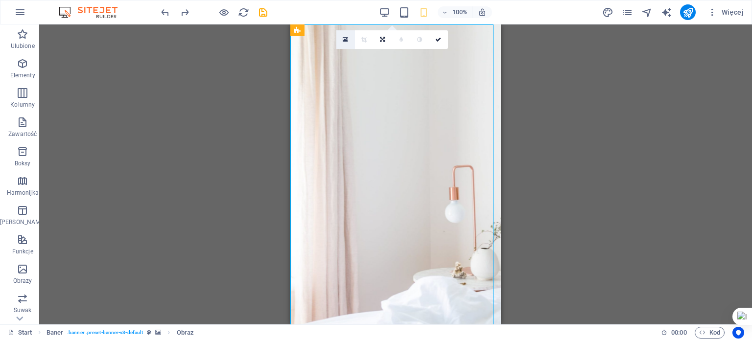
click at [341, 45] on link at bounding box center [345, 39] width 19 height 19
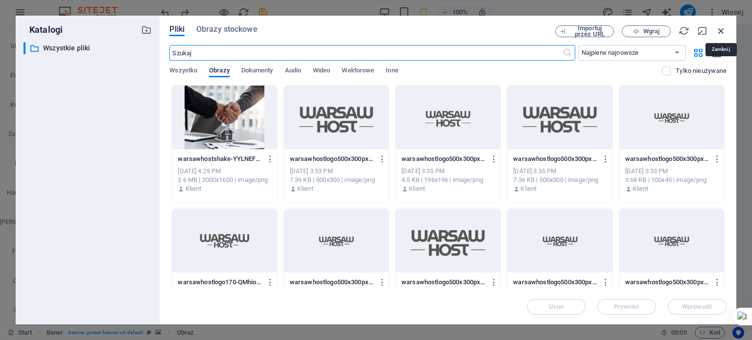
click at [720, 29] on icon "button" at bounding box center [721, 30] width 11 height 11
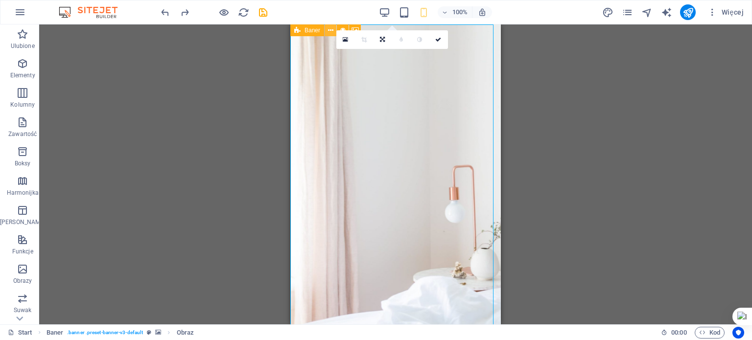
click at [327, 30] on button at bounding box center [331, 30] width 12 height 12
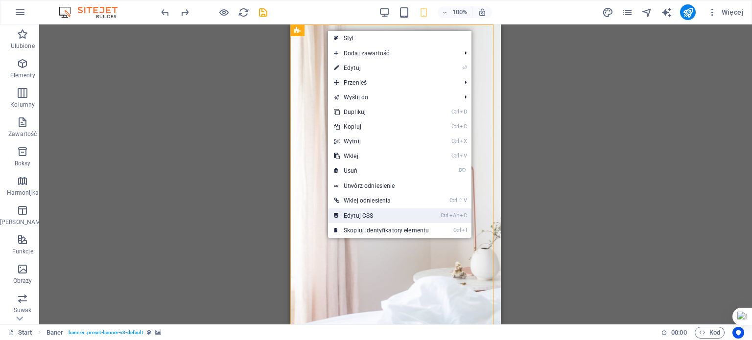
click at [384, 211] on link "Ctrl Alt C Edytuj CSS" at bounding box center [381, 216] width 107 height 15
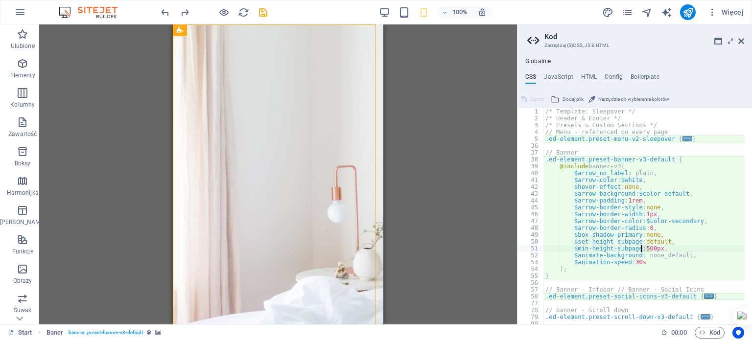
drag, startPoint x: 652, startPoint y: 248, endPoint x: 640, endPoint y: 245, distance: 12.1
click at [640, 245] on div "/* Template: Sleepover */ /* Header & Footer */ /* Presets & Custom Sections */…" at bounding box center [645, 219] width 205 height 223
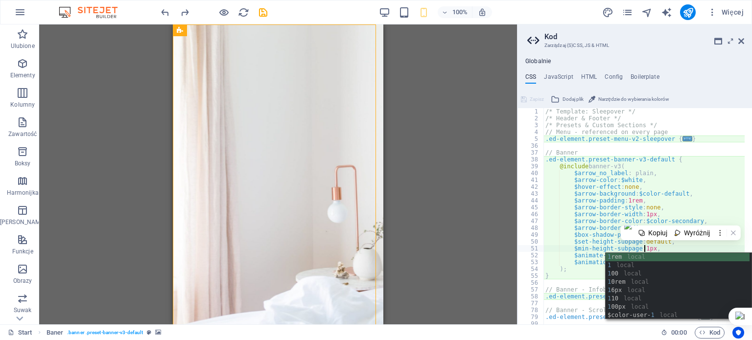
scroll to position [0, 10]
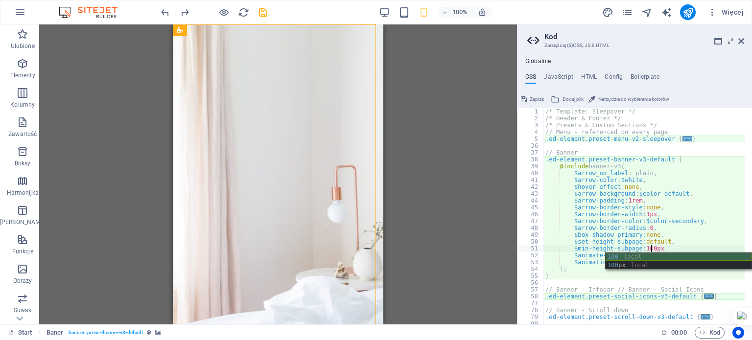
click at [650, 258] on div "100 local 100 px local" at bounding box center [679, 269] width 146 height 33
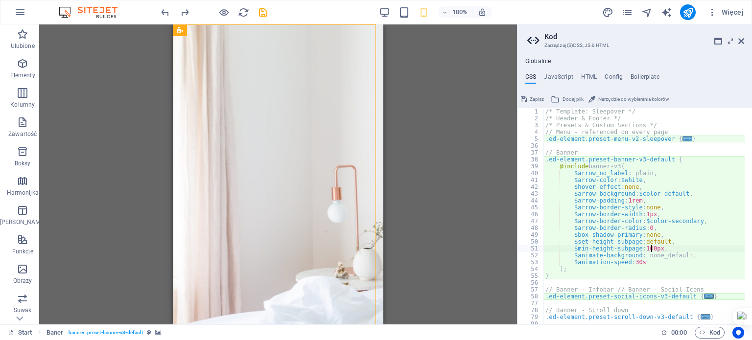
click at [485, 212] on div "H2 Ikony mediów społecznościowych Baner Pasek informacyjny Menu Pasek menu Teks…" at bounding box center [278, 174] width 478 height 300
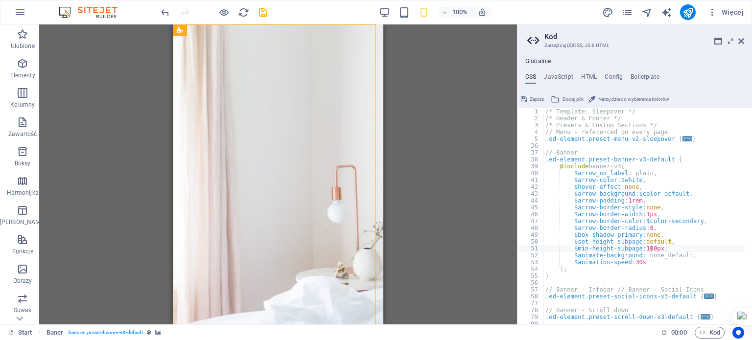
click at [645, 246] on div "/* Template: Sleepover */ /* Header & Footer */ /* Presets & Custom Sections */…" at bounding box center [645, 219] width 205 height 223
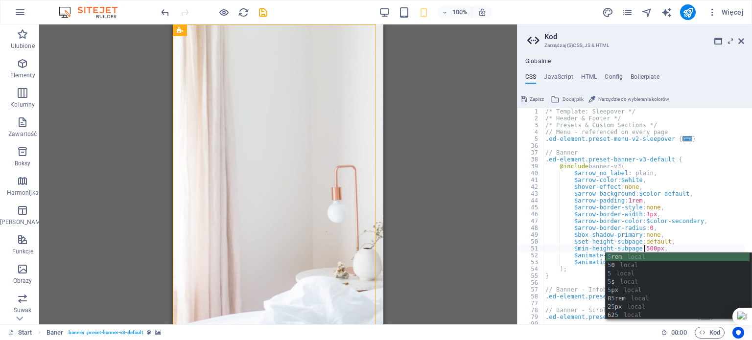
type textarea "$min-height-subpage: 500px,"
click at [480, 209] on div "H2 Ikony mediów społecznościowych Baner Pasek informacyjny Menu Pasek menu Teks…" at bounding box center [278, 174] width 478 height 300
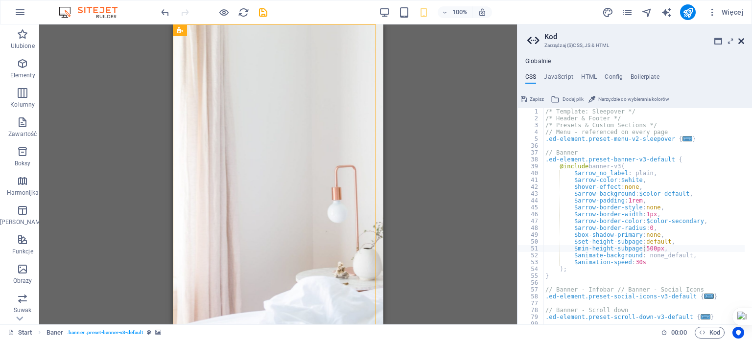
click at [742, 44] on icon at bounding box center [741, 41] width 6 height 8
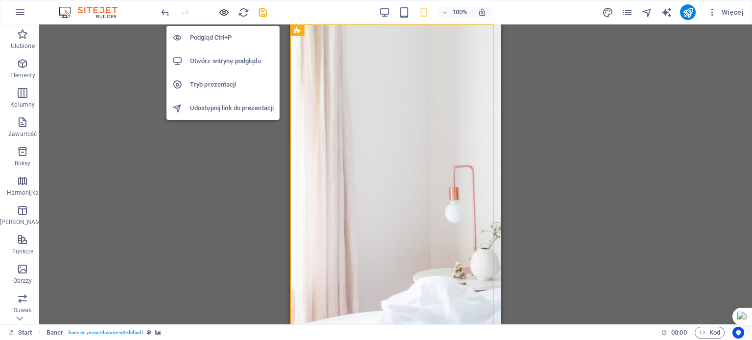
click at [221, 10] on icon "button" at bounding box center [223, 12] width 11 height 11
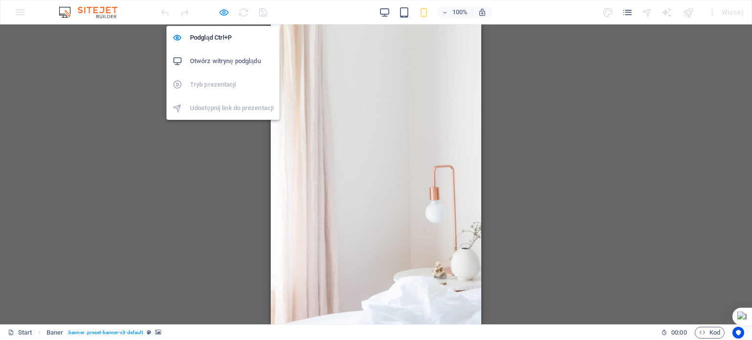
click at [224, 11] on icon "button" at bounding box center [223, 12] width 11 height 11
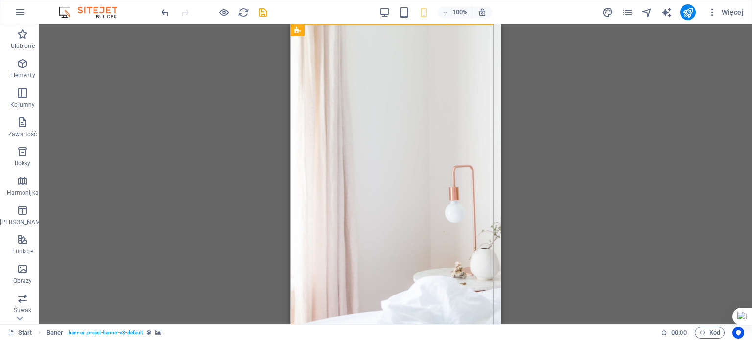
click at [751, 62] on div "Upuść tutaj, aby wysłać do Sidera Cześć, Jak mogę Ci dzisiaj pomóc? Czat na peł…" at bounding box center [751, 170] width 0 height 340
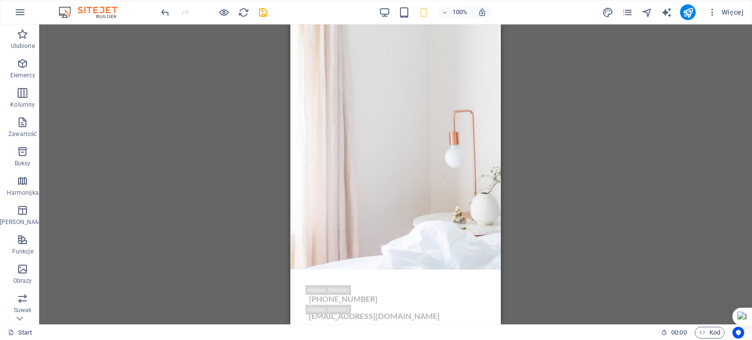
scroll to position [1, 0]
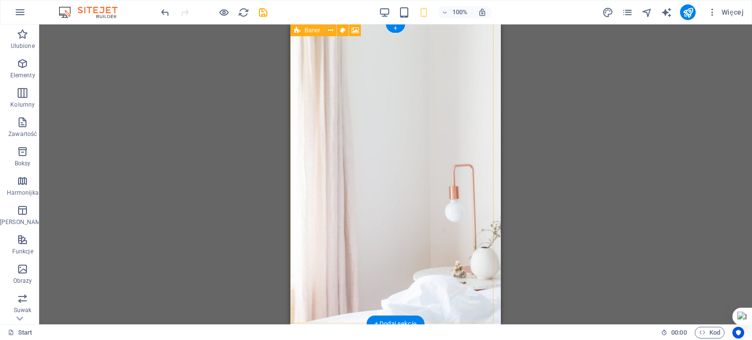
click at [488, 59] on figure at bounding box center [395, 173] width 210 height 301
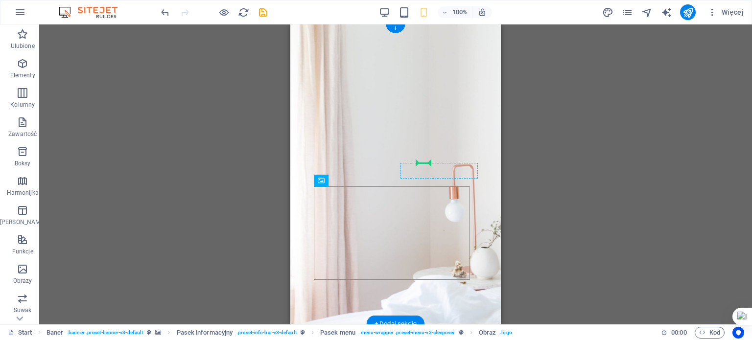
drag, startPoint x: 416, startPoint y: 244, endPoint x: 416, endPoint y: 163, distance: 81.3
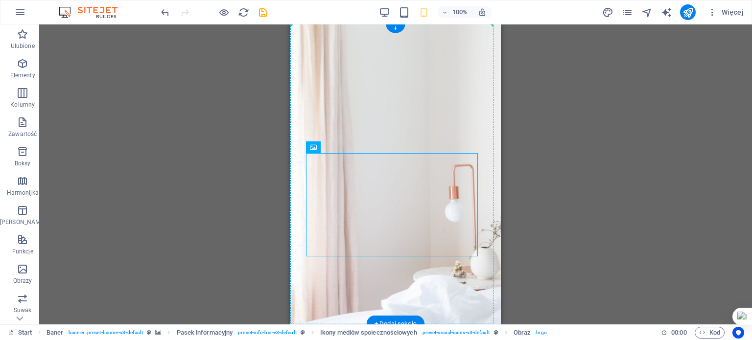
drag, startPoint x: 419, startPoint y: 179, endPoint x: 415, endPoint y: 115, distance: 63.8
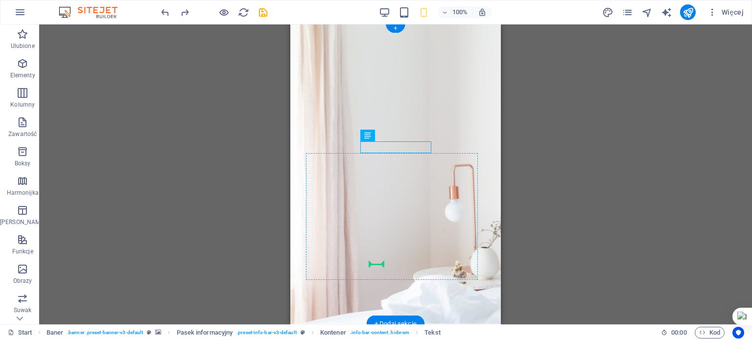
drag, startPoint x: 419, startPoint y: 149, endPoint x: 373, endPoint y: 272, distance: 130.9
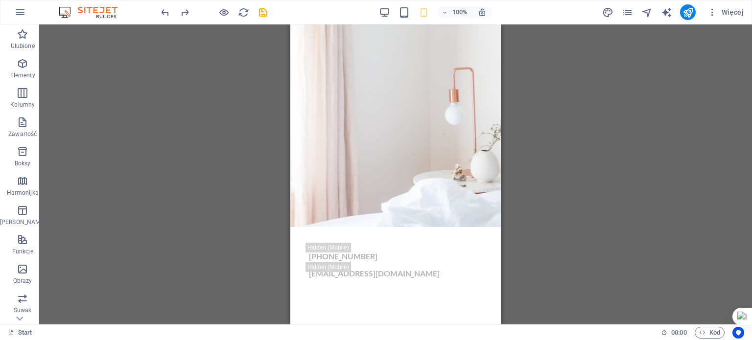
scroll to position [0, 0]
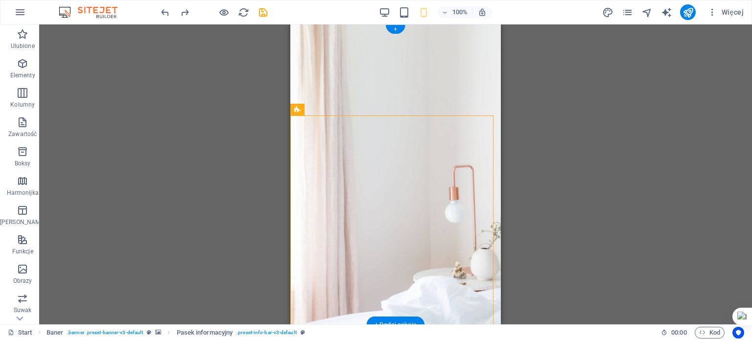
drag, startPoint x: 636, startPoint y: 135, endPoint x: 344, endPoint y: 50, distance: 303.8
drag, startPoint x: 480, startPoint y: 142, endPoint x: 473, endPoint y: 92, distance: 50.9
click at [474, 92] on div "+48506598069 info@warsawhost.pl Home O nas Dla Właścicieli Rezerwuj Kontakt" at bounding box center [395, 345] width 210 height 642
click at [473, 92] on figure at bounding box center [395, 174] width 210 height 301
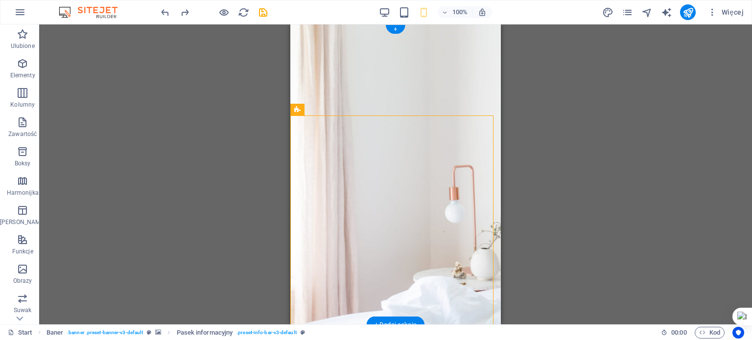
drag, startPoint x: 471, startPoint y: 150, endPoint x: 464, endPoint y: 105, distance: 45.6
click at [464, 106] on div "+48506598069 info@warsawhost.pl Home O nas Dla Właścicieli Rezerwuj Kontakt" at bounding box center [395, 345] width 210 height 642
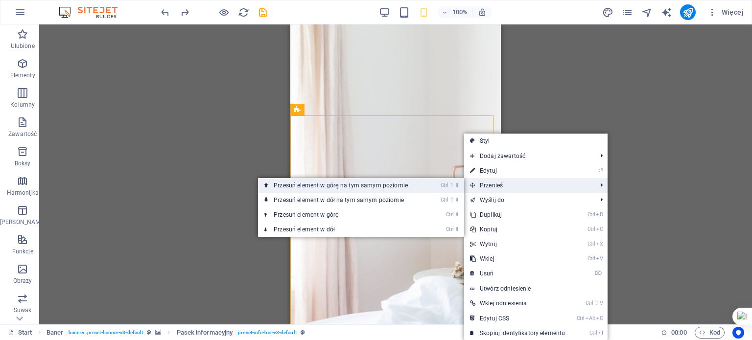
click at [435, 186] on li "Ctrl ⇧ ⬆ Przesuń element w górę na tym samym poziomie" at bounding box center [361, 185] width 206 height 15
click at [436, 186] on li "Ctrl ⇧ ⬆ Przesuń element w górę na tym samym poziomie" at bounding box center [361, 185] width 206 height 15
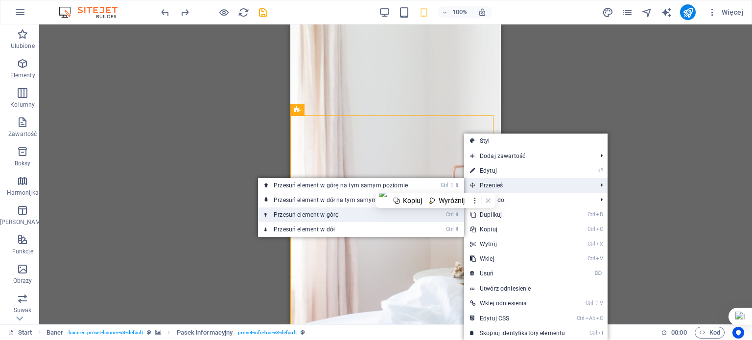
click at [390, 215] on link "Ctrl ⬆ Przesuń element w górę" at bounding box center [342, 215] width 169 height 15
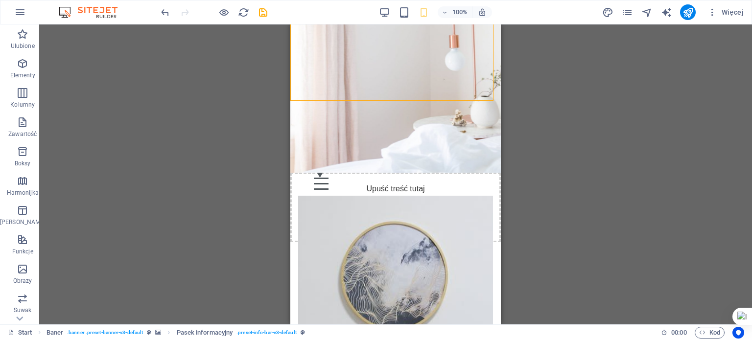
scroll to position [153, 0]
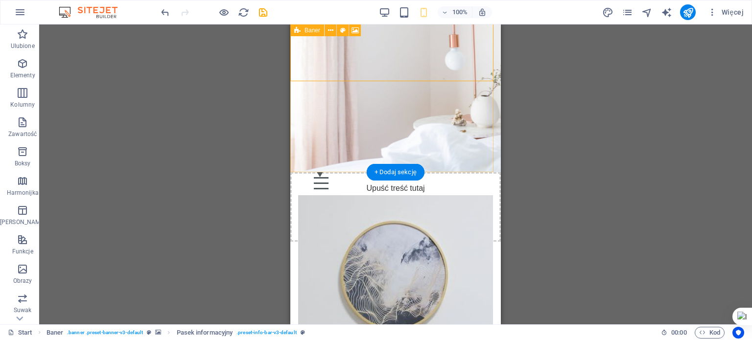
click at [433, 172] on div "Upuść treść tutaj lub Dodaj elementy Wklej schowek" at bounding box center [395, 207] width 210 height 70
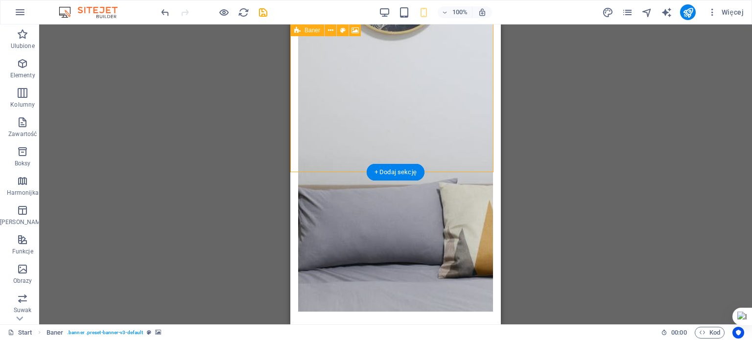
scroll to position [0, 0]
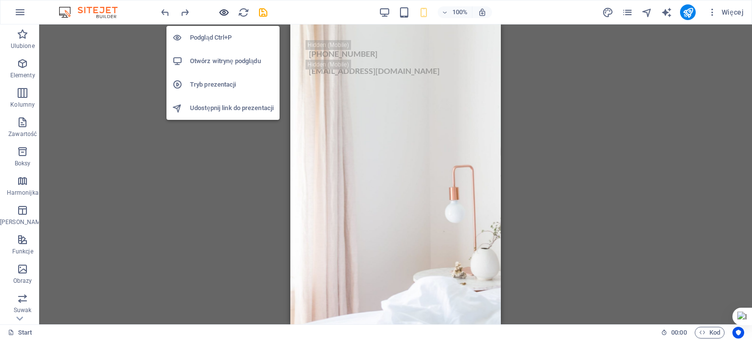
click at [220, 14] on icon "button" at bounding box center [223, 12] width 11 height 11
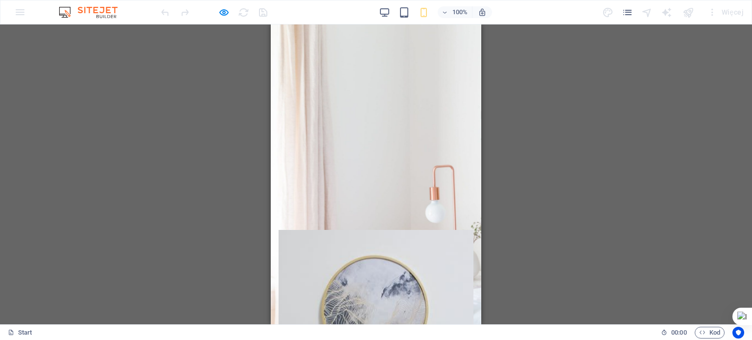
drag, startPoint x: 478, startPoint y: 44, endPoint x: 744, endPoint y: 47, distance: 266.3
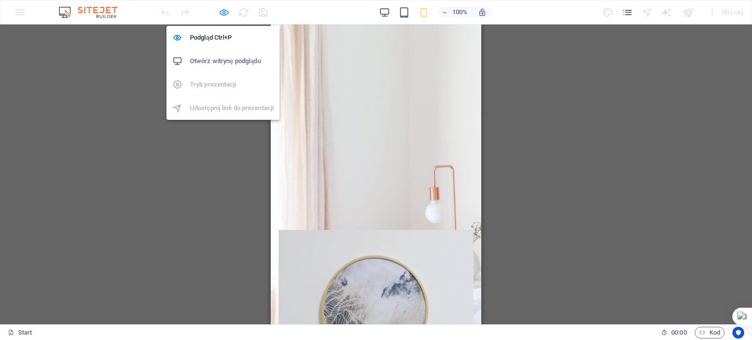
click at [219, 15] on icon "button" at bounding box center [223, 12] width 11 height 11
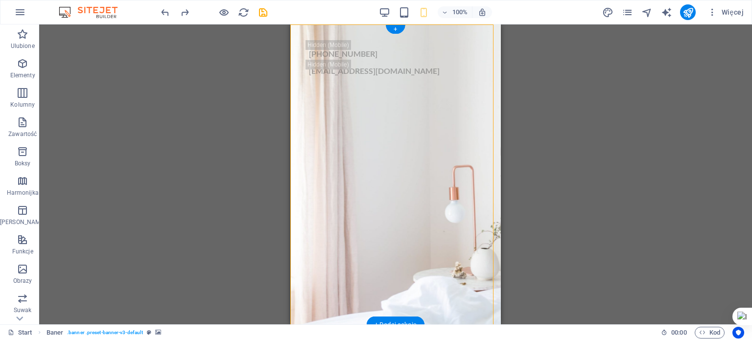
drag, startPoint x: 417, startPoint y: 201, endPoint x: 422, endPoint y: 189, distance: 12.7
click at [422, 189] on div "+48506598069 info@warsawhost.pl Home O nas Dla Właścicieli Rezerwuj Kontakt" at bounding box center [395, 194] width 210 height 341
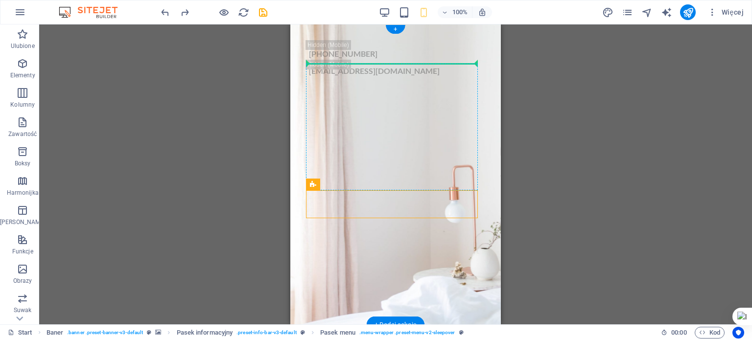
drag, startPoint x: 467, startPoint y: 215, endPoint x: 424, endPoint y: 71, distance: 149.9
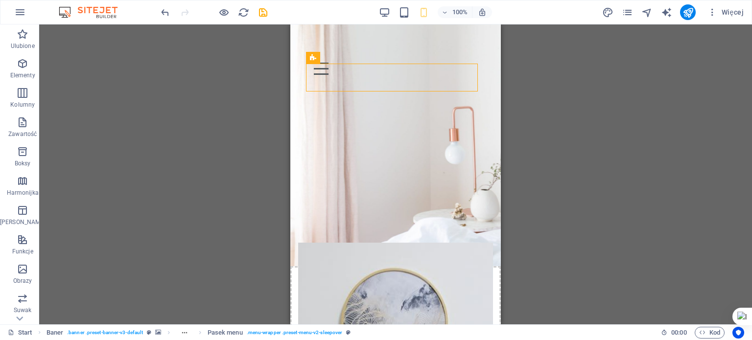
scroll to position [64, 0]
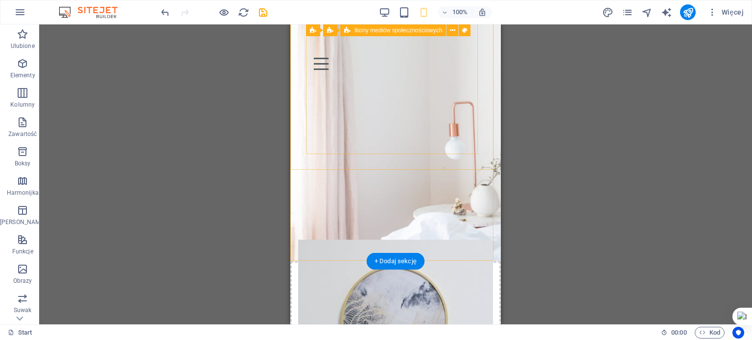
click at [426, 146] on div "Home O nas Dla Właścicieli Rezerwuj Kontakt" at bounding box center [395, 149] width 179 height 273
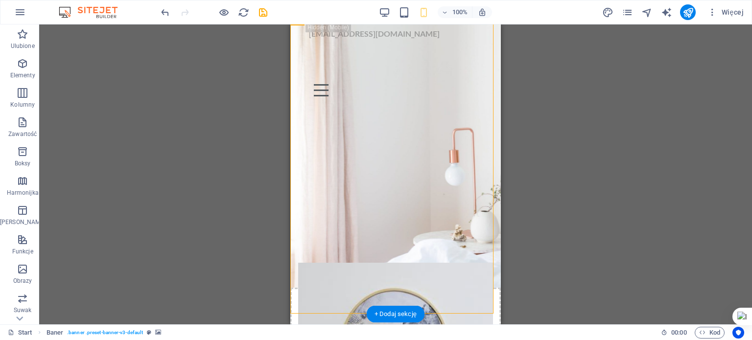
scroll to position [0, 0]
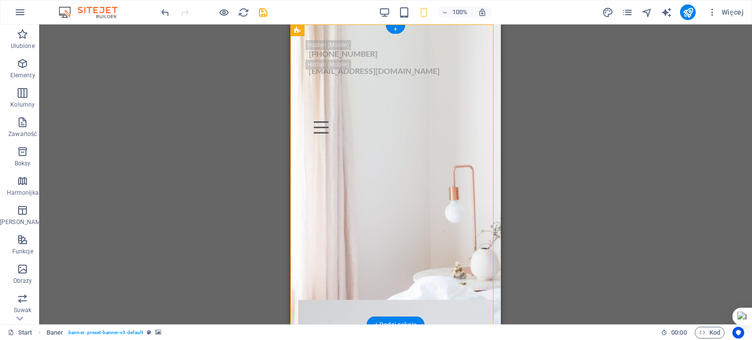
drag, startPoint x: 446, startPoint y: 215, endPoint x: 414, endPoint y: 142, distance: 79.1
click at [414, 142] on div "+48506598069 info@warsawhost.pl Home O nas Dla Właścicieli Rezerwuj Kontakt Upu…" at bounding box center [395, 209] width 210 height 370
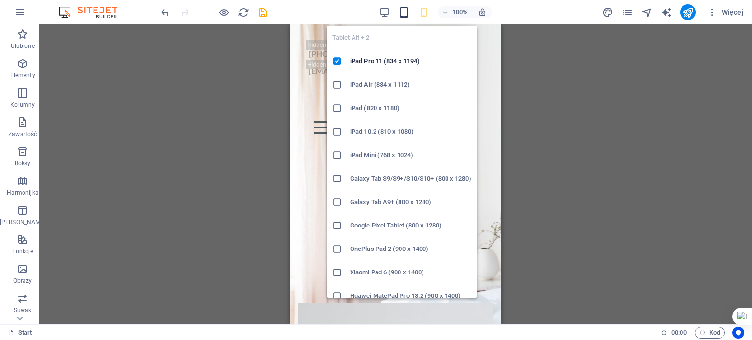
click at [401, 14] on icon "button" at bounding box center [403, 12] width 11 height 11
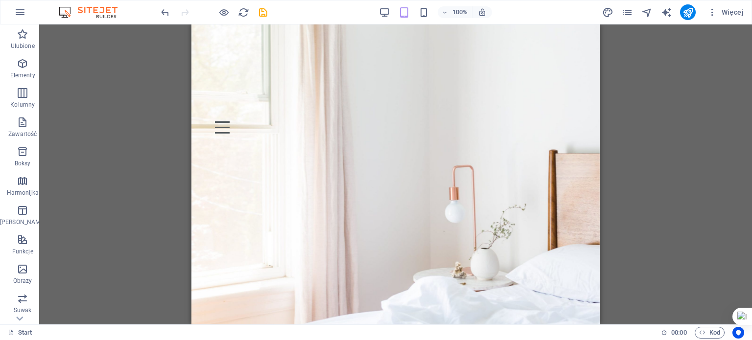
drag, startPoint x: 597, startPoint y: 44, endPoint x: 791, endPoint y: 64, distance: 195.4
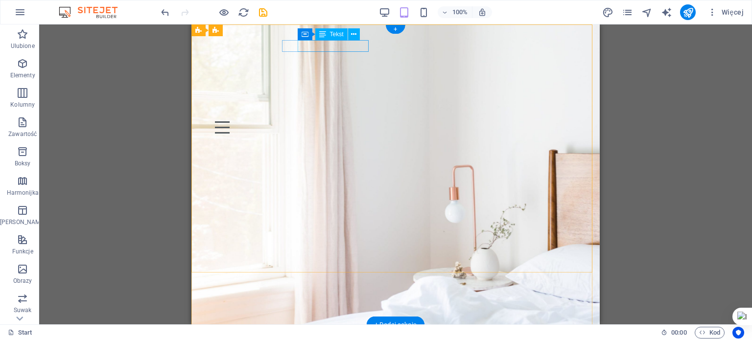
click at [348, 65] on div "[EMAIL_ADDRESS][DOMAIN_NAME]" at bounding box center [393, 71] width 366 height 12
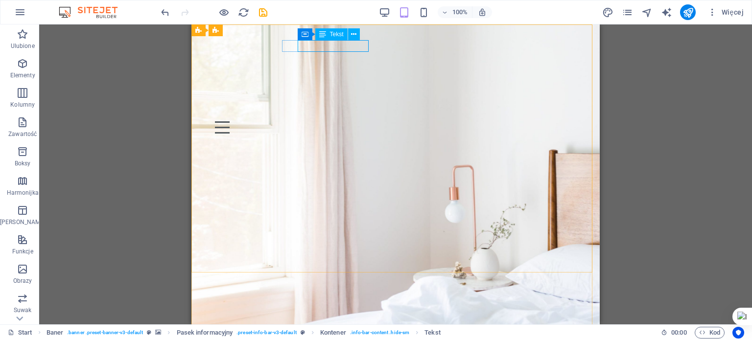
click at [336, 37] on span "Tekst" at bounding box center [337, 34] width 14 height 6
click at [356, 33] on icon at bounding box center [353, 34] width 5 height 10
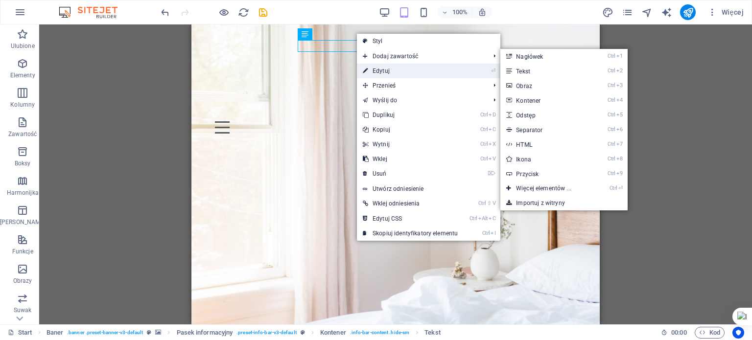
click at [375, 65] on link "⏎ Edytuj" at bounding box center [410, 71] width 107 height 15
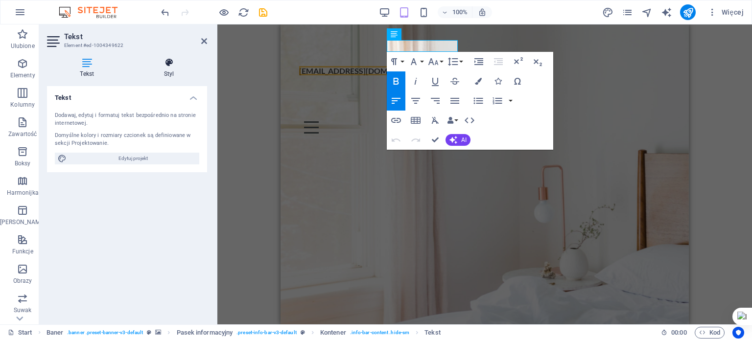
click at [171, 66] on icon at bounding box center [169, 63] width 76 height 10
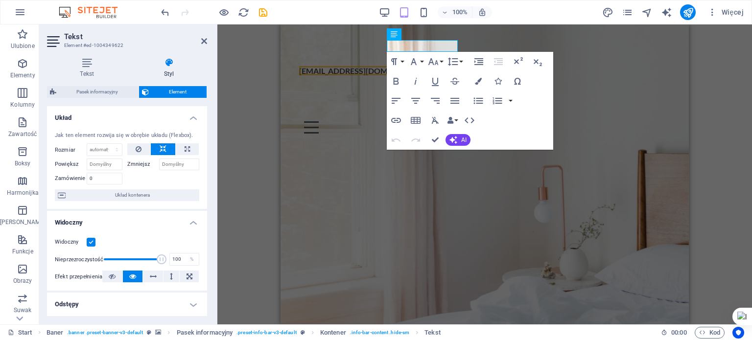
drag, startPoint x: 204, startPoint y: 125, endPoint x: 203, endPoint y: 142, distance: 17.7
click at [204, 142] on div "Jak ten element rozwija się w obrębie układu (Flexbox). Rozmiar Domyślny automa…" at bounding box center [127, 167] width 160 height 86
click at [89, 66] on icon at bounding box center [87, 63] width 80 height 10
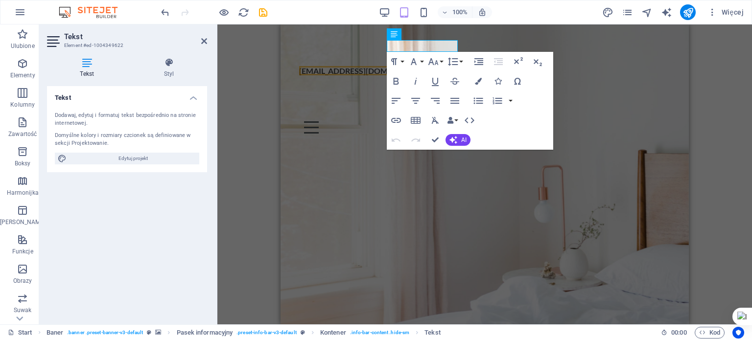
drag, startPoint x: 141, startPoint y: 163, endPoint x: 360, endPoint y: 101, distance: 227.7
click at [141, 162] on span "Edytuj projekt" at bounding box center [133, 159] width 127 height 12
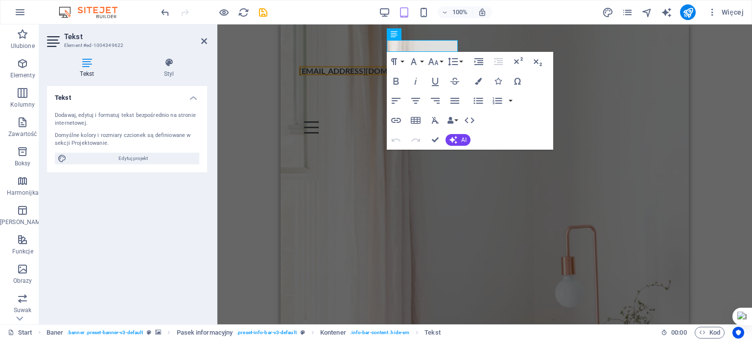
select select "px"
select select "300"
select select "px"
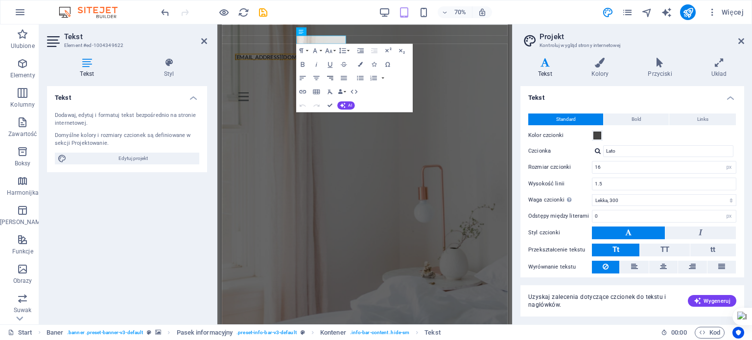
click at [333, 78] on icon "button" at bounding box center [330, 78] width 8 height 8
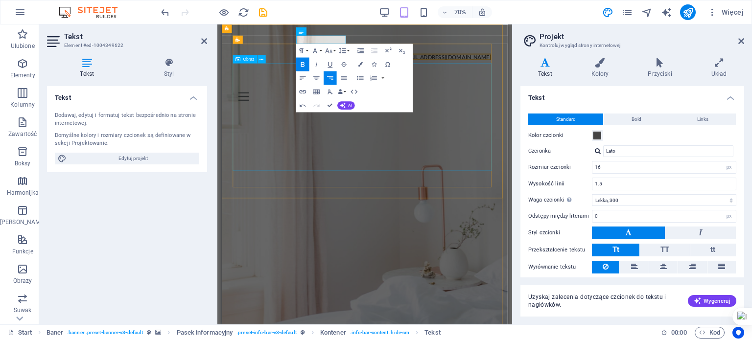
click at [550, 141] on figure at bounding box center [425, 218] width 377 height 154
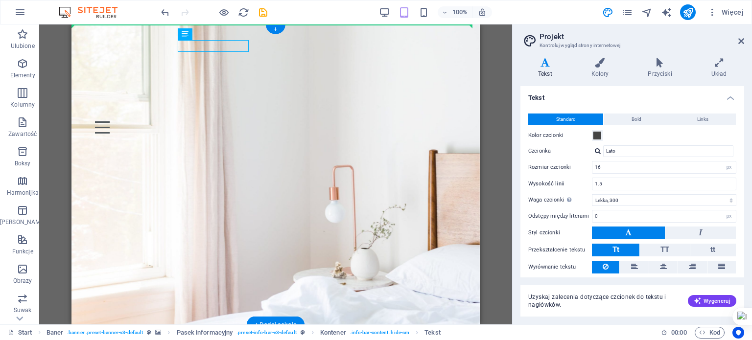
drag, startPoint x: 227, startPoint y: 48, endPoint x: 419, endPoint y: 47, distance: 191.4
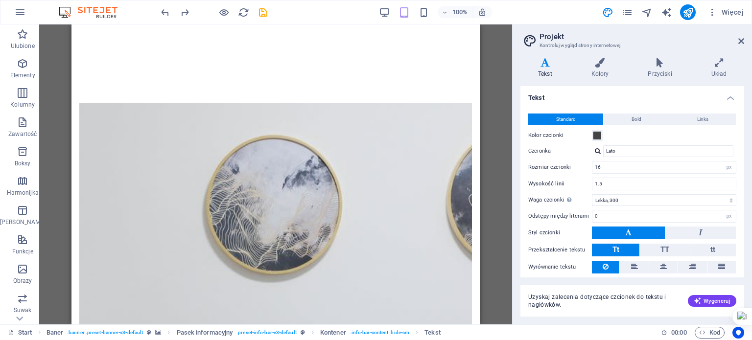
scroll to position [339, 0]
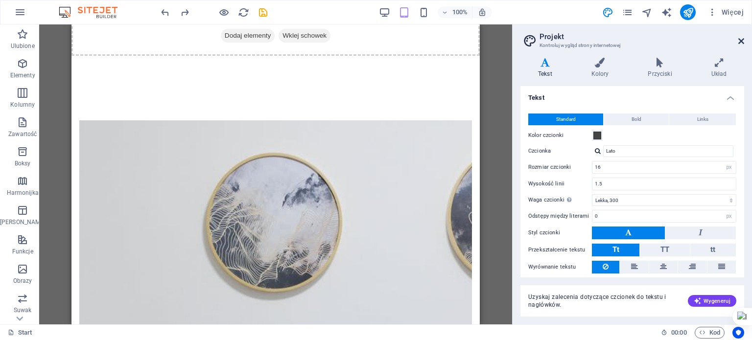
click at [744, 41] on aside "Projekt Kontroluj wygląd strony internetowej Warianty Tekst Kolory Przyciski Uk…" at bounding box center [632, 174] width 240 height 300
drag, startPoint x: 740, startPoint y: 41, endPoint x: 736, endPoint y: 47, distance: 7.1
click at [739, 42] on icon at bounding box center [741, 41] width 6 height 8
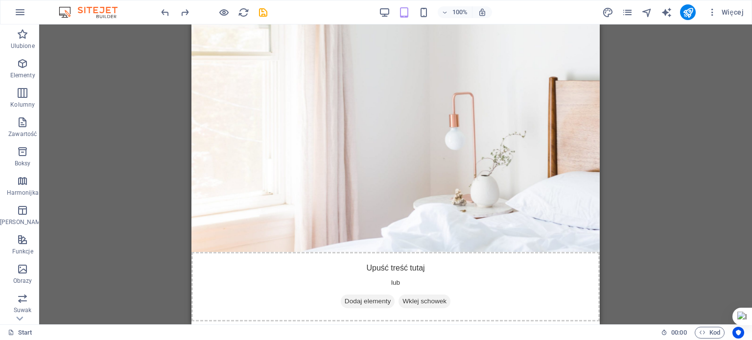
scroll to position [0, 0]
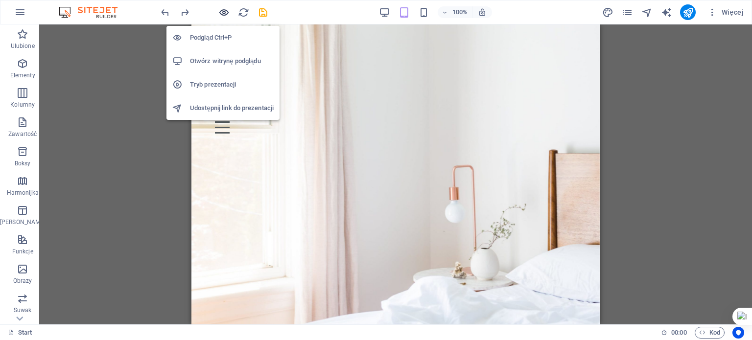
click at [228, 11] on icon "button" at bounding box center [223, 12] width 11 height 11
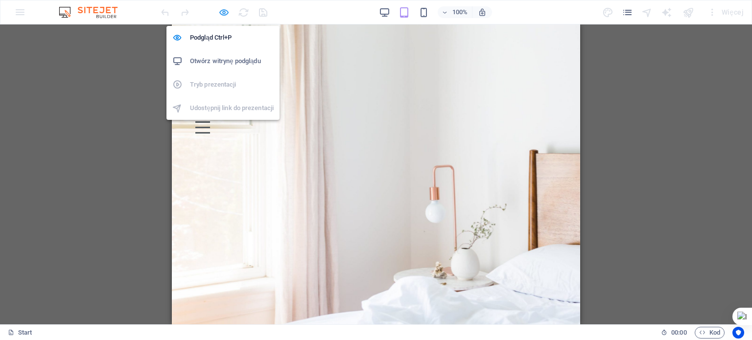
click at [222, 11] on icon "button" at bounding box center [223, 12] width 11 height 11
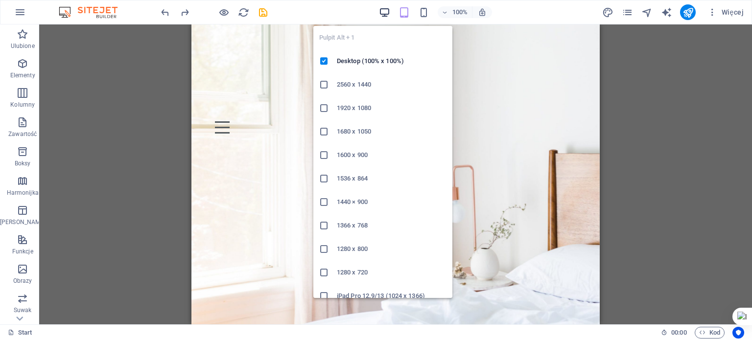
click at [386, 13] on icon "button" at bounding box center [384, 12] width 11 height 11
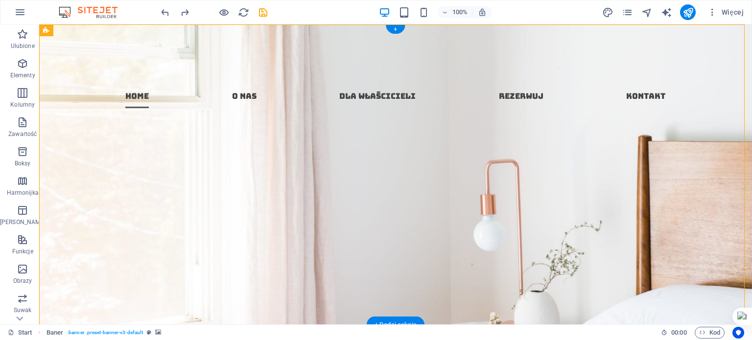
drag, startPoint x: 589, startPoint y: 153, endPoint x: 405, endPoint y: 140, distance: 184.0
click at [405, 140] on div "Home O nas Dla Właścicieli Rezerwuj Kontakt" at bounding box center [395, 193] width 681 height 232
click at [546, 151] on figure at bounding box center [395, 185] width 681 height 154
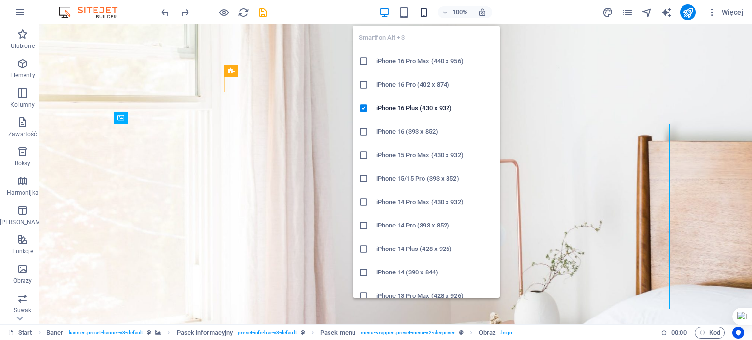
click at [427, 15] on icon "button" at bounding box center [423, 12] width 11 height 11
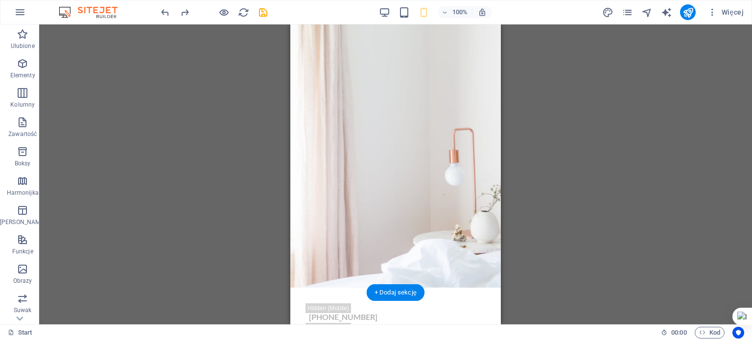
scroll to position [24, 0]
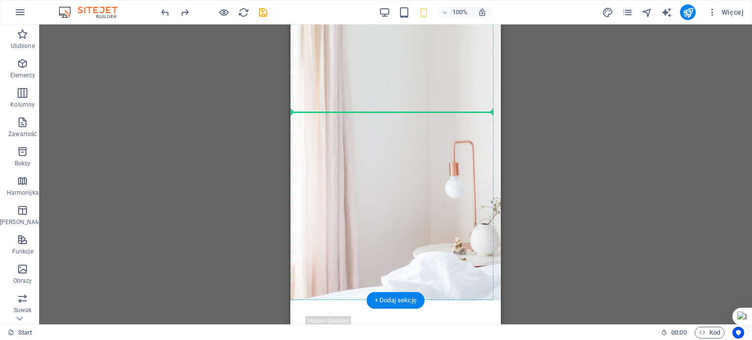
drag, startPoint x: 462, startPoint y: 295, endPoint x: 448, endPoint y: 116, distance: 180.2
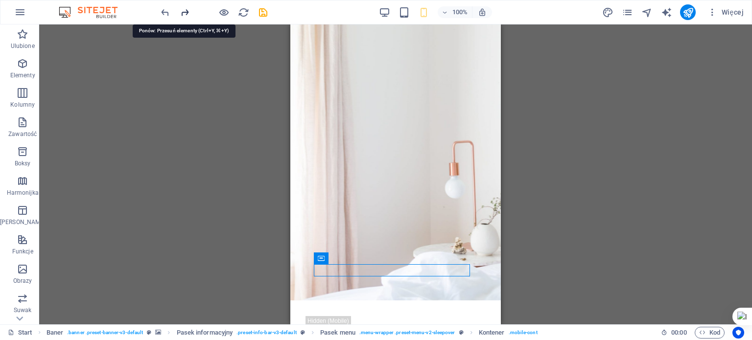
click at [185, 13] on icon "redo" at bounding box center [184, 12] width 11 height 11
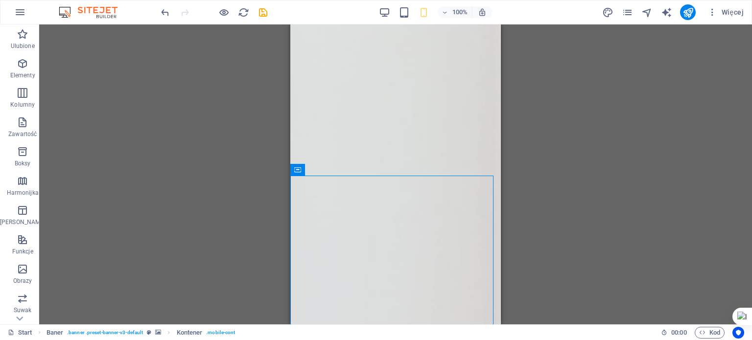
click at [185, 13] on div at bounding box center [214, 12] width 110 height 16
click at [166, 13] on icon "undo" at bounding box center [165, 12] width 11 height 11
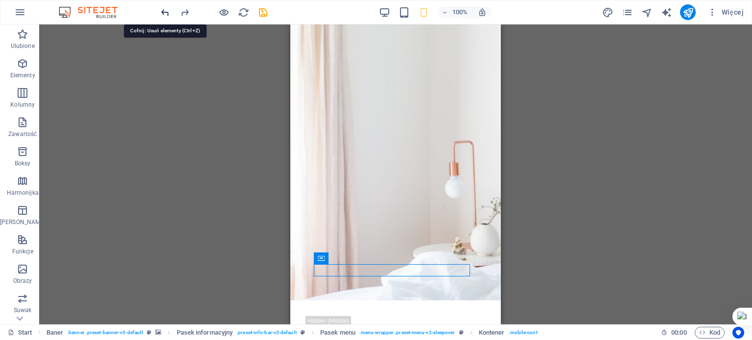
click at [166, 13] on icon "undo" at bounding box center [165, 12] width 11 height 11
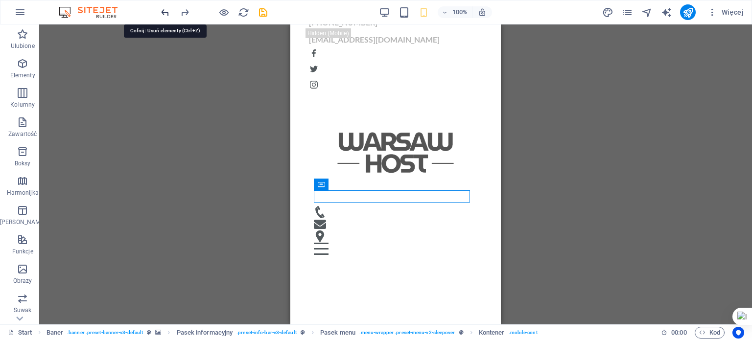
scroll to position [801, 0]
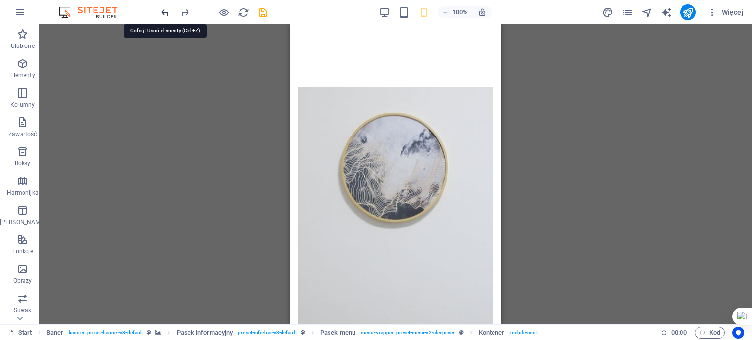
click at [166, 13] on icon "undo" at bounding box center [165, 12] width 11 height 11
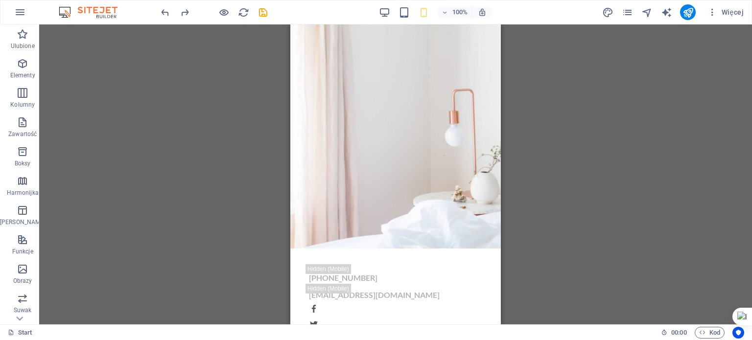
scroll to position [0, 0]
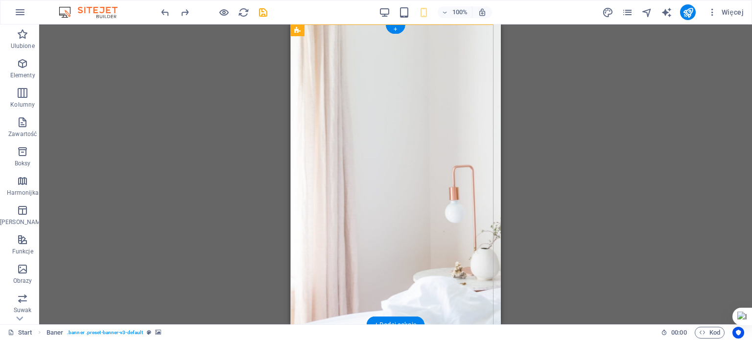
drag, startPoint x: 399, startPoint y: 240, endPoint x: 407, endPoint y: 93, distance: 147.1
click at [407, 93] on div "+48506598069 info@warsawhost.pl Home O nas Dla Właścicieli Rezerwuj Kontakt" at bounding box center [395, 317] width 210 height 586
click at [392, 9] on div "100%" at bounding box center [435, 12] width 113 height 16
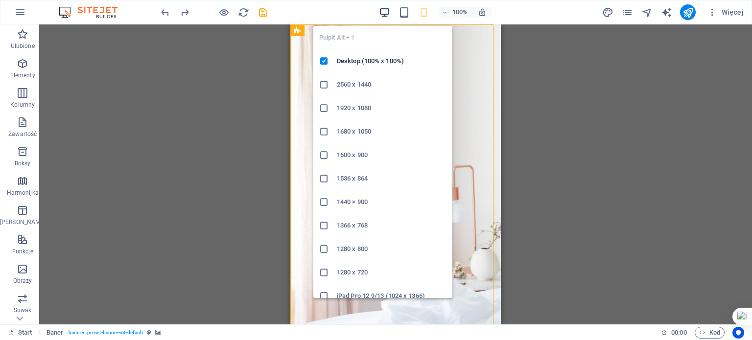
click at [388, 12] on icon "button" at bounding box center [384, 12] width 11 height 11
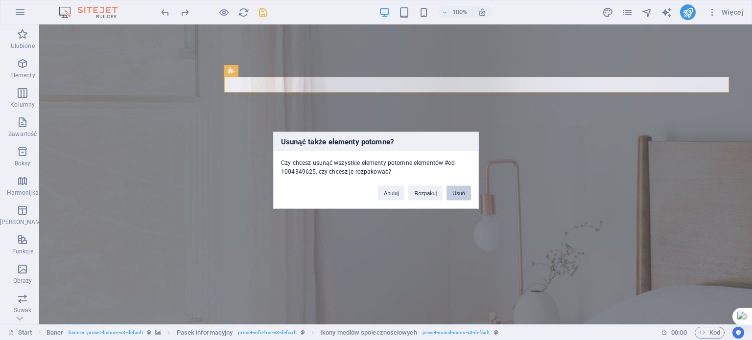
click at [464, 189] on button "Usuń" at bounding box center [458, 193] width 24 height 15
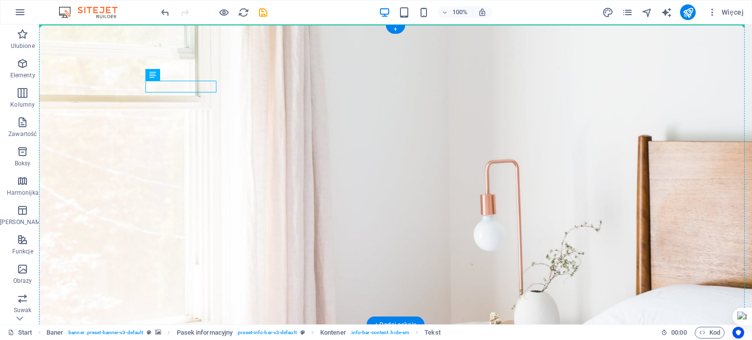
drag, startPoint x: 196, startPoint y: 84, endPoint x: 458, endPoint y: 90, distance: 262.5
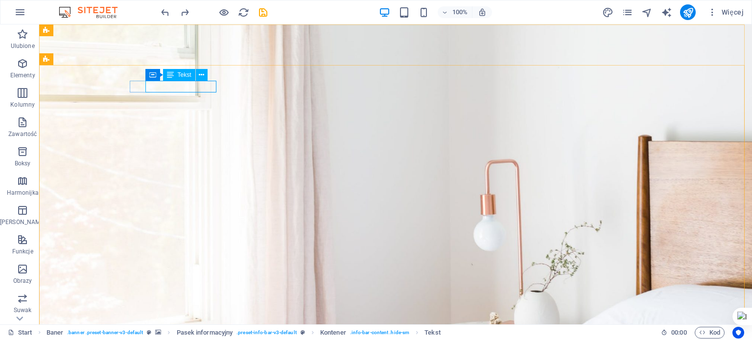
click at [174, 75] on div "Tekst" at bounding box center [179, 75] width 32 height 12
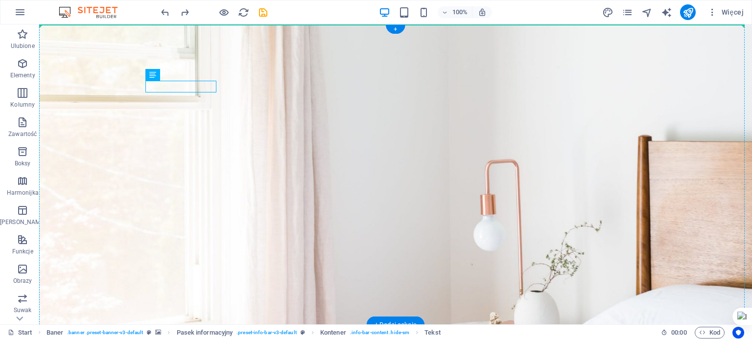
drag, startPoint x: 213, startPoint y: 99, endPoint x: 517, endPoint y: 89, distance: 303.7
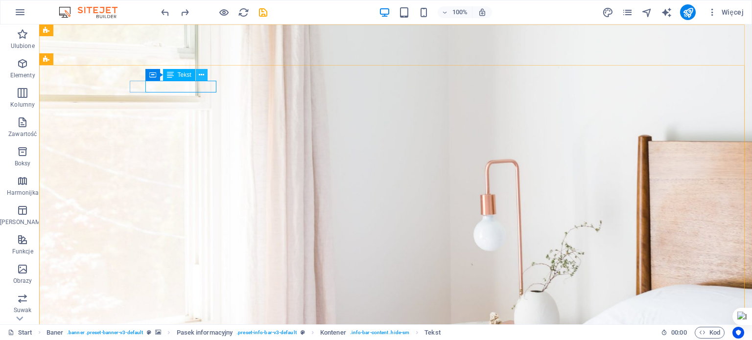
click at [201, 70] on icon at bounding box center [201, 75] width 5 height 10
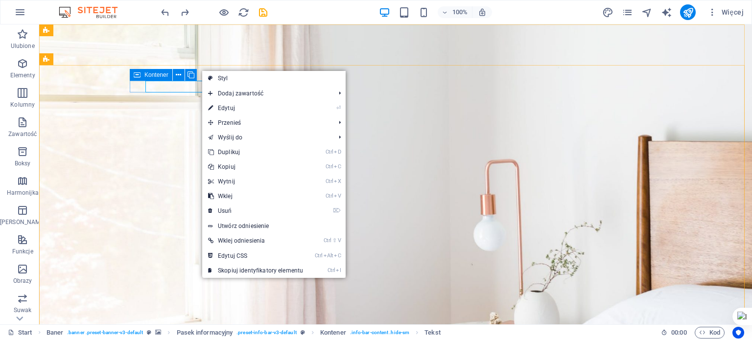
click at [147, 78] on span "Kontener" at bounding box center [156, 75] width 24 height 6
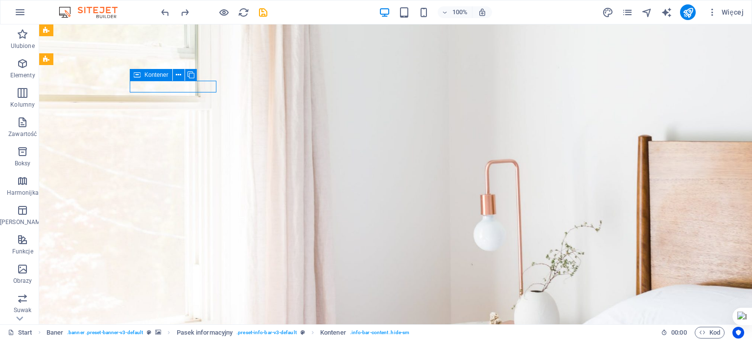
click at [141, 76] on div "Kontener" at bounding box center [151, 75] width 43 height 12
click at [177, 74] on icon at bounding box center [178, 75] width 5 height 10
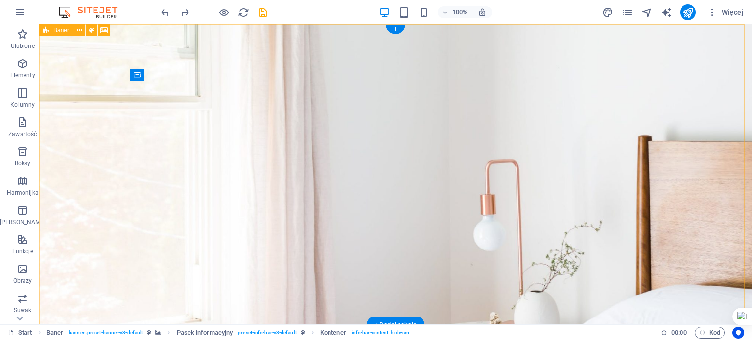
click at [476, 52] on figure at bounding box center [395, 174] width 713 height 301
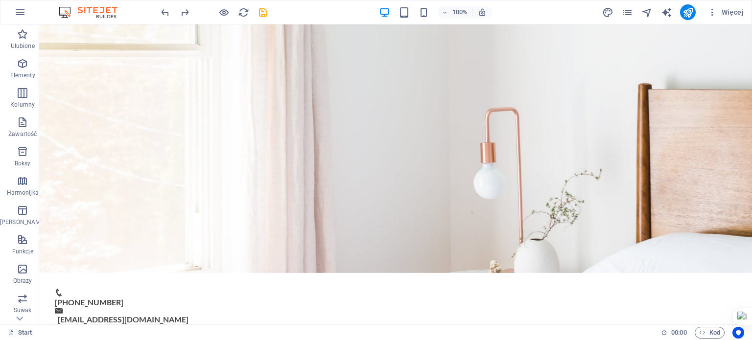
scroll to position [47, 0]
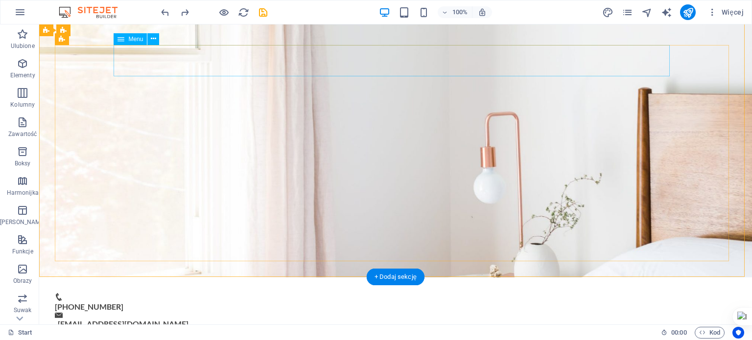
click at [585, 330] on nav "Home O nas Dla Właścicieli Rezerwuj Kontakt" at bounding box center [395, 345] width 556 height 31
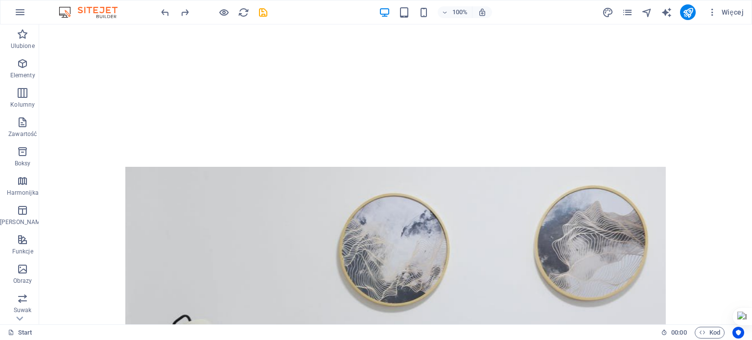
scroll to position [664, 0]
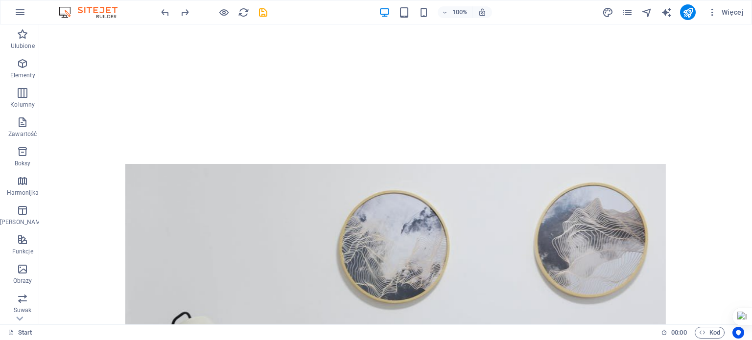
drag, startPoint x: 750, startPoint y: 52, endPoint x: 791, endPoint y: 131, distance: 88.2
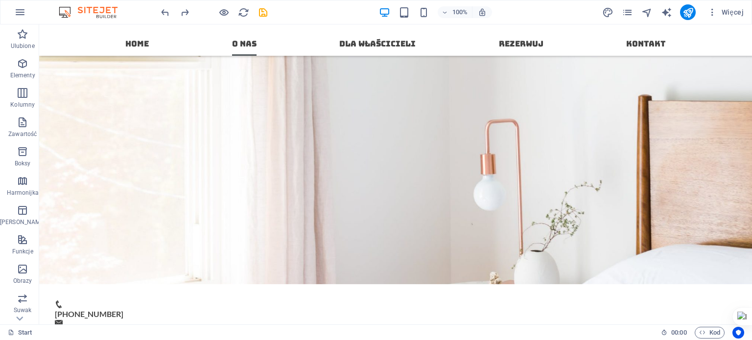
scroll to position [0, 0]
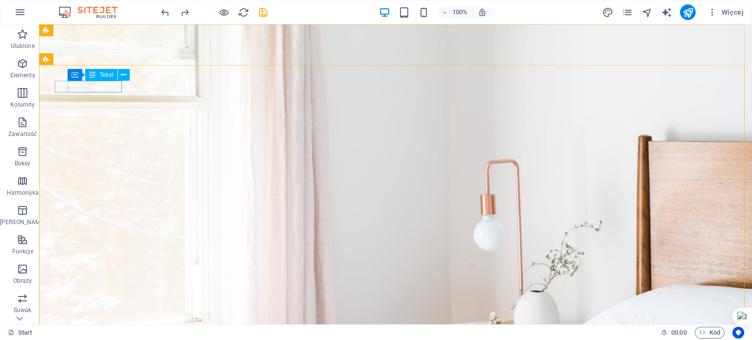
click at [107, 80] on div "Tekst" at bounding box center [101, 75] width 32 height 12
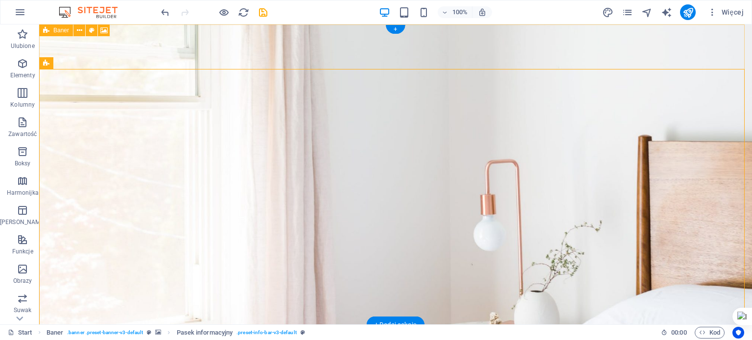
click at [230, 56] on figure at bounding box center [395, 174] width 713 height 301
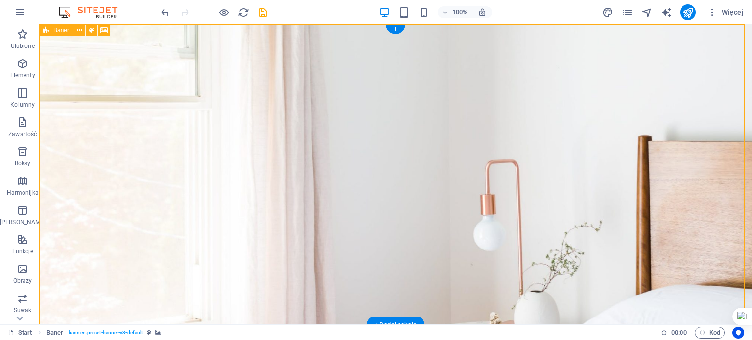
click at [227, 49] on figure at bounding box center [395, 174] width 713 height 301
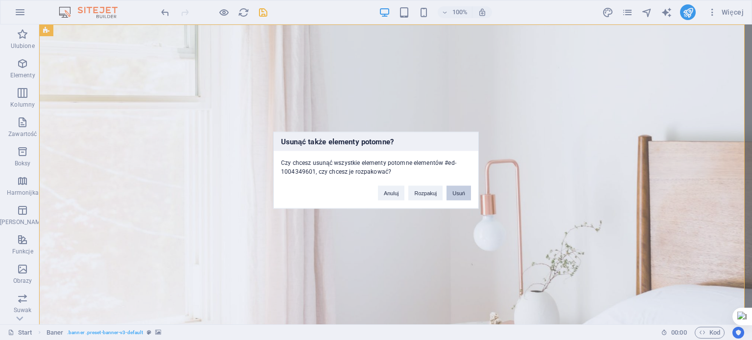
click at [456, 194] on button "Usuń" at bounding box center [458, 193] width 24 height 15
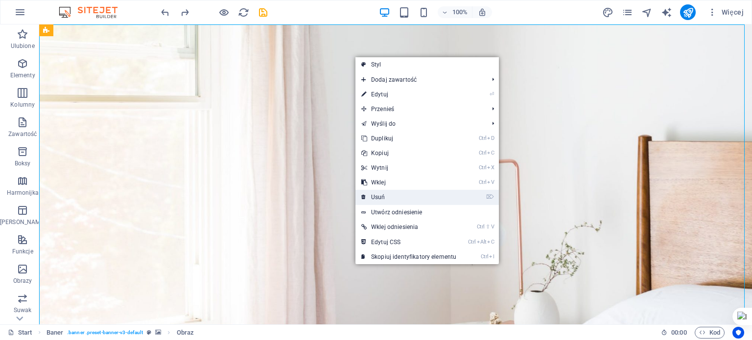
click at [421, 197] on link "⌦ Usuń" at bounding box center [408, 197] width 107 height 15
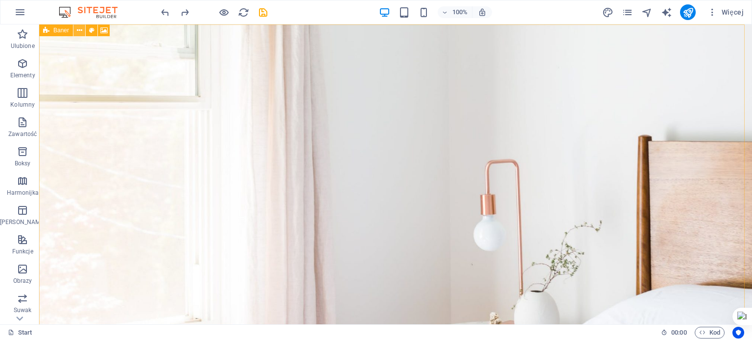
click at [80, 31] on icon at bounding box center [79, 30] width 5 height 10
click at [84, 29] on button at bounding box center [79, 30] width 12 height 12
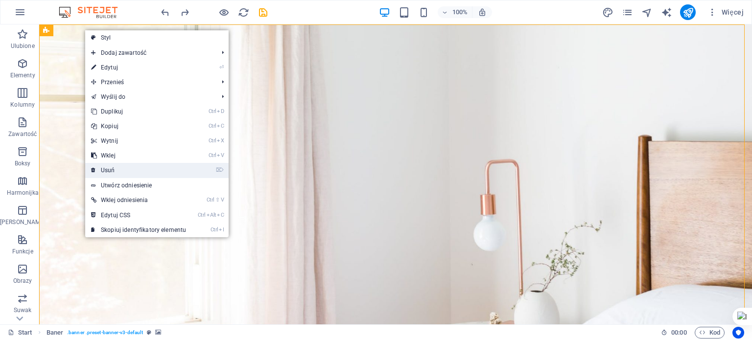
click at [146, 174] on link "⌦ Usuń" at bounding box center [138, 170] width 107 height 15
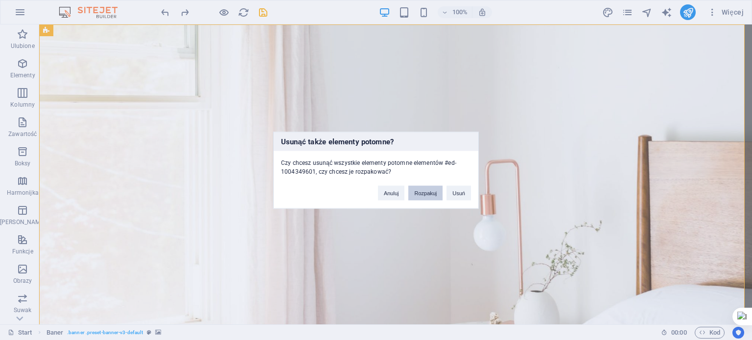
click at [425, 189] on button "Rozpakuj" at bounding box center [425, 193] width 34 height 15
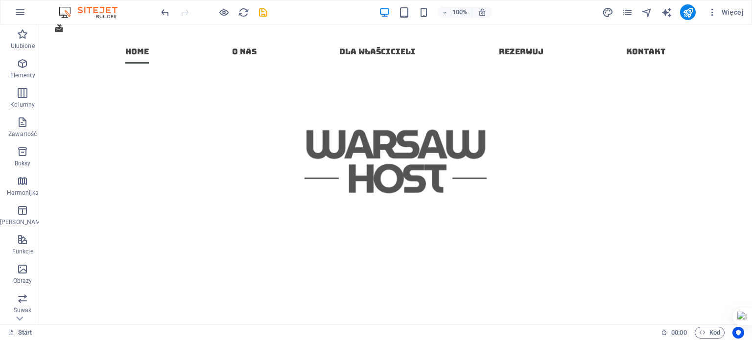
scroll to position [59, 0]
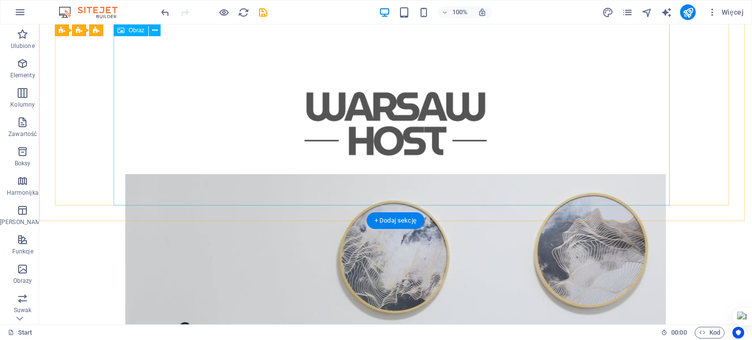
click at [556, 182] on figure at bounding box center [395, 118] width 556 height 185
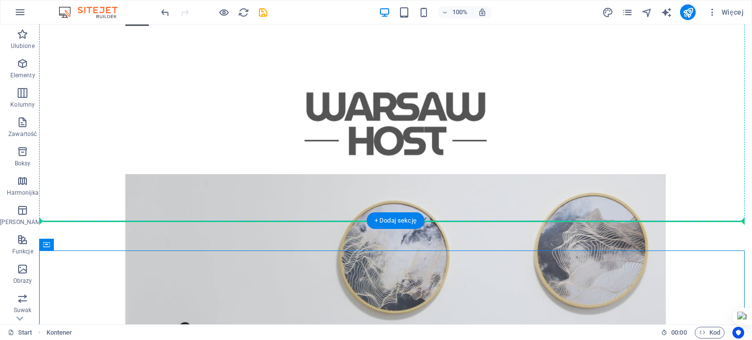
drag, startPoint x: 98, startPoint y: 267, endPoint x: 63, endPoint y: 197, distance: 78.2
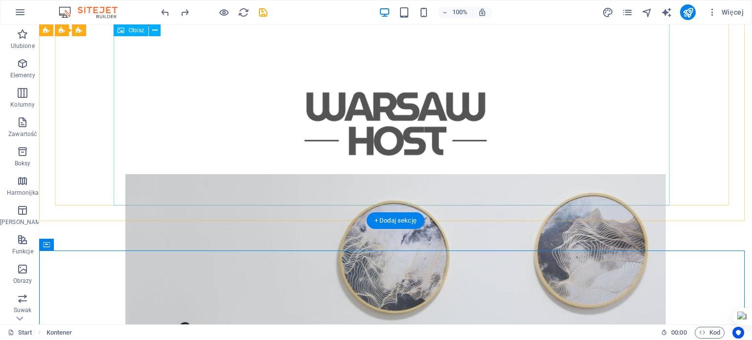
scroll to position [104, 0]
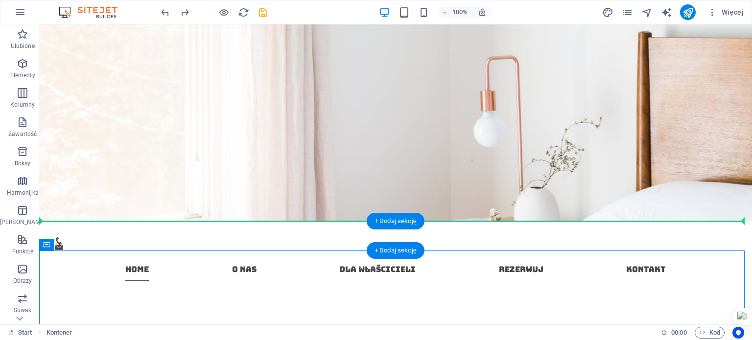
drag, startPoint x: 91, startPoint y: 273, endPoint x: 48, endPoint y: 229, distance: 60.9
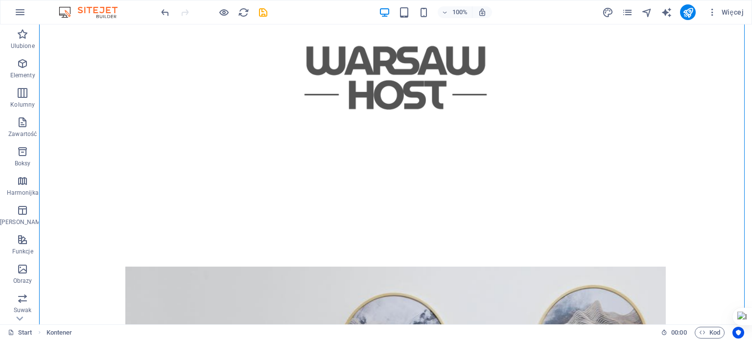
scroll to position [409, 0]
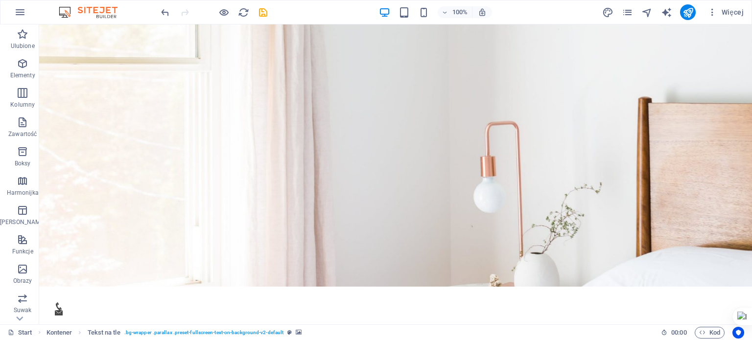
scroll to position [0, 0]
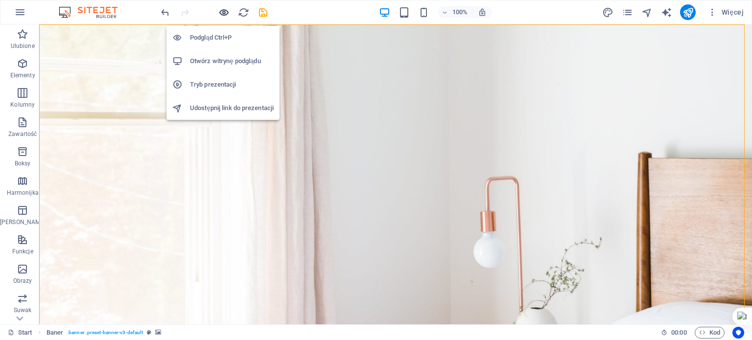
click at [226, 13] on icon "button" at bounding box center [223, 12] width 11 height 11
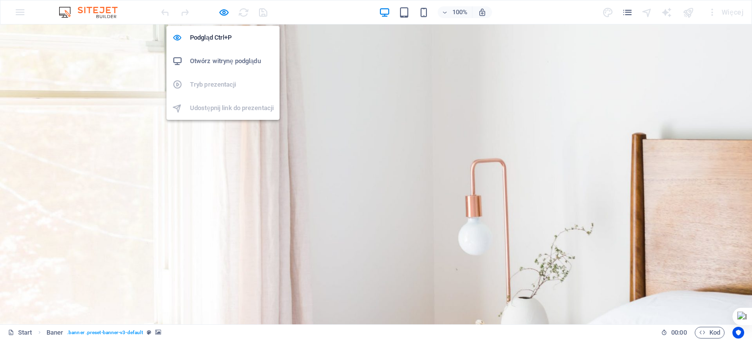
drag, startPoint x: 222, startPoint y: 12, endPoint x: 228, endPoint y: 20, distance: 9.8
click at [224, 12] on icon "button" at bounding box center [223, 12] width 11 height 11
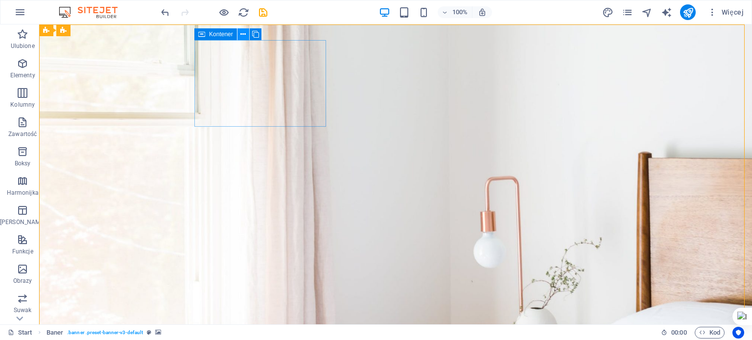
click at [244, 36] on icon at bounding box center [242, 34] width 5 height 10
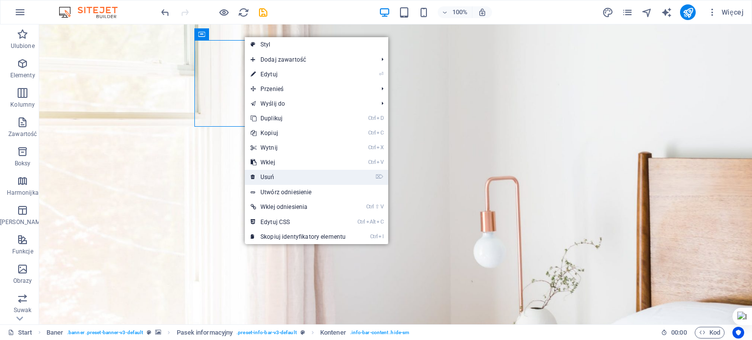
click at [270, 179] on link "⌦ Usuń" at bounding box center [298, 177] width 107 height 15
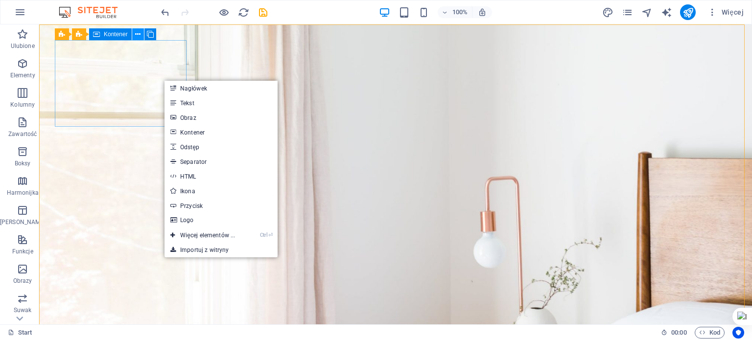
click at [137, 34] on icon at bounding box center [137, 34] width 5 height 10
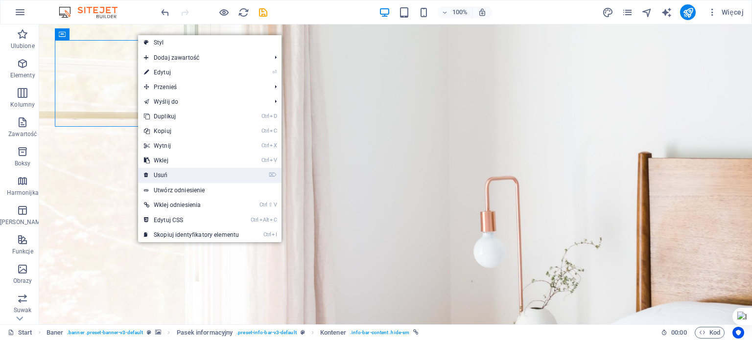
click at [194, 171] on link "⌦ Usuń" at bounding box center [191, 175] width 107 height 15
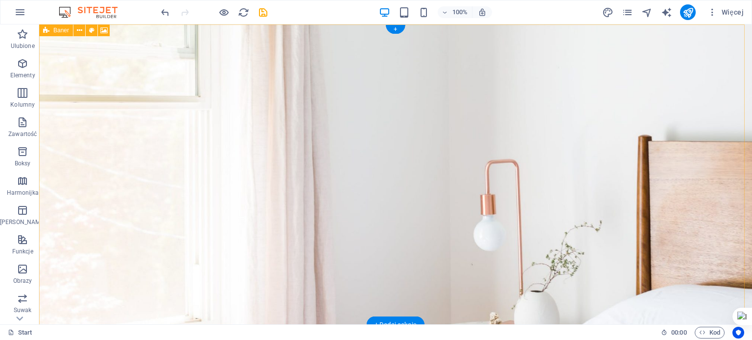
click at [366, 62] on figure at bounding box center [395, 174] width 713 height 301
click at [341, 58] on figure at bounding box center [395, 174] width 713 height 301
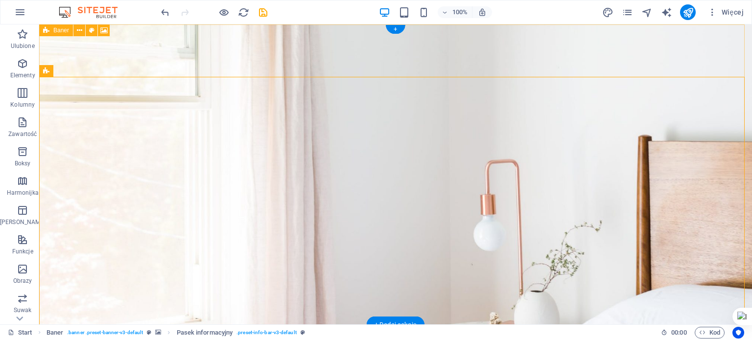
click at [170, 66] on figure at bounding box center [395, 174] width 713 height 301
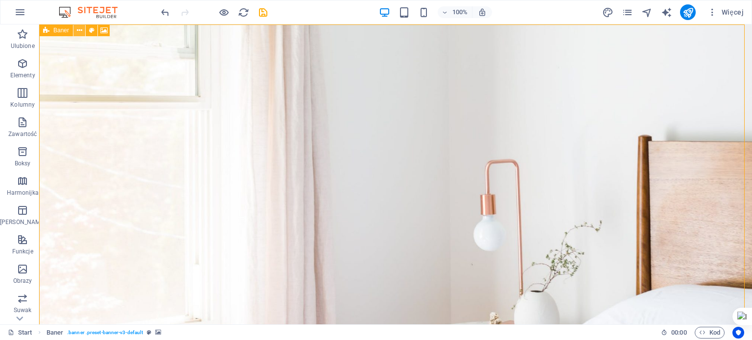
click at [79, 31] on icon at bounding box center [79, 30] width 5 height 10
drag, startPoint x: 165, startPoint y: 58, endPoint x: 170, endPoint y: 62, distance: 6.7
click at [166, 59] on figure at bounding box center [395, 174] width 713 height 301
click at [603, 27] on figure at bounding box center [395, 174] width 713 height 301
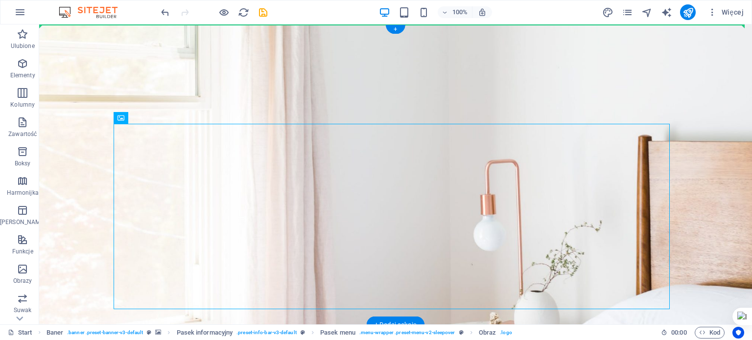
drag, startPoint x: 376, startPoint y: 224, endPoint x: 372, endPoint y: 56, distance: 168.0
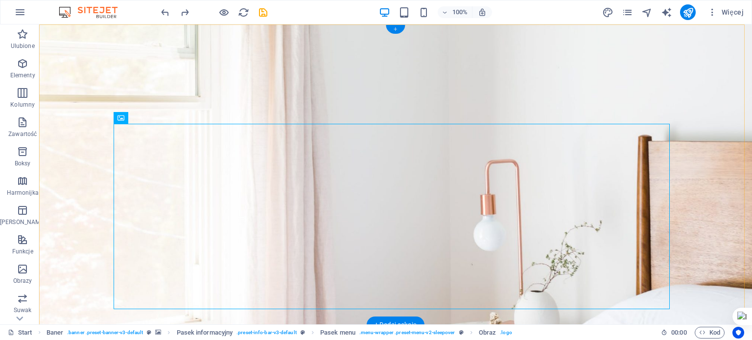
click at [398, 29] on div "+" at bounding box center [395, 29] width 19 height 9
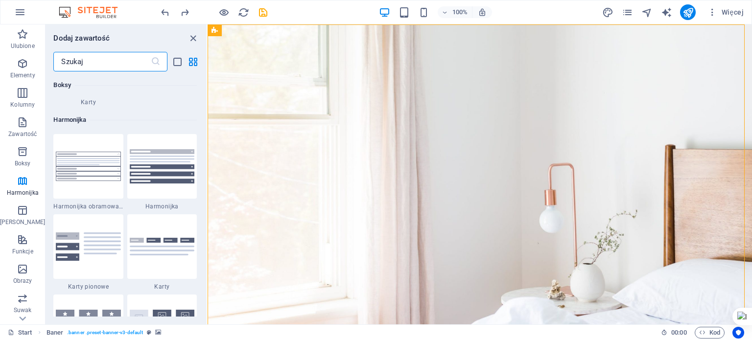
scroll to position [3153, 0]
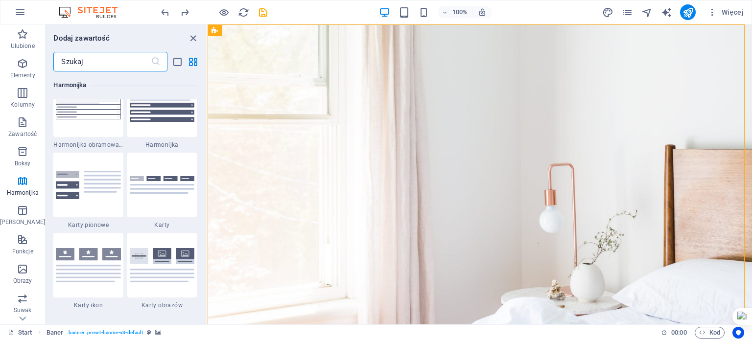
click at [108, 66] on input "text" at bounding box center [101, 62] width 97 height 20
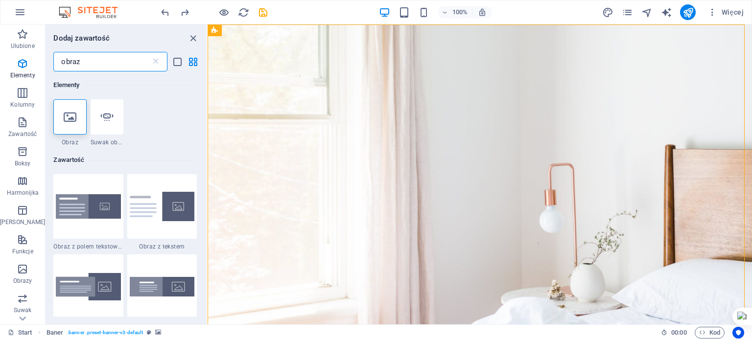
scroll to position [0, 0]
type input "obraz"
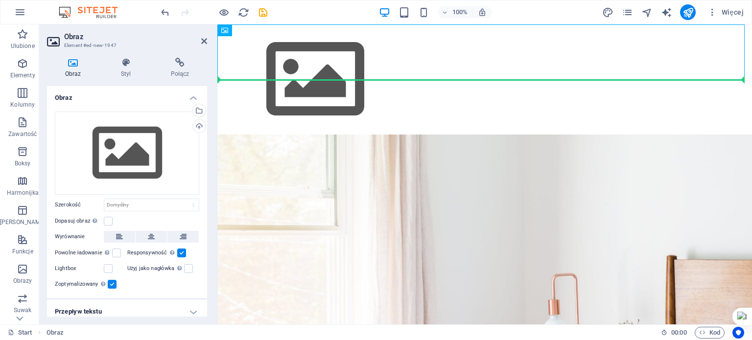
drag, startPoint x: 438, startPoint y: 47, endPoint x: 456, endPoint y: 113, distance: 68.7
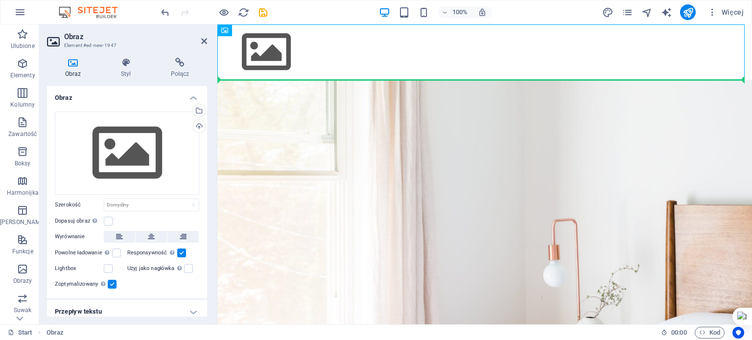
drag, startPoint x: 448, startPoint y: 53, endPoint x: 289, endPoint y: 127, distance: 175.0
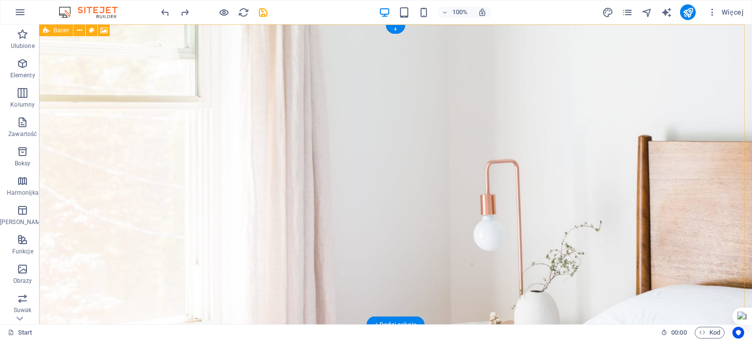
click at [492, 50] on figure at bounding box center [395, 174] width 713 height 301
drag, startPoint x: 402, startPoint y: 110, endPoint x: 397, endPoint y: 52, distance: 57.5
click at [397, 52] on div "Home O nas Dla Właścicieli Rezerwuj Kontakt" at bounding box center [395, 298] width 713 height 548
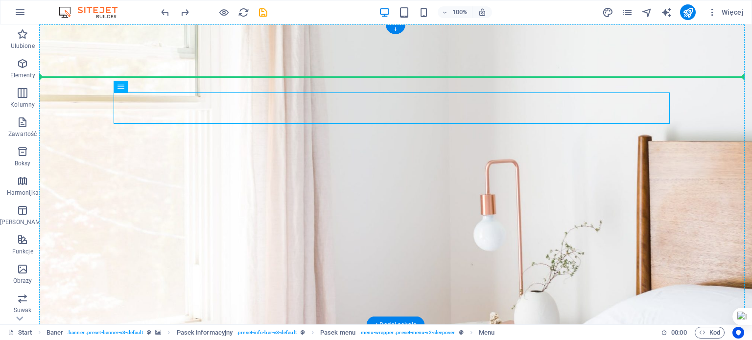
drag, startPoint x: 408, startPoint y: 113, endPoint x: 398, endPoint y: 77, distance: 37.5
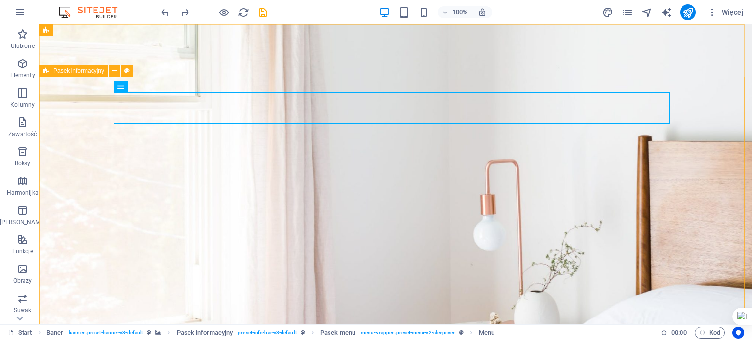
click at [53, 74] on span "Pasek informacyjny" at bounding box center [78, 71] width 51 height 6
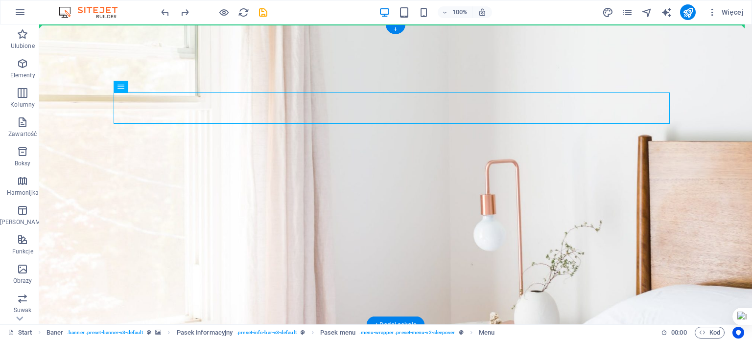
drag, startPoint x: 215, startPoint y: 108, endPoint x: 208, endPoint y: 68, distance: 40.2
drag, startPoint x: 272, startPoint y: 101, endPoint x: 397, endPoint y: 76, distance: 126.9
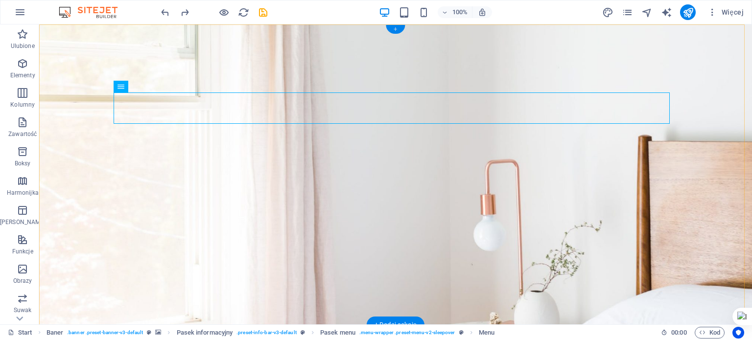
click at [391, 27] on div "+" at bounding box center [395, 29] width 19 height 9
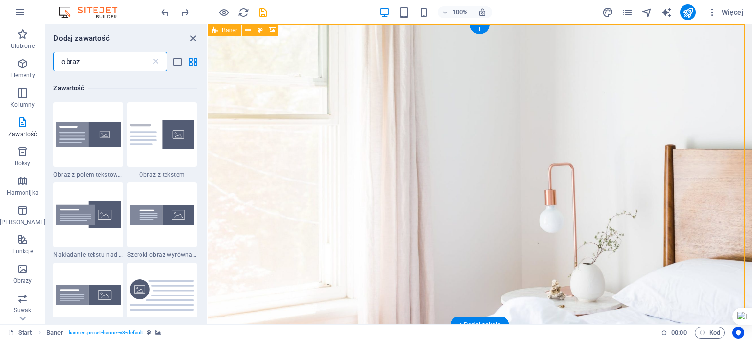
scroll to position [74, 0]
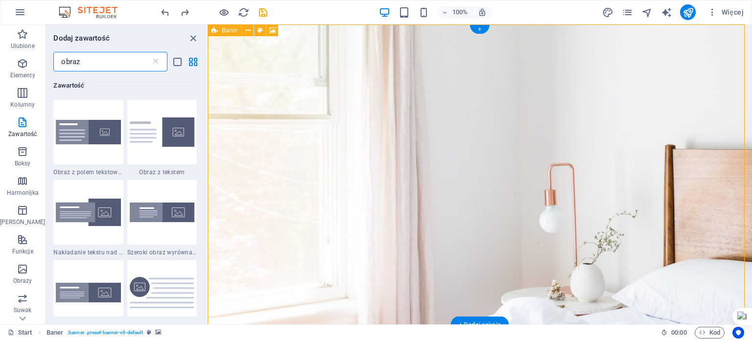
click at [614, 52] on figure at bounding box center [480, 174] width 544 height 301
click at [676, 70] on figure at bounding box center [480, 174] width 544 height 301
click at [245, 32] on icon at bounding box center [247, 30] width 5 height 10
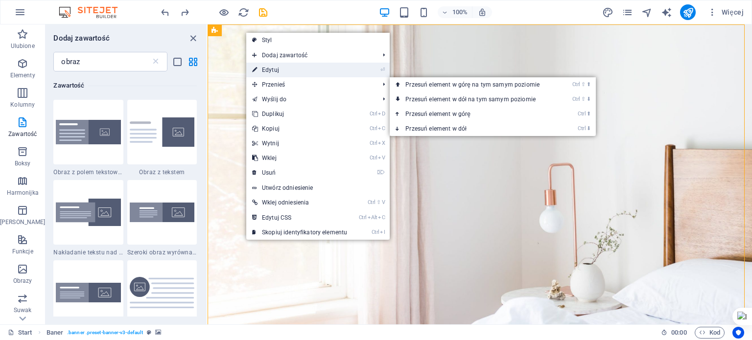
click at [277, 75] on link "⏎ Edytuj" at bounding box center [299, 70] width 107 height 15
select select "vh"
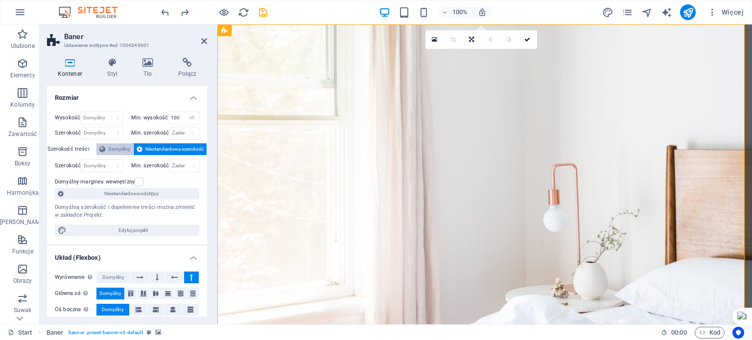
click at [106, 152] on button "Domyślny" at bounding box center [114, 149] width 37 height 12
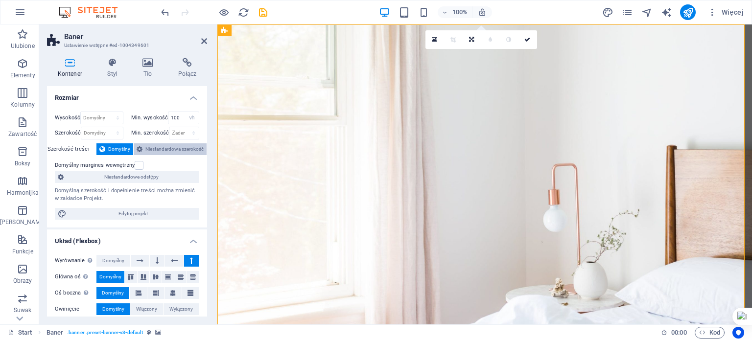
click at [148, 146] on span "Niestandardowa szerokość" at bounding box center [174, 149] width 58 height 12
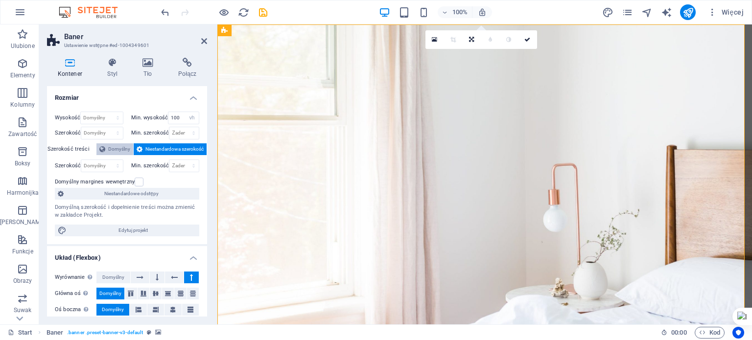
click at [124, 144] on span "Domyślny" at bounding box center [119, 149] width 22 height 12
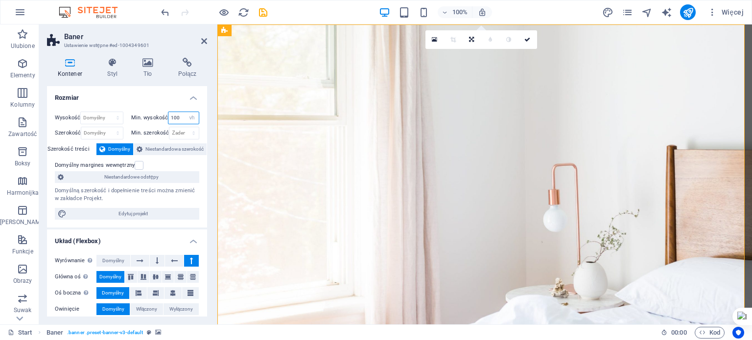
click at [179, 121] on input "100" at bounding box center [183, 118] width 30 height 12
click at [178, 121] on input "100" at bounding box center [183, 118] width 30 height 12
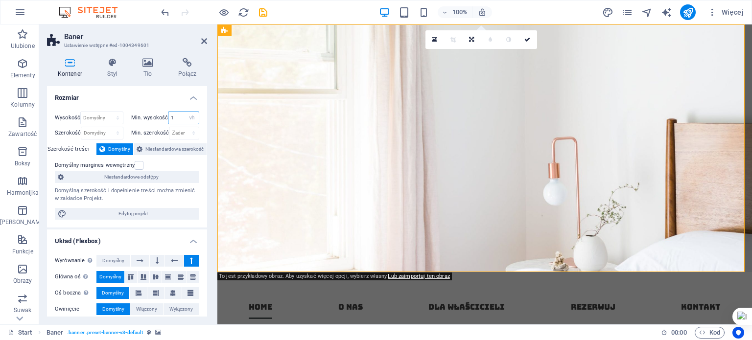
type input "1"
drag, startPoint x: 751, startPoint y: 46, endPoint x: 751, endPoint y: 96, distance: 49.9
click at [751, 96] on div "Upuść tutaj, aby wysłać do Sidera Cześć, Jak mogę Ci dzisiaj pomóc? Czat na peł…" at bounding box center [751, 170] width 0 height 340
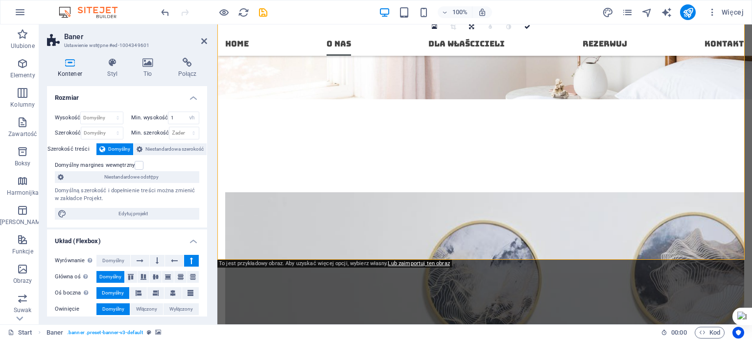
scroll to position [0, 0]
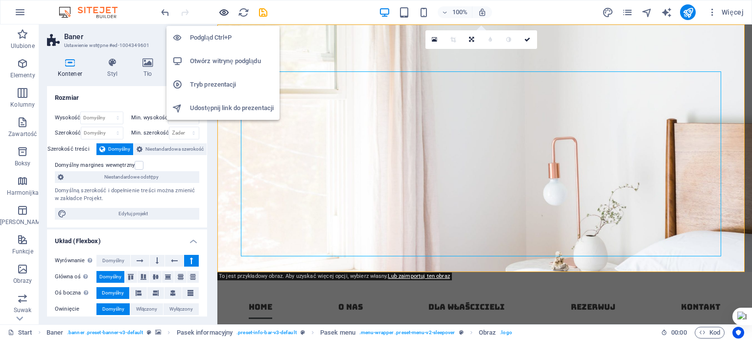
click at [224, 15] on icon "button" at bounding box center [223, 12] width 11 height 11
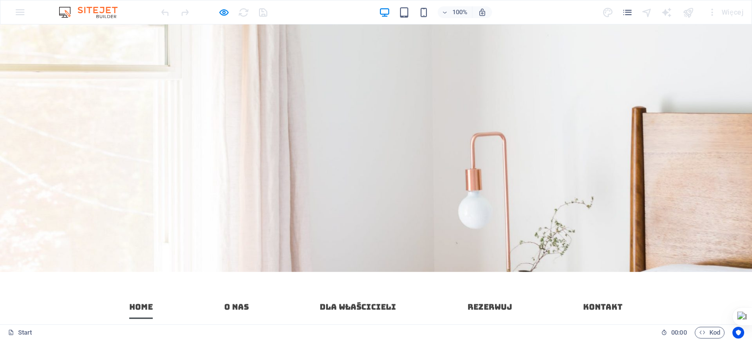
click at [705, 140] on div at bounding box center [376, 148] width 752 height 248
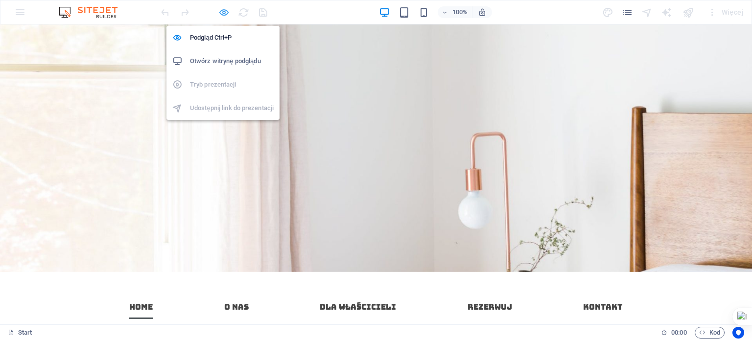
click at [228, 11] on icon "button" at bounding box center [223, 12] width 11 height 11
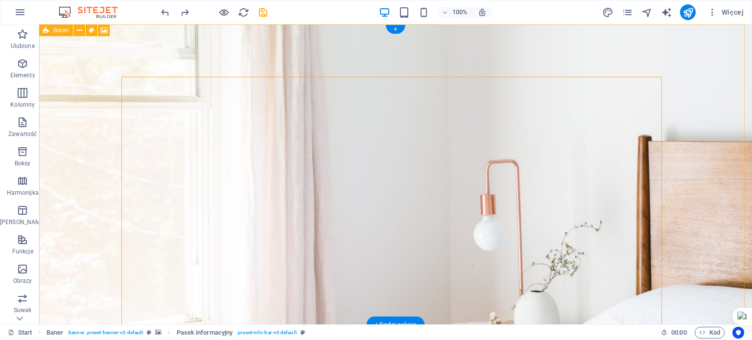
click at [238, 47] on figure at bounding box center [395, 174] width 713 height 301
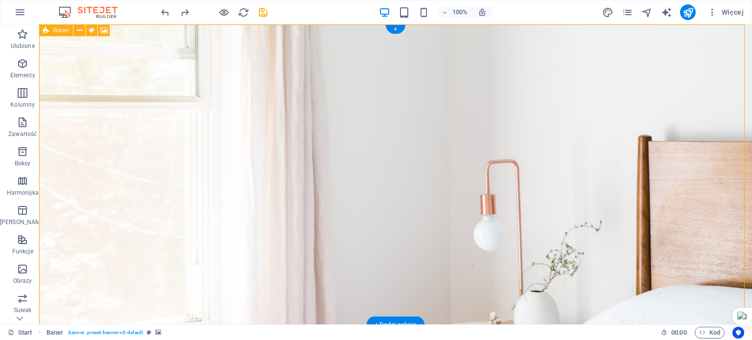
drag, startPoint x: 395, startPoint y: 45, endPoint x: 392, endPoint y: 51, distance: 7.0
click at [395, 45] on figure at bounding box center [395, 174] width 713 height 301
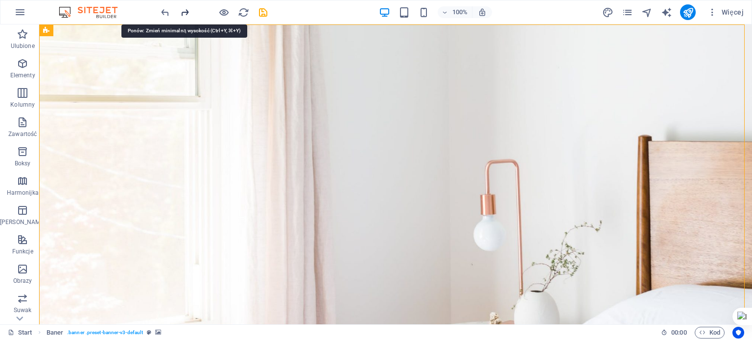
click at [187, 10] on icon "redo" at bounding box center [184, 12] width 11 height 11
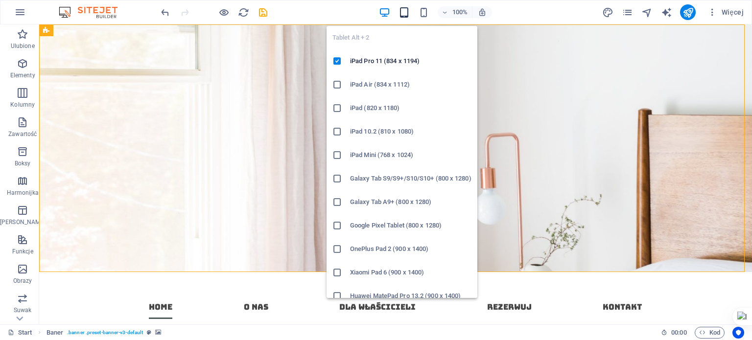
click at [401, 8] on icon "button" at bounding box center [403, 12] width 11 height 11
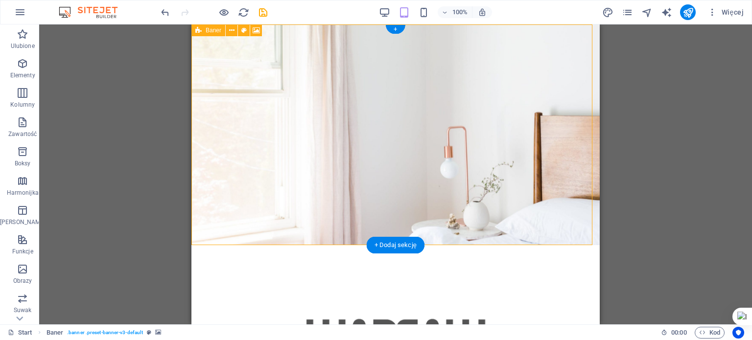
drag, startPoint x: 590, startPoint y: 50, endPoint x: 589, endPoint y: 58, distance: 7.9
click at [589, 58] on figure at bounding box center [395, 134] width 408 height 221
click at [589, 49] on figure at bounding box center [395, 134] width 408 height 221
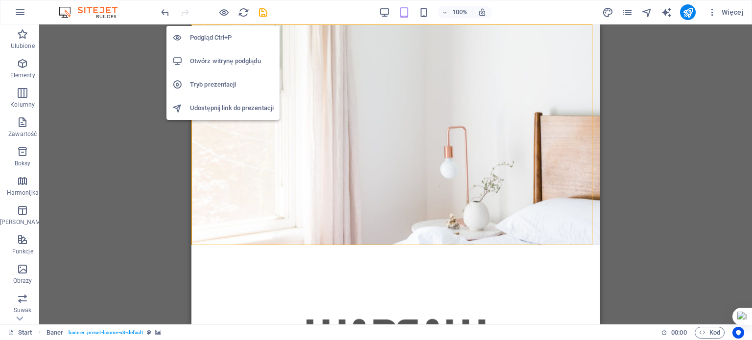
drag, startPoint x: 215, startPoint y: 45, endPoint x: 221, endPoint y: 47, distance: 5.7
click at [216, 45] on li "Podgląd Ctrl+P" at bounding box center [222, 37] width 113 height 23
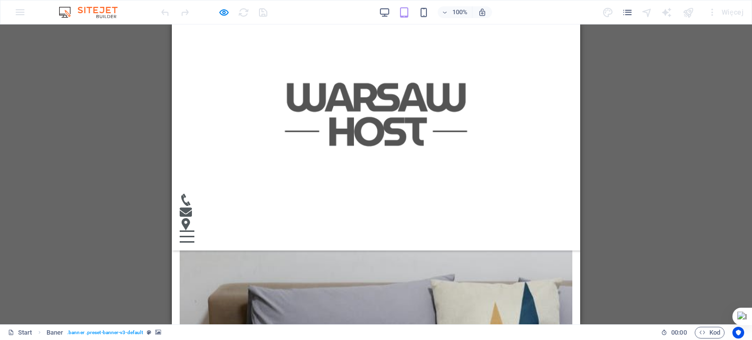
scroll to position [323, 0]
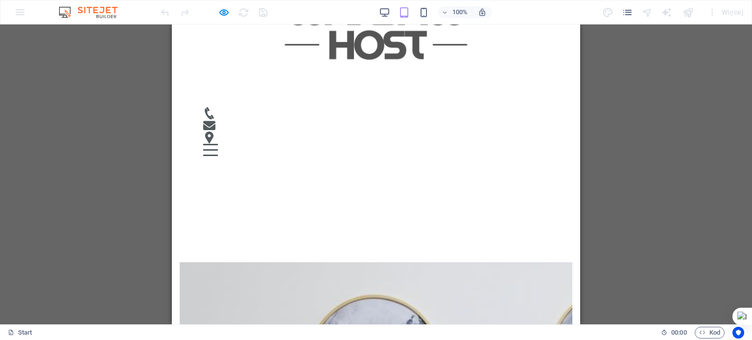
drag, startPoint x: 753, startPoint y: 89, endPoint x: 574, endPoint y: 100, distance: 179.5
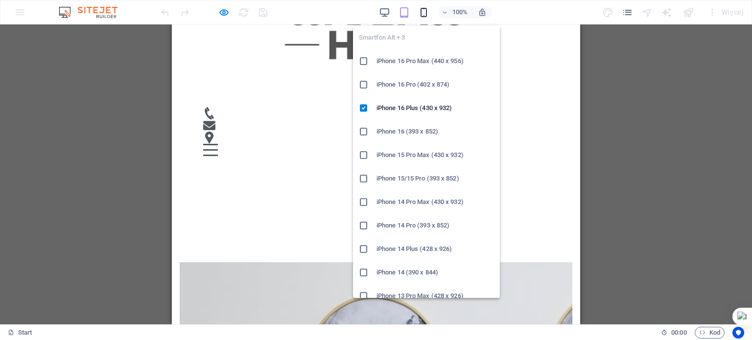
drag, startPoint x: 421, startPoint y: 9, endPoint x: 425, endPoint y: 15, distance: 7.1
click at [423, 9] on icon "button" at bounding box center [423, 12] width 11 height 11
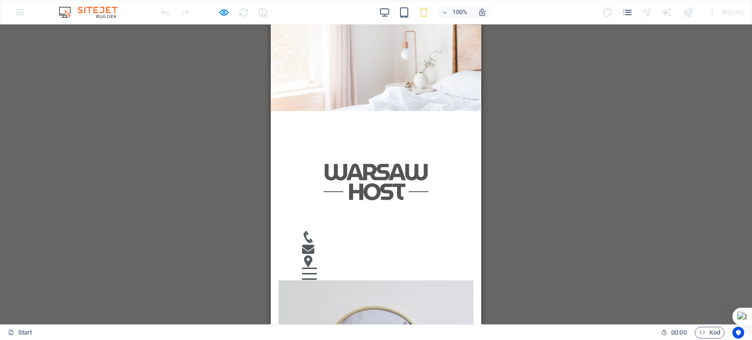
scroll to position [8, 0]
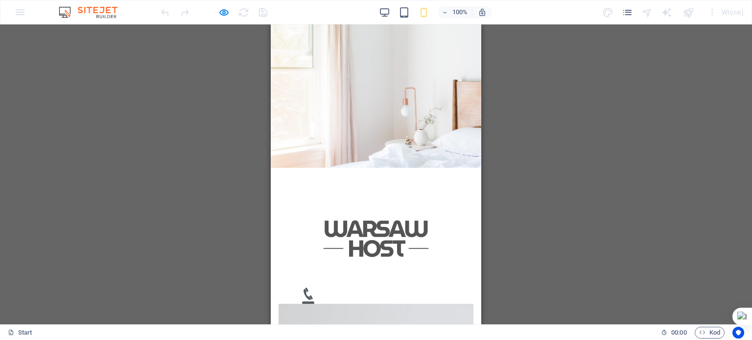
drag, startPoint x: 478, startPoint y: 64, endPoint x: 753, endPoint y: 72, distance: 275.2
drag, startPoint x: 230, startPoint y: 11, endPoint x: 235, endPoint y: 16, distance: 7.3
click at [230, 11] on div at bounding box center [214, 12] width 110 height 16
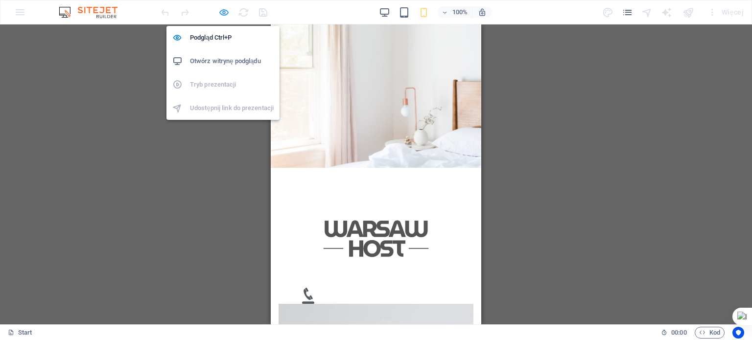
click at [227, 11] on icon "button" at bounding box center [223, 12] width 11 height 11
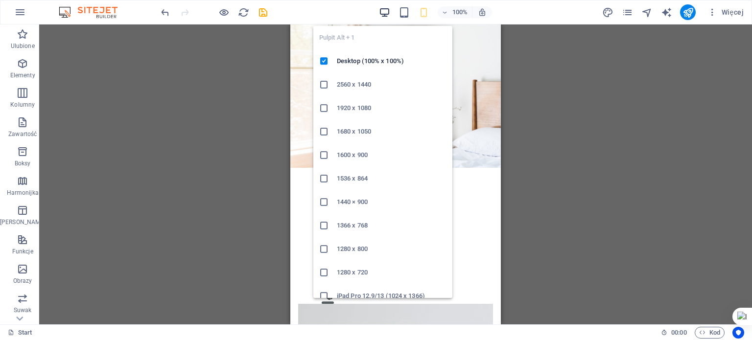
click at [385, 11] on icon "button" at bounding box center [384, 12] width 11 height 11
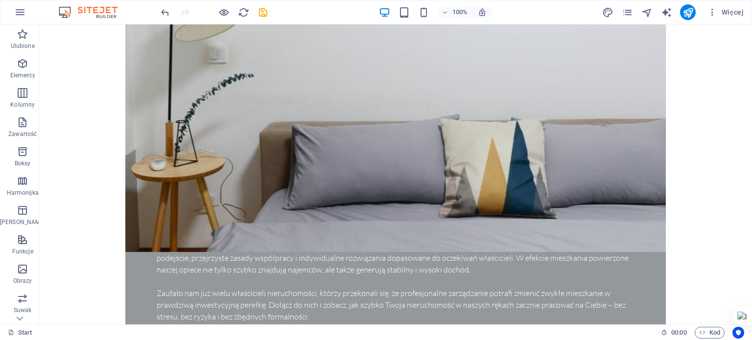
scroll to position [956, 0]
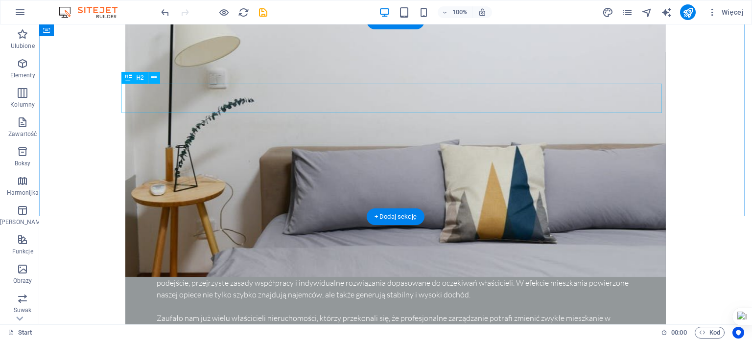
drag, startPoint x: 386, startPoint y: 99, endPoint x: 390, endPoint y: 105, distance: 7.1
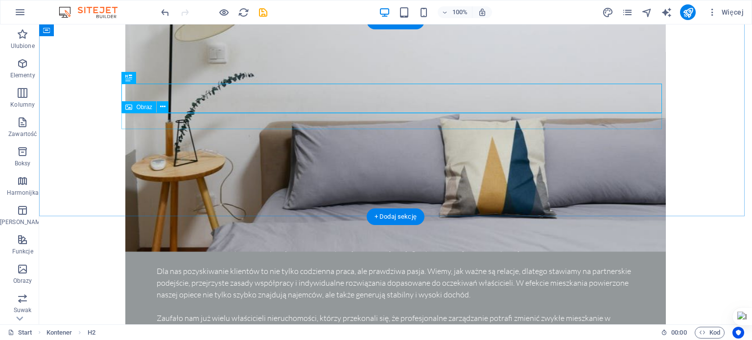
scroll to position [927, 0]
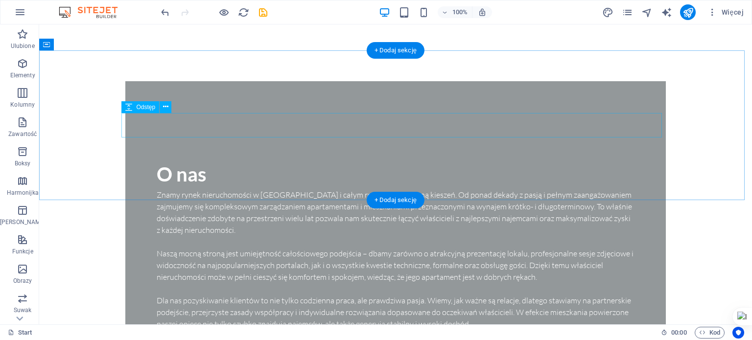
drag, startPoint x: 182, startPoint y: 116, endPoint x: 188, endPoint y: 121, distance: 7.6
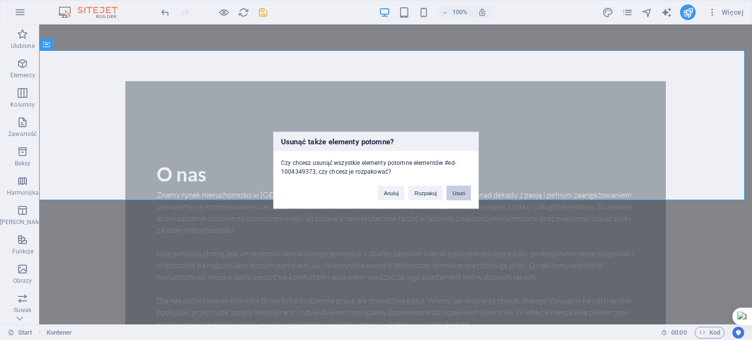
click at [464, 187] on button "Usuń" at bounding box center [458, 193] width 24 height 15
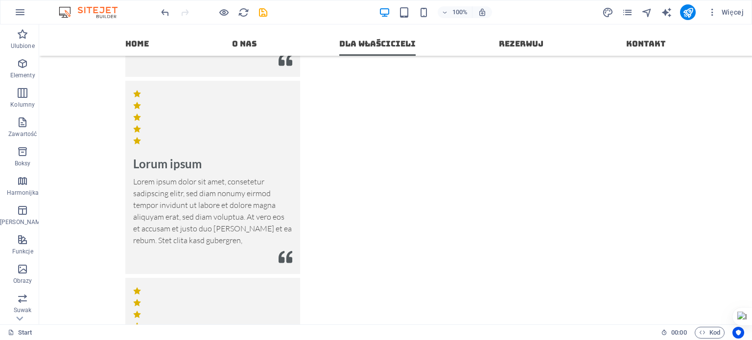
scroll to position [1625, 0]
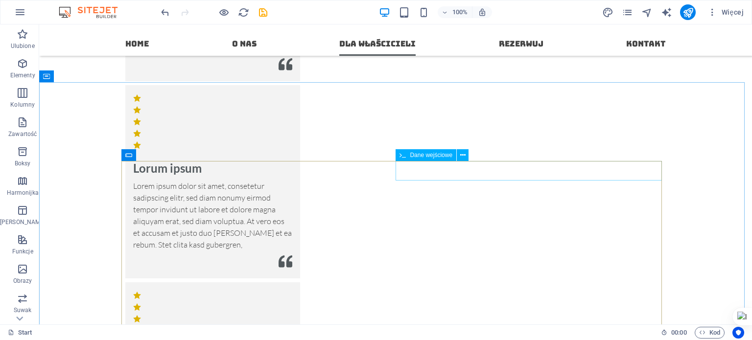
click at [436, 161] on div "Dane wejściowe" at bounding box center [435, 155] width 79 height 12
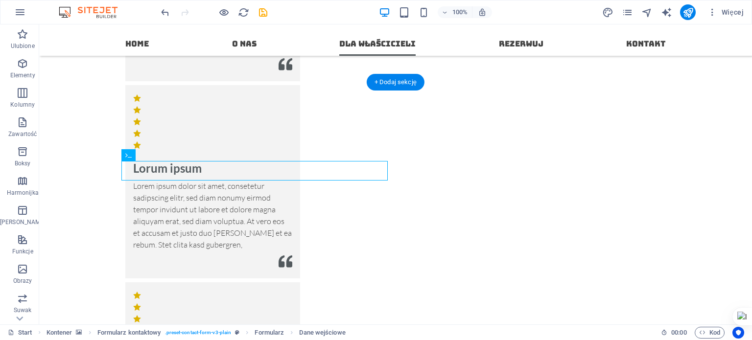
drag, startPoint x: 341, startPoint y: 97, endPoint x: 336, endPoint y: 103, distance: 7.6
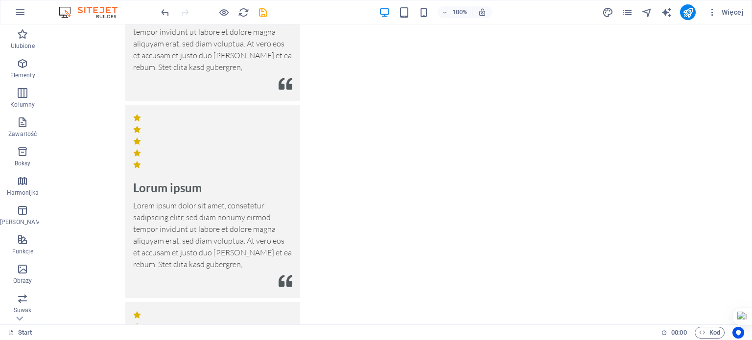
scroll to position [1771, 0]
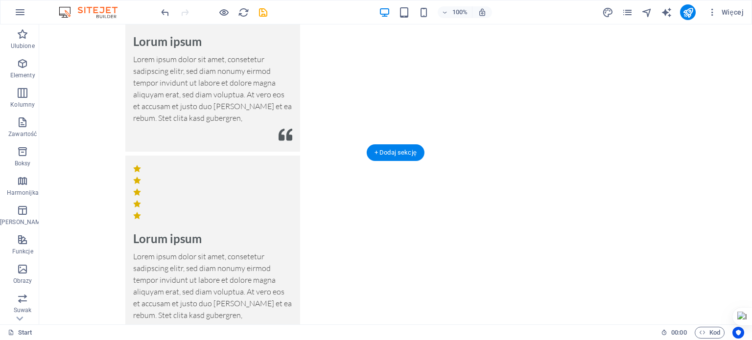
drag, startPoint x: 221, startPoint y: 155, endPoint x: 228, endPoint y: 156, distance: 6.9
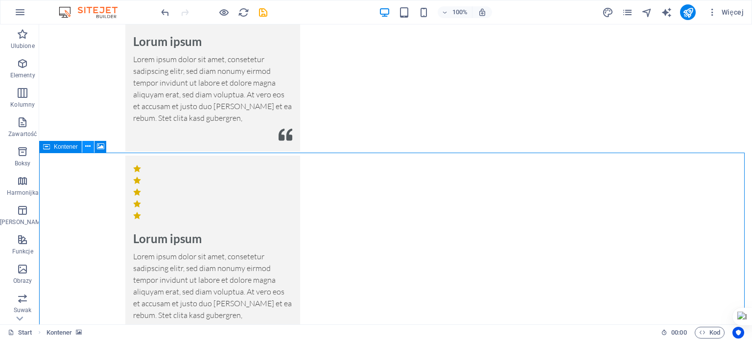
click at [84, 148] on button at bounding box center [88, 147] width 12 height 12
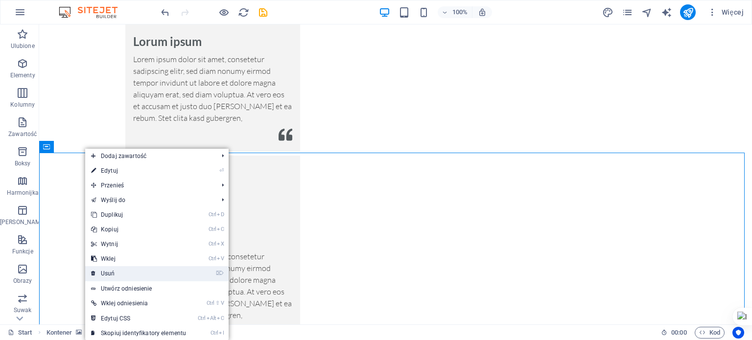
click at [142, 273] on link "⌦ Usuń" at bounding box center [138, 273] width 107 height 15
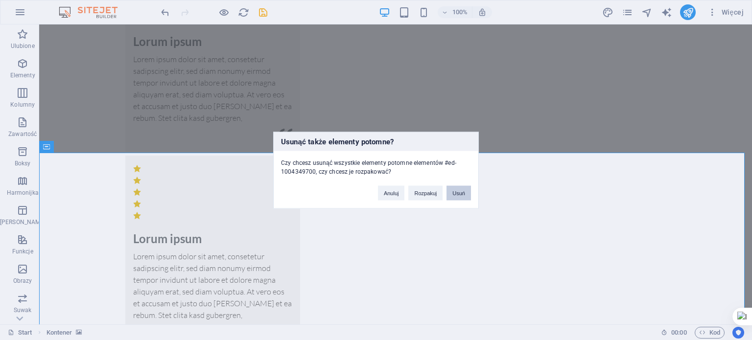
click at [464, 187] on button "Usuń" at bounding box center [458, 193] width 24 height 15
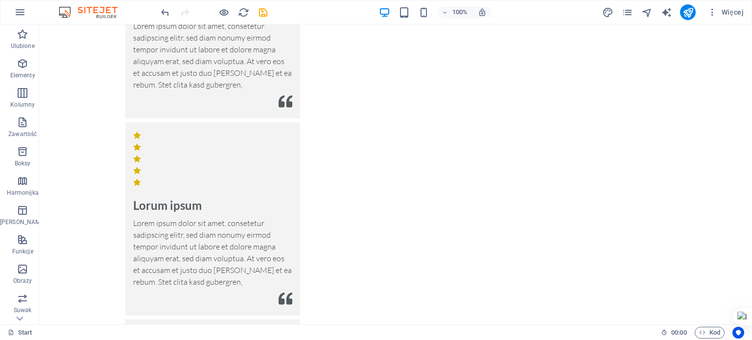
scroll to position [2115, 0]
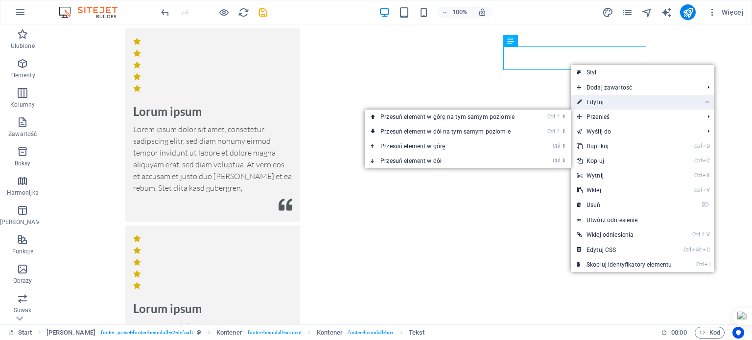
click at [586, 102] on link "⏎ Edytuj" at bounding box center [624, 102] width 107 height 15
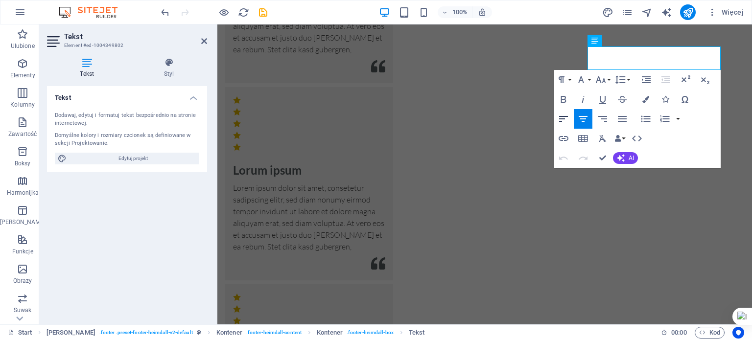
scroll to position [2279, 0]
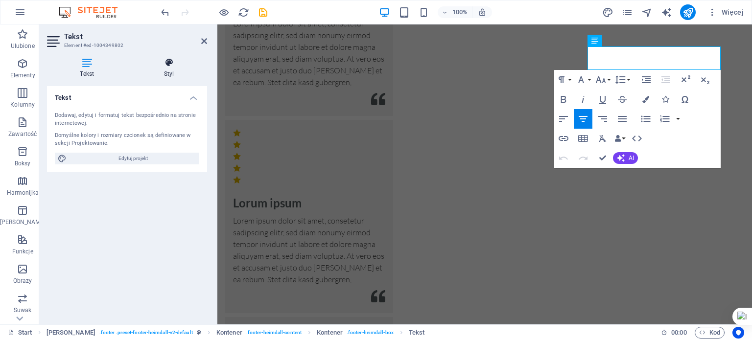
click at [149, 68] on h4 "Styl" at bounding box center [169, 68] width 76 height 21
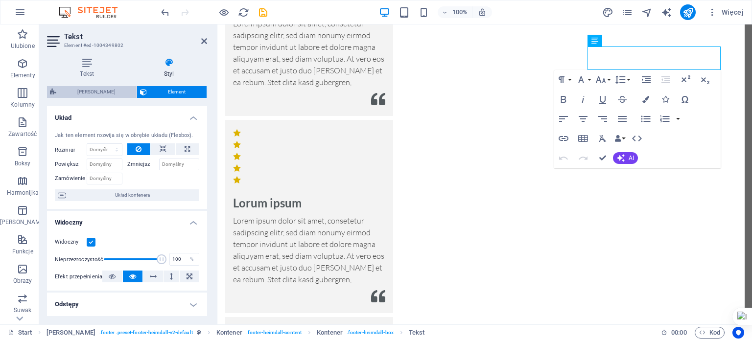
click at [117, 90] on span "[PERSON_NAME]" at bounding box center [96, 92] width 74 height 12
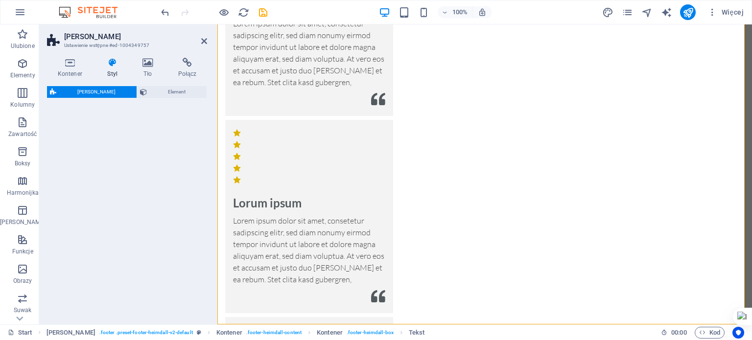
select select "rem"
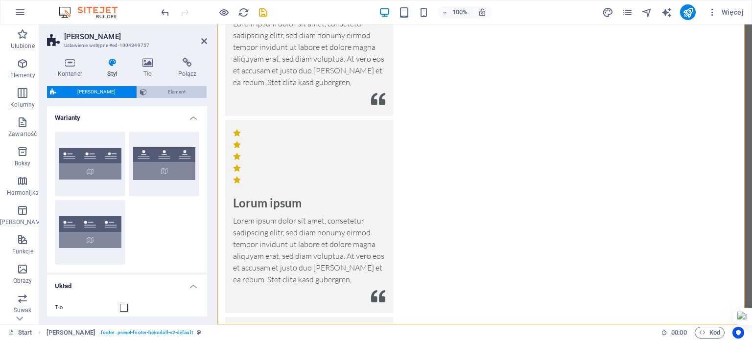
click at [189, 95] on span "Element" at bounding box center [177, 92] width 54 height 12
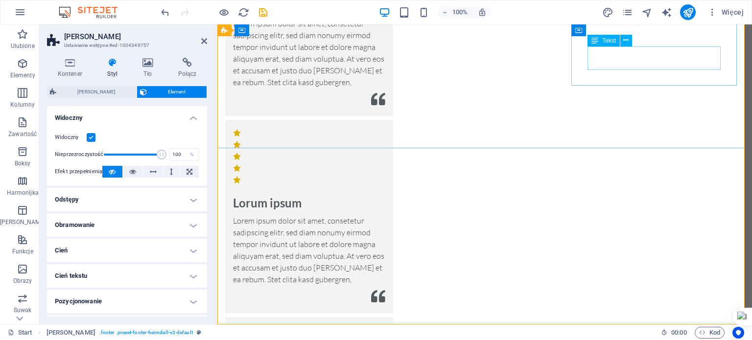
drag, startPoint x: 635, startPoint y: 62, endPoint x: 630, endPoint y: 64, distance: 5.7
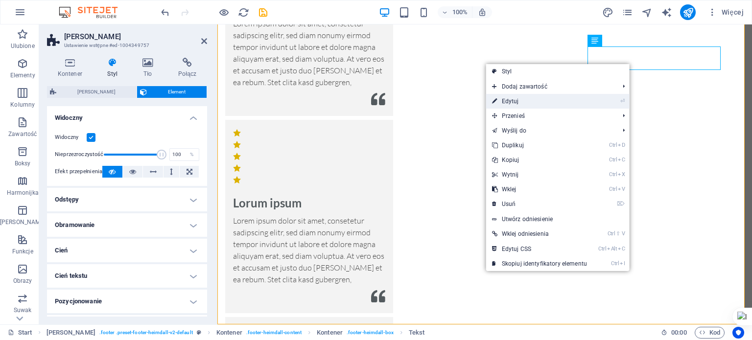
click at [618, 105] on li "⏎ Edytuj" at bounding box center [557, 101] width 143 height 15
click at [605, 101] on li "⏎ Edytuj" at bounding box center [557, 101] width 143 height 15
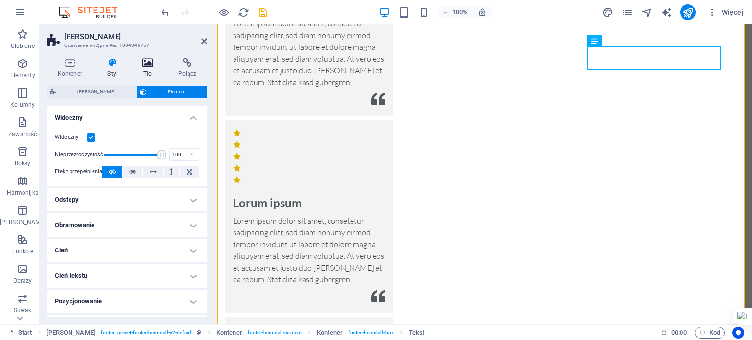
click at [149, 68] on h4 "Tło" at bounding box center [150, 68] width 36 height 21
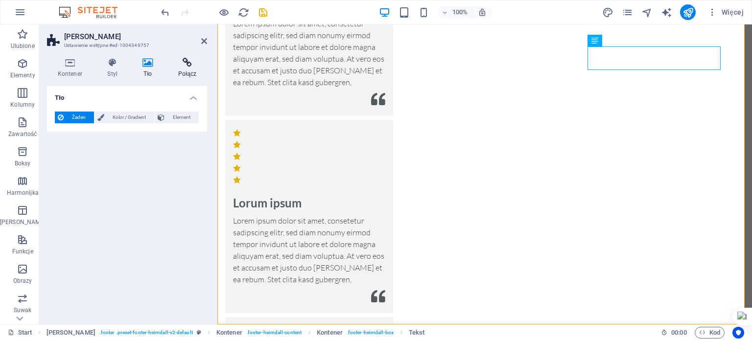
click at [189, 60] on icon at bounding box center [187, 63] width 40 height 10
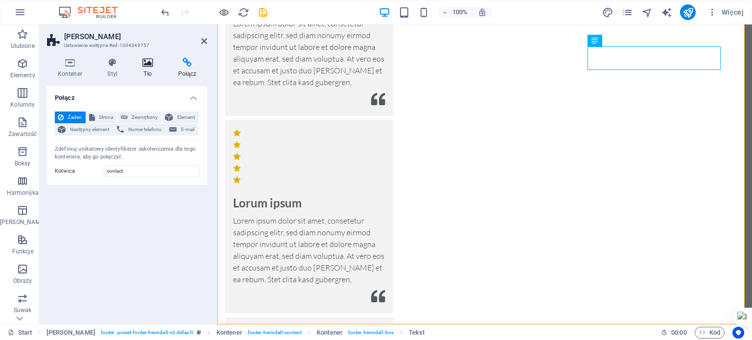
click at [155, 66] on icon at bounding box center [148, 63] width 32 height 10
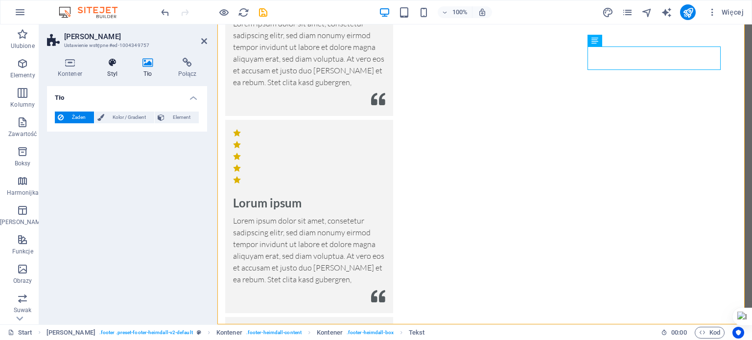
click at [113, 74] on h4 "Styl" at bounding box center [114, 68] width 35 height 21
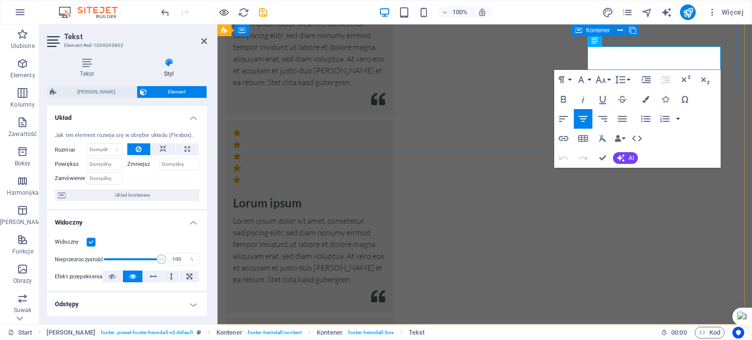
drag, startPoint x: 691, startPoint y: 64, endPoint x: 599, endPoint y: 73, distance: 92.5
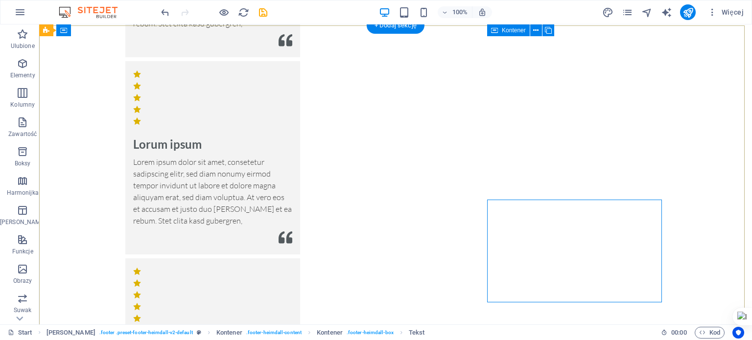
scroll to position [2115, 0]
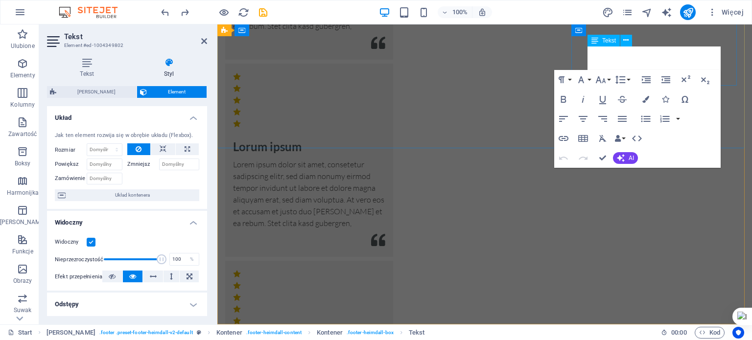
scroll to position [2279, 0]
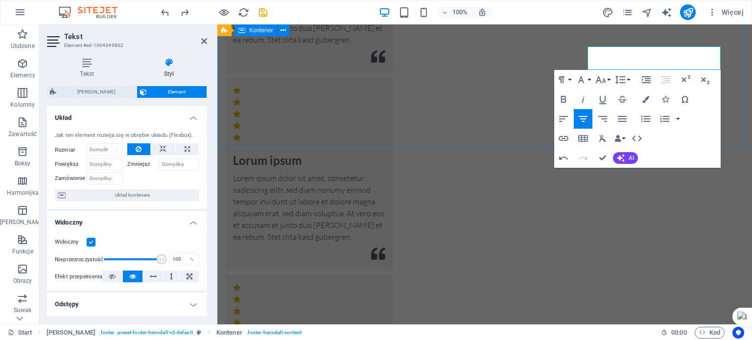
scroll to position [2115, 0]
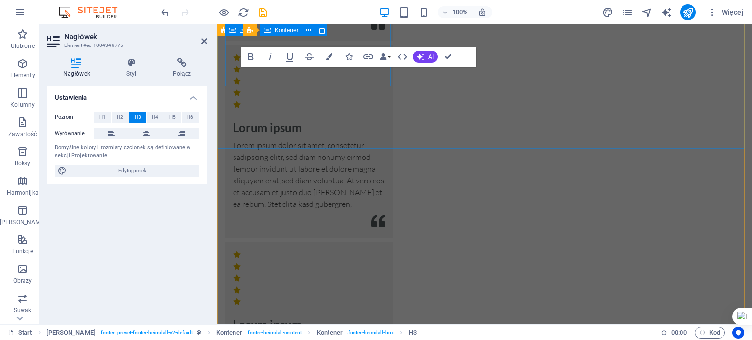
scroll to position [2279, 0]
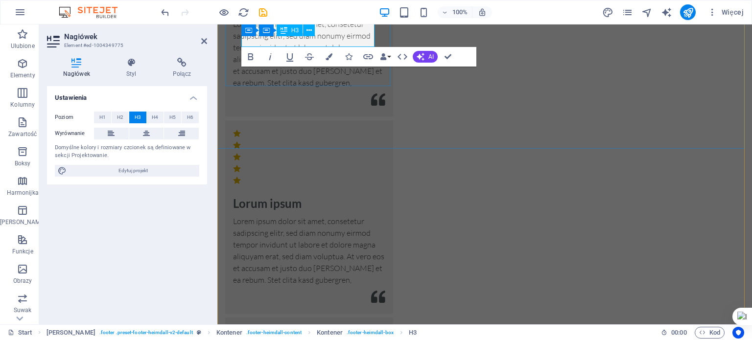
click at [305, 31] on button at bounding box center [309, 30] width 12 height 12
click at [297, 33] on span "H3" at bounding box center [294, 30] width 7 height 6
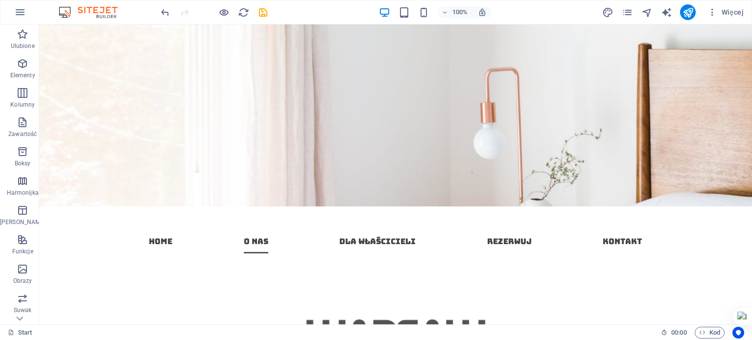
scroll to position [0, 0]
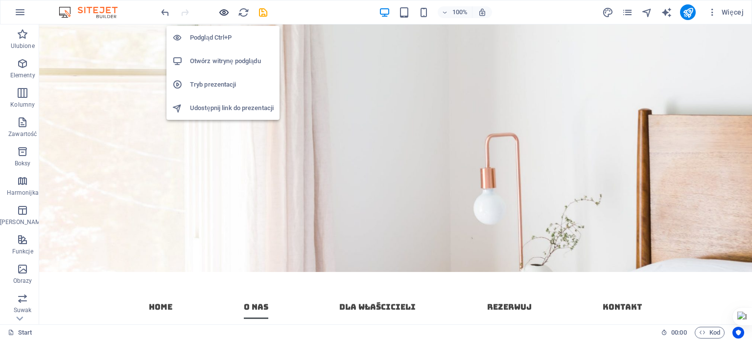
click at [224, 9] on icon "button" at bounding box center [223, 12] width 11 height 11
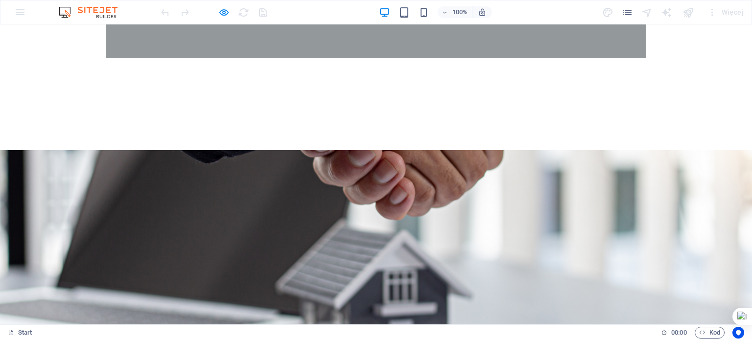
scroll to position [1351, 0]
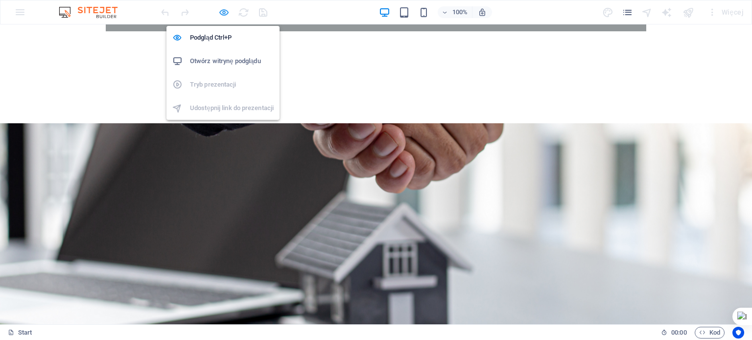
click at [221, 16] on icon "button" at bounding box center [223, 12] width 11 height 11
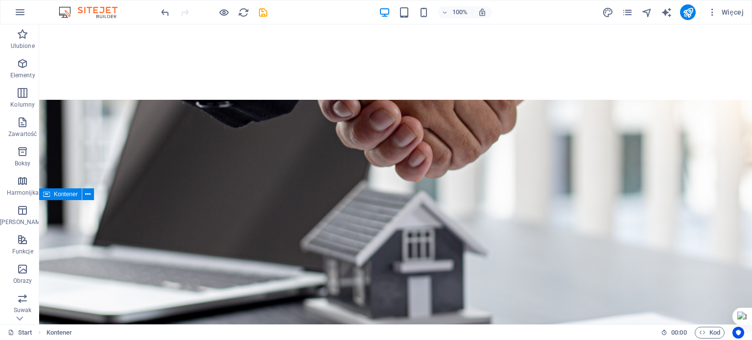
scroll to position [1233, 0]
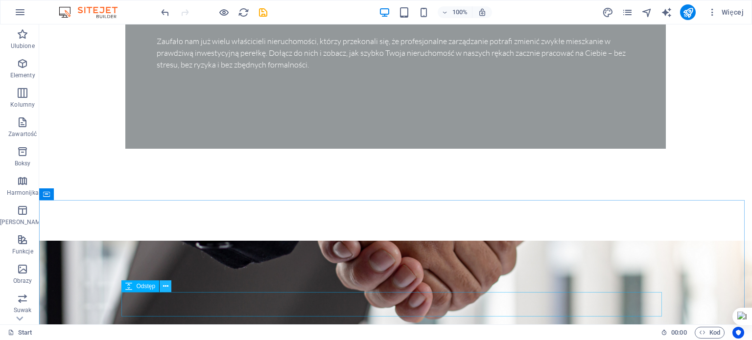
click at [163, 289] on icon at bounding box center [165, 286] width 5 height 10
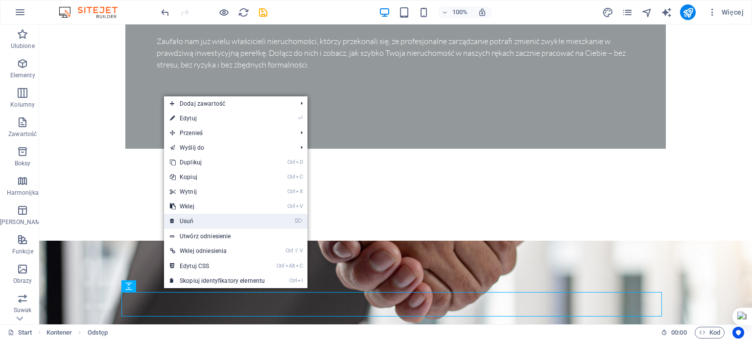
drag, startPoint x: 154, startPoint y: 196, endPoint x: 194, endPoint y: 220, distance: 46.6
click at [194, 220] on link "⌦ Usuń" at bounding box center [217, 221] width 107 height 15
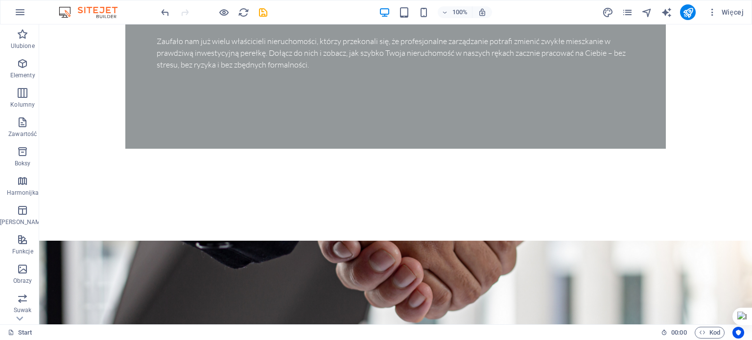
drag, startPoint x: 751, startPoint y: 201, endPoint x: 751, endPoint y: 186, distance: 15.2
click at [751, 186] on div "Upuść tutaj, aby wysłać do Sidera Cześć, Jak mogę Ci dzisiaj pomóc? Czat na peł…" at bounding box center [751, 170] width 0 height 340
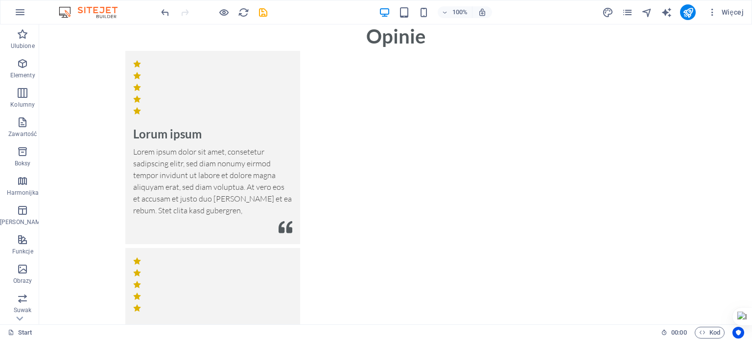
scroll to position [1847, 0]
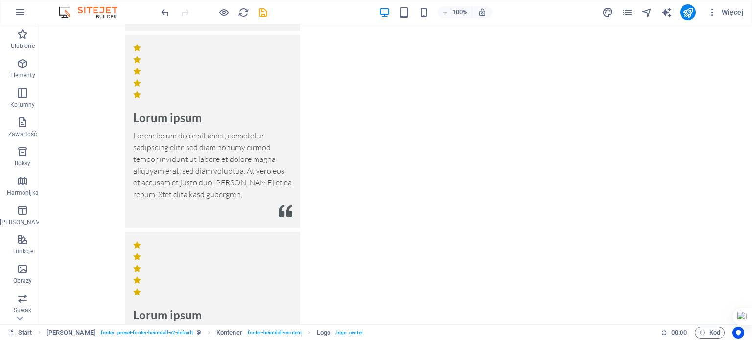
scroll to position [2074, 0]
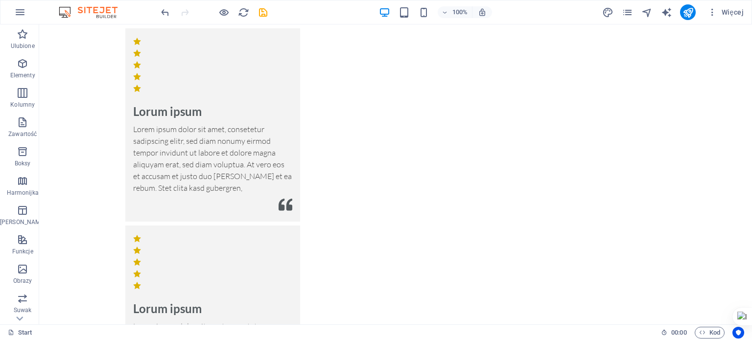
drag, startPoint x: 747, startPoint y: 264, endPoint x: 791, endPoint y: 211, distance: 68.5
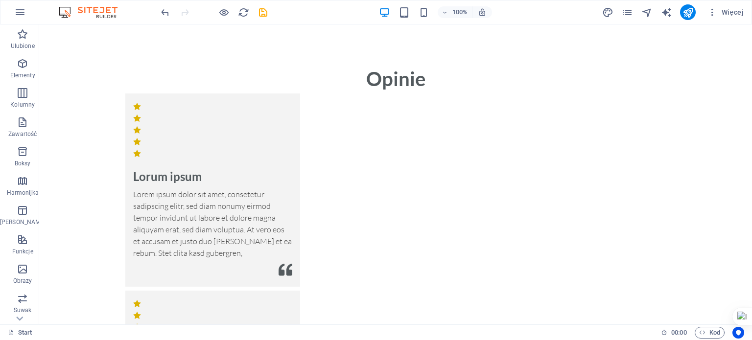
click at [751, 144] on div "Upuść tutaj, aby wysłać do Sidera Cześć, Jak mogę Ci dzisiaj pomóc? Czat na peł…" at bounding box center [751, 170] width 0 height 340
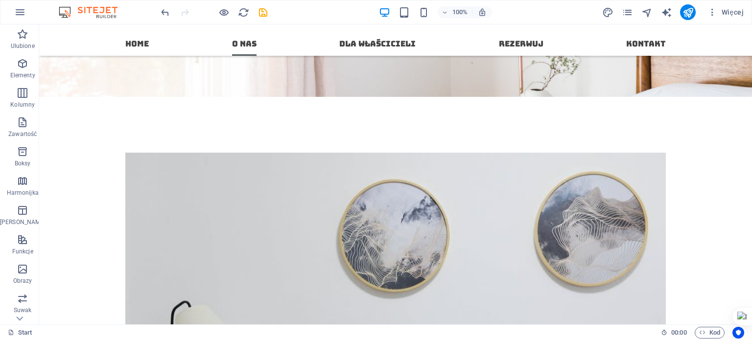
scroll to position [0, 0]
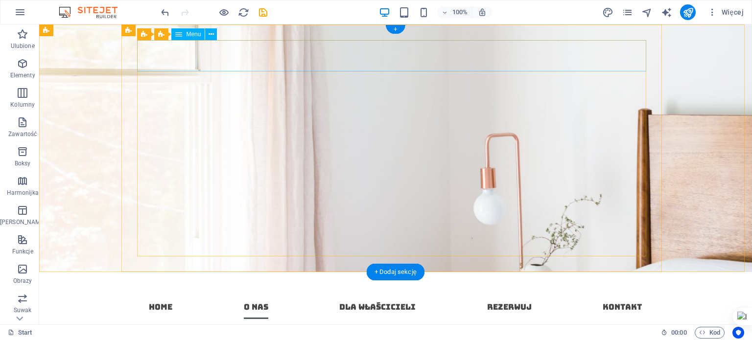
click at [520, 288] on nav "Home O nas Dla Właścicieli Rezerwuj Kontakt" at bounding box center [395, 303] width 509 height 31
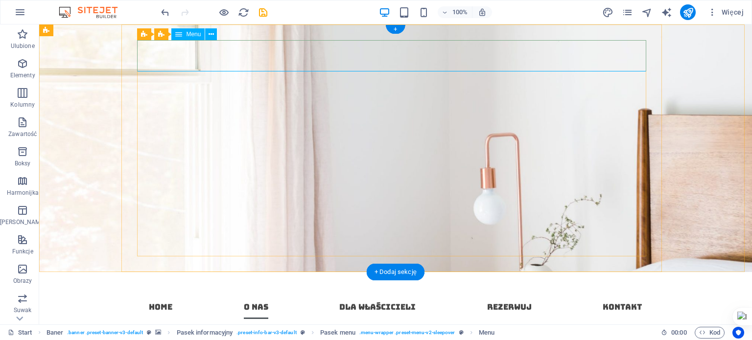
click at [229, 288] on nav "Home O nas Dla Właścicieli Rezerwuj Kontakt" at bounding box center [395, 303] width 509 height 31
click at [206, 35] on button at bounding box center [211, 34] width 12 height 12
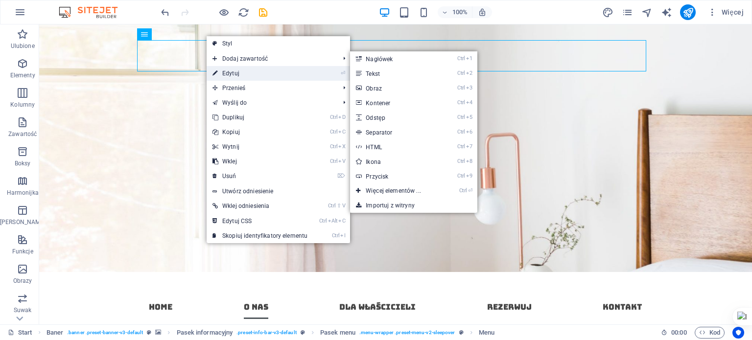
click at [220, 76] on link "⏎ Edytuj" at bounding box center [260, 73] width 107 height 15
select select
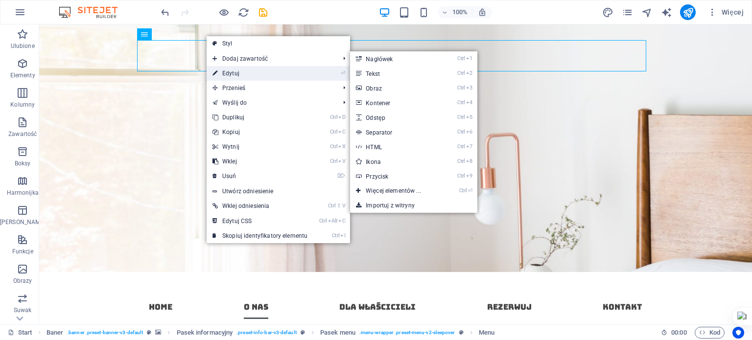
select select
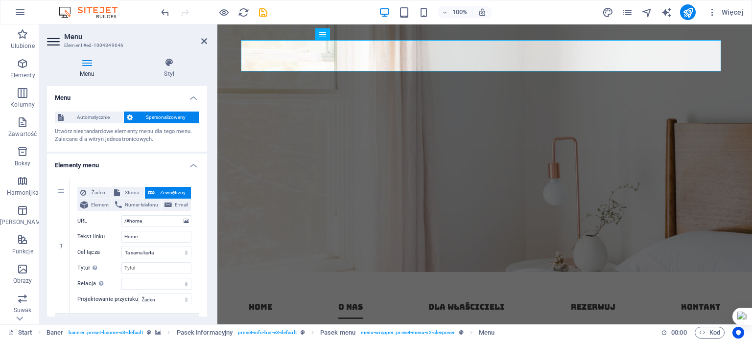
drag, startPoint x: 205, startPoint y: 125, endPoint x: 200, endPoint y: 138, distance: 14.1
click at [200, 138] on div "Automatycznie Spersonalizowany Utwórz niestandardowe elementy menu dla tego men…" at bounding box center [127, 128] width 160 height 48
click at [596, 288] on nav "Home O nas Dla Właścicieli Rezerwuj Kontakt" at bounding box center [485, 303] width 488 height 31
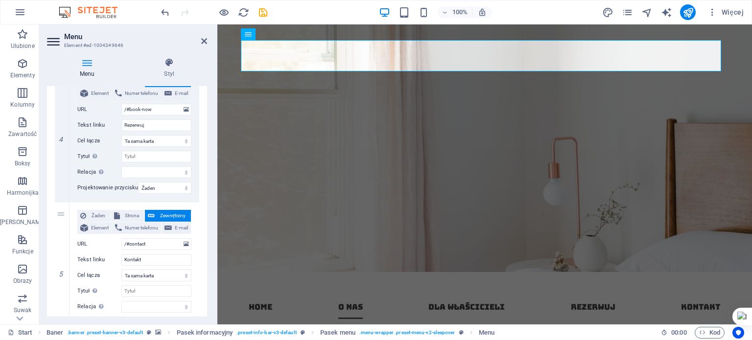
scroll to position [517, 0]
click at [61, 137] on icon at bounding box center [61, 133] width 5 height 7
select select
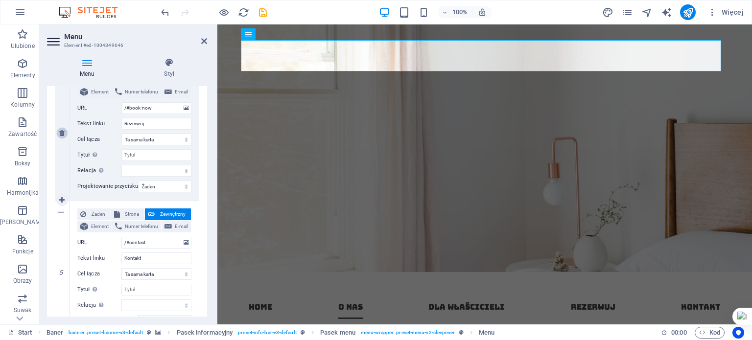
type input "/#contact"
type input "Kontakt"
select select
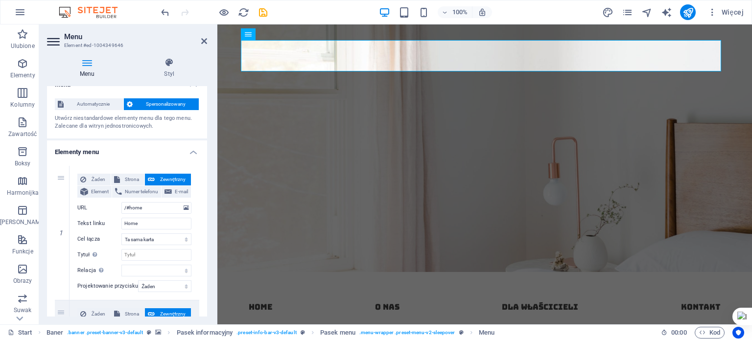
scroll to position [0, 0]
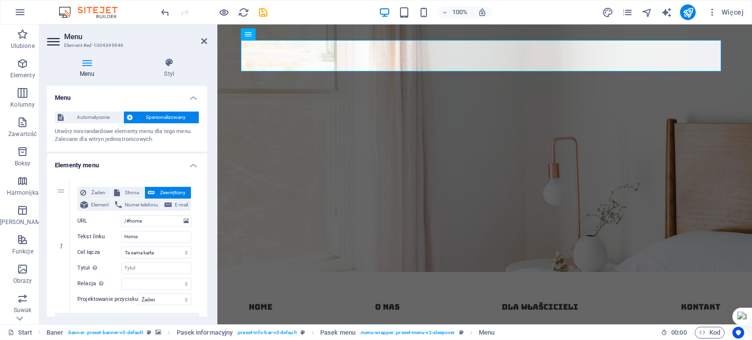
drag, startPoint x: 205, startPoint y: 255, endPoint x: 4, endPoint y: 53, distance: 284.5
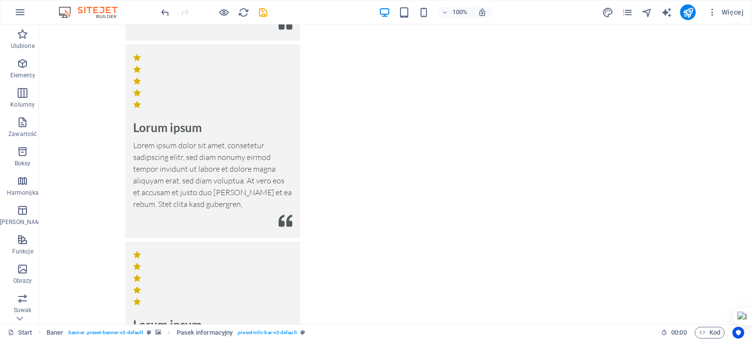
scroll to position [2074, 0]
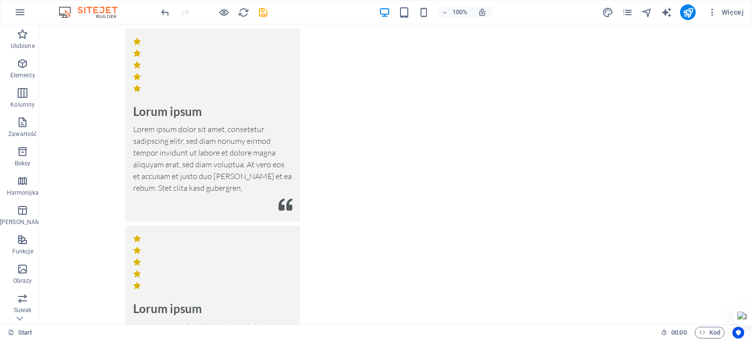
drag, startPoint x: 751, startPoint y: 48, endPoint x: 711, endPoint y: 25, distance: 46.3
click at [751, 48] on div "Upuść tutaj, aby wysłać do Sidera Cześć, Jak mogę Ci dzisiaj pomóc? Czat na peł…" at bounding box center [751, 170] width 0 height 340
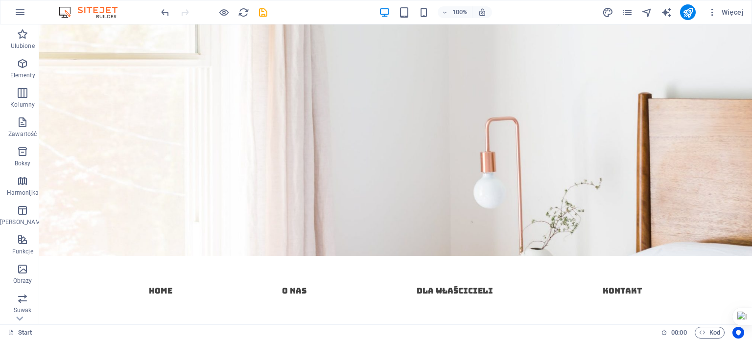
scroll to position [0, 0]
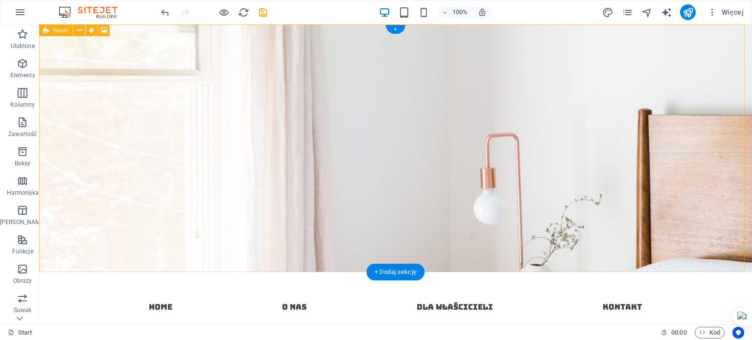
click at [732, 164] on figure at bounding box center [395, 148] width 713 height 248
click at [694, 139] on figure at bounding box center [395, 148] width 713 height 248
select select "vh"
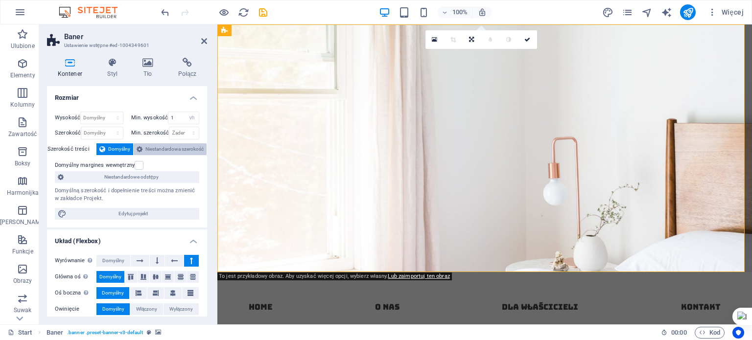
click at [184, 150] on span "Niestandardowa szerokość" at bounding box center [174, 149] width 58 height 12
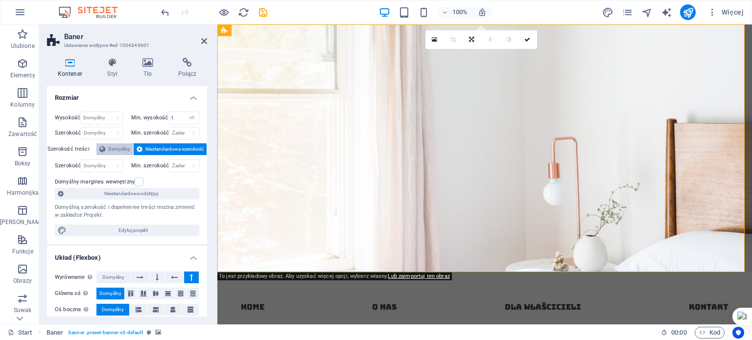
click at [111, 153] on span "Domyślny" at bounding box center [119, 149] width 22 height 12
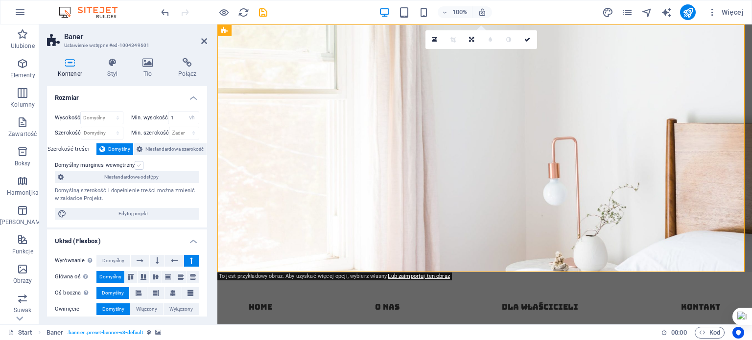
click at [135, 164] on label at bounding box center [139, 165] width 9 height 9
click at [0, 0] on input "Domyślny margines wewnętrzny" at bounding box center [0, 0] width 0 height 0
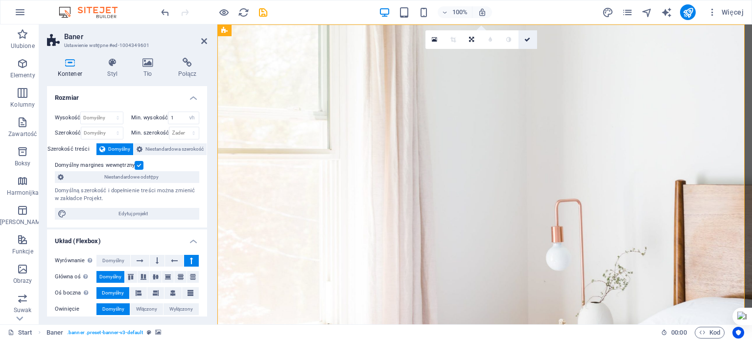
click at [530, 39] on link at bounding box center [527, 39] width 19 height 19
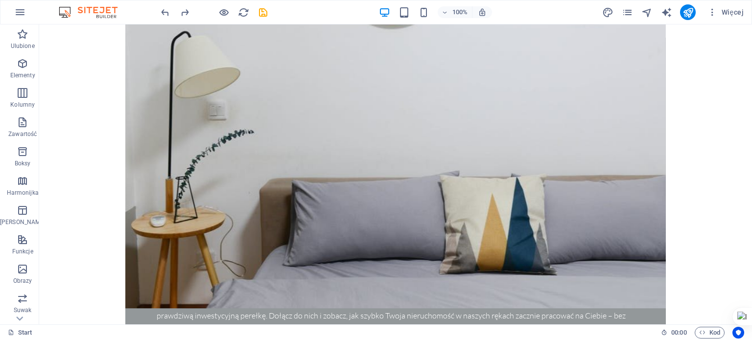
scroll to position [974, 0]
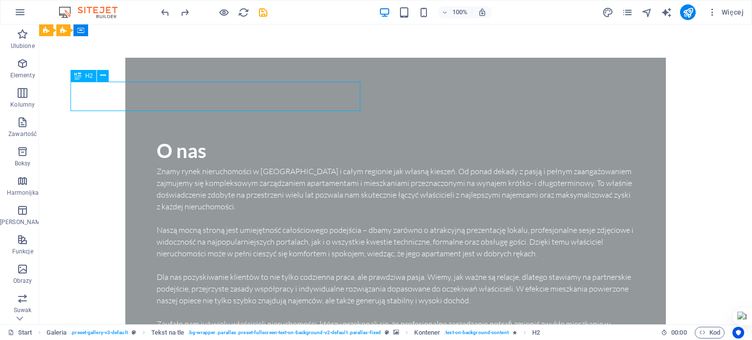
scroll to position [1021, 0]
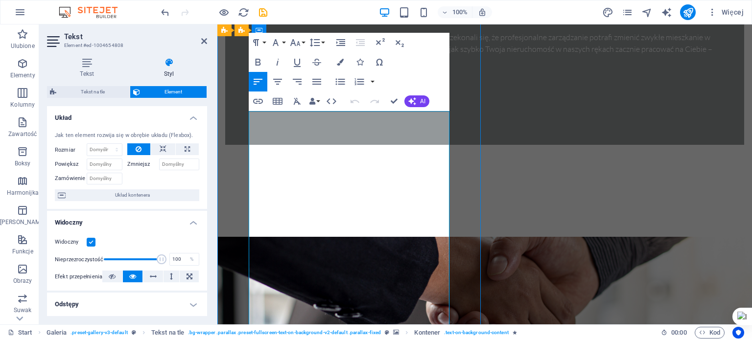
scroll to position [974, 0]
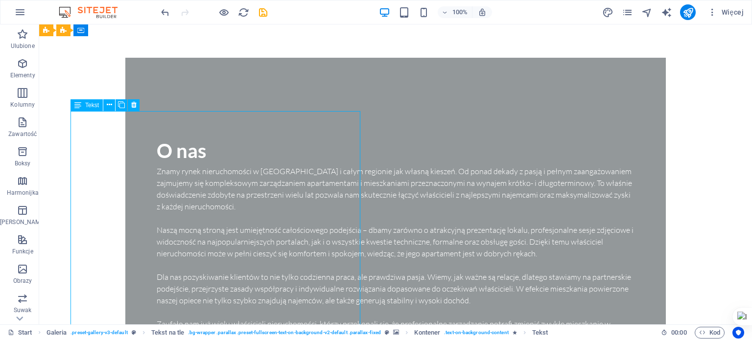
scroll to position [1021, 0]
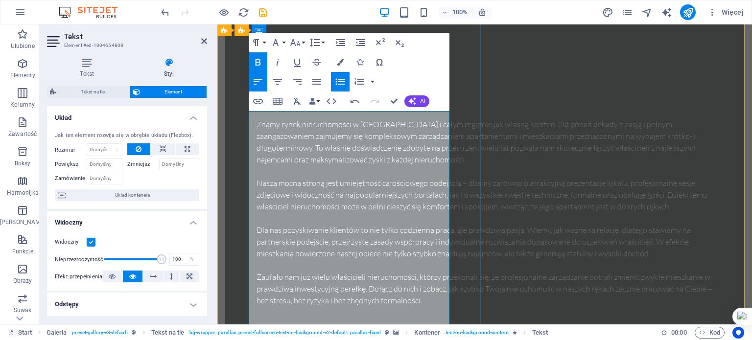
drag, startPoint x: 388, startPoint y: 238, endPoint x: 382, endPoint y: 205, distance: 33.7
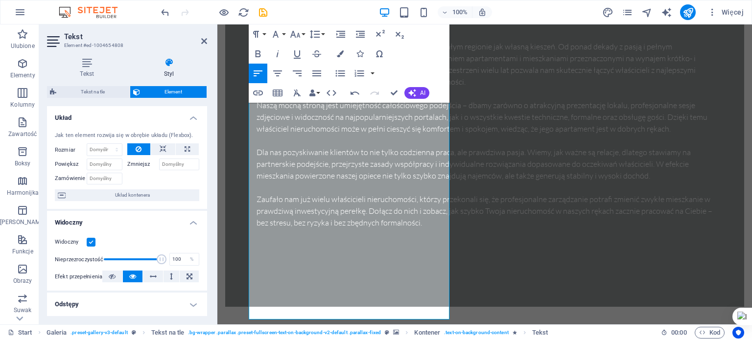
scroll to position [1139, 0]
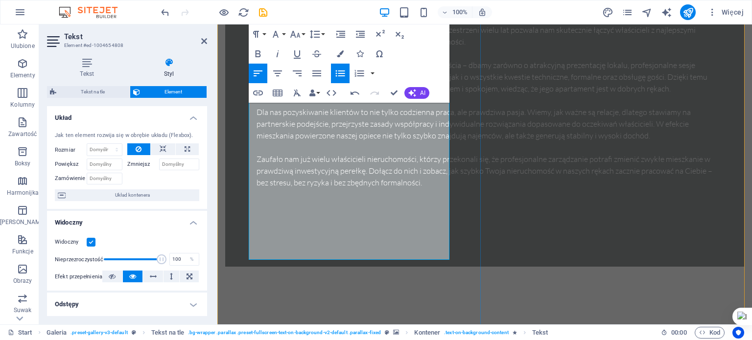
drag, startPoint x: 386, startPoint y: 159, endPoint x: 262, endPoint y: 125, distance: 127.9
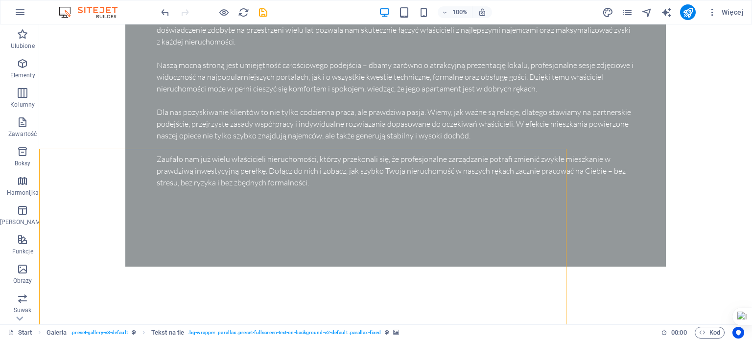
scroll to position [1092, 0]
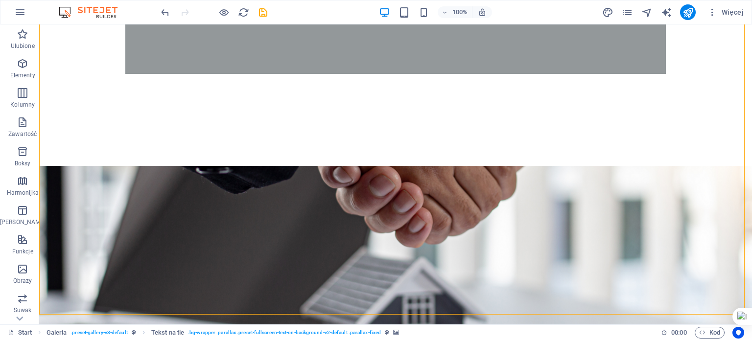
click at [464, 217] on figure at bounding box center [395, 316] width 713 height 300
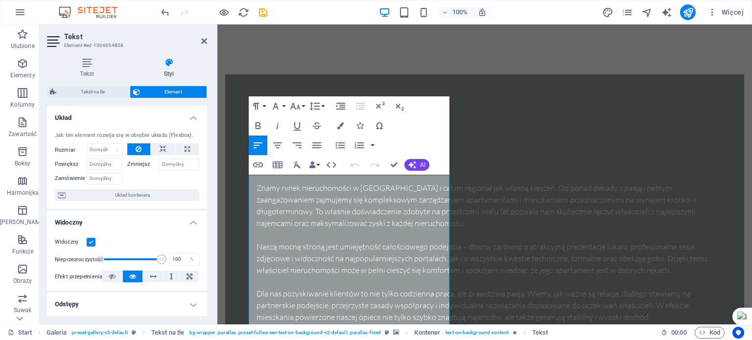
scroll to position [1147, 0]
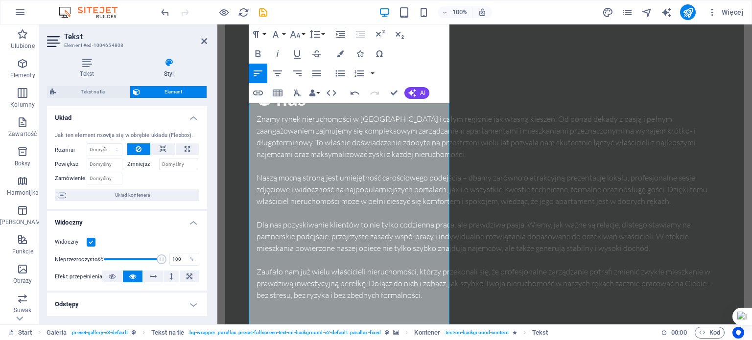
scroll to position [1070, 0]
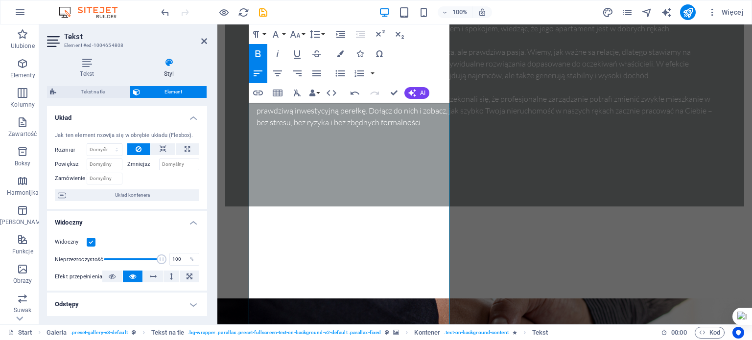
scroll to position [1216, 0]
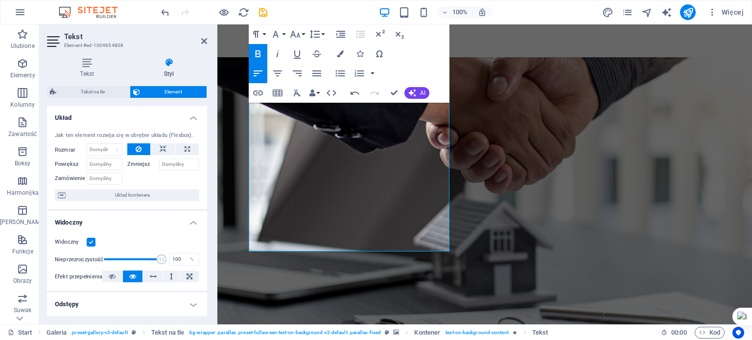
scroll to position [1357, 0]
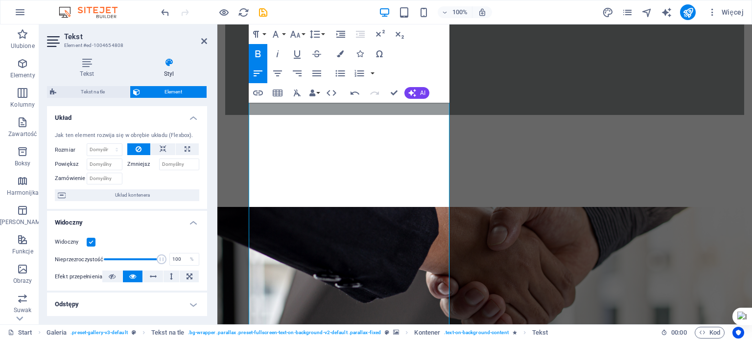
scroll to position [1298, 0]
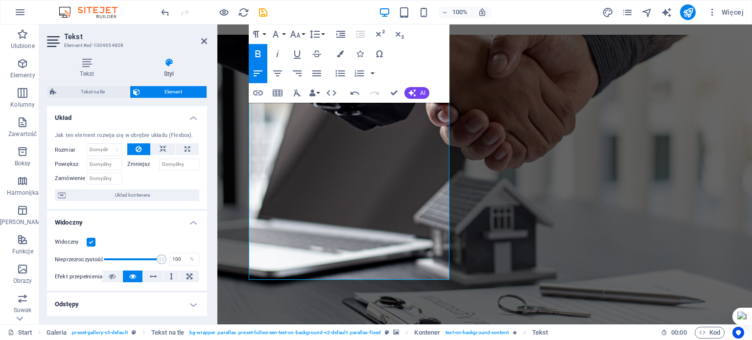
scroll to position [1466, 0]
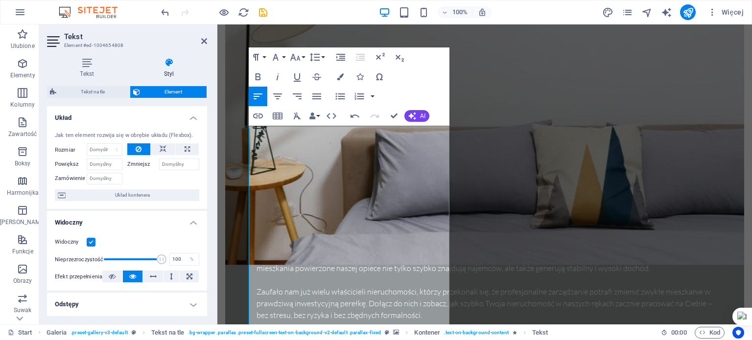
scroll to position [1135, 0]
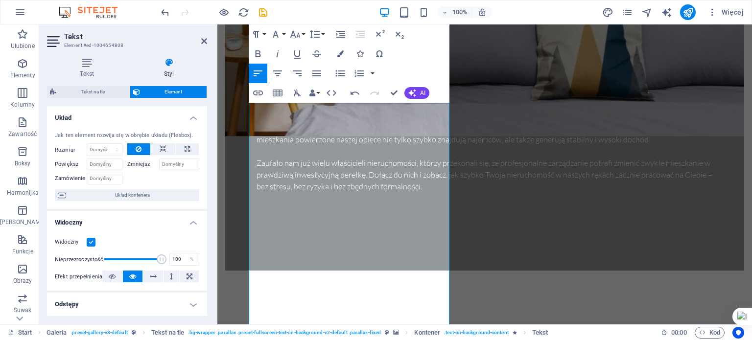
drag, startPoint x: 748, startPoint y: 194, endPoint x: 968, endPoint y: 187, distance: 220.4
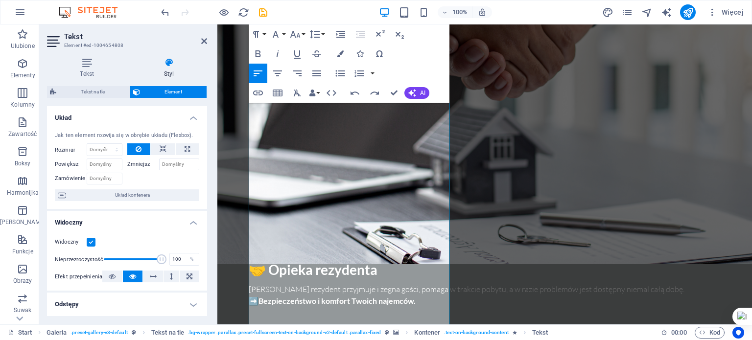
scroll to position [1537, 0]
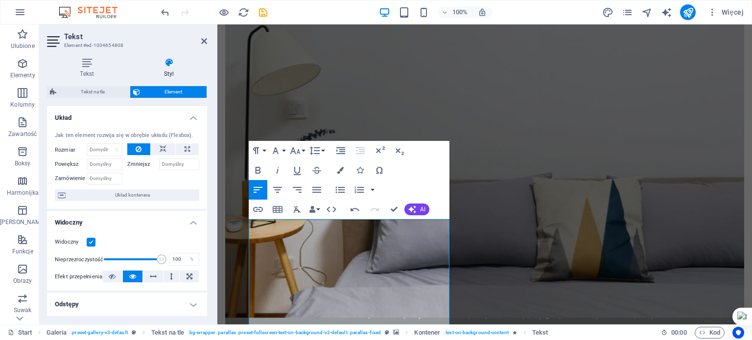
scroll to position [877, 0]
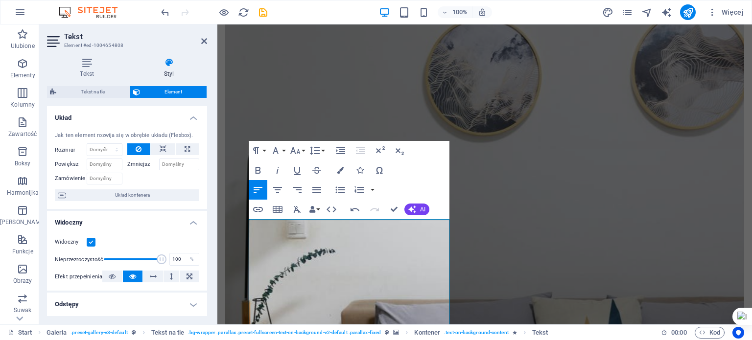
drag, startPoint x: 750, startPoint y: 200, endPoint x: 968, endPoint y: 167, distance: 220.3
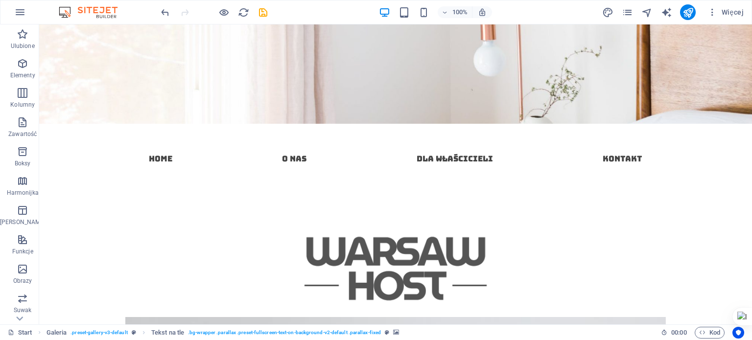
scroll to position [0, 0]
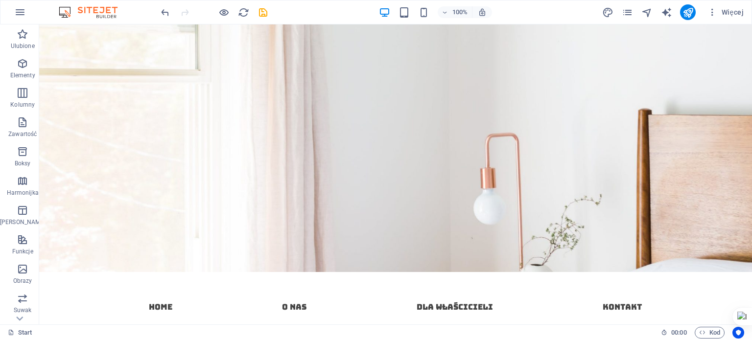
drag, startPoint x: 682, startPoint y: 7, endPoint x: 680, endPoint y: 19, distance: 12.0
click at [682, 7] on button "publish" at bounding box center [688, 12] width 16 height 16
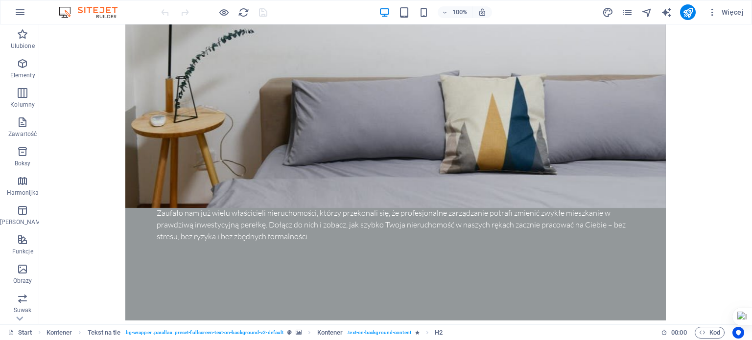
scroll to position [1088, 0]
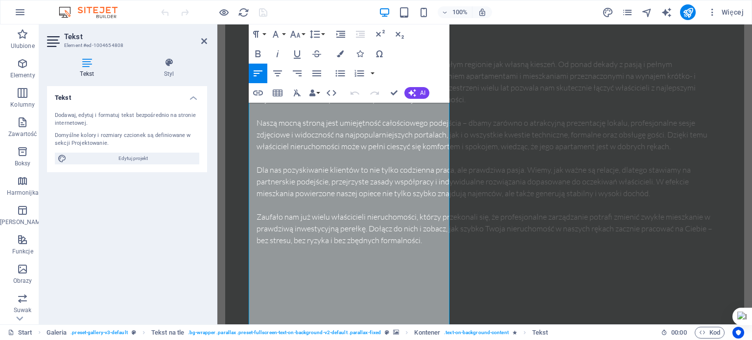
scroll to position [1172, 0]
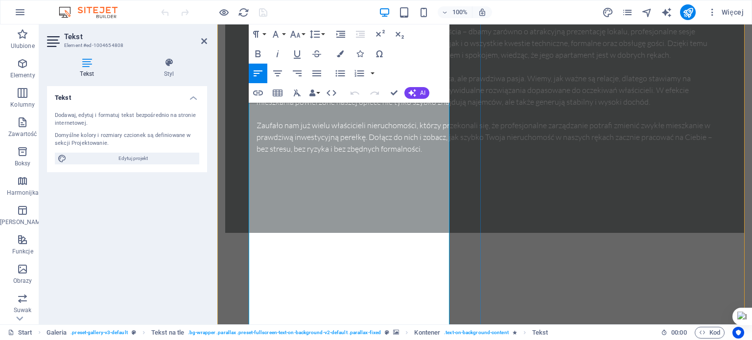
click at [687, 19] on button "publish" at bounding box center [688, 12] width 16 height 16
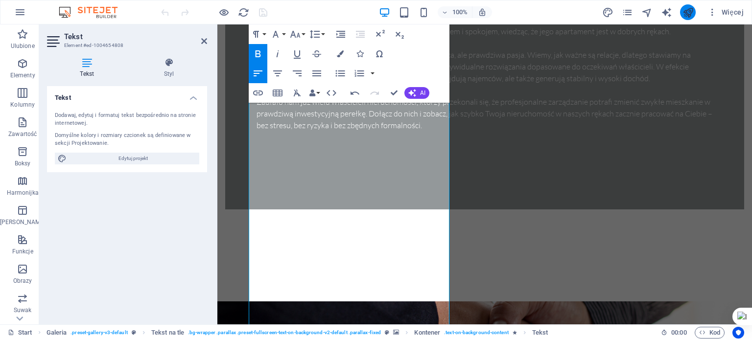
scroll to position [1125, 0]
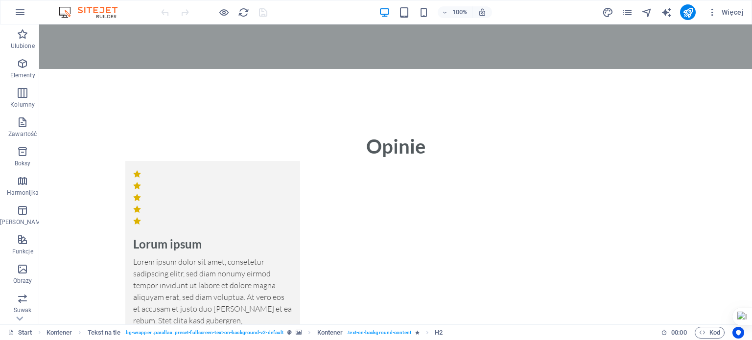
drag, startPoint x: 748, startPoint y: 76, endPoint x: 790, endPoint y: 294, distance: 222.3
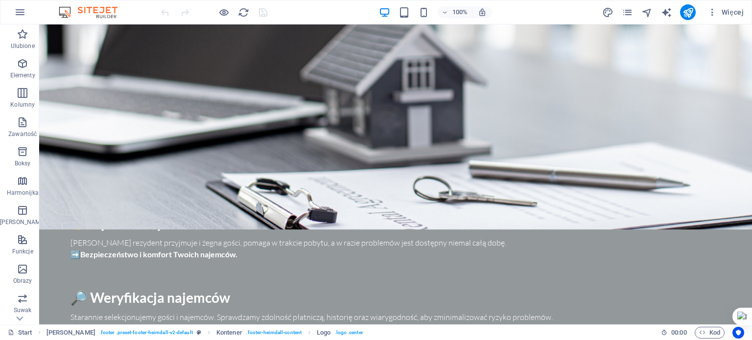
scroll to position [1540, 0]
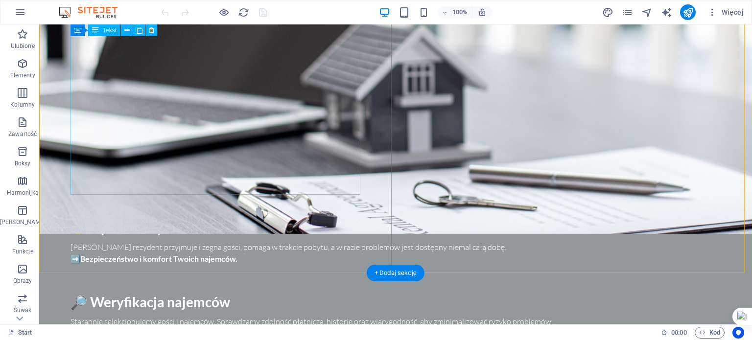
click at [283, 106] on div "💰 Optymalizacja ceny najmu Na bieżąco analizujemy rynek i dostosowujemy ceny wy…" at bounding box center [395, 337] width 650 height 591
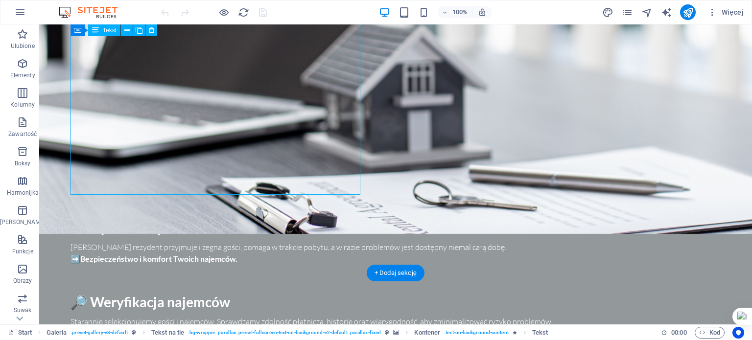
click at [261, 113] on div "💰 Optymalizacja ceny najmu Na bieżąco analizujemy rynek i dostosowujemy ceny wy…" at bounding box center [395, 337] width 650 height 591
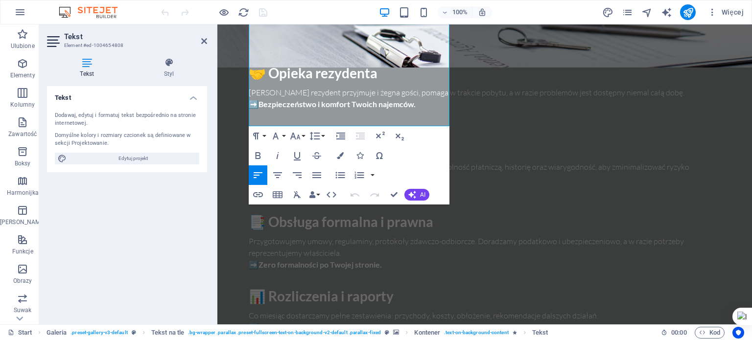
scroll to position [1706, 0]
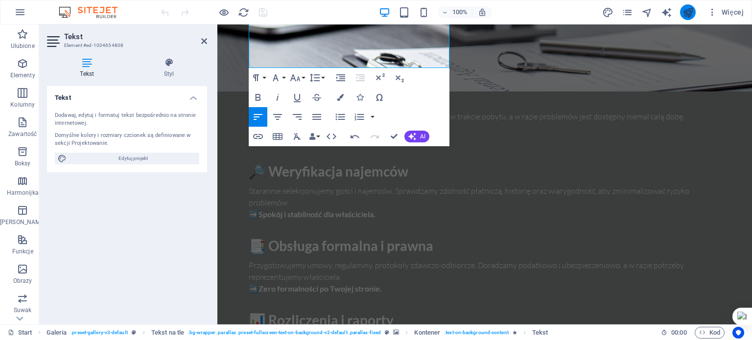
click at [682, 13] on button "publish" at bounding box center [688, 12] width 16 height 16
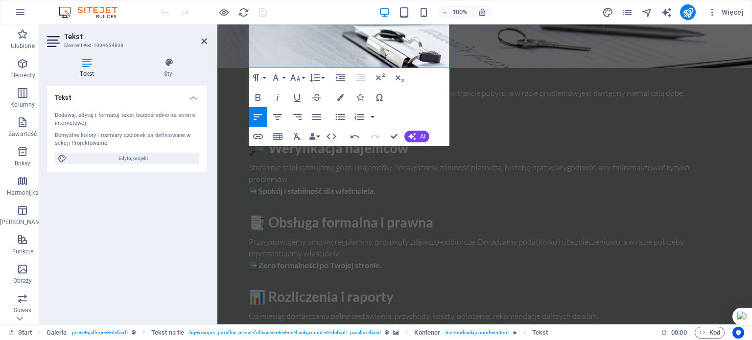
scroll to position [1194, 0]
